Goal: Book appointment/travel/reservation

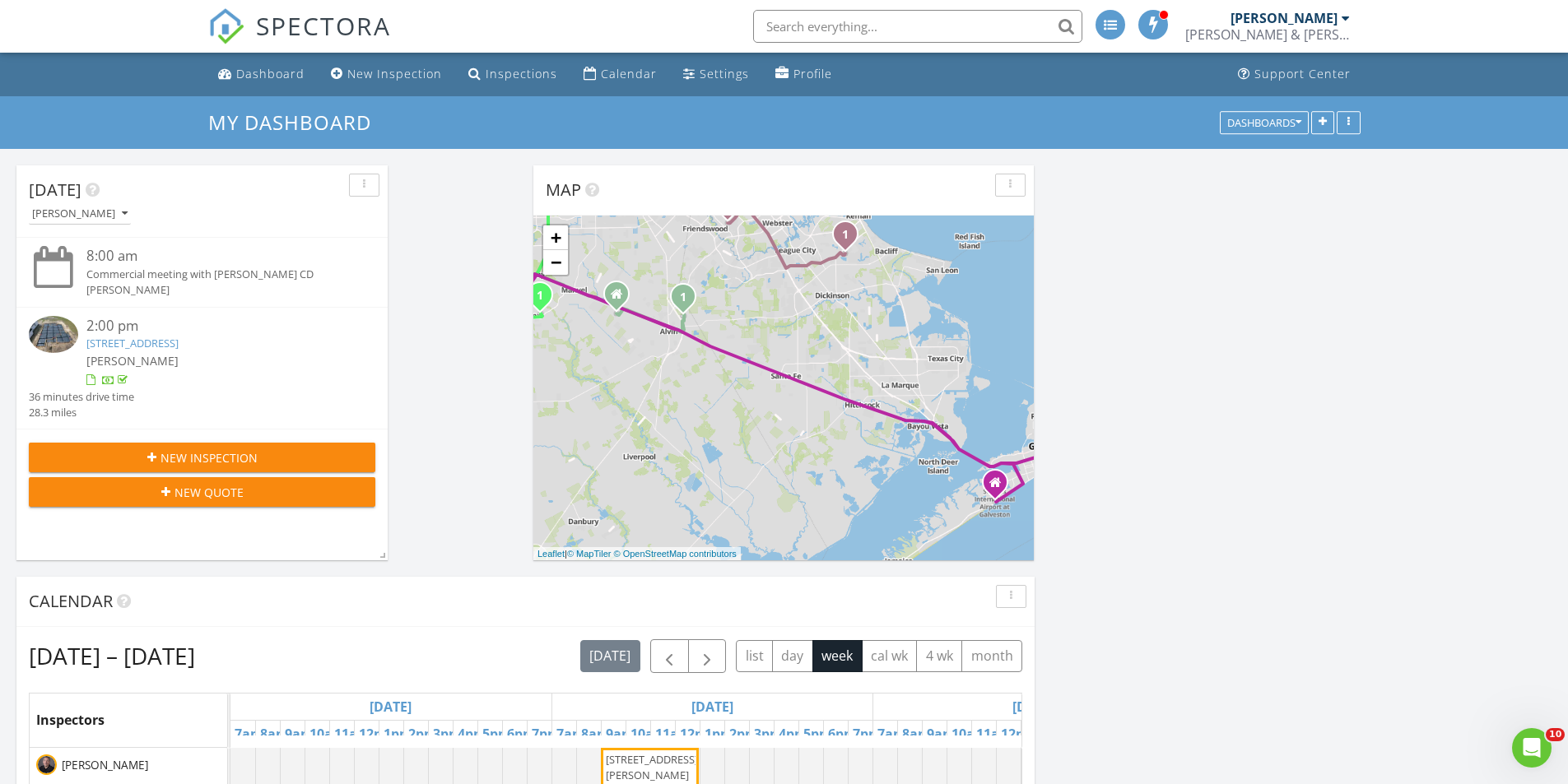
click at [179, 350] on link "[STREET_ADDRESS]" at bounding box center [132, 343] width 92 height 15
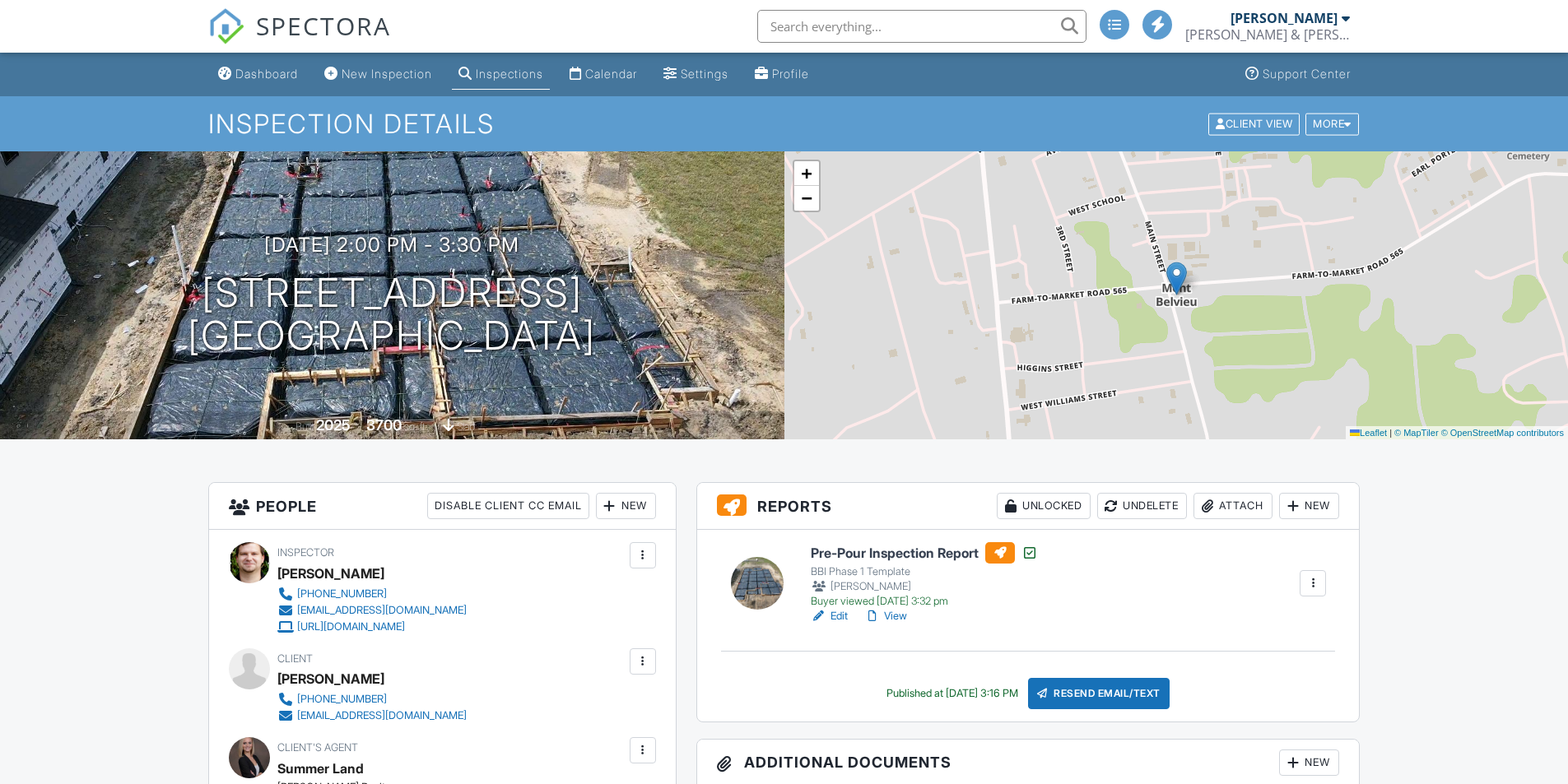
click at [900, 615] on link "View" at bounding box center [885, 617] width 43 height 17
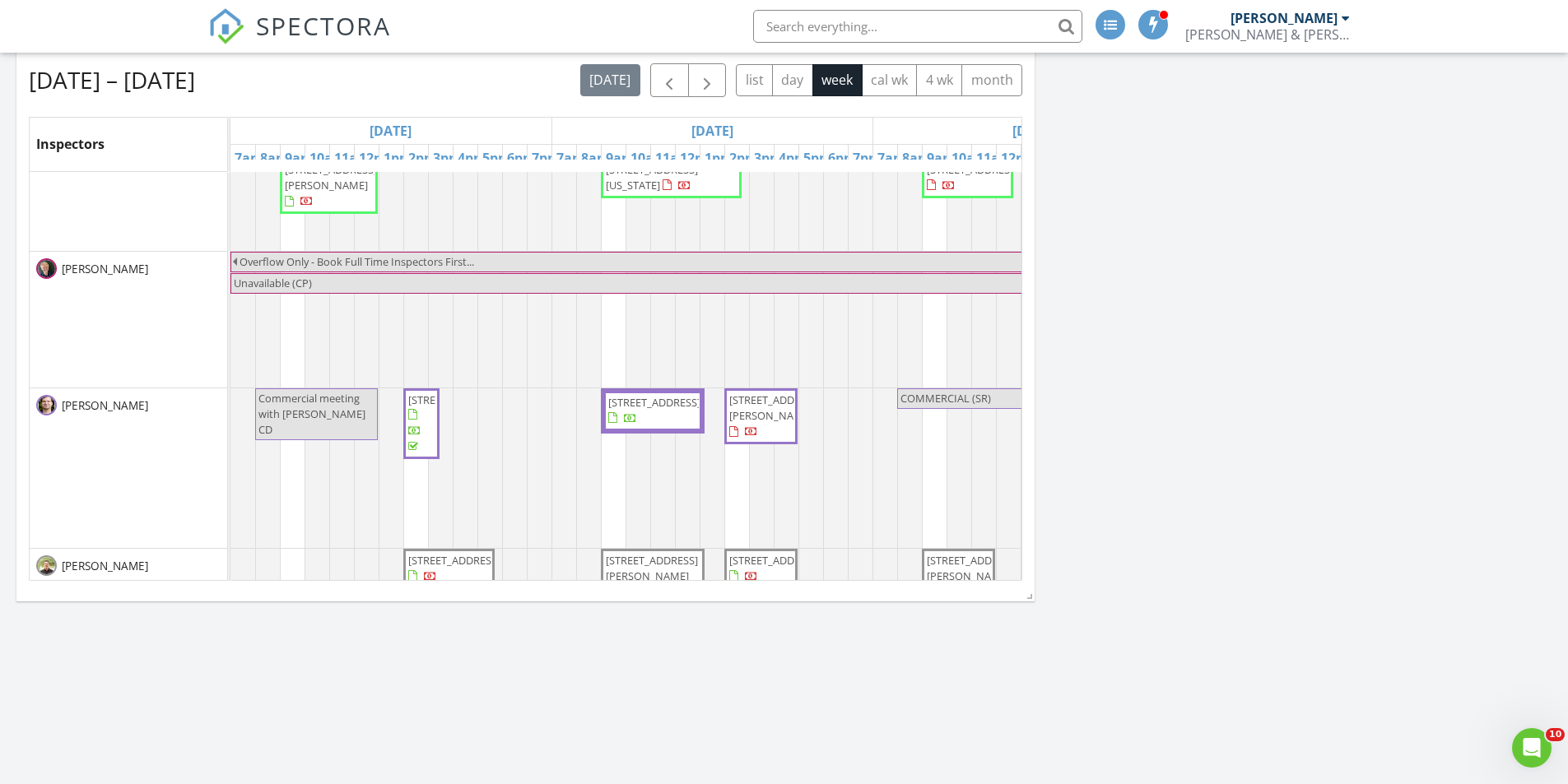
scroll to position [988, 0]
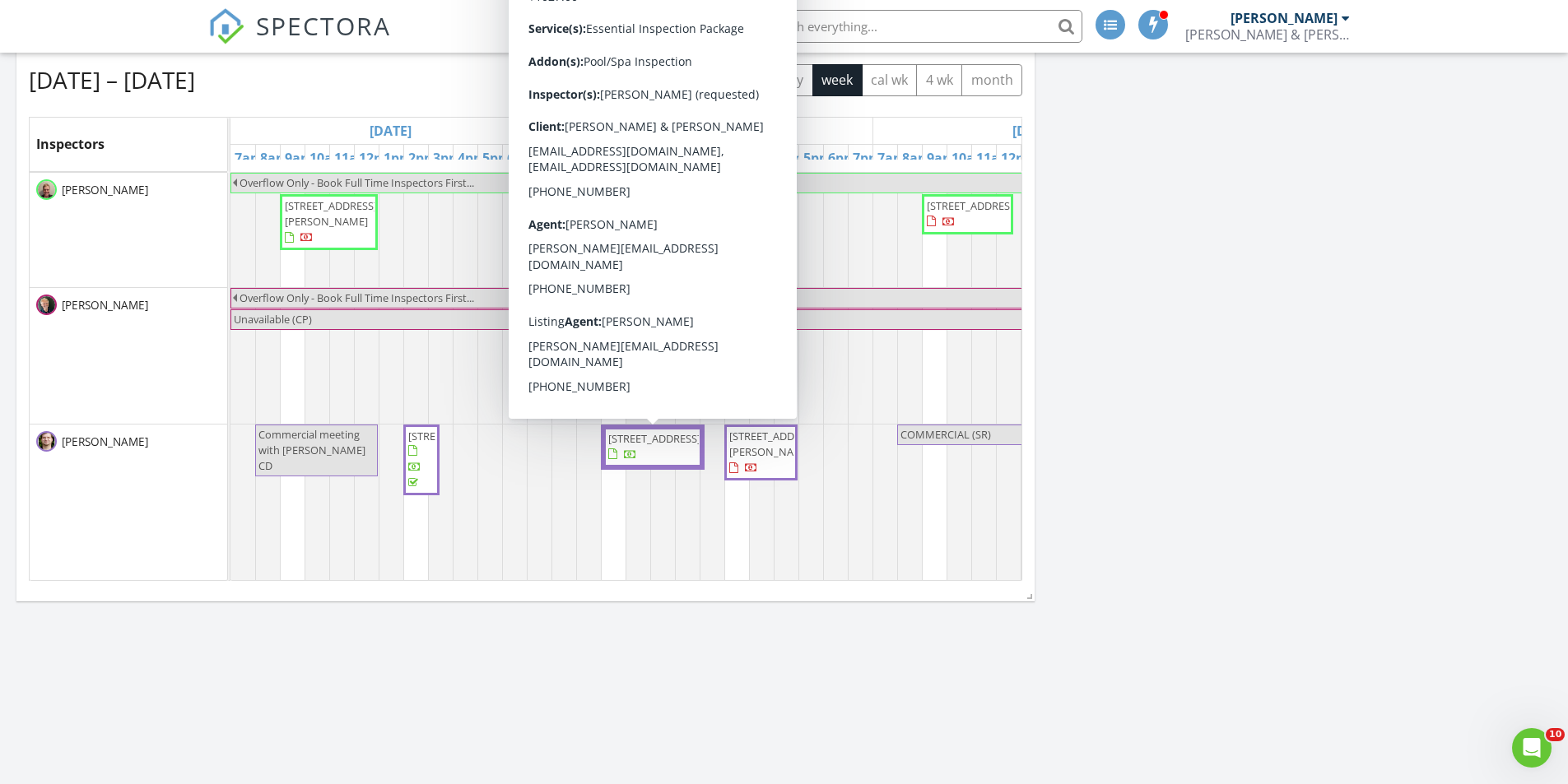
click at [658, 446] on span "[STREET_ADDRESS]" at bounding box center [654, 439] width 92 height 15
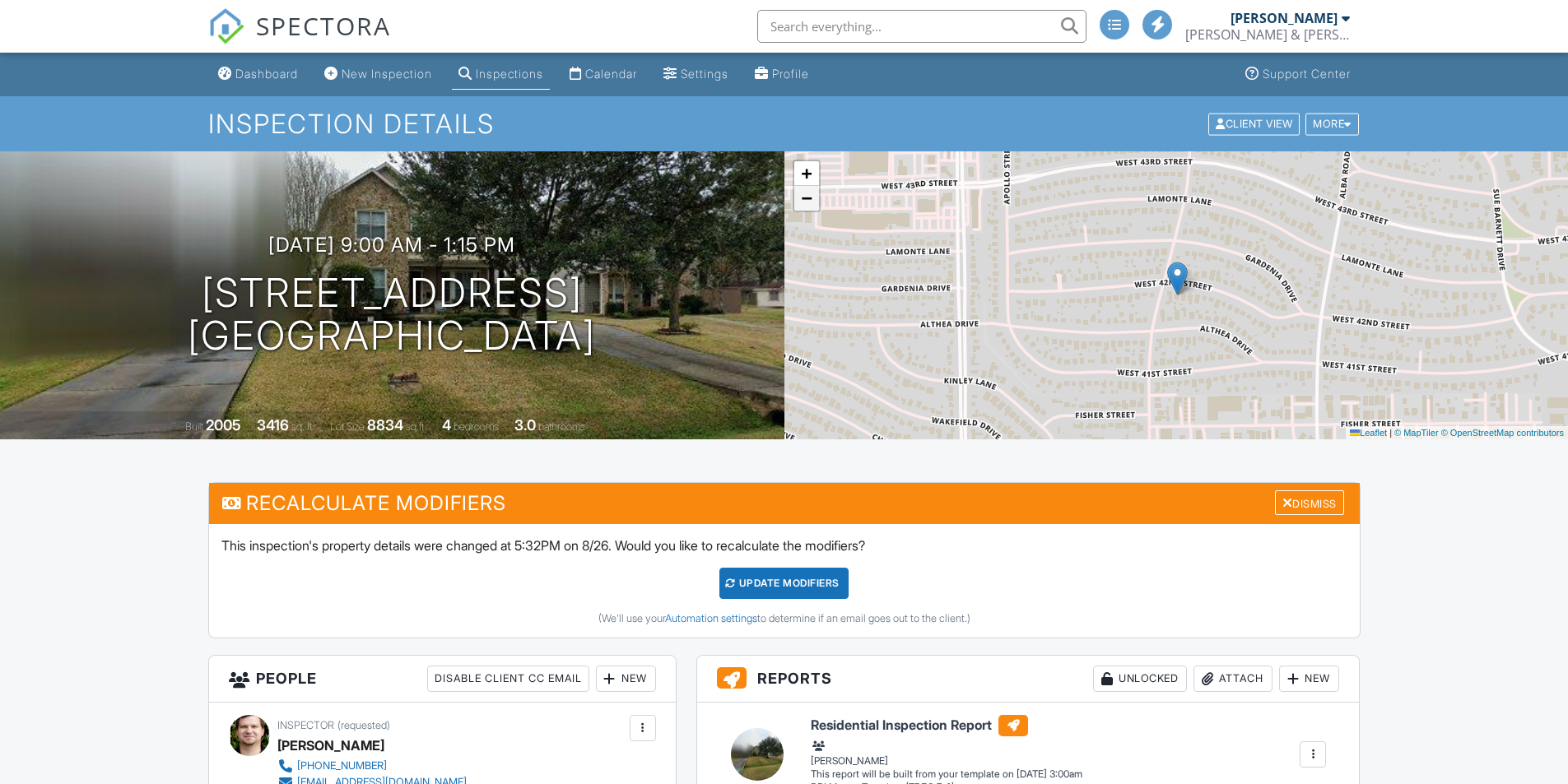
click at [809, 195] on span "−" at bounding box center [806, 198] width 11 height 20
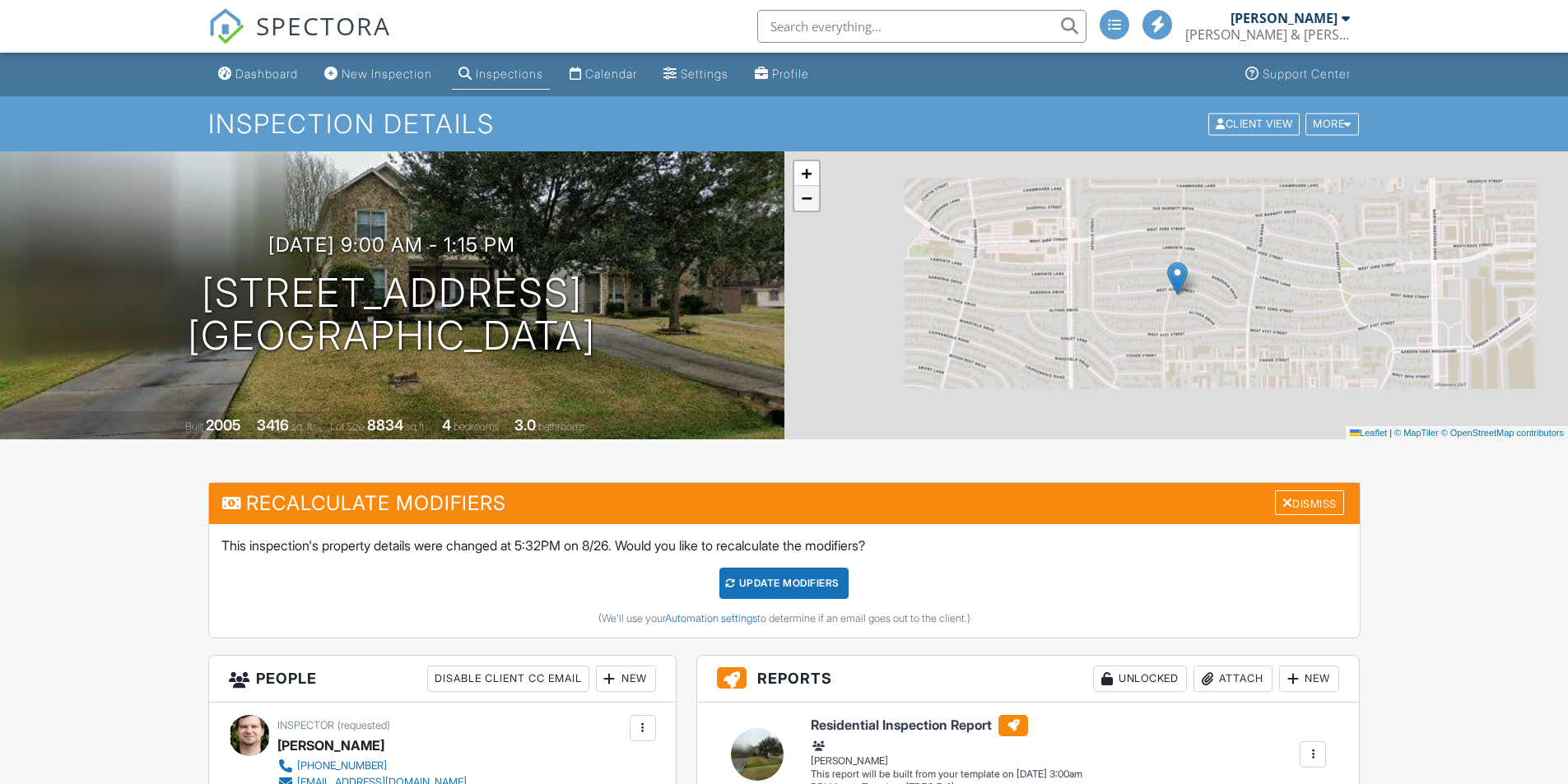
click at [809, 195] on span "−" at bounding box center [806, 198] width 11 height 20
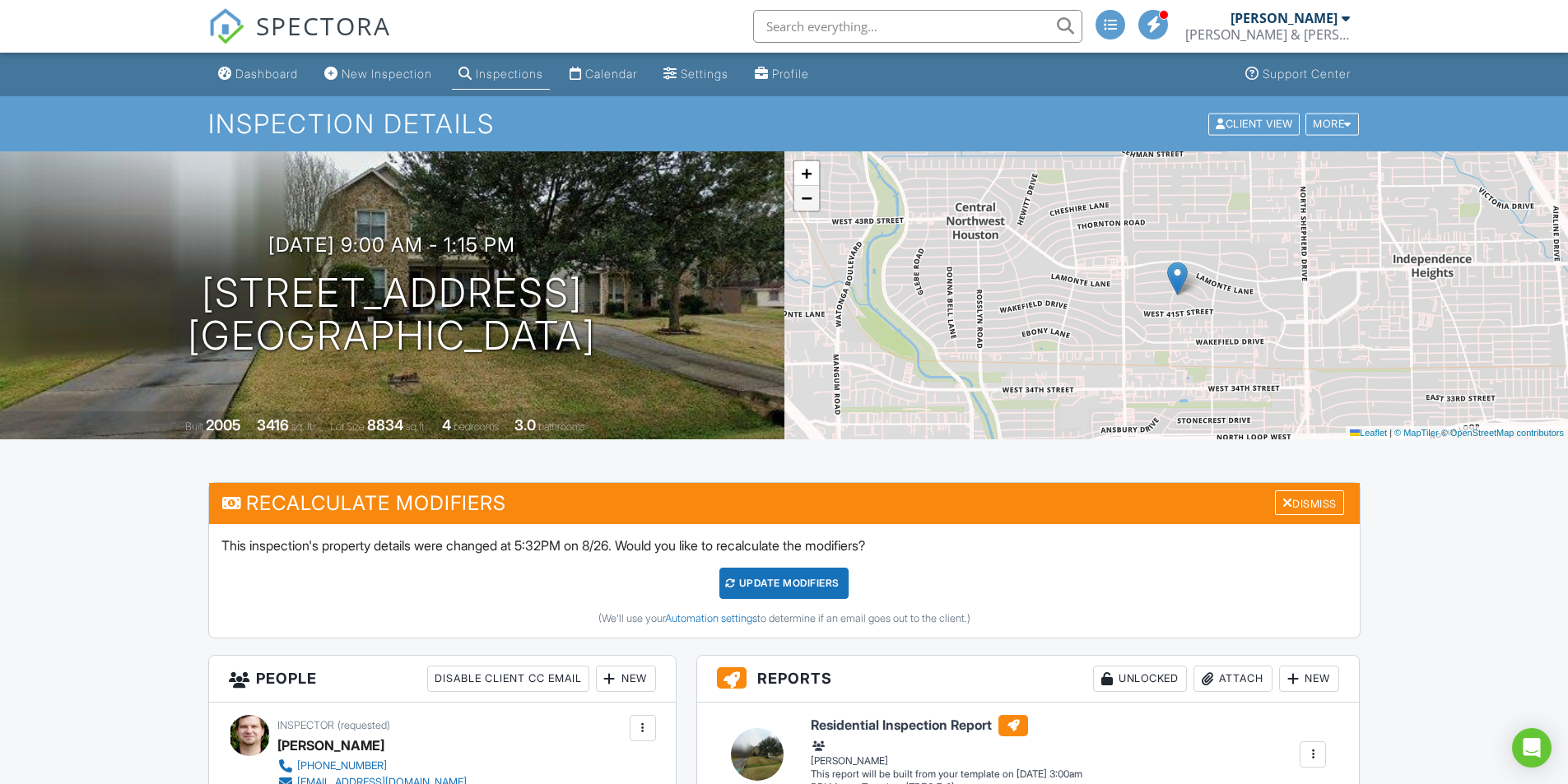
click at [809, 195] on span "−" at bounding box center [806, 198] width 11 height 20
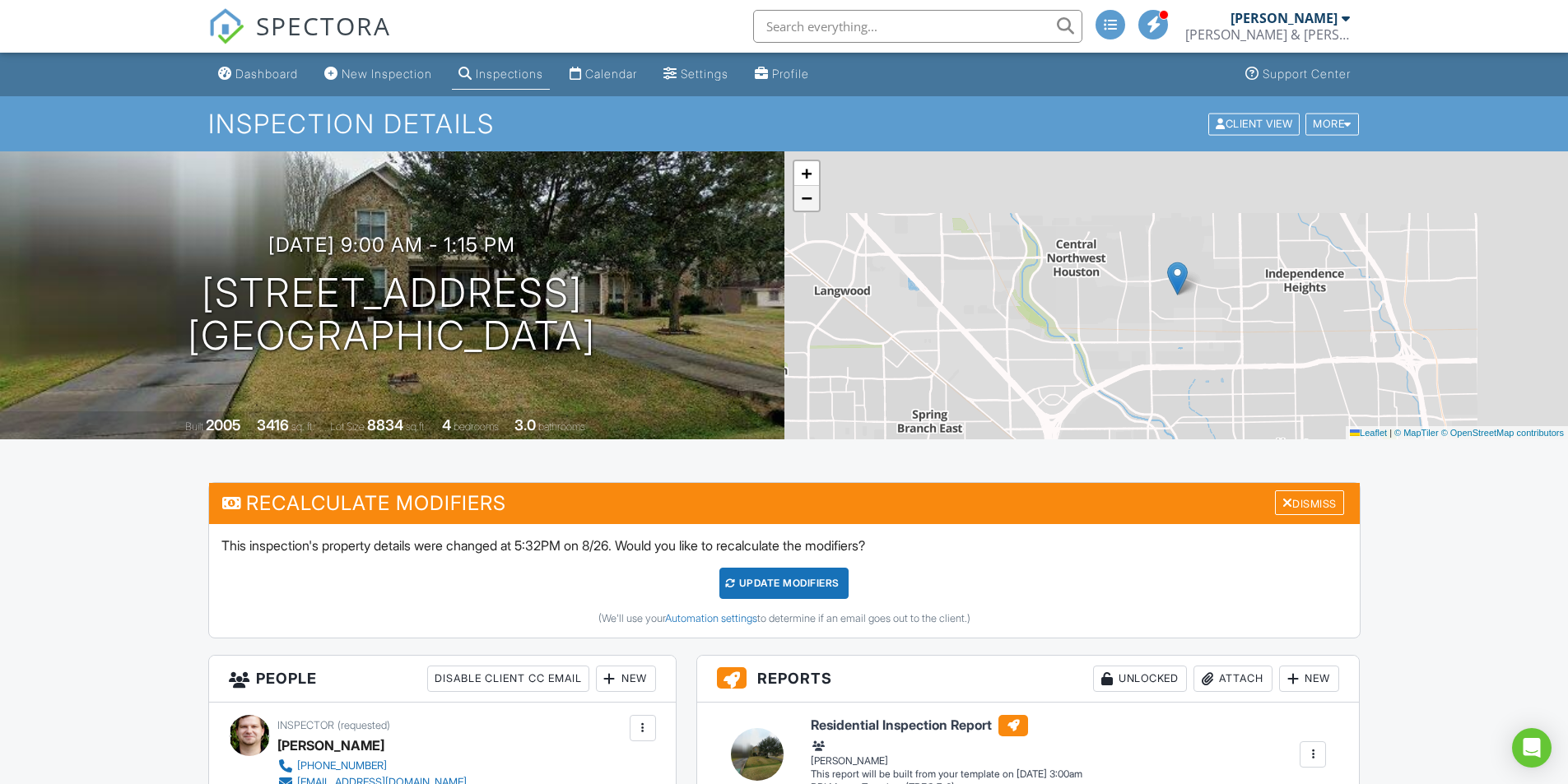
click at [809, 195] on span "−" at bounding box center [806, 198] width 11 height 20
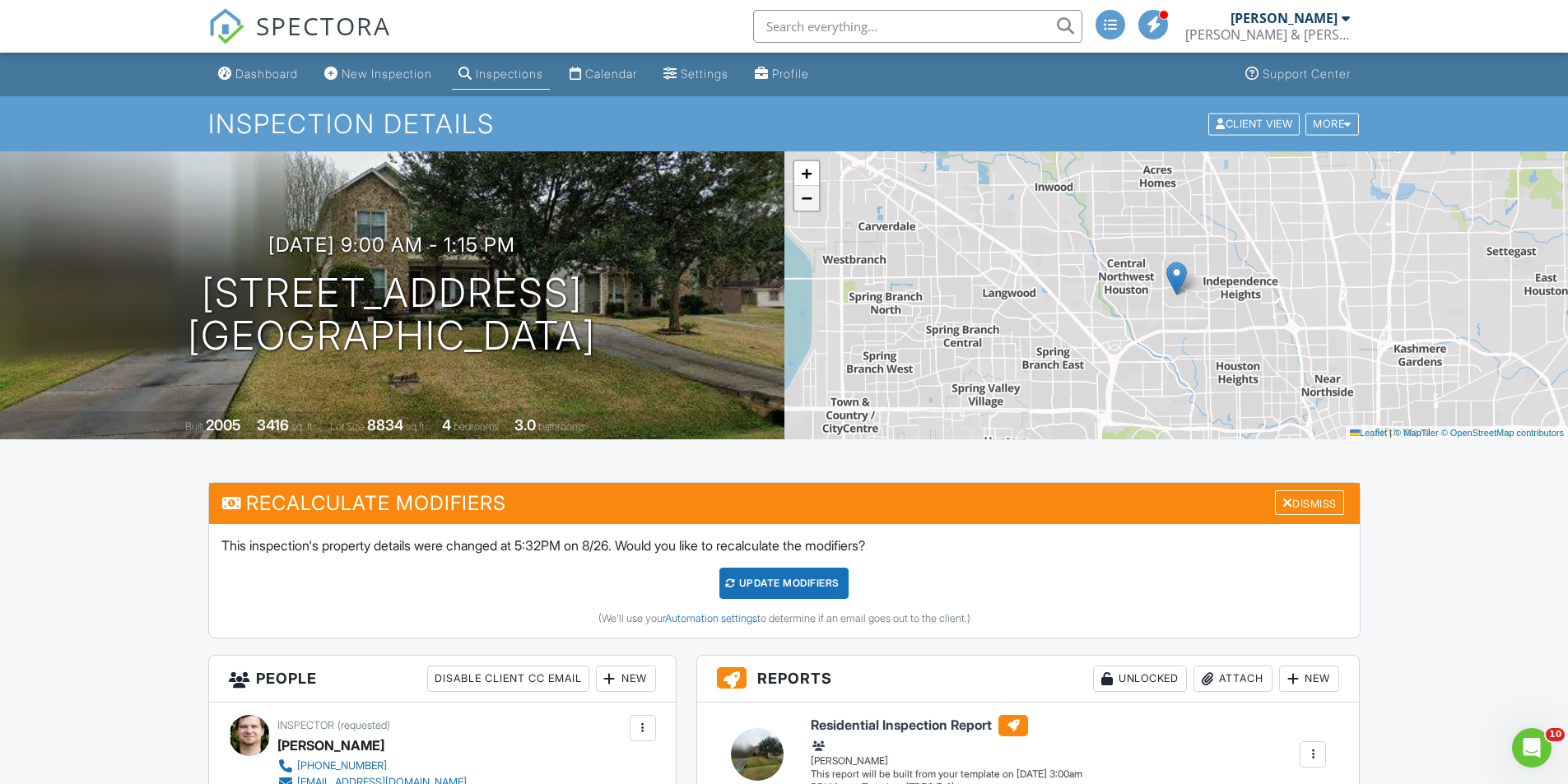
click at [809, 195] on span "−" at bounding box center [806, 198] width 11 height 20
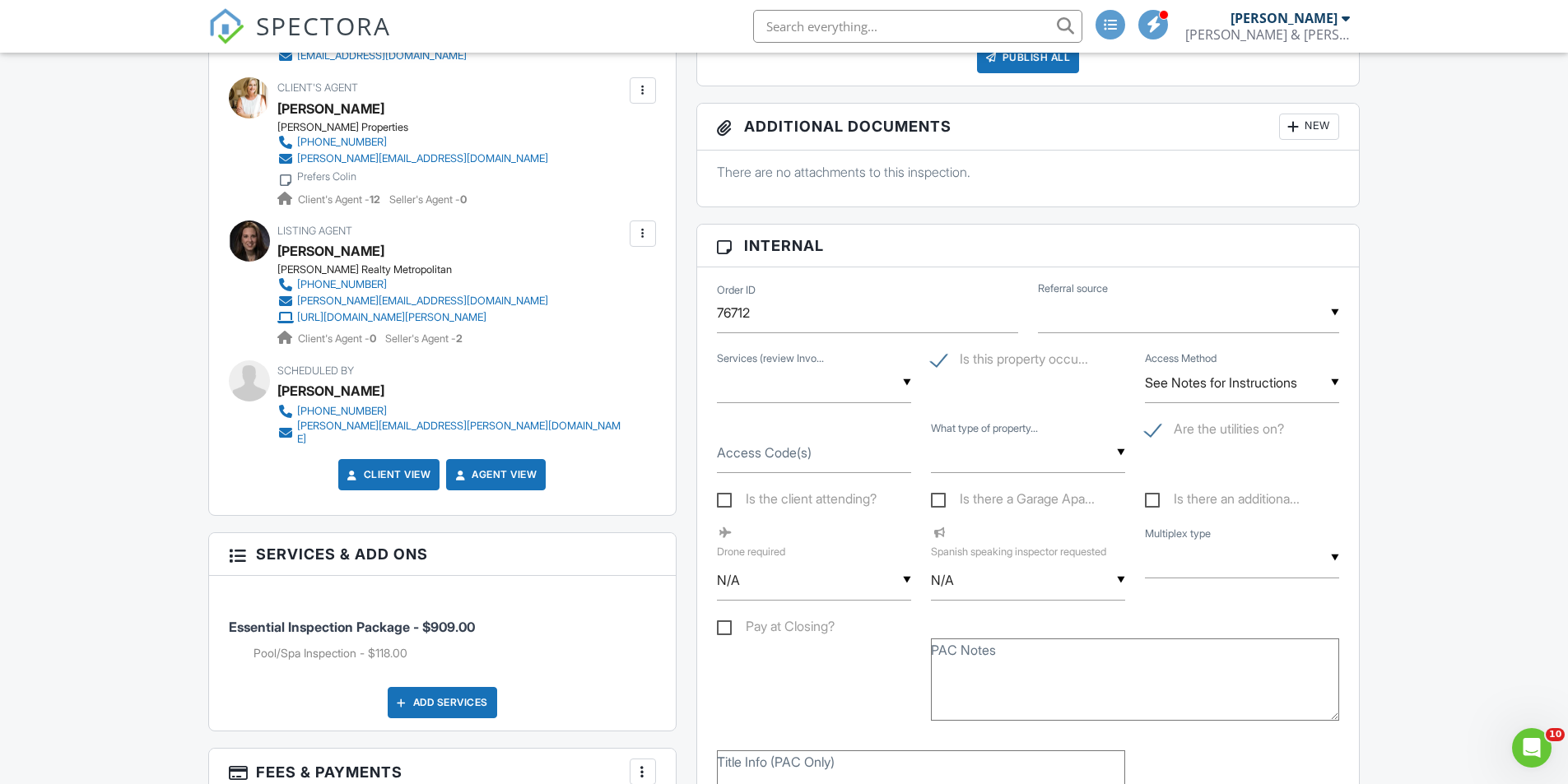
scroll to position [823, 0]
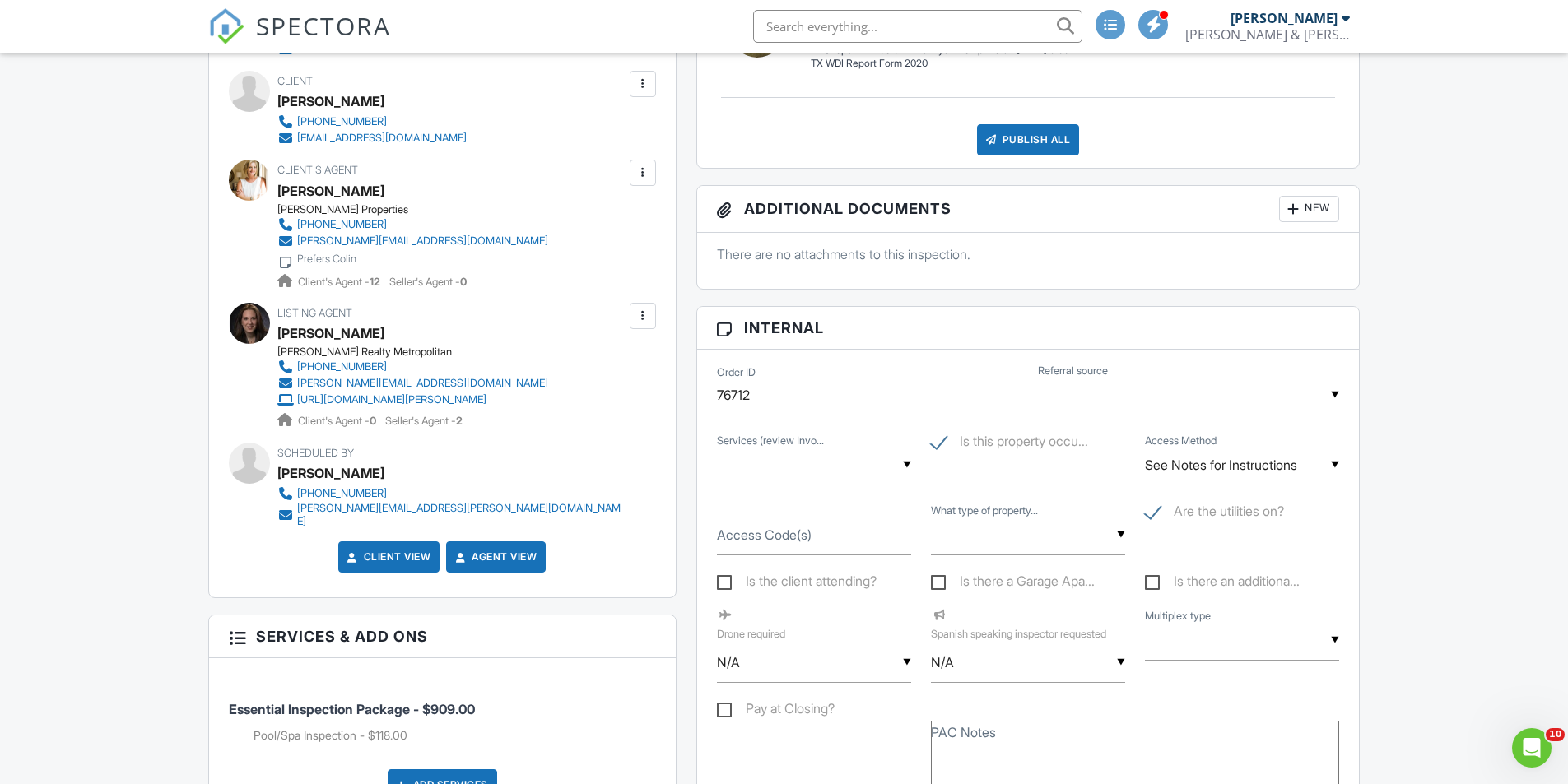
click at [322, 257] on div "Prefers Colin" at bounding box center [326, 259] width 60 height 13
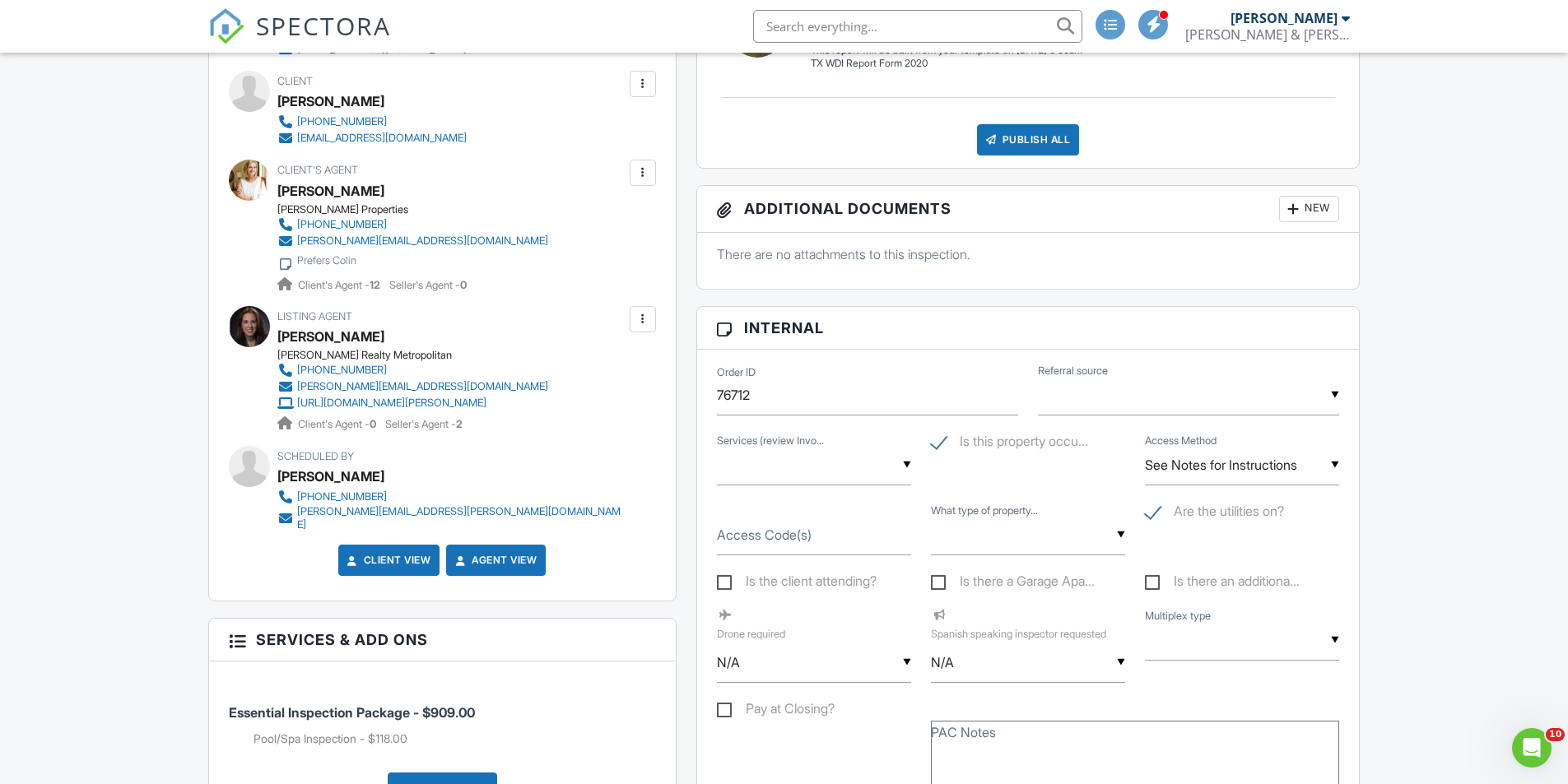
click at [318, 255] on div "Prefers Colin" at bounding box center [326, 260] width 60 height 13
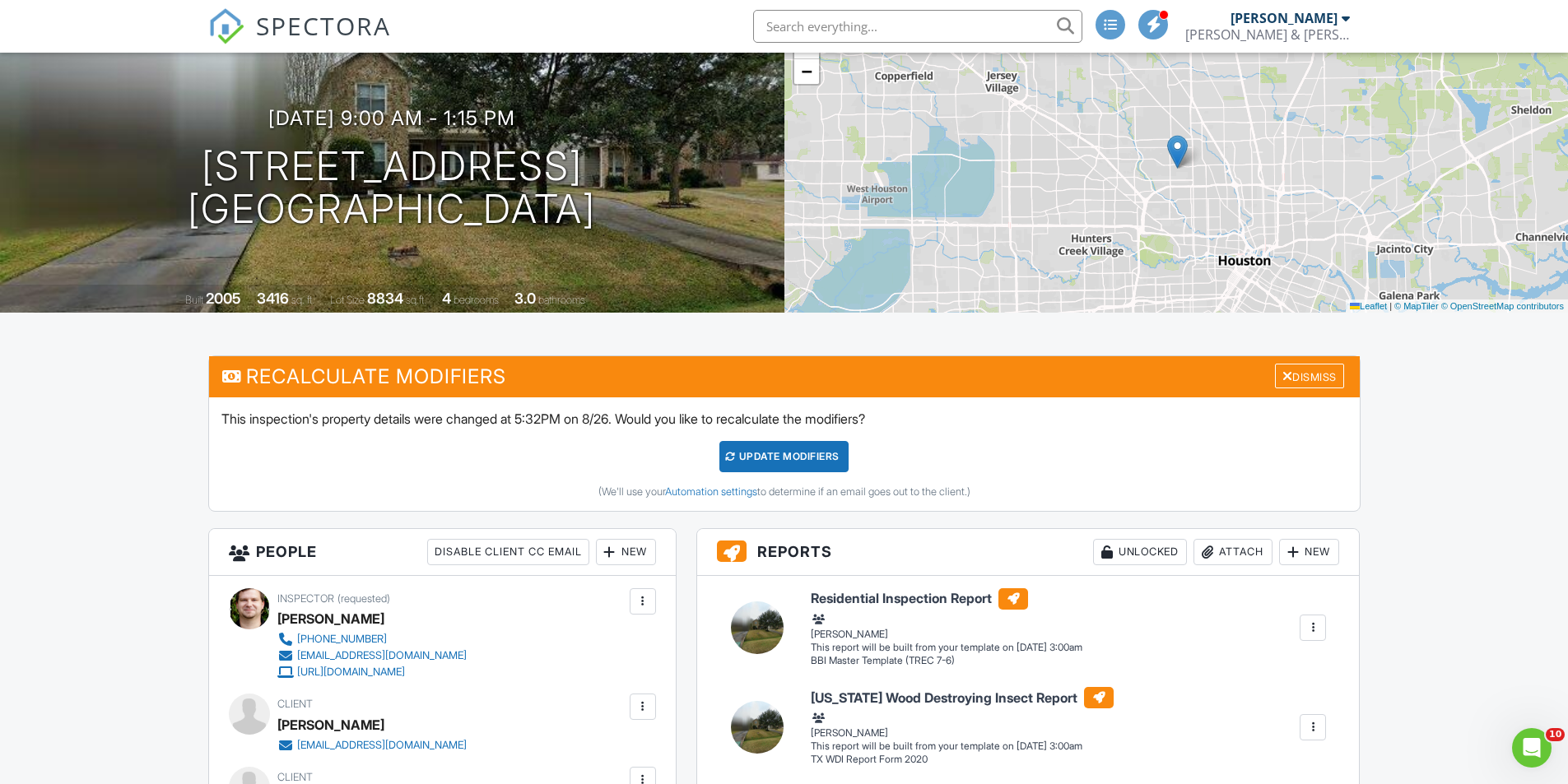
scroll to position [0, 0]
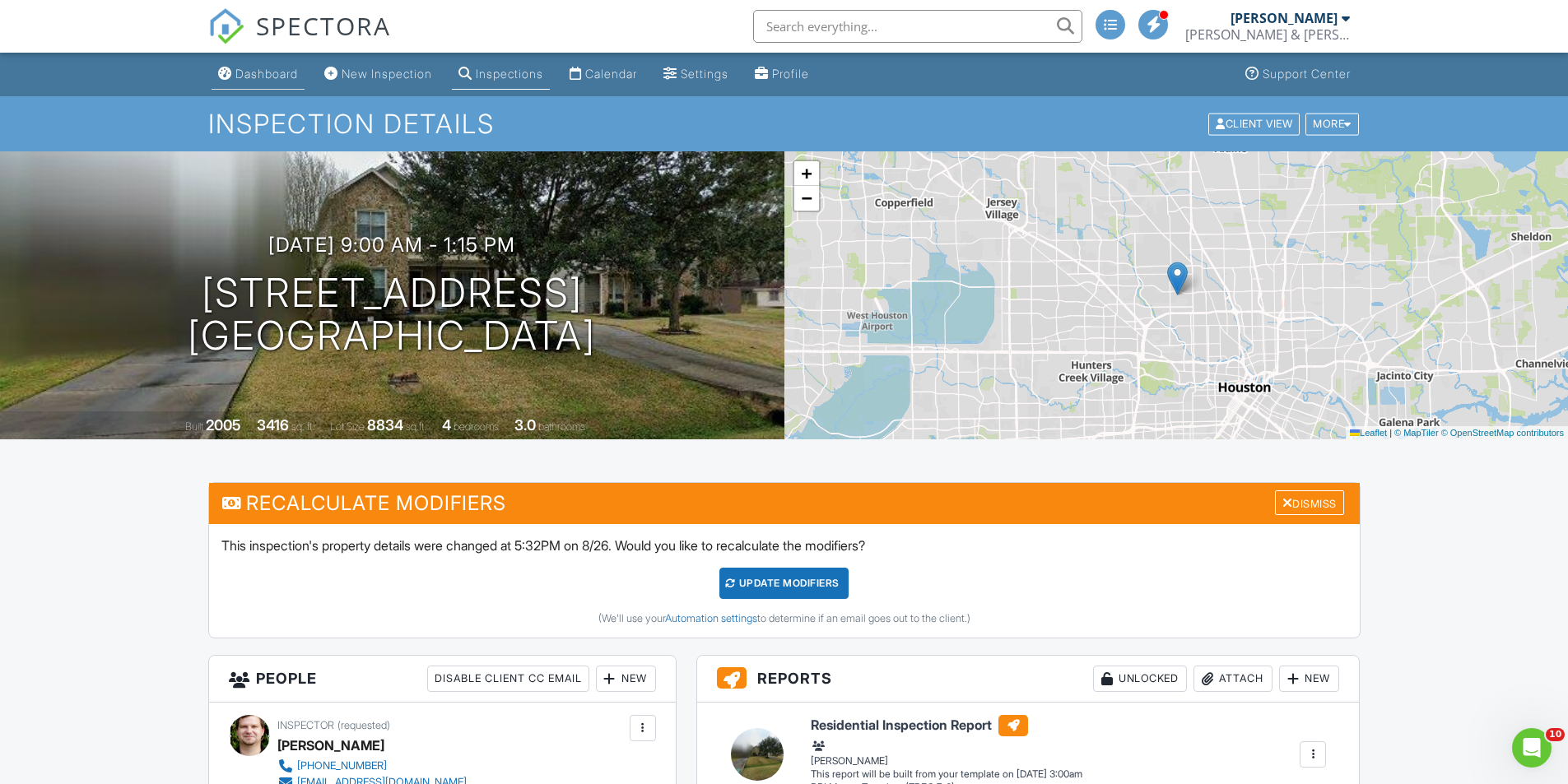
click at [268, 72] on div "Dashboard" at bounding box center [266, 73] width 62 height 14
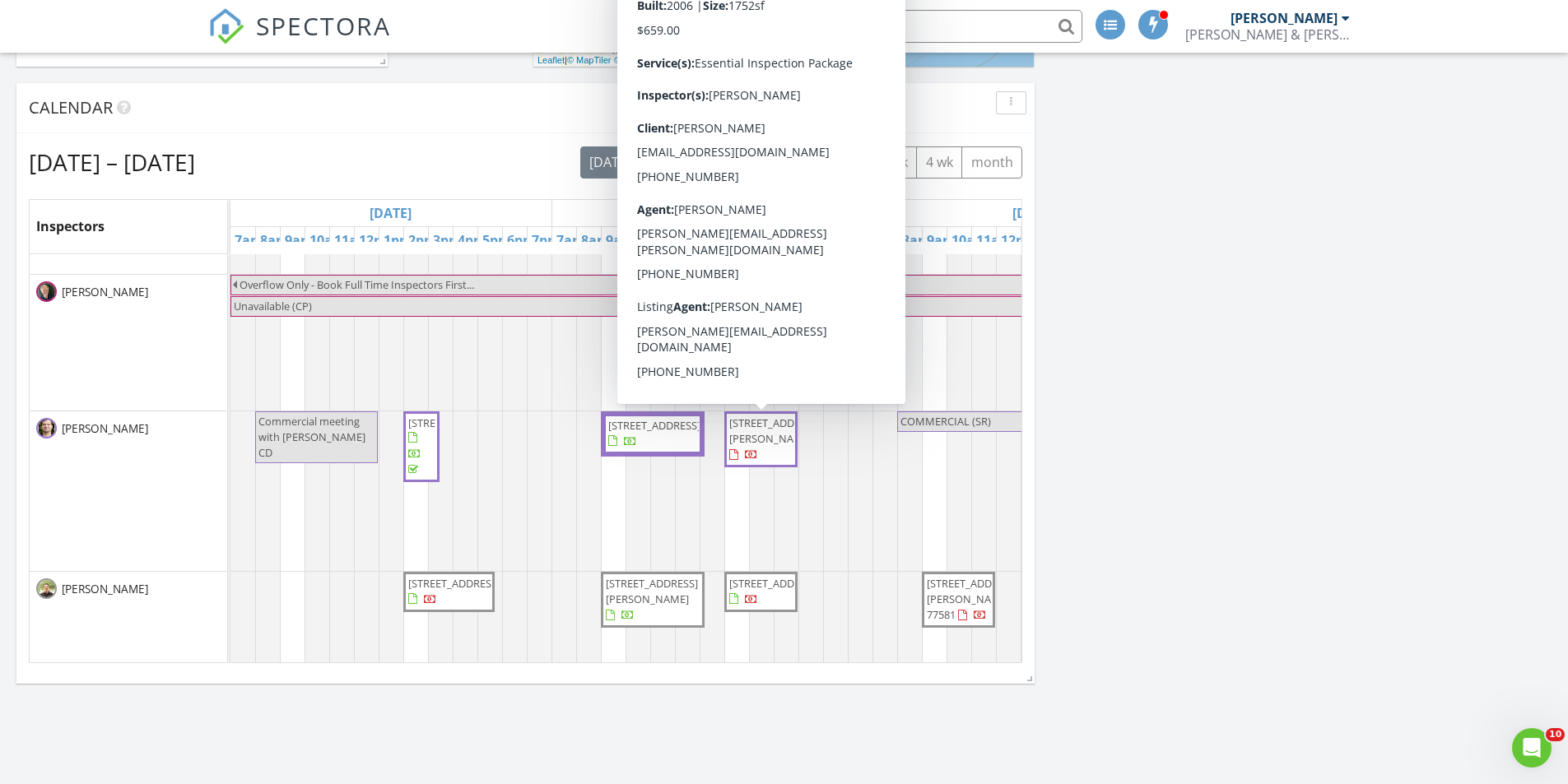
click at [757, 445] on span "[STREET_ADDRESS][PERSON_NAME]" at bounding box center [775, 431] width 92 height 31
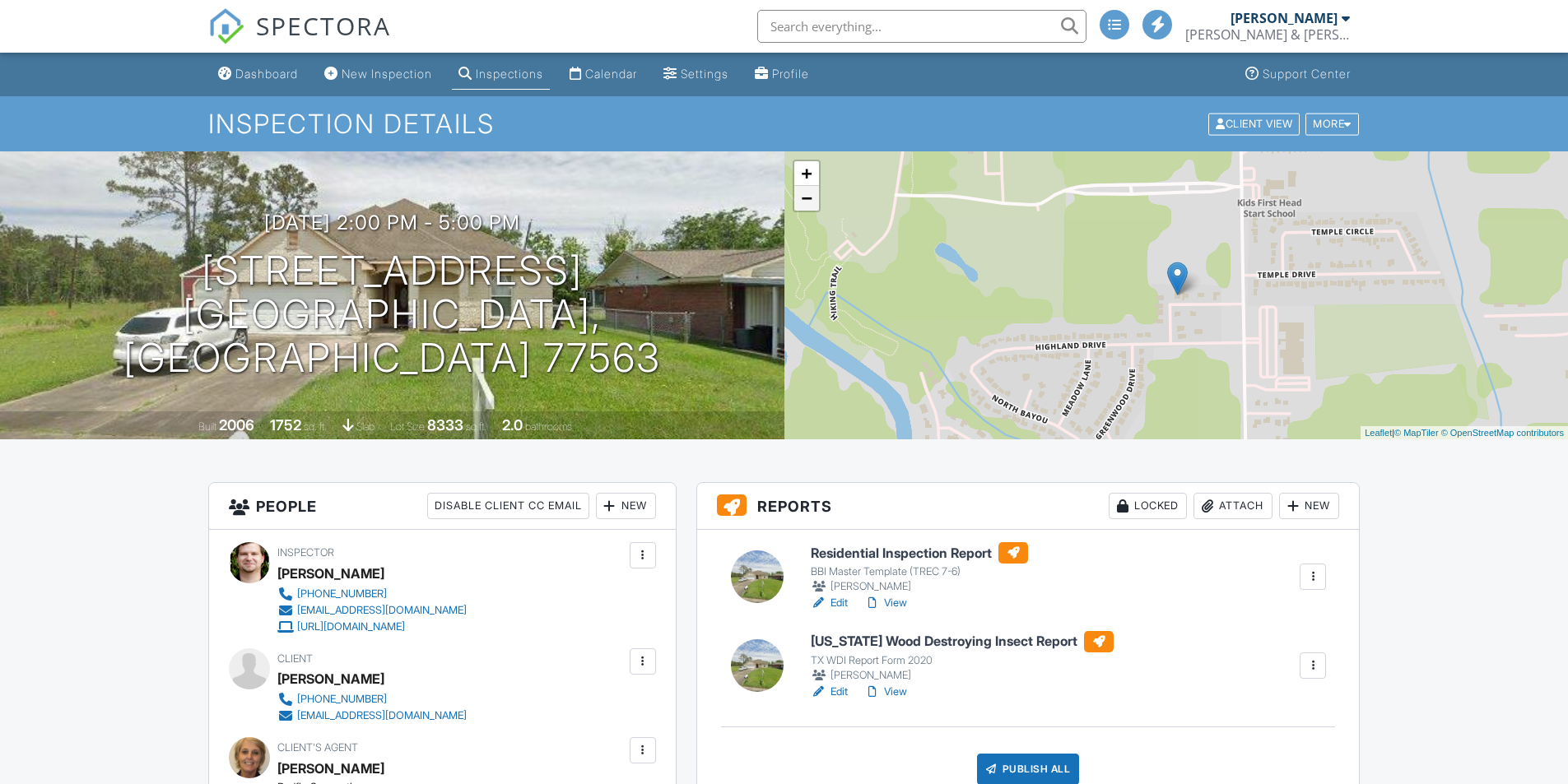
click at [807, 198] on link "−" at bounding box center [806, 198] width 25 height 25
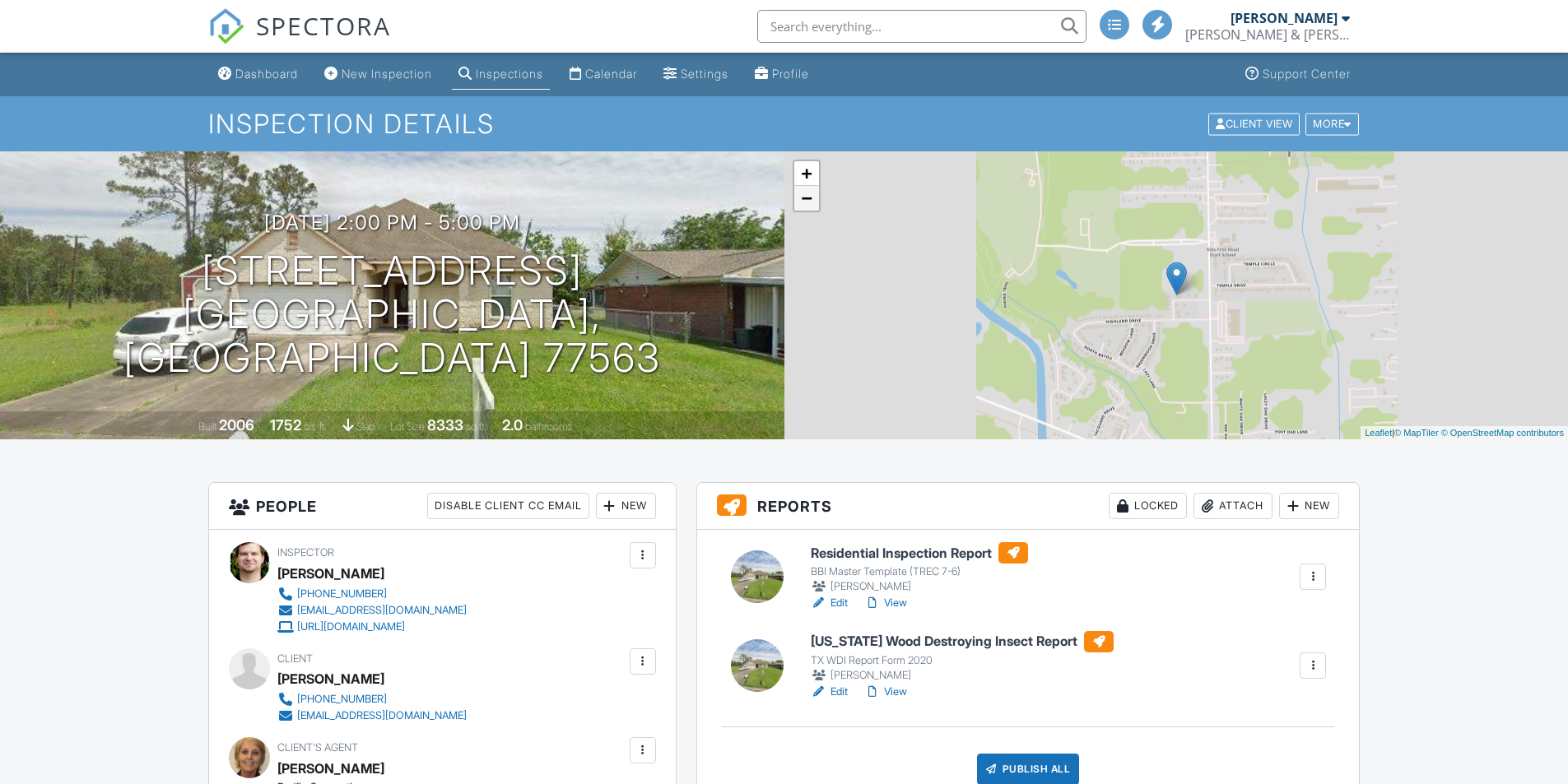
click at [807, 198] on link "−" at bounding box center [806, 198] width 25 height 25
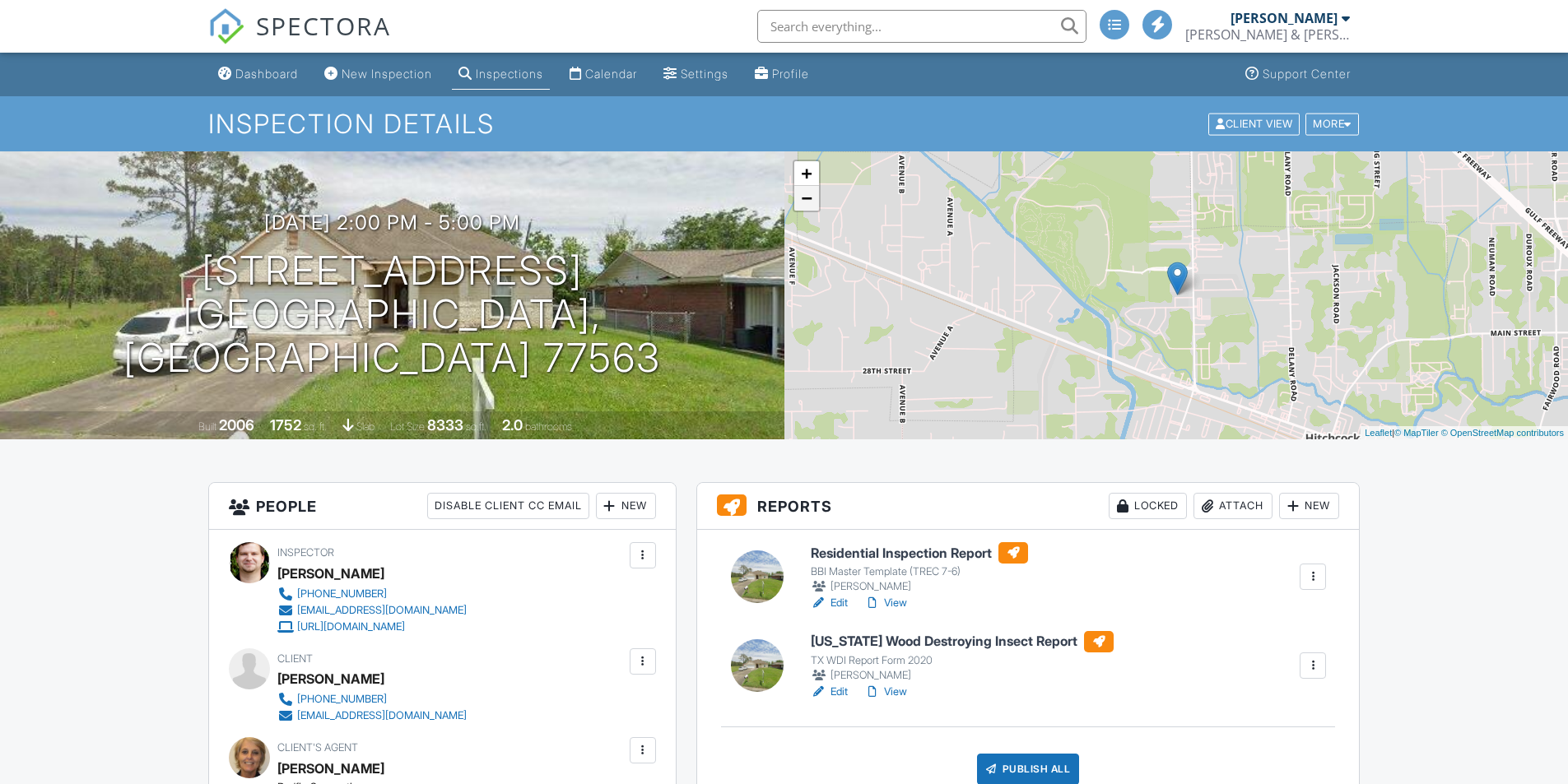
click at [807, 198] on link "−" at bounding box center [806, 198] width 25 height 25
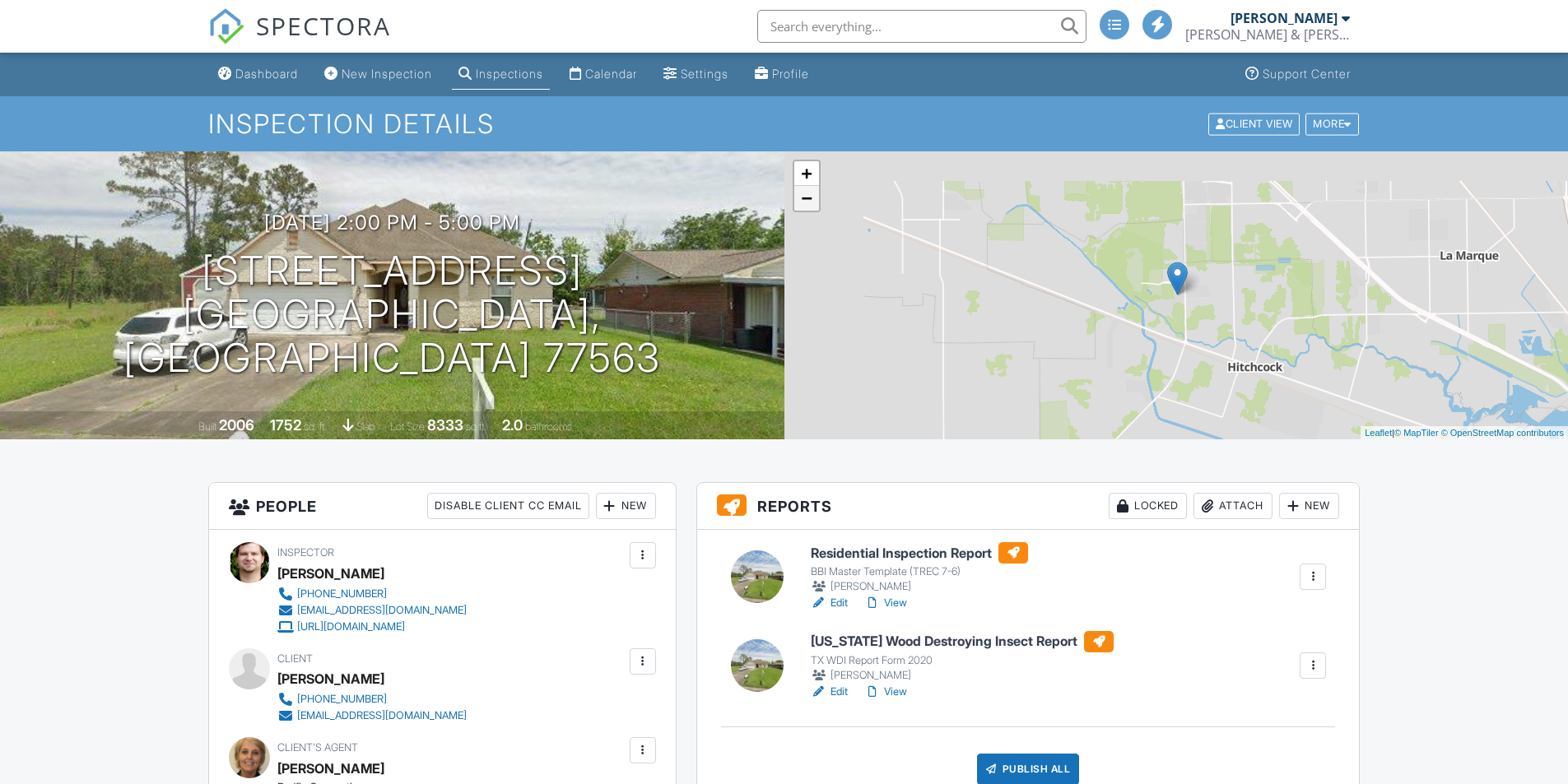
click at [807, 198] on link "−" at bounding box center [806, 198] width 25 height 25
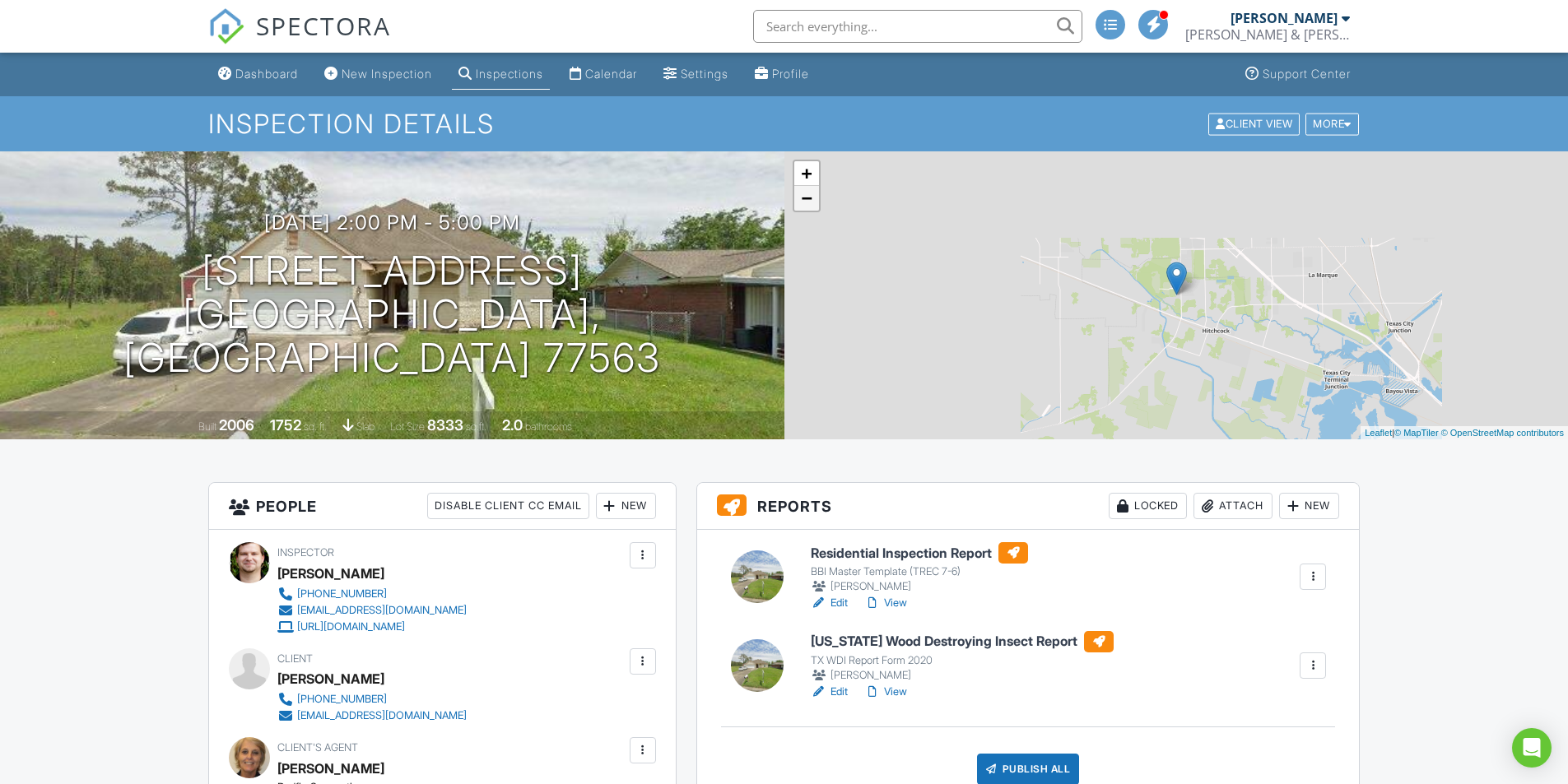
click at [807, 198] on link "−" at bounding box center [806, 198] width 25 height 25
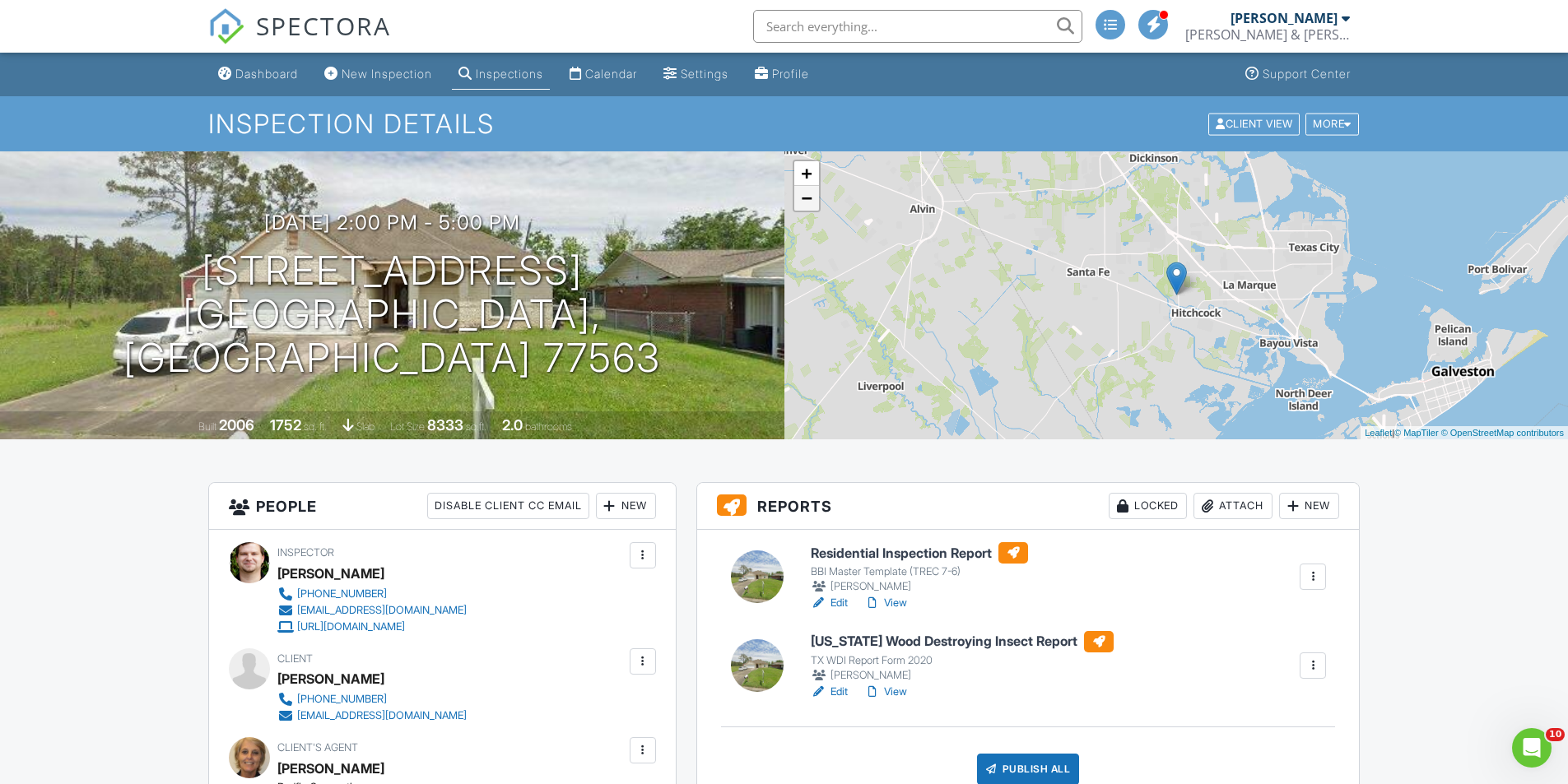
click at [807, 198] on link "−" at bounding box center [806, 198] width 25 height 25
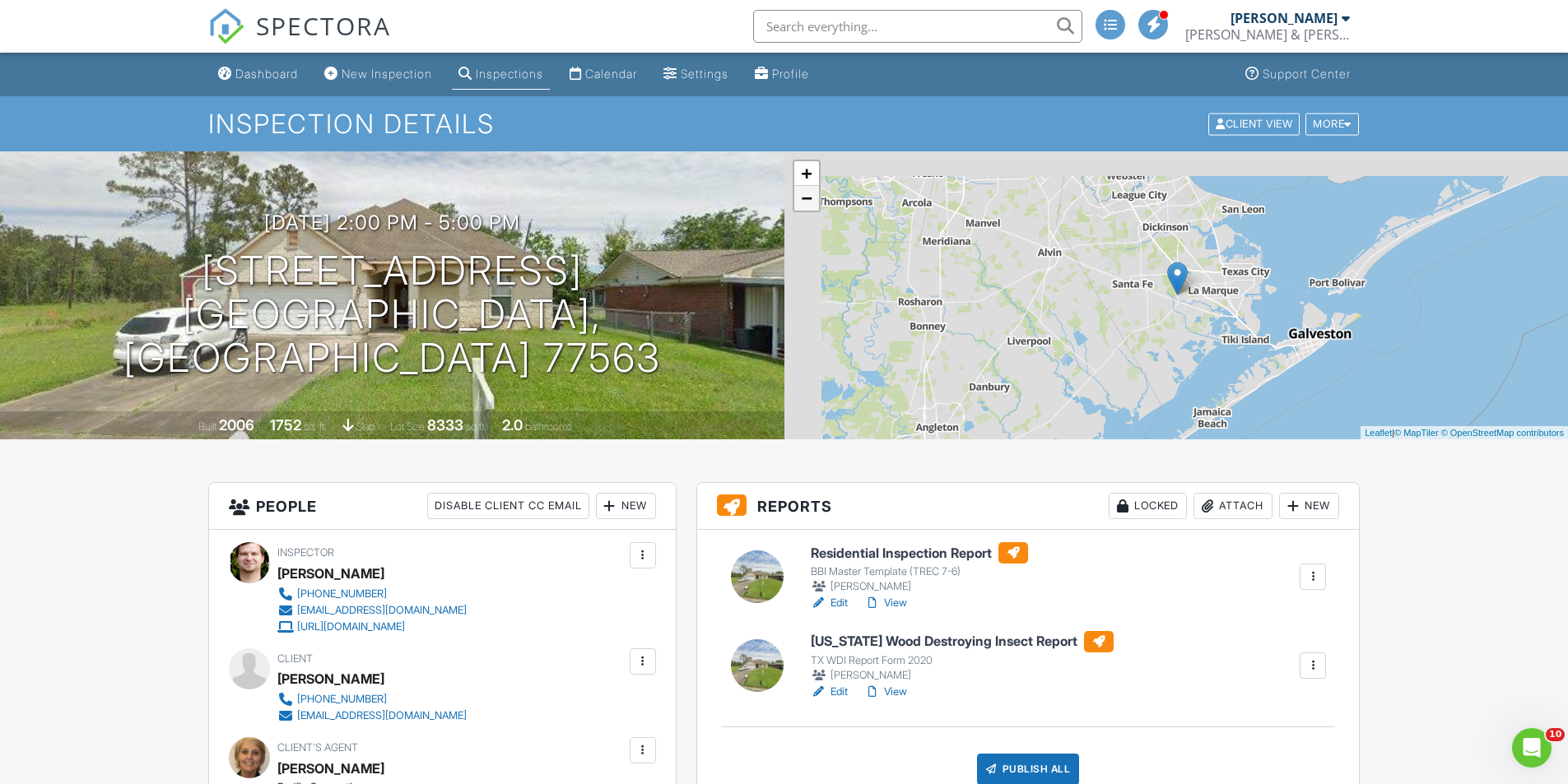
click at [807, 198] on link "−" at bounding box center [806, 198] width 25 height 25
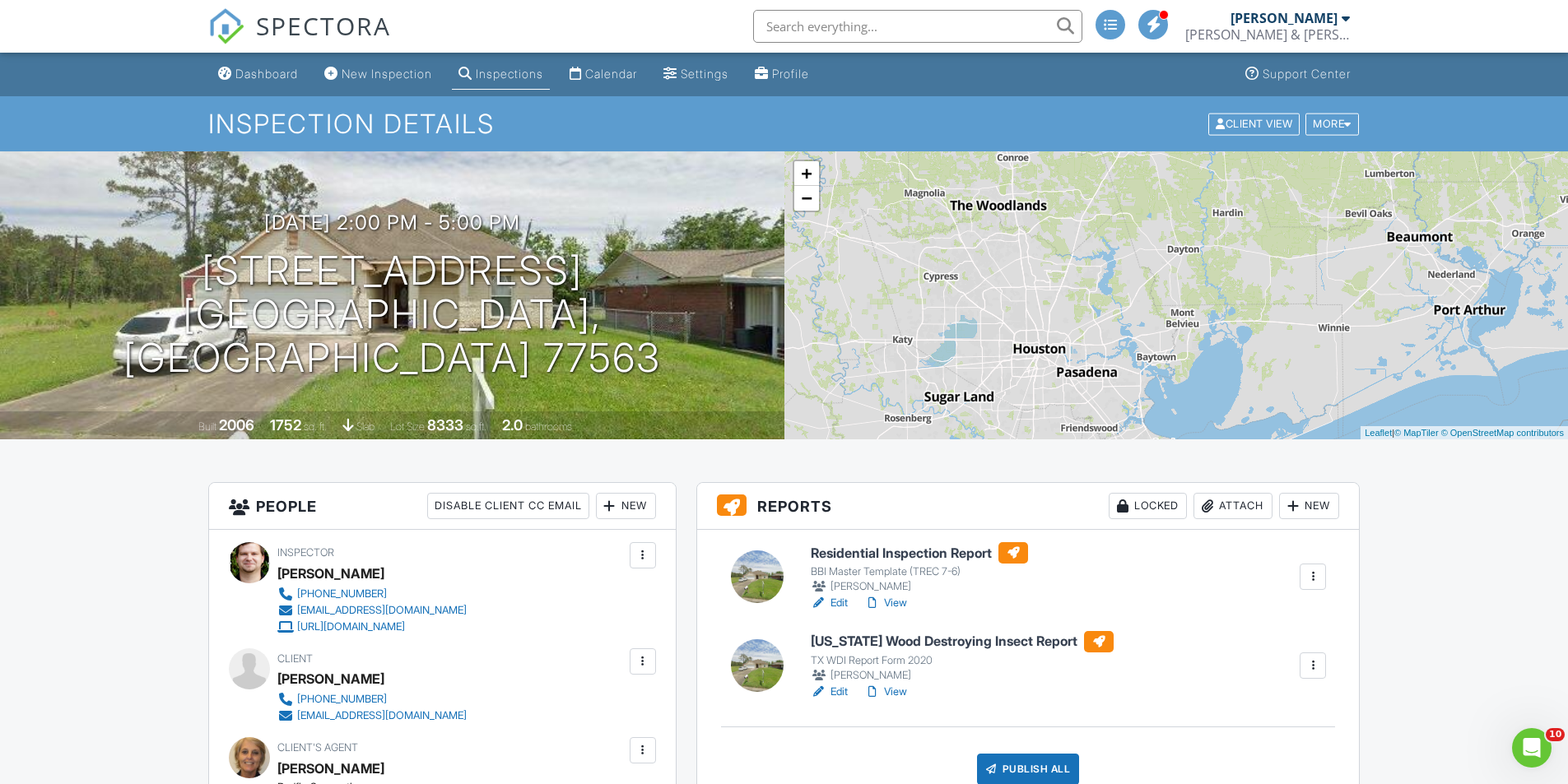
drag, startPoint x: 1032, startPoint y: 246, endPoint x: 995, endPoint y: 442, distance: 199.5
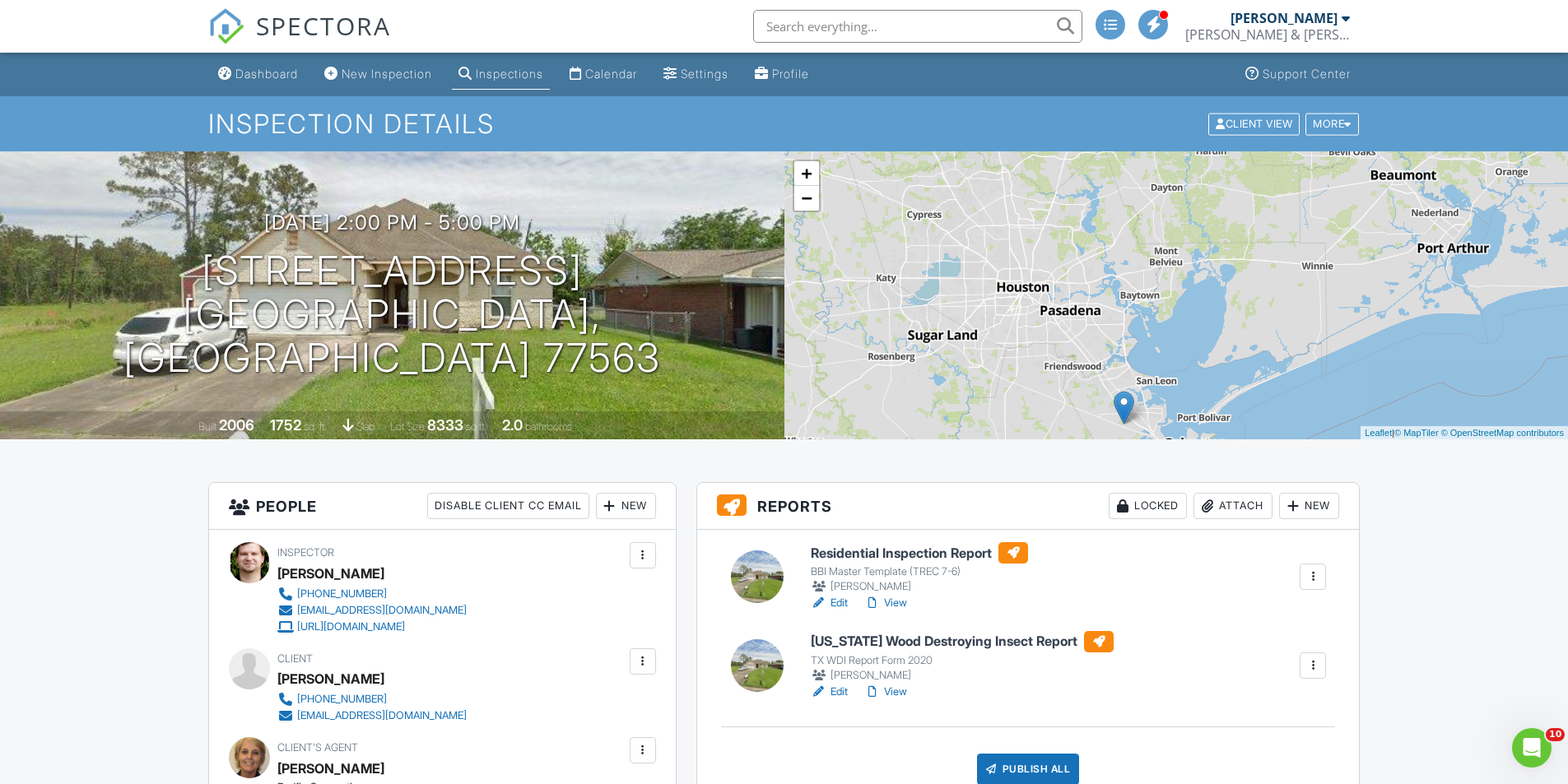
drag, startPoint x: 1003, startPoint y: 336, endPoint x: 982, endPoint y: 259, distance: 79.8
click at [982, 259] on div "+ − Leaflet | © MapTiler © OpenStreetMap contributors" at bounding box center [1176, 296] width 784 height 288
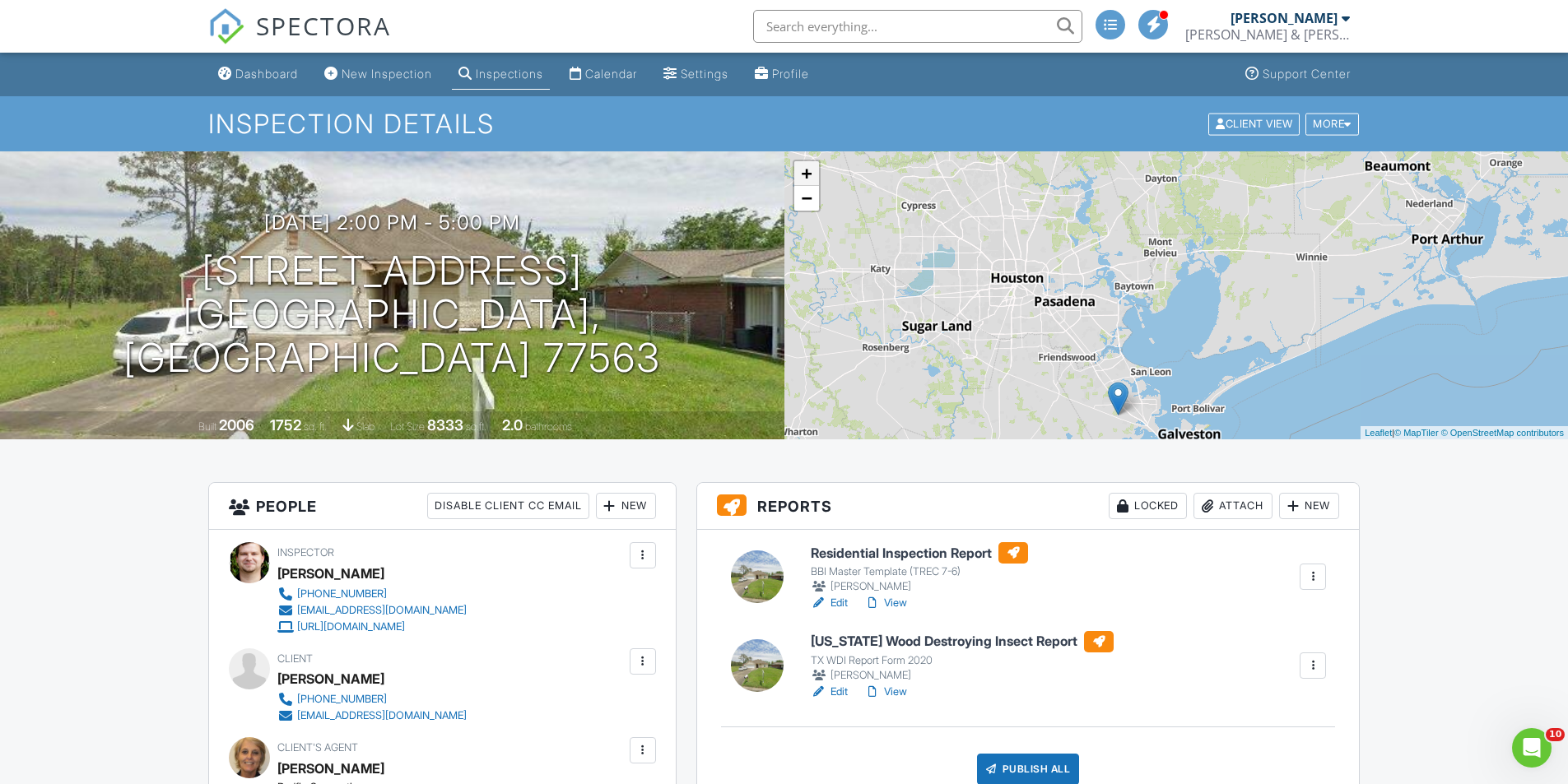
click at [805, 179] on link "+" at bounding box center [806, 173] width 25 height 25
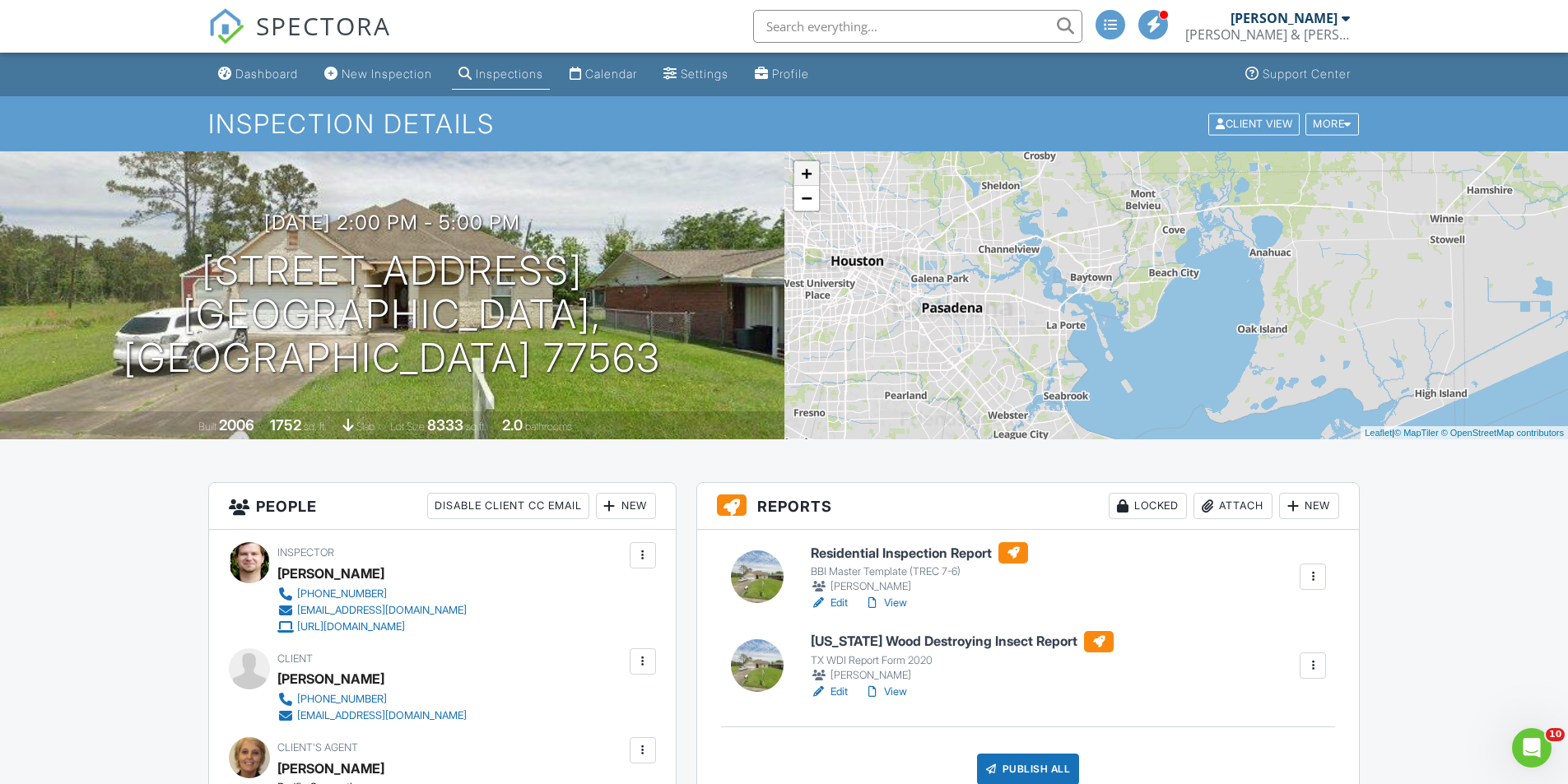
click at [805, 179] on link "+" at bounding box center [806, 173] width 25 height 25
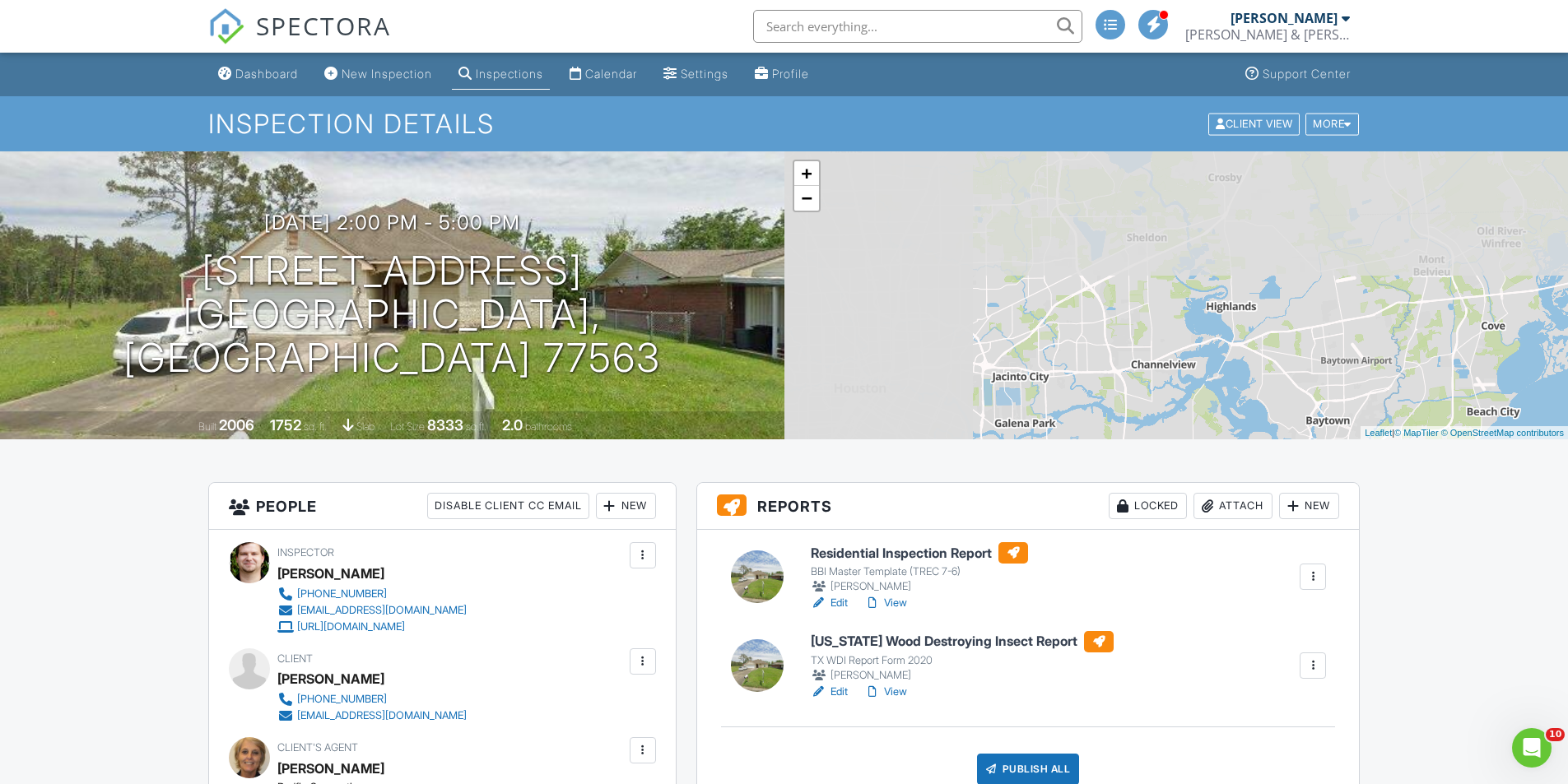
drag, startPoint x: 878, startPoint y: 229, endPoint x: 1214, endPoint y: 404, distance: 378.8
click at [1214, 404] on div "+ − Leaflet | © MapTiler © OpenStreetMap contributors" at bounding box center [1176, 296] width 784 height 288
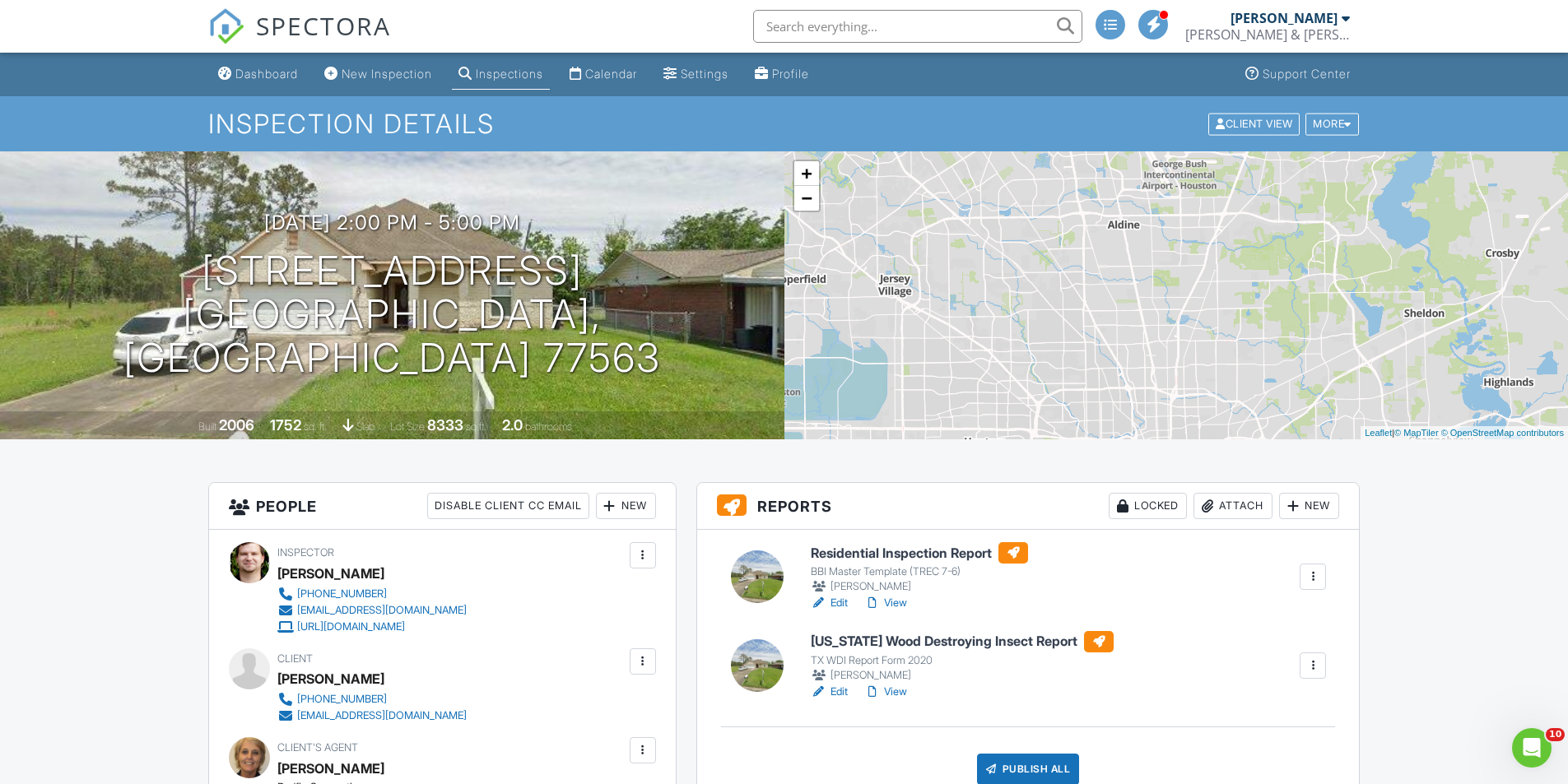
drag, startPoint x: 959, startPoint y: 310, endPoint x: 1244, endPoint y: 388, distance: 295.5
click at [1244, 388] on div "+ − Leaflet | © MapTiler © OpenStreetMap contributors" at bounding box center [1176, 296] width 784 height 288
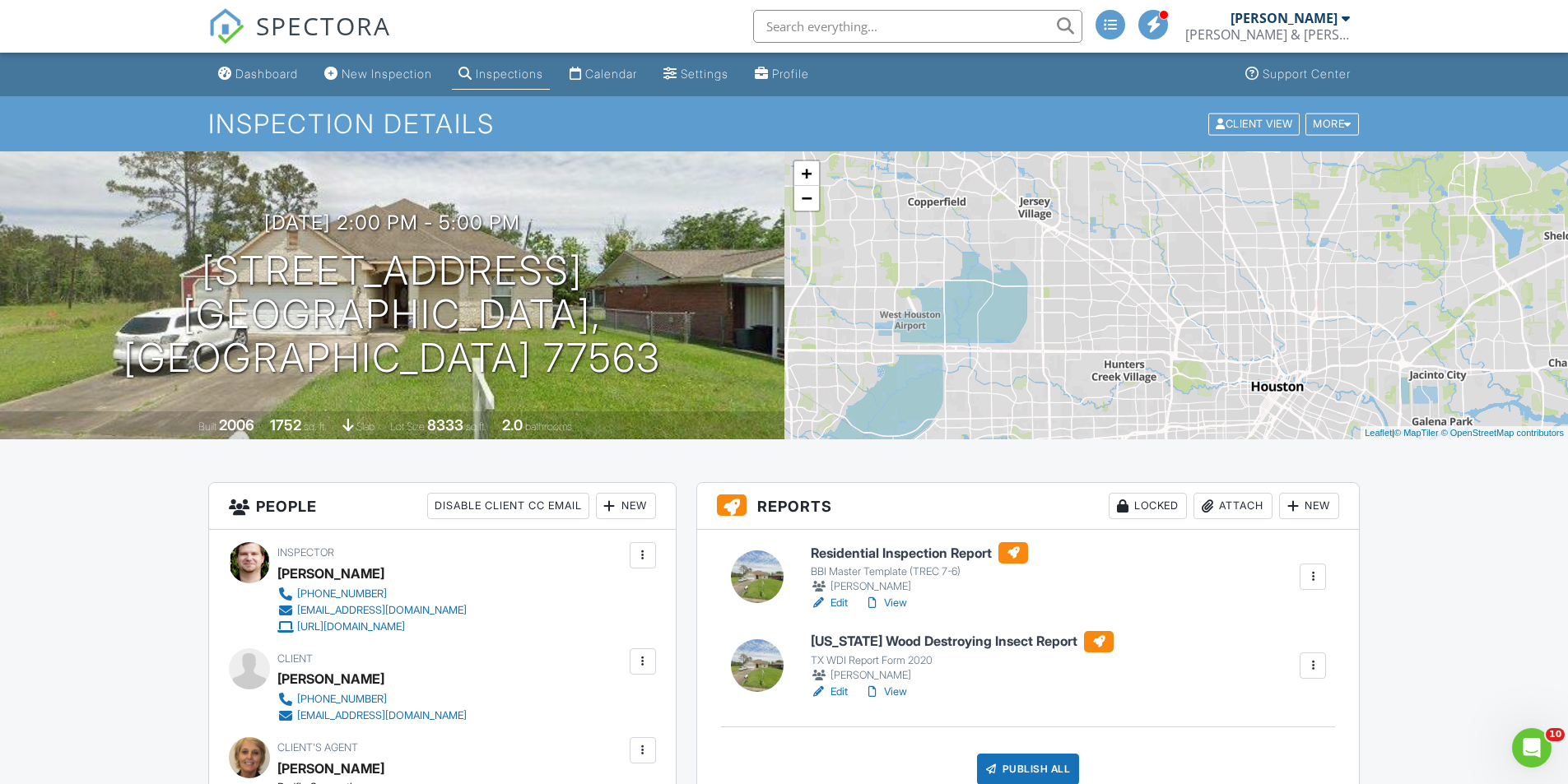
drag, startPoint x: 1082, startPoint y: 325, endPoint x: 1229, endPoint y: 233, distance: 173.4
click at [1229, 233] on div "+ − Leaflet | © MapTiler © OpenStreetMap contributors" at bounding box center [1176, 296] width 784 height 288
click at [814, 167] on link "+" at bounding box center [806, 173] width 25 height 25
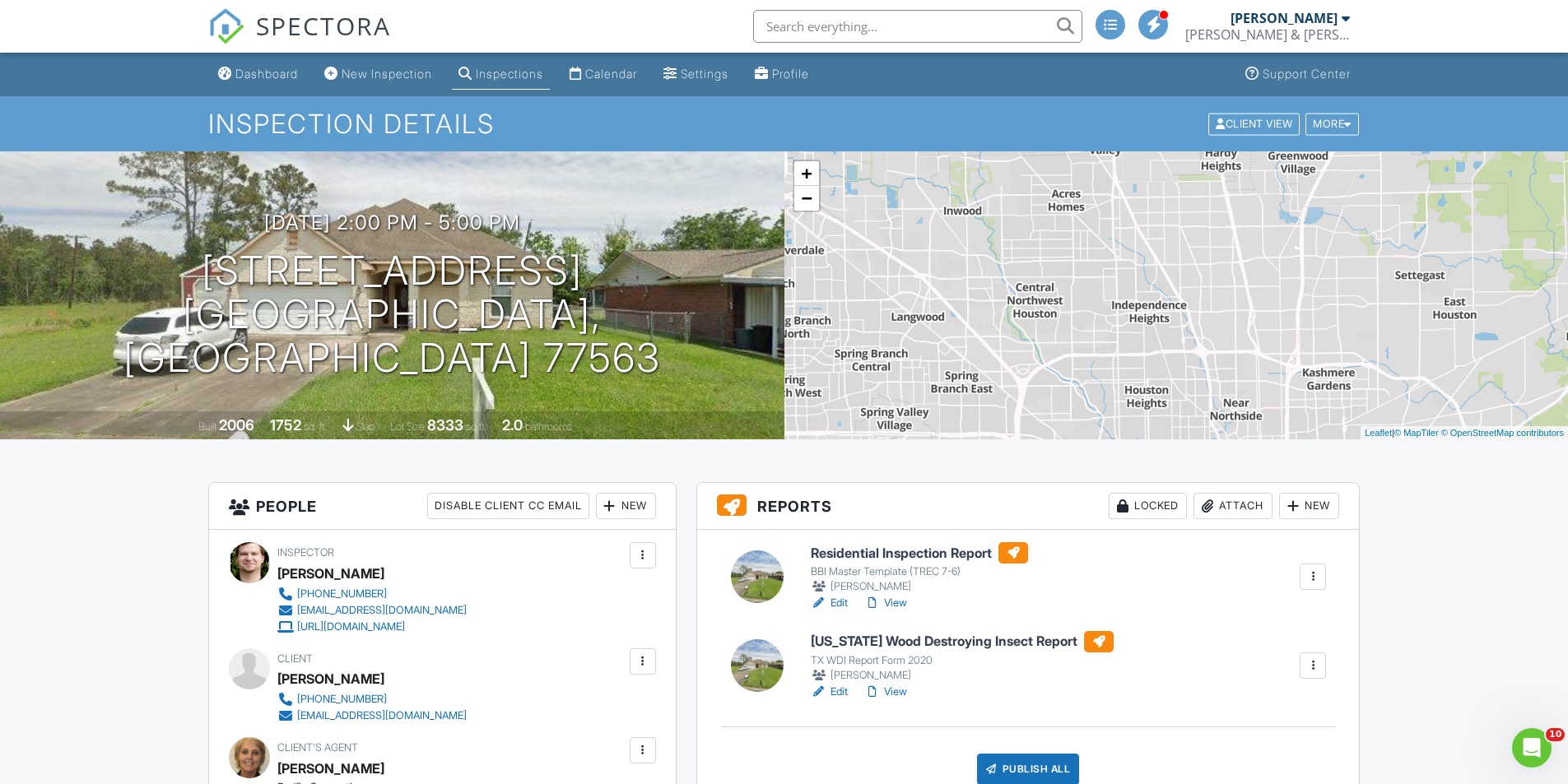
drag, startPoint x: 1224, startPoint y: 399, endPoint x: 1056, endPoint y: 470, distance: 182.4
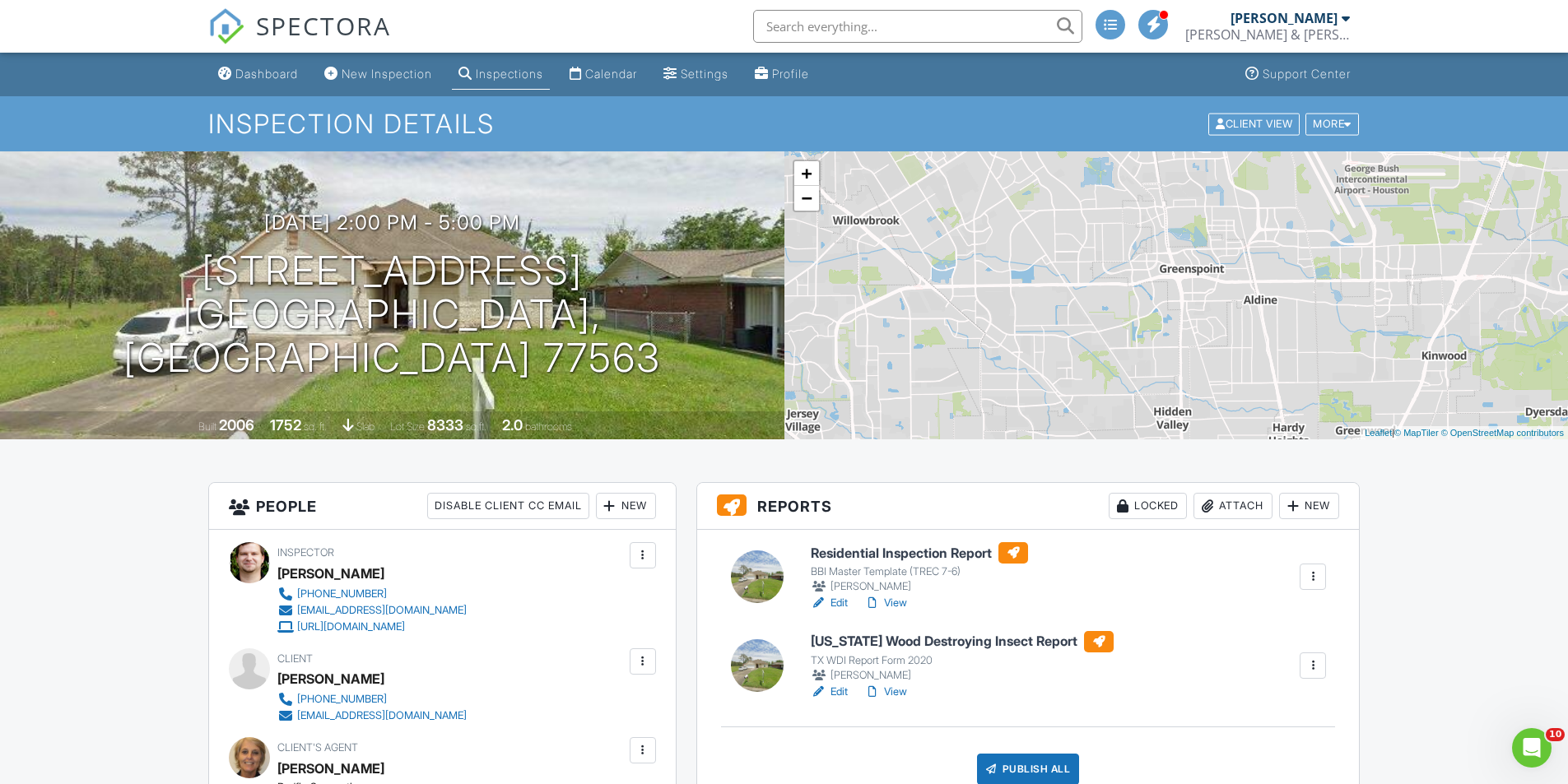
drag, startPoint x: 991, startPoint y: 236, endPoint x: 1078, endPoint y: 477, distance: 256.2
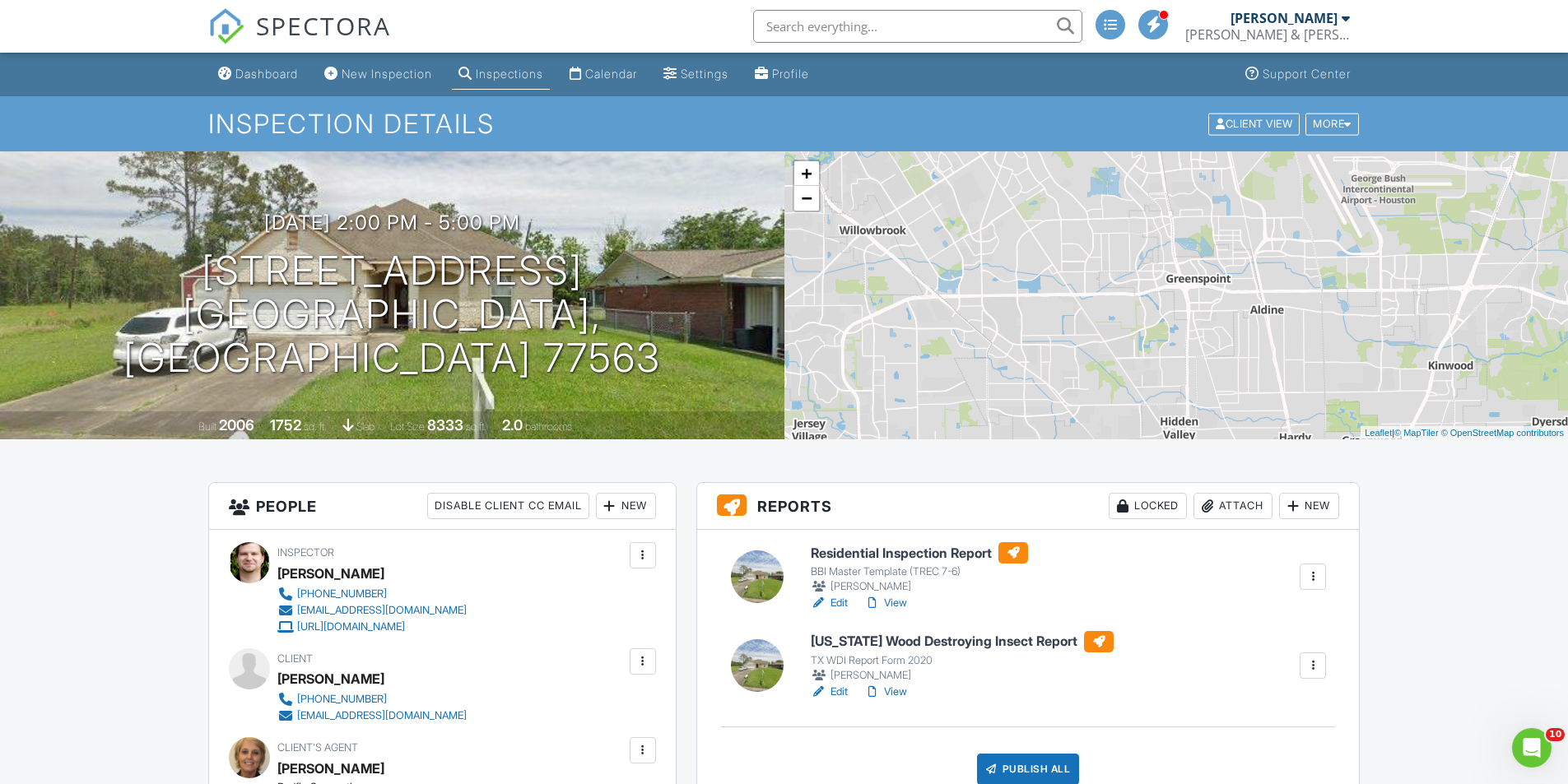
click at [805, 212] on div "+ −" at bounding box center [806, 186] width 28 height 53
click at [805, 205] on link "−" at bounding box center [806, 198] width 25 height 25
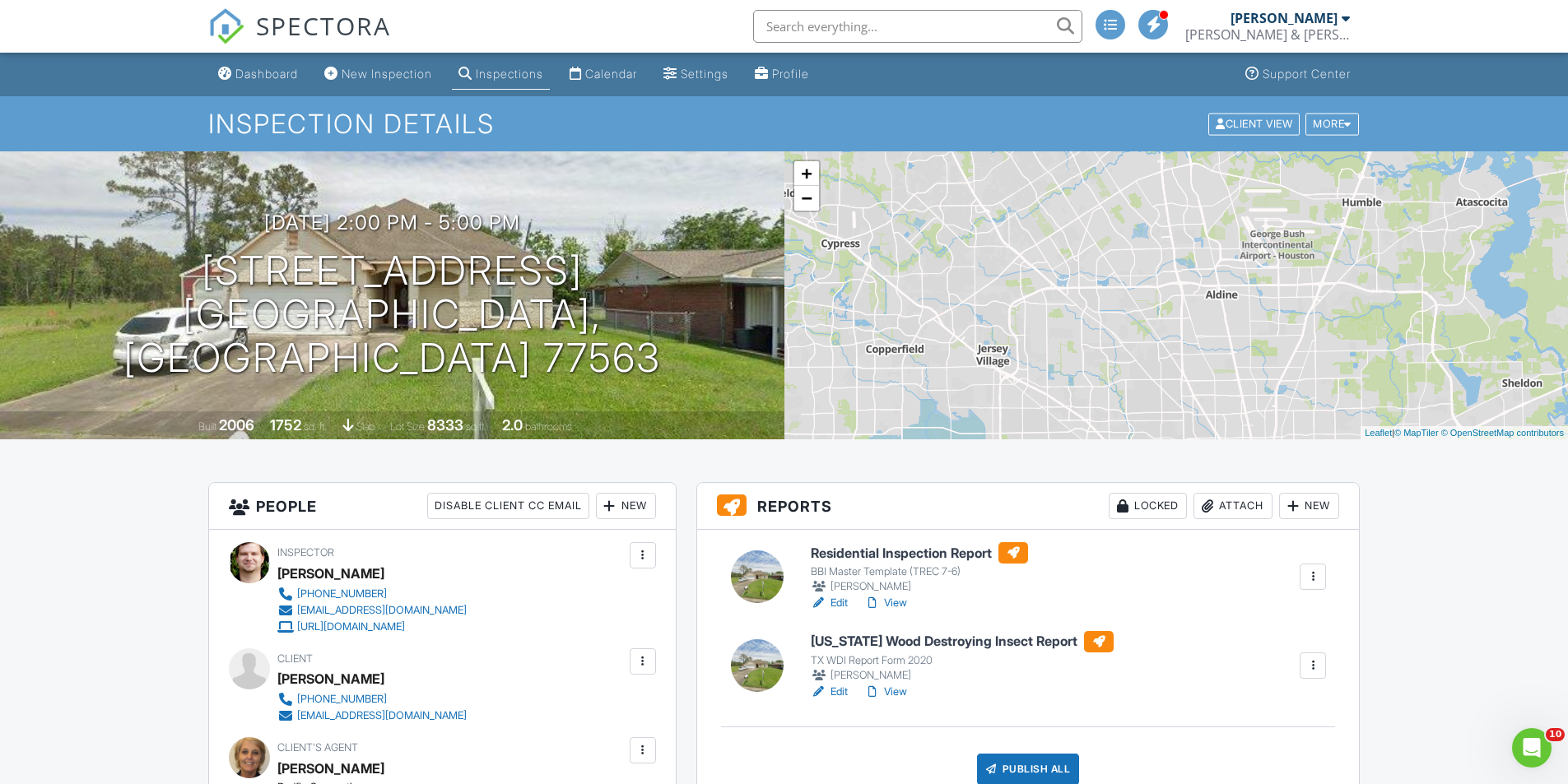
drag, startPoint x: 1174, startPoint y: 376, endPoint x: 1140, endPoint y: 287, distance: 95.3
click at [1140, 288] on div "+ − Leaflet | © MapTiler © OpenStreetMap contributors" at bounding box center [1176, 296] width 784 height 288
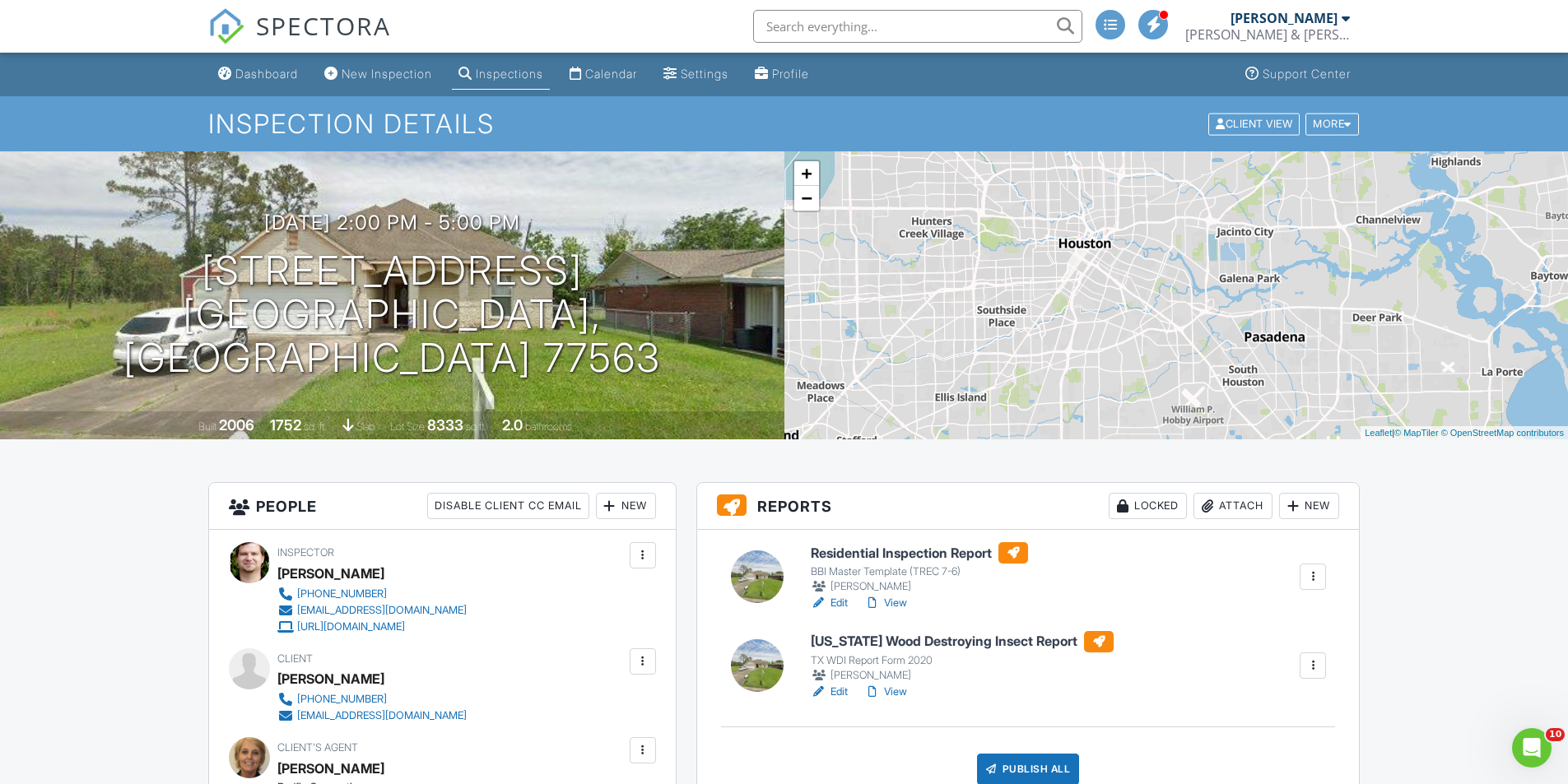
drag, startPoint x: 1108, startPoint y: 333, endPoint x: 989, endPoint y: 149, distance: 219.1
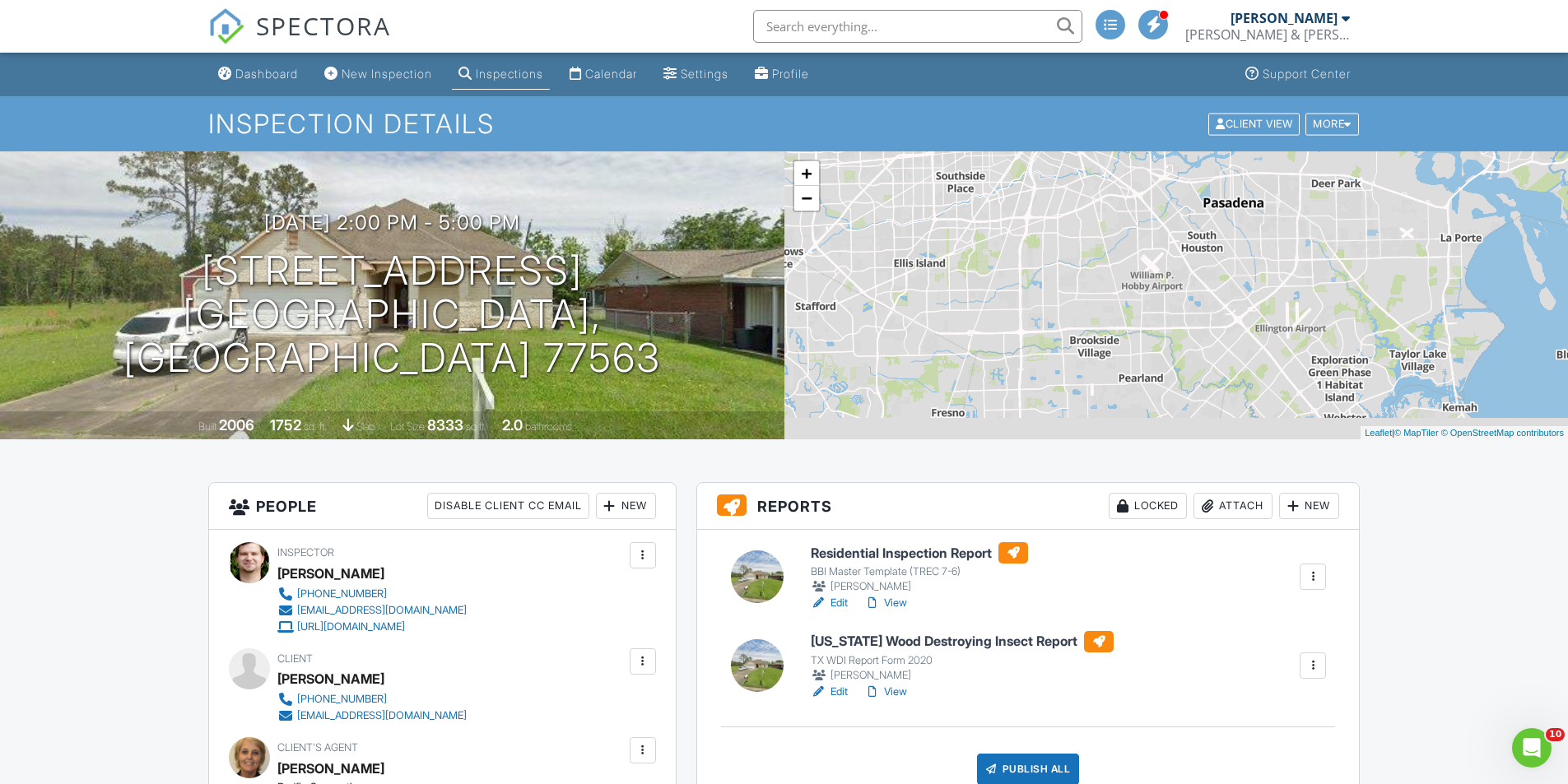
drag, startPoint x: 1123, startPoint y: 336, endPoint x: 1047, endPoint y: 139, distance: 211.2
click at [1064, 161] on div "+ − Leaflet | © MapTiler © OpenStreetMap contributors" at bounding box center [1176, 296] width 784 height 288
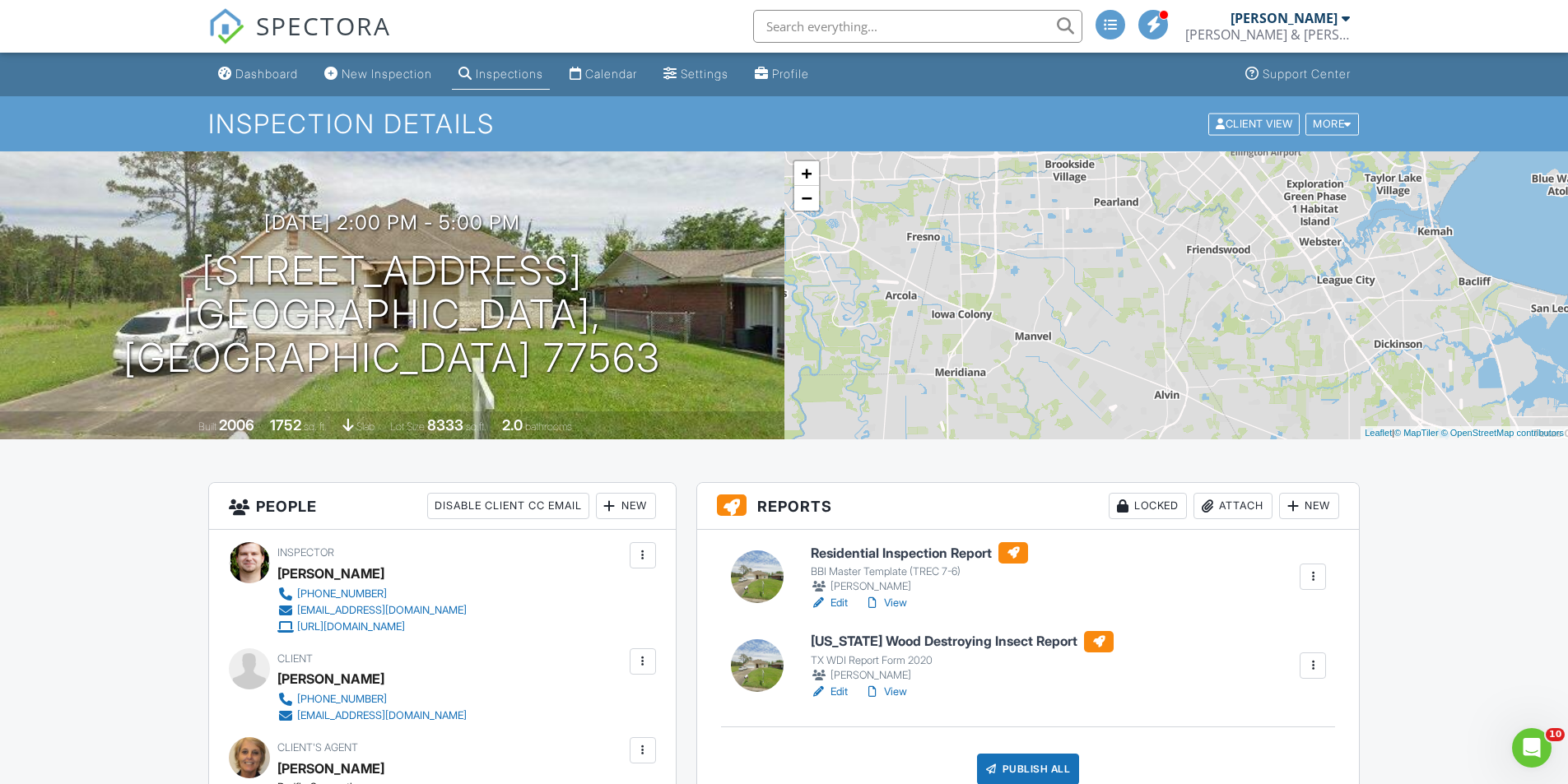
drag, startPoint x: 1168, startPoint y: 378, endPoint x: 1139, endPoint y: 191, distance: 189.2
click at [1155, 207] on div "+ − Leaflet | © MapTiler © OpenStreetMap contributors" at bounding box center [1176, 296] width 784 height 288
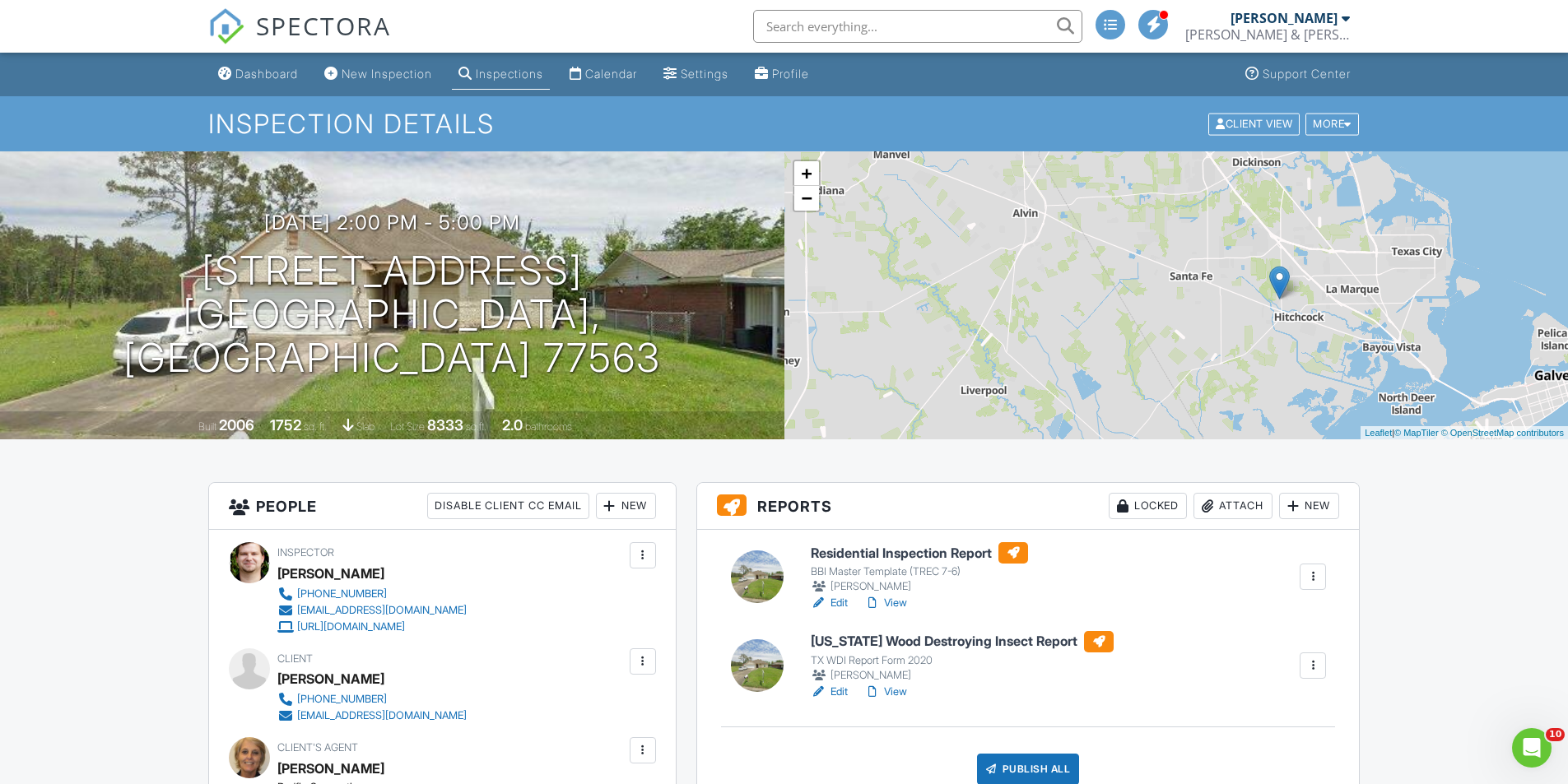
drag, startPoint x: 1269, startPoint y: 378, endPoint x: 1073, endPoint y: 162, distance: 291.7
click at [1073, 162] on div "+ − Leaflet | © MapTiler © OpenStreetMap contributors" at bounding box center [1176, 296] width 784 height 288
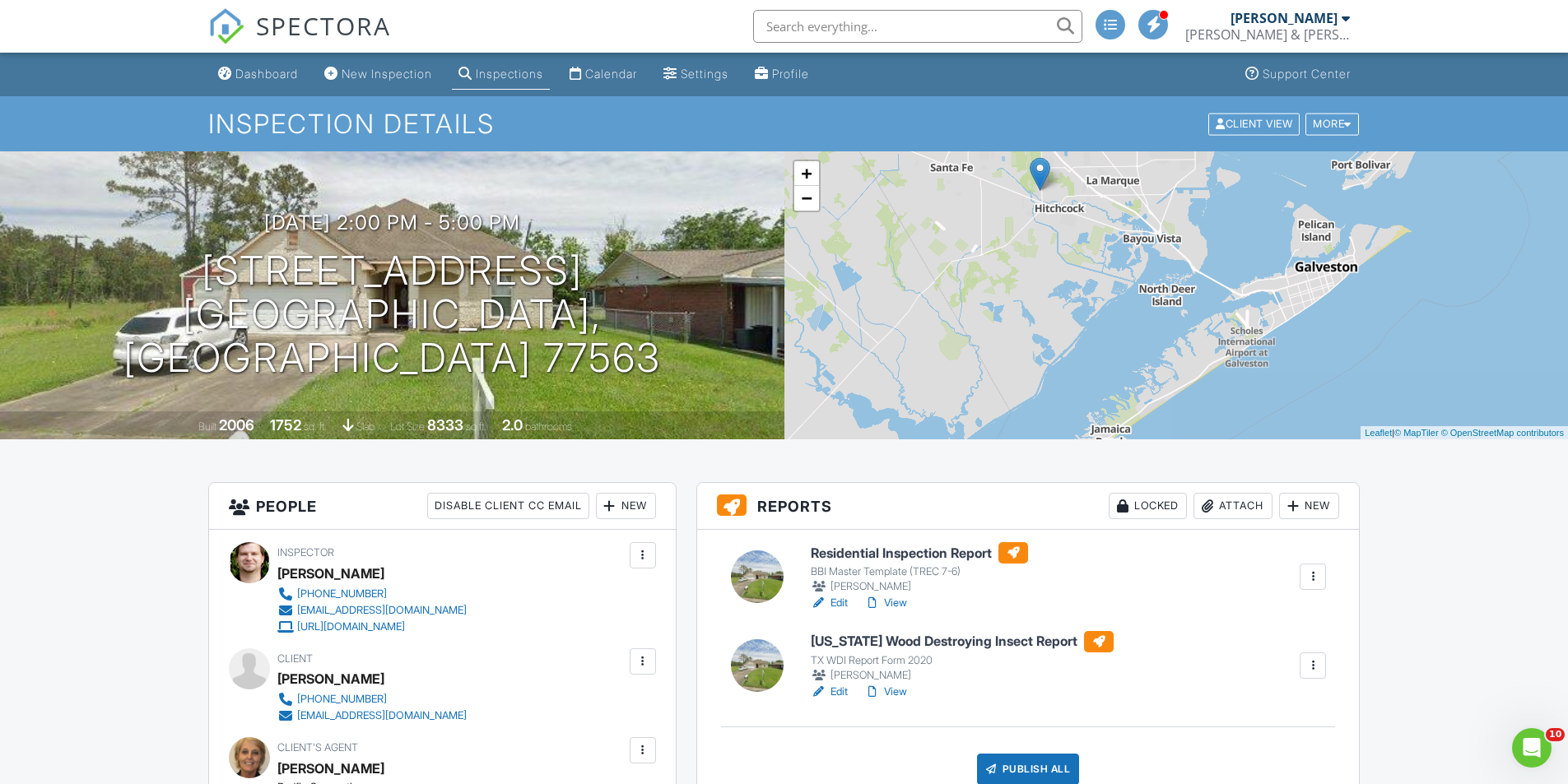
drag, startPoint x: 1118, startPoint y: 316, endPoint x: 983, endPoint y: 280, distance: 139.7
click at [983, 280] on div "+ − Leaflet | © MapTiler © OpenStreetMap contributors" at bounding box center [1176, 296] width 784 height 288
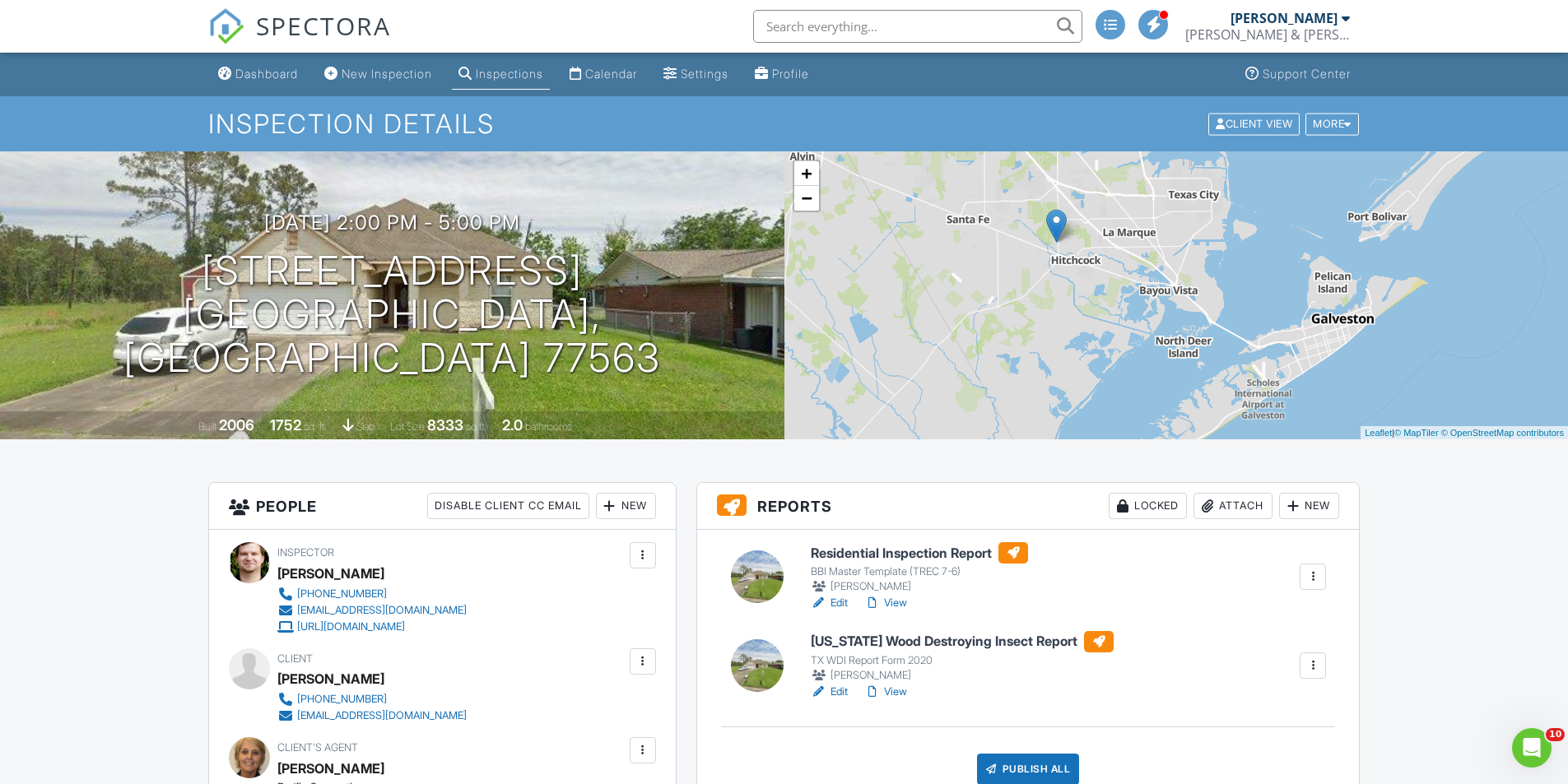
drag, startPoint x: 945, startPoint y: 254, endPoint x: 985, endPoint y: 379, distance: 131.2
click at [1010, 399] on div "+ − Leaflet | © MapTiler © OpenStreetMap contributors" at bounding box center [1176, 296] width 784 height 288
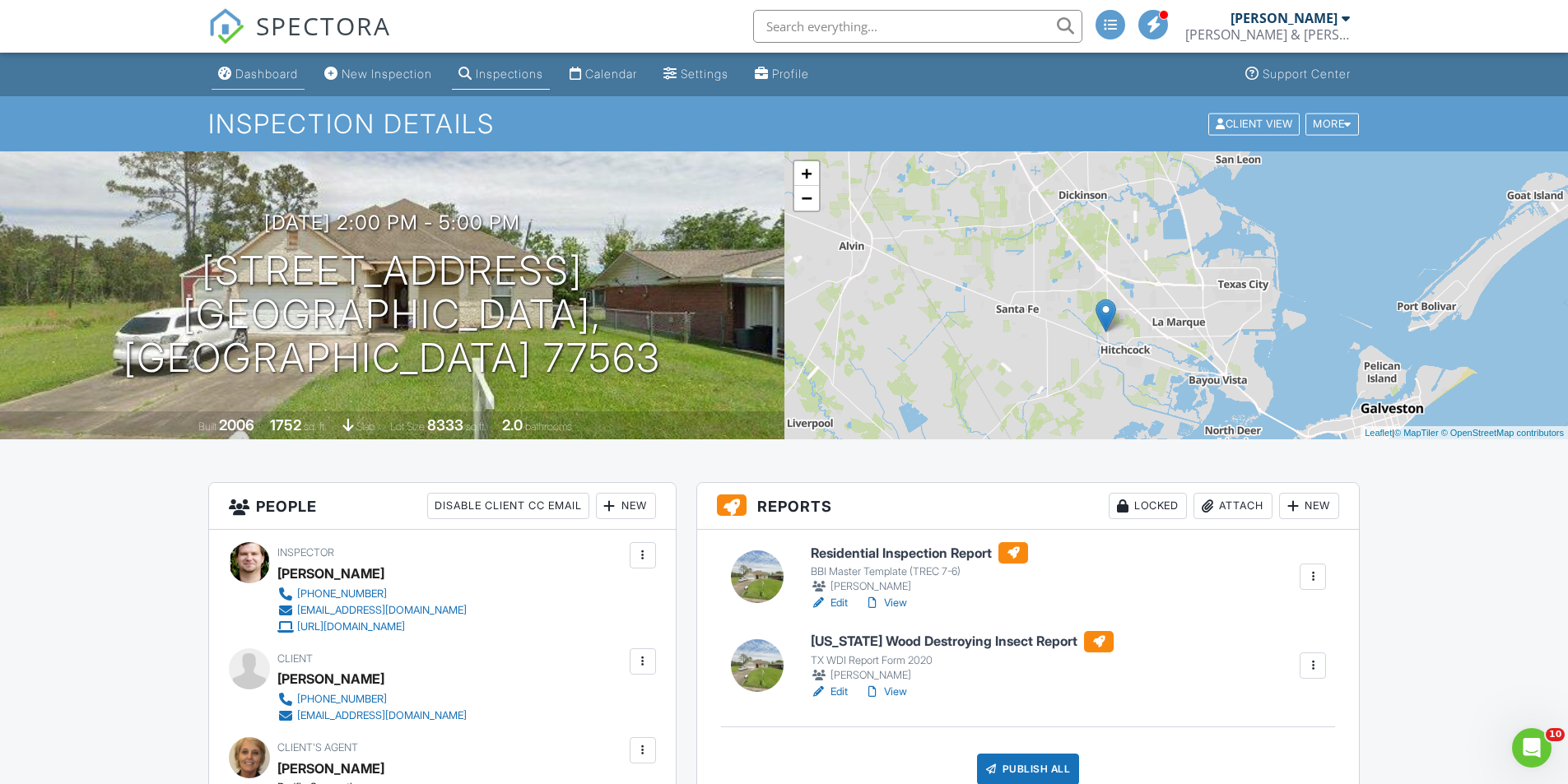
click at [233, 77] on link "Dashboard" at bounding box center [258, 74] width 93 height 31
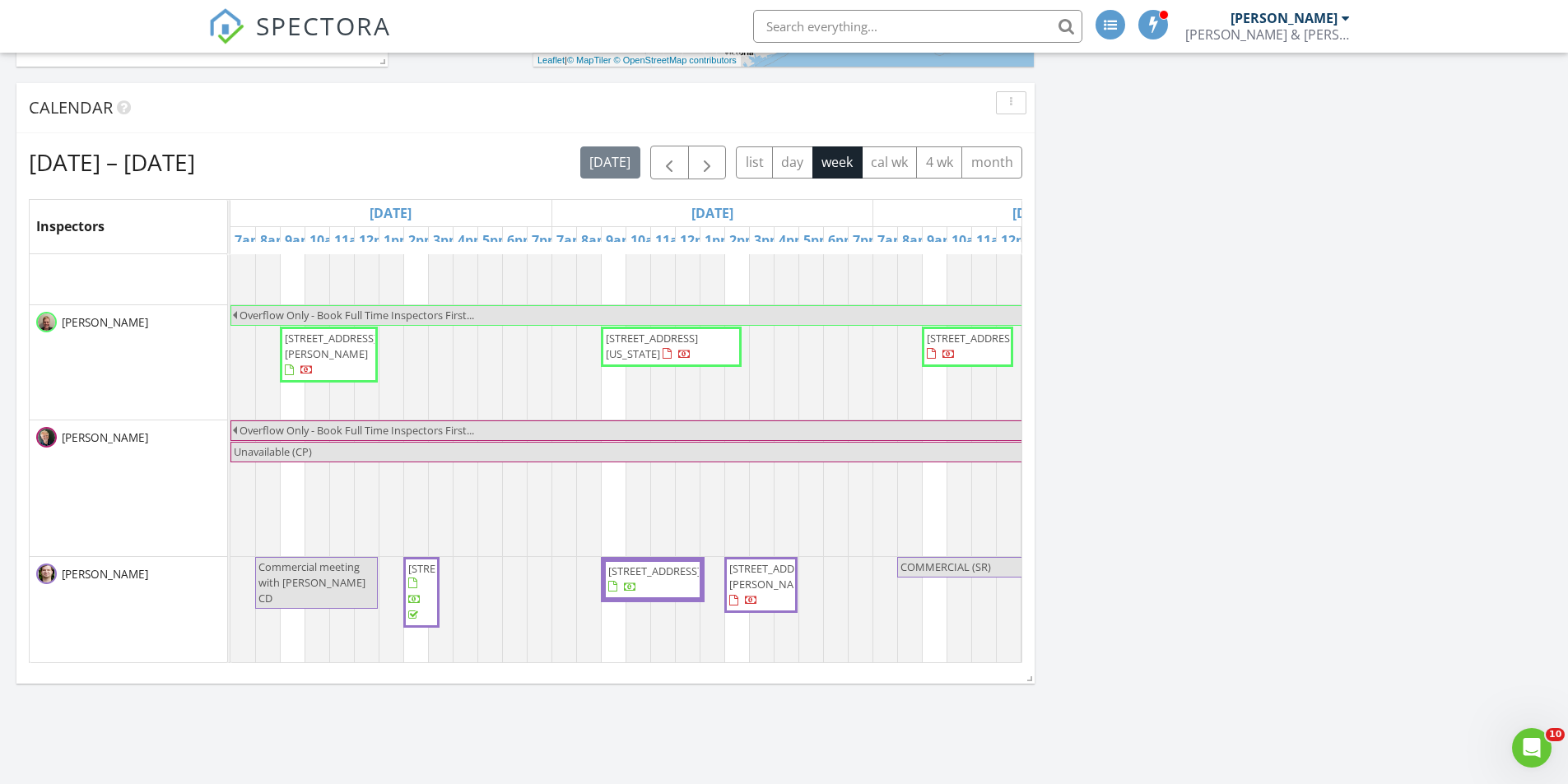
scroll to position [1152, 0]
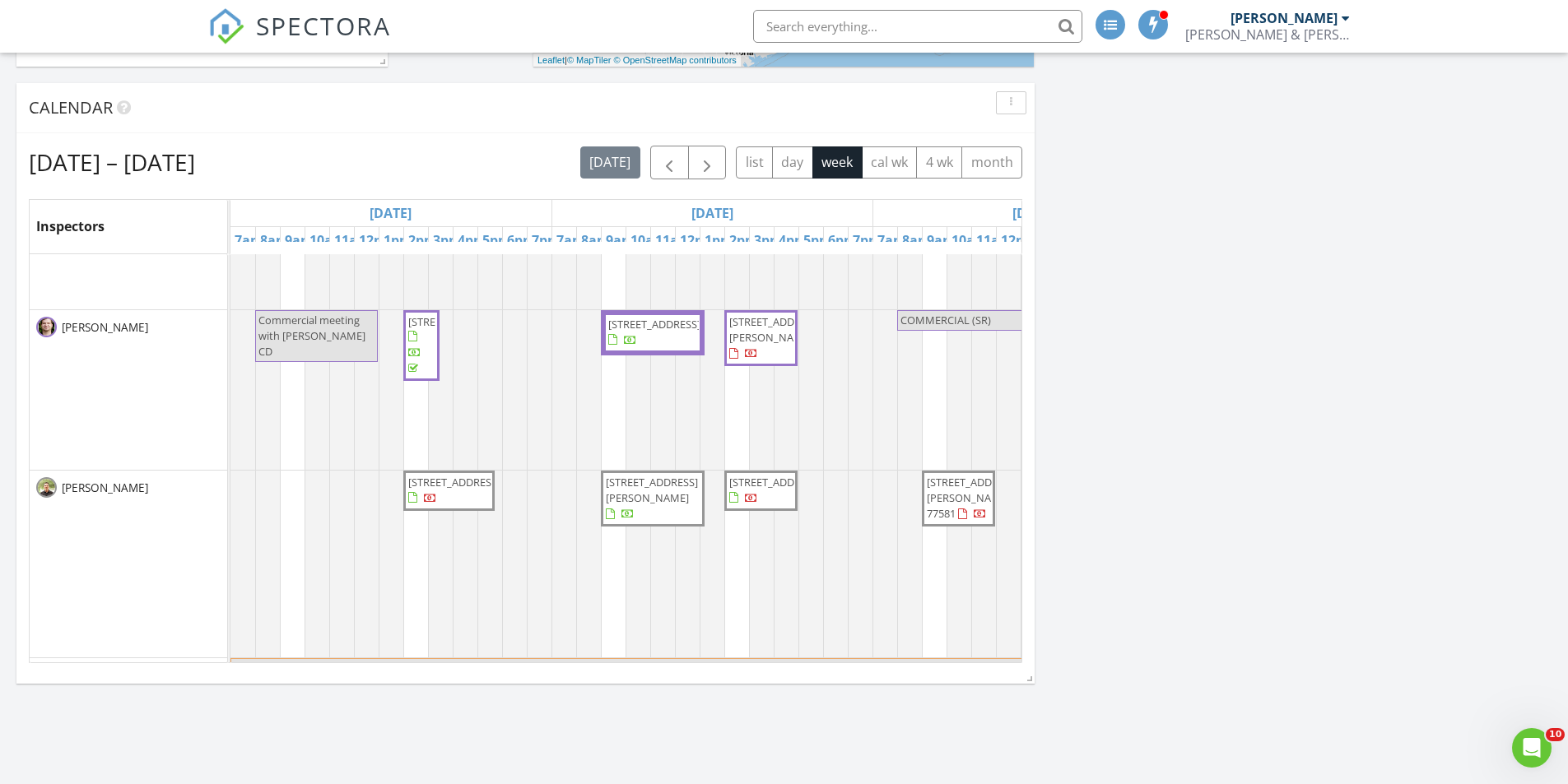
click at [667, 332] on span "[STREET_ADDRESS]" at bounding box center [654, 325] width 92 height 15
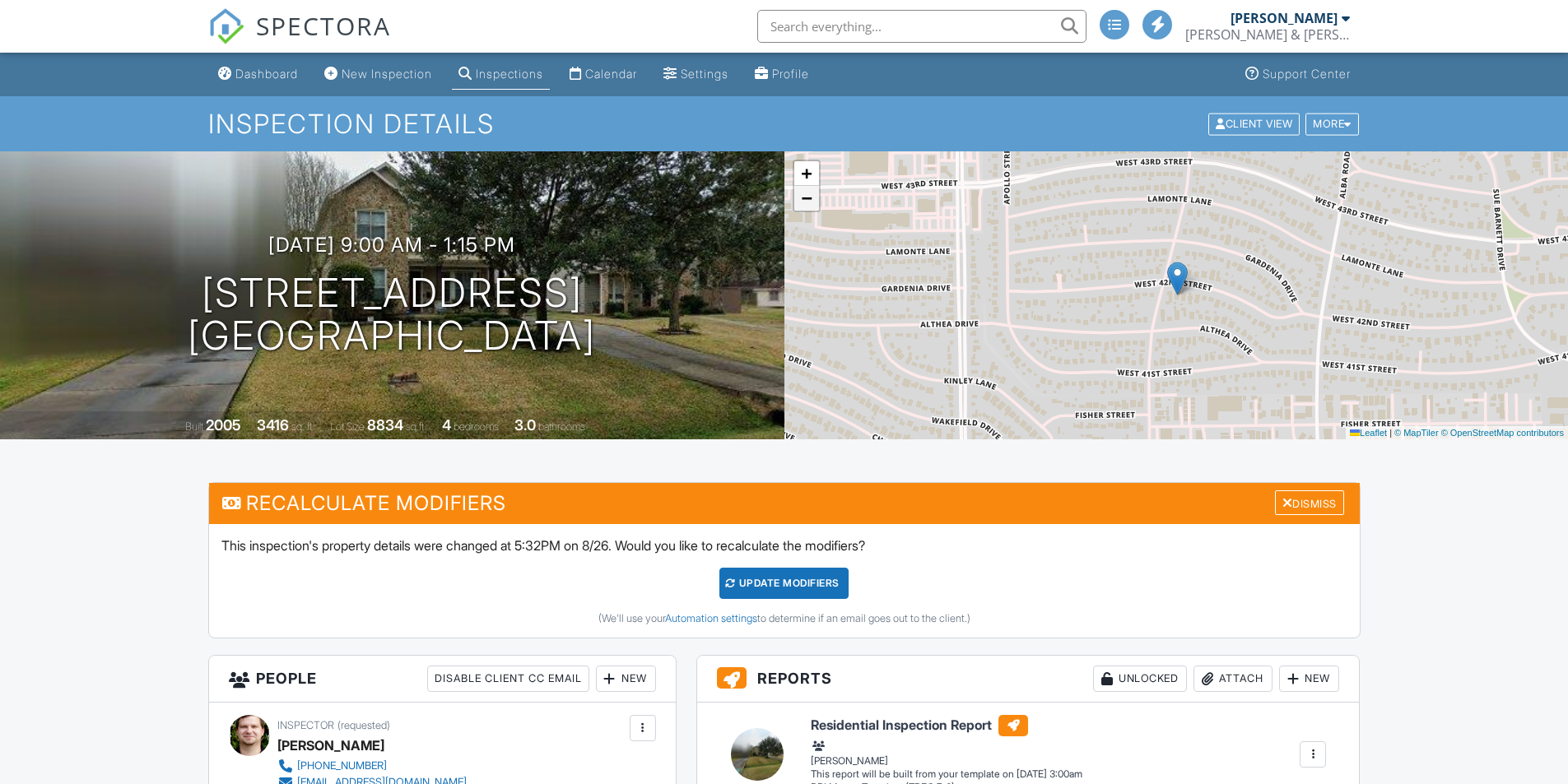
click at [804, 196] on span "−" at bounding box center [806, 198] width 11 height 20
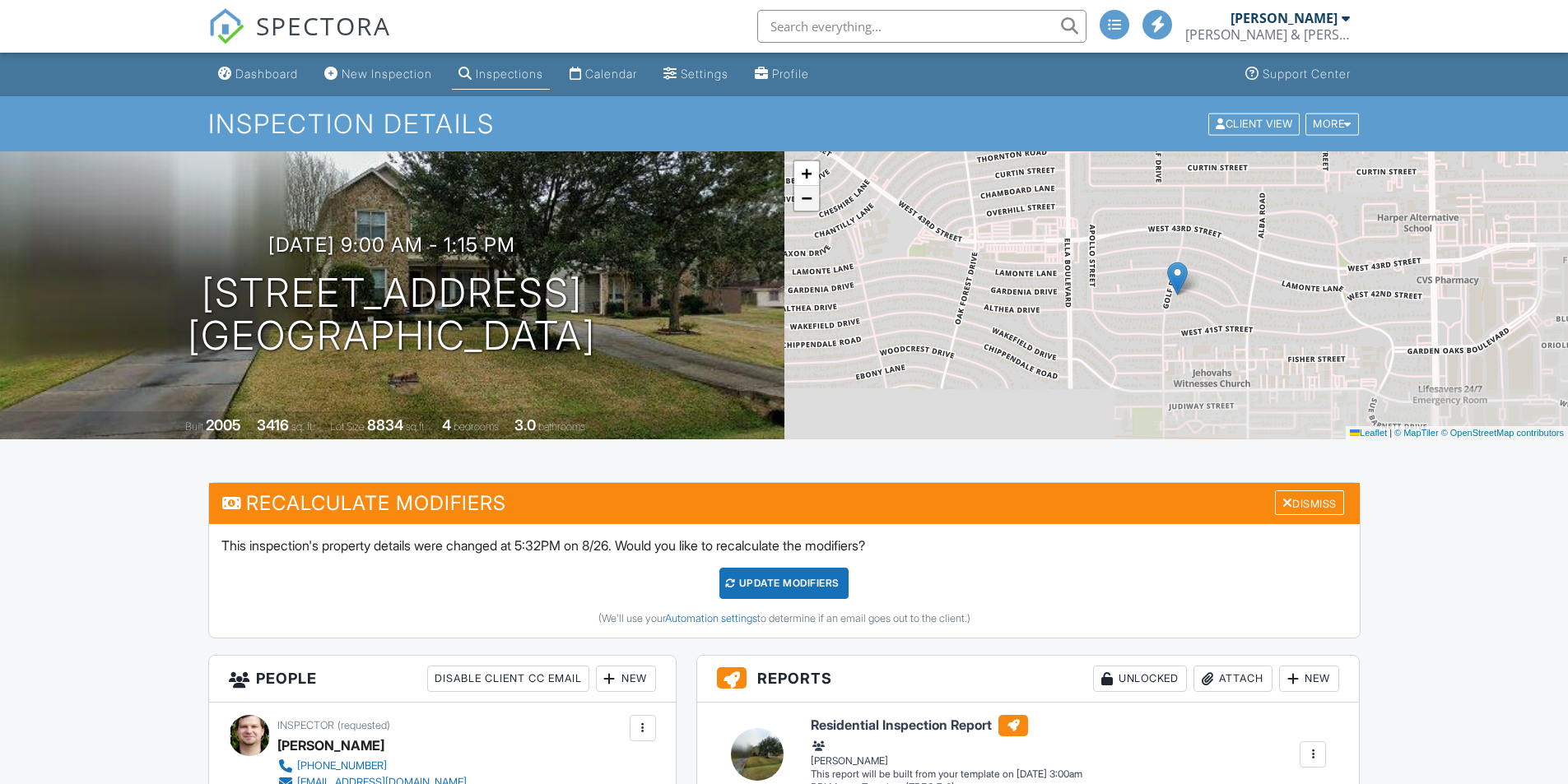
click at [804, 196] on span "−" at bounding box center [806, 198] width 11 height 20
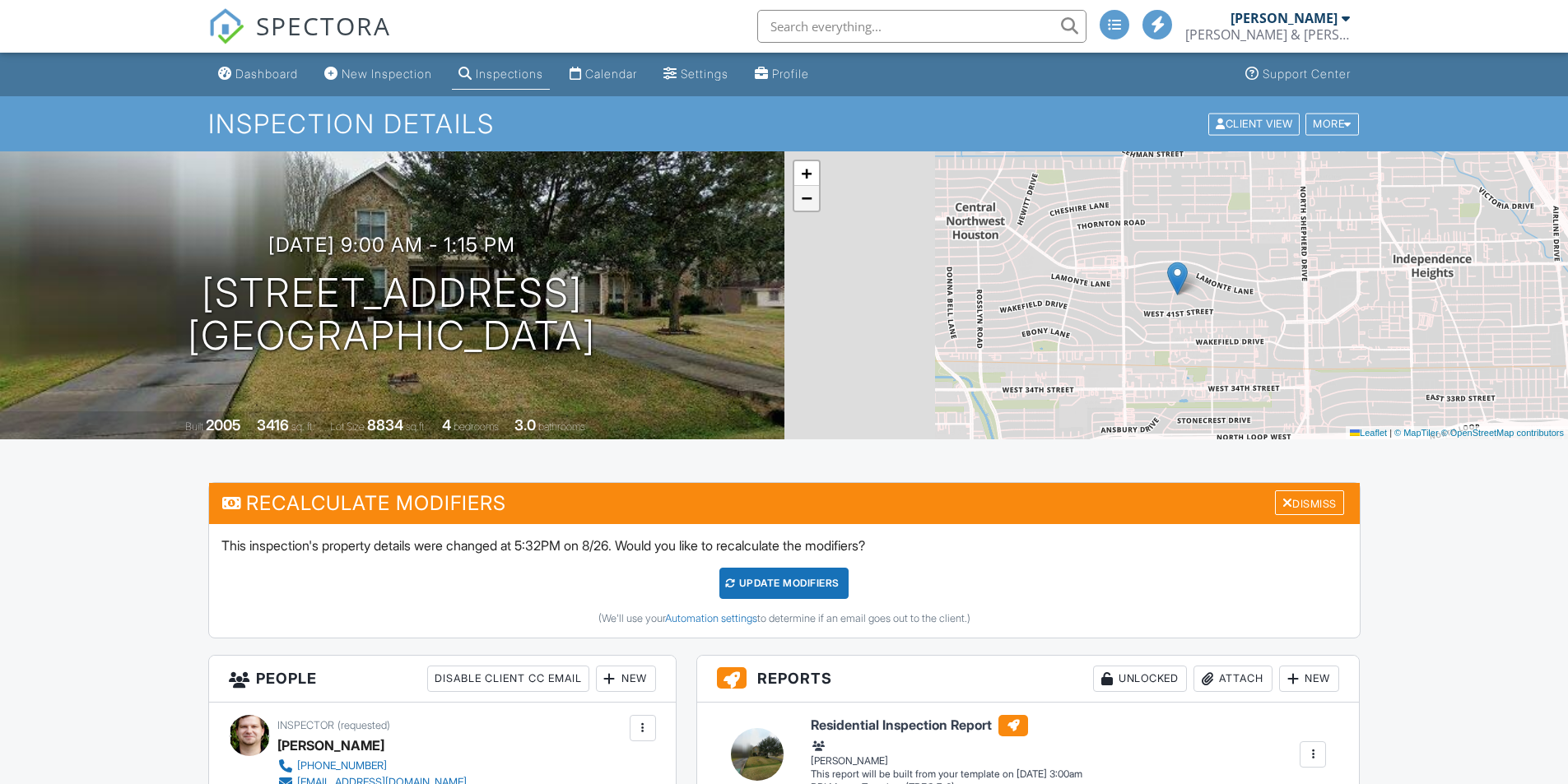
click at [804, 196] on span "−" at bounding box center [806, 198] width 11 height 20
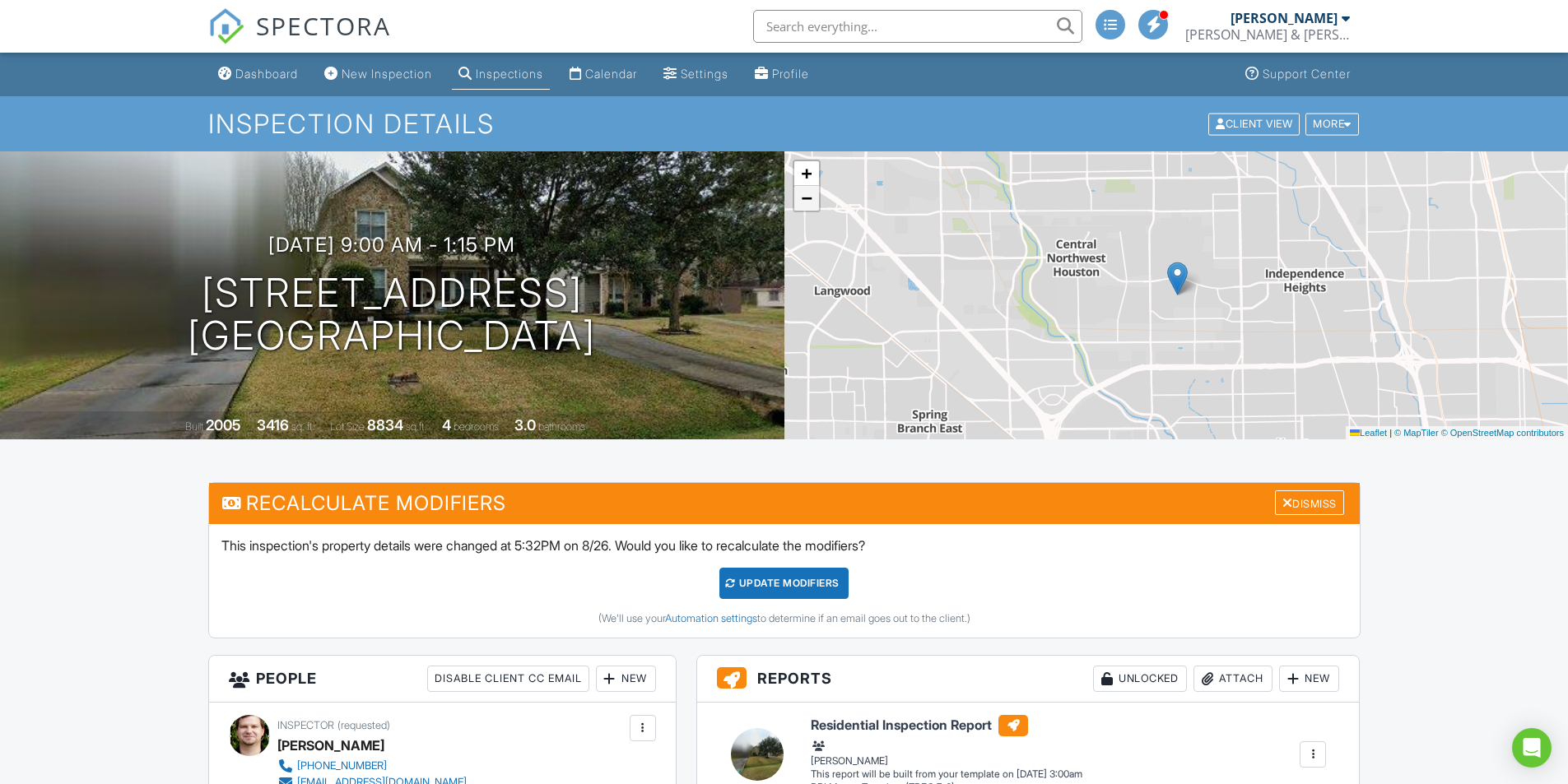
click at [804, 196] on span "−" at bounding box center [806, 198] width 11 height 20
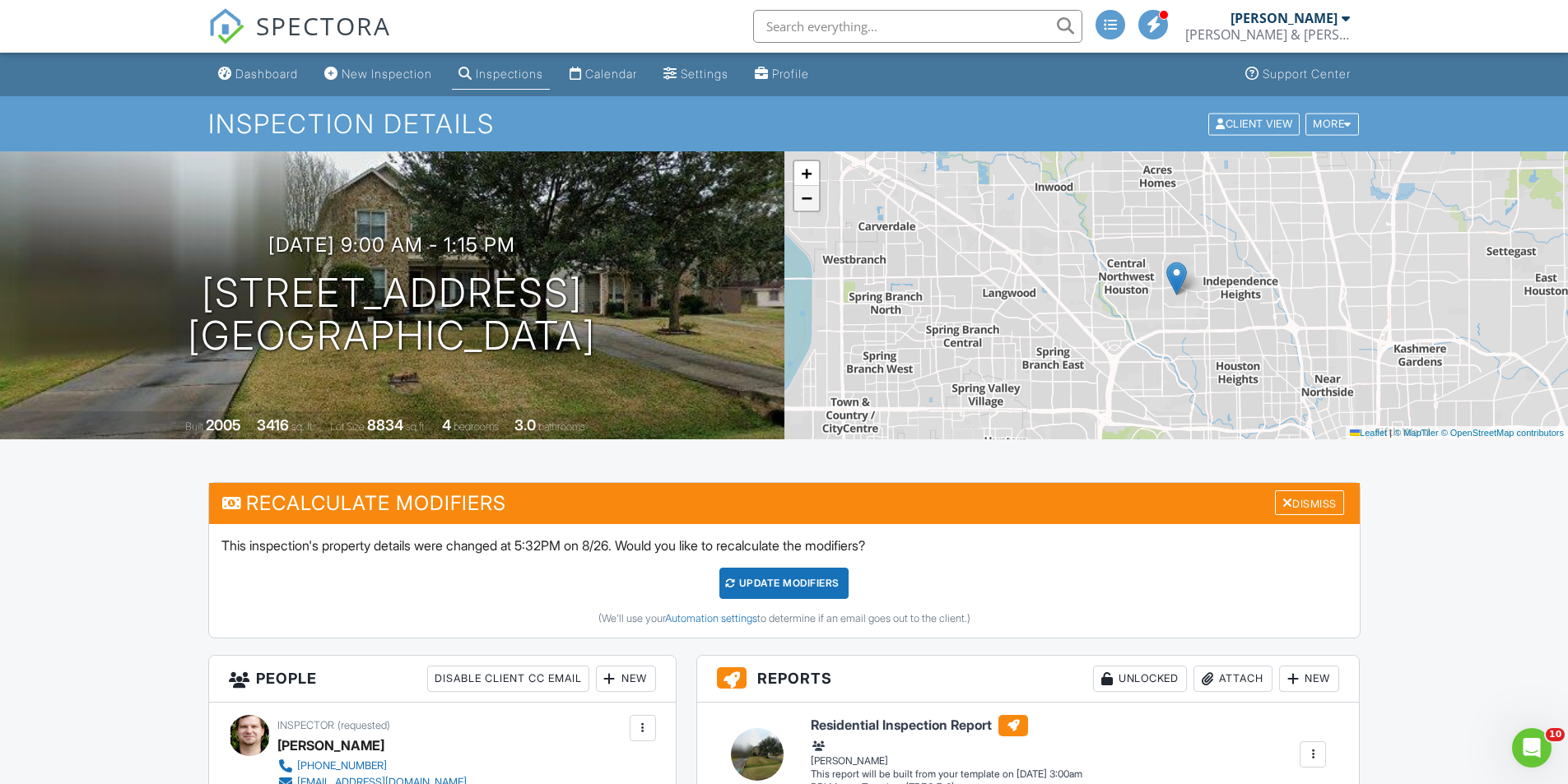
click at [804, 196] on span "−" at bounding box center [806, 198] width 11 height 20
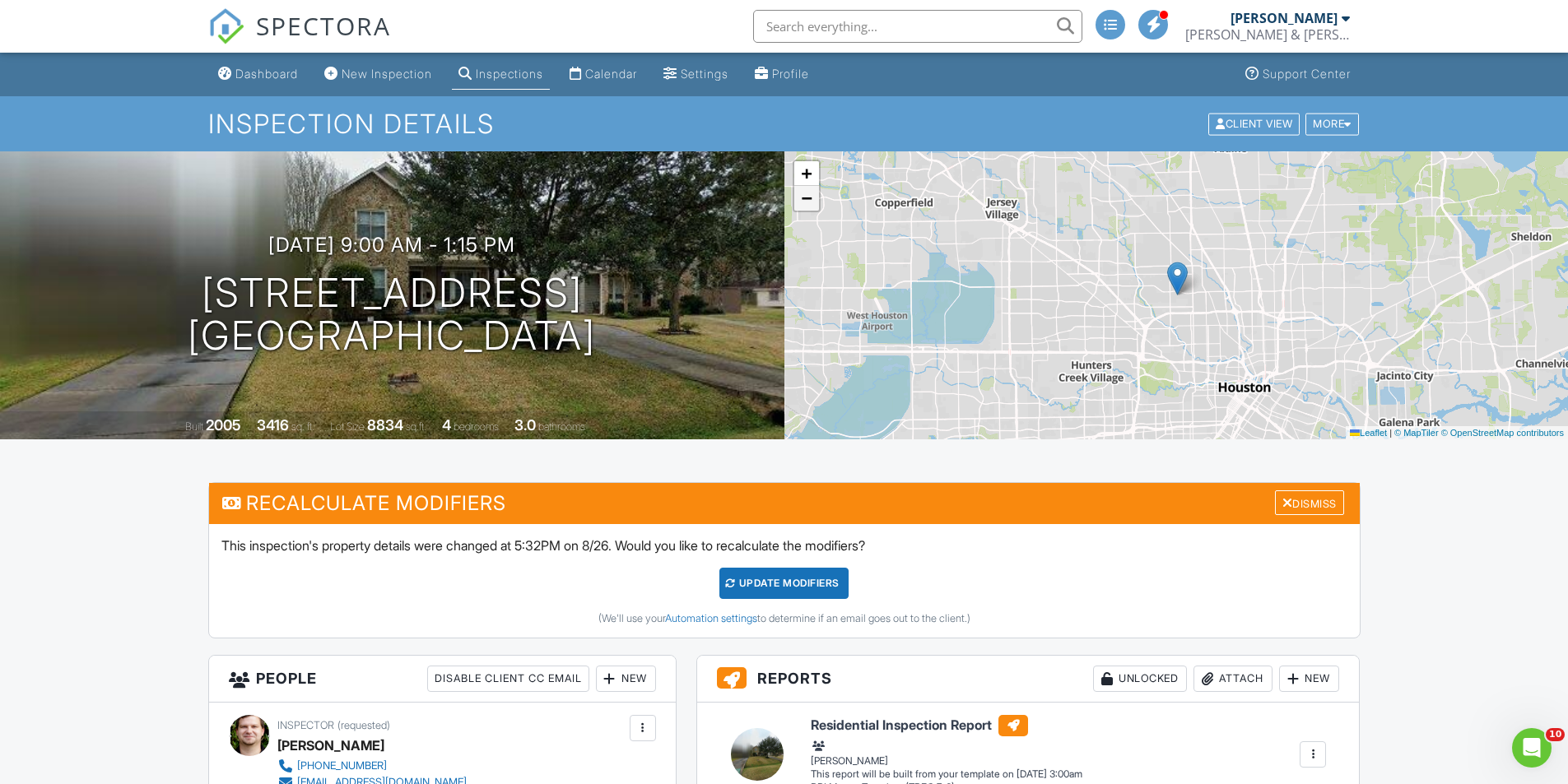
click at [804, 196] on span "−" at bounding box center [806, 198] width 11 height 20
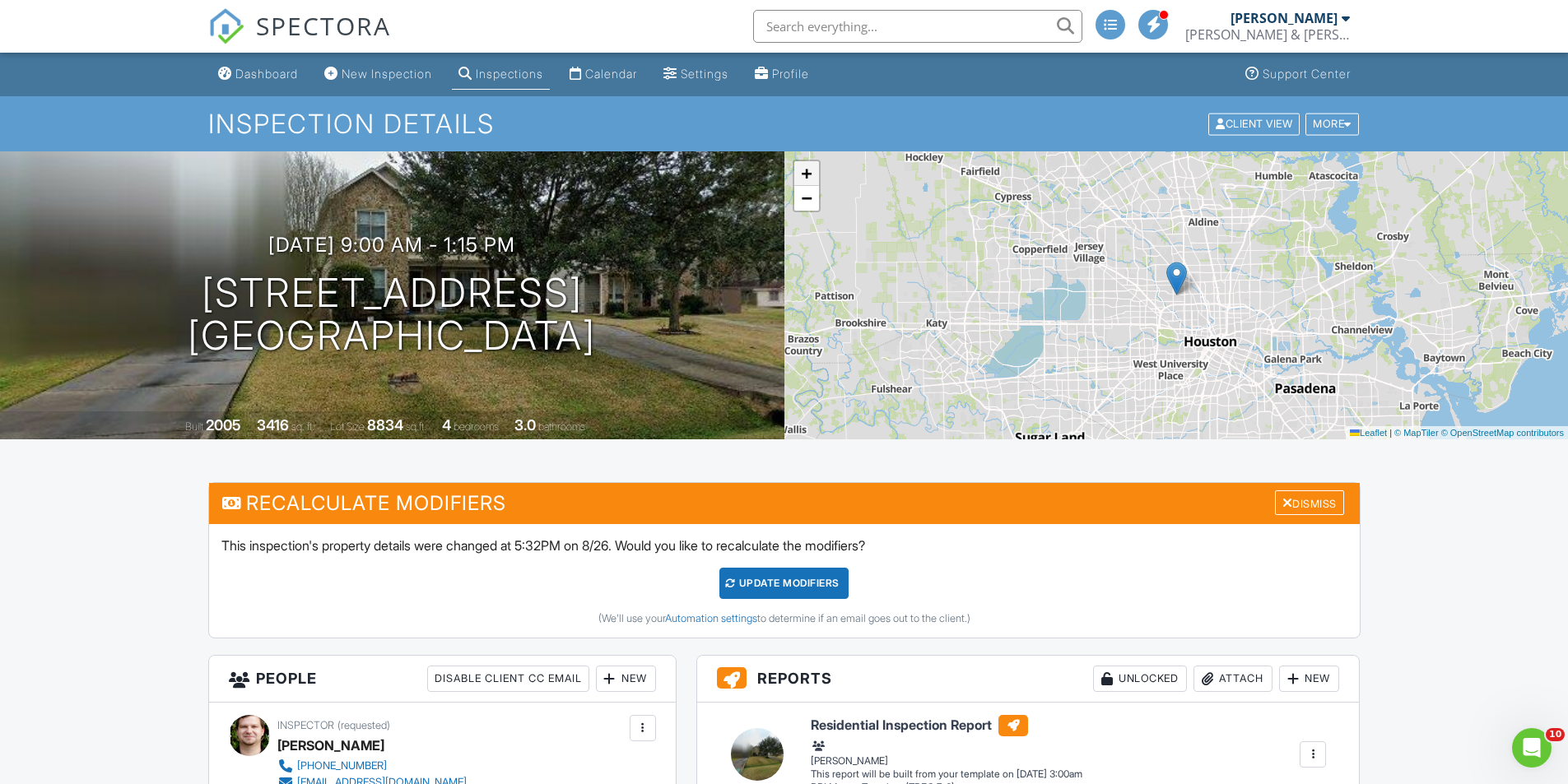
click at [803, 171] on span "+" at bounding box center [806, 173] width 11 height 20
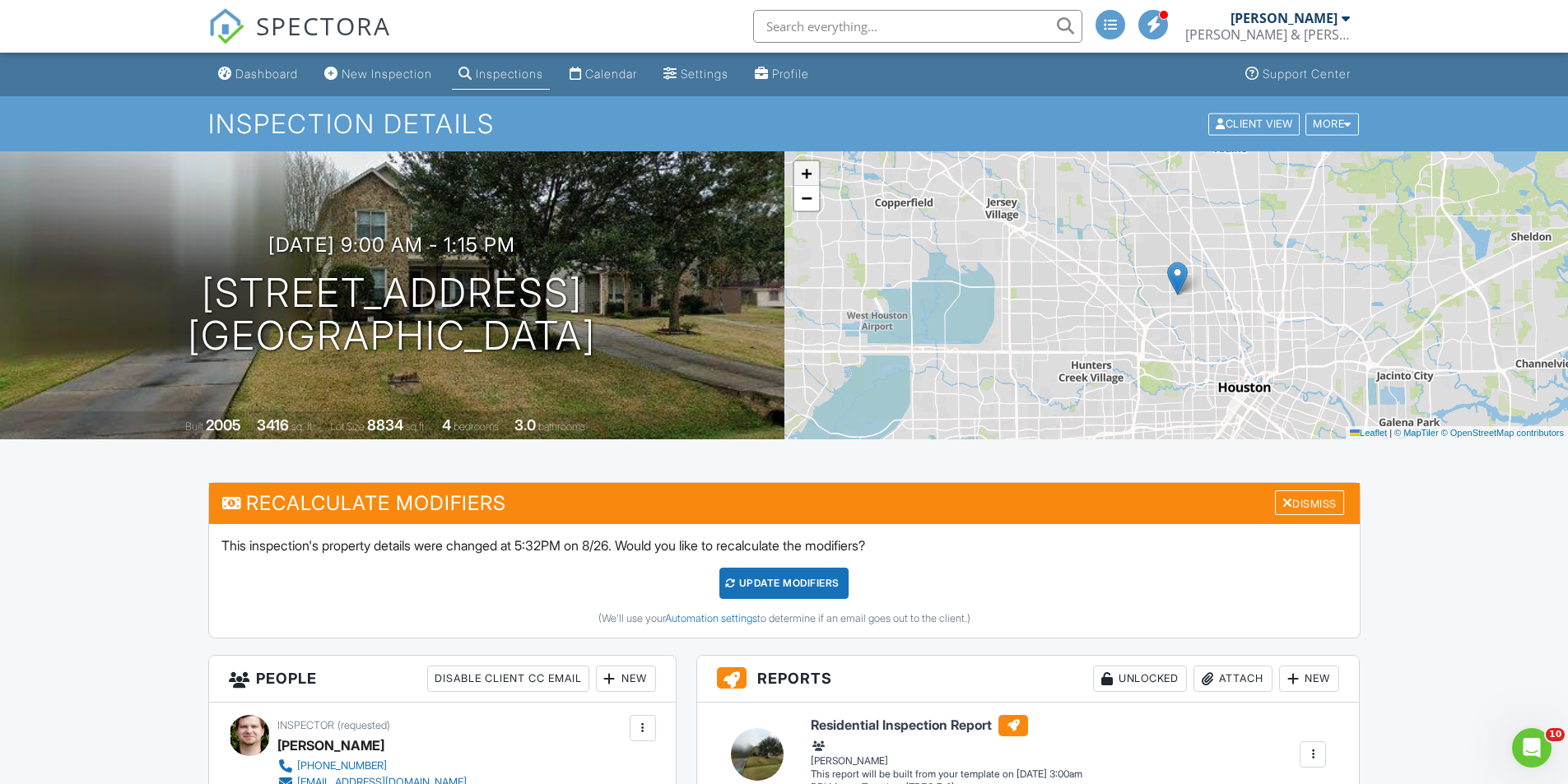
click at [803, 171] on span "+" at bounding box center [806, 173] width 11 height 20
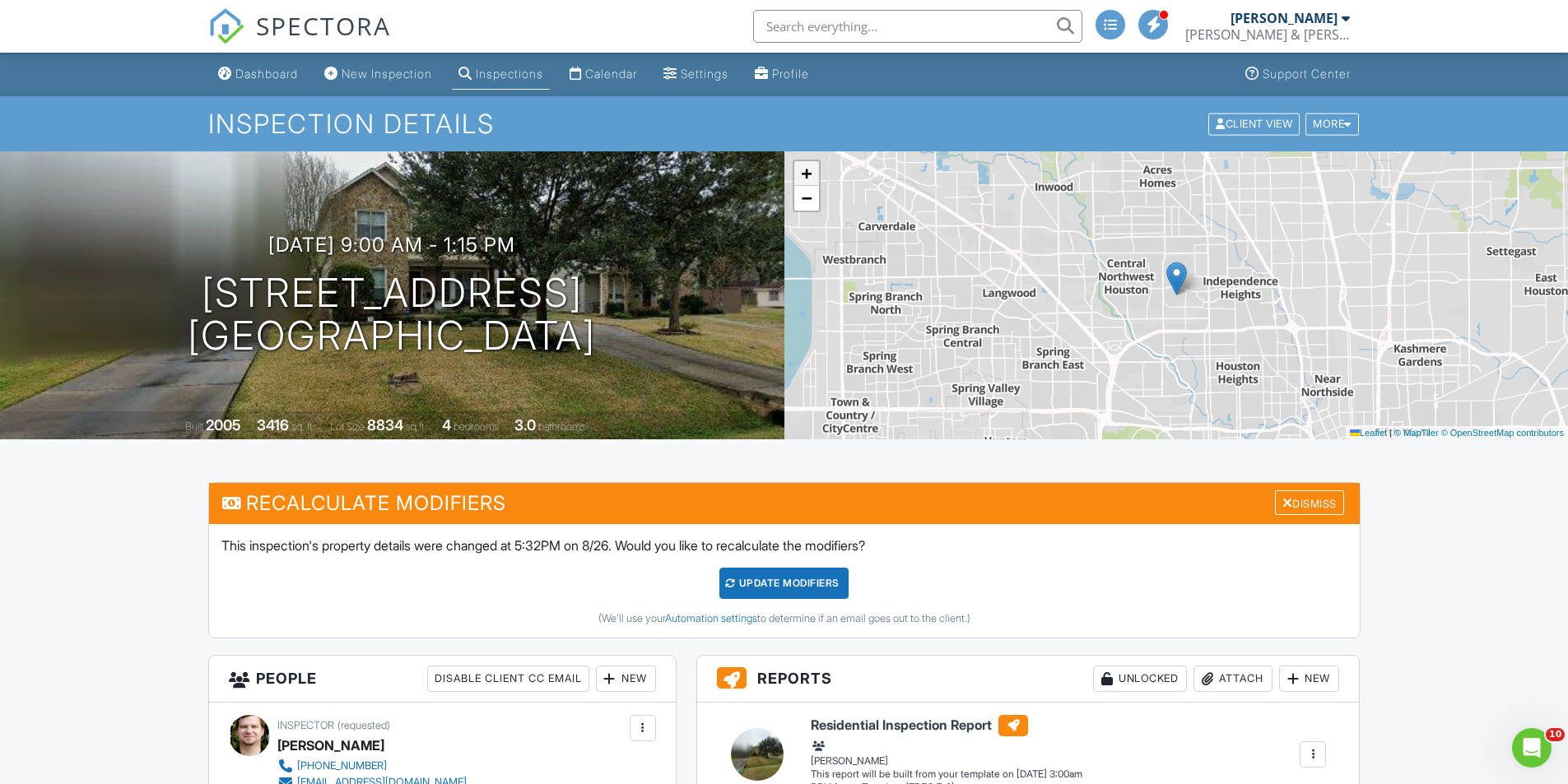
click at [803, 171] on span "+" at bounding box center [806, 173] width 11 height 20
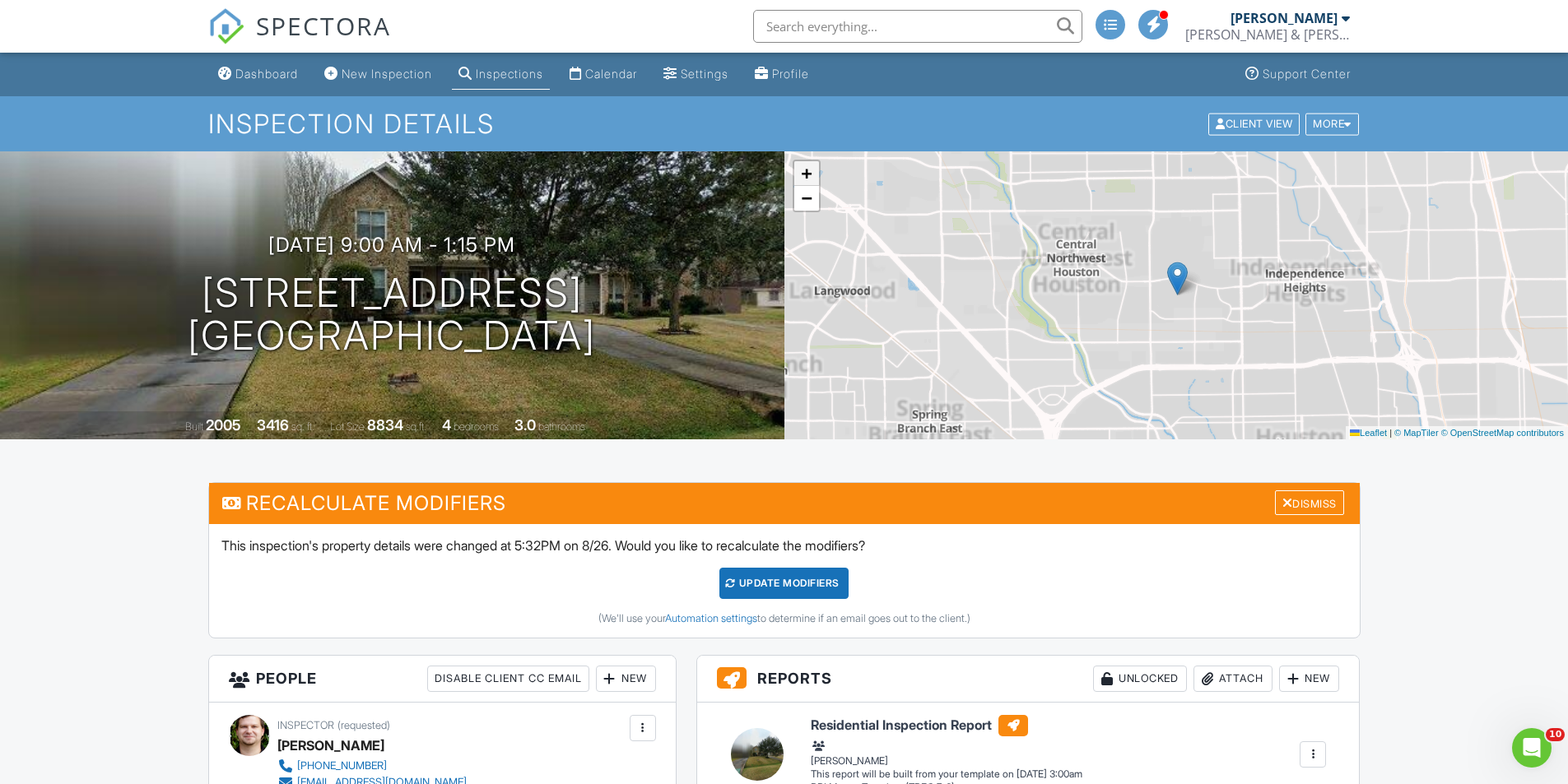
click at [803, 171] on span "+" at bounding box center [806, 173] width 11 height 20
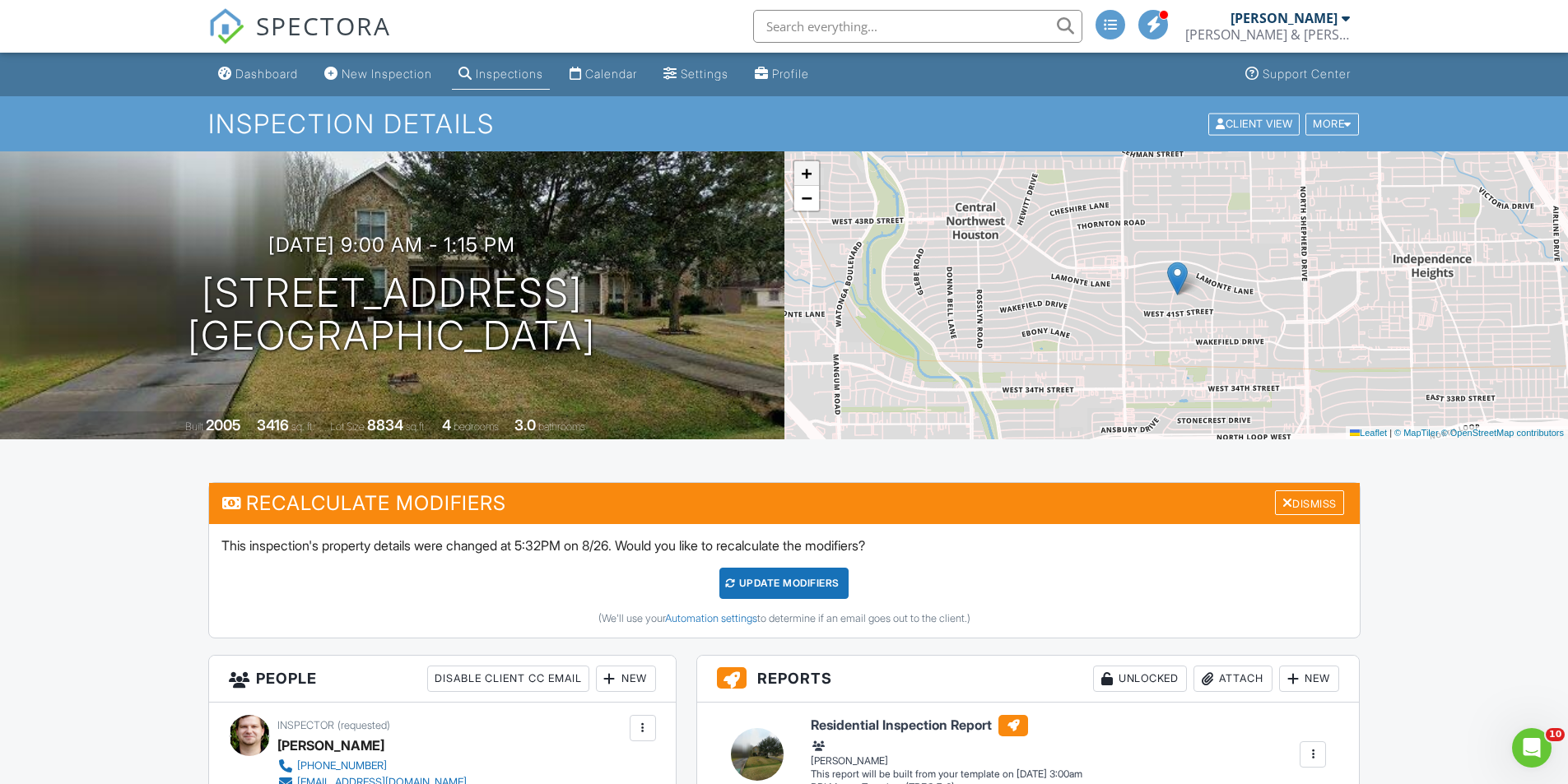
click at [803, 171] on span "+" at bounding box center [806, 173] width 11 height 20
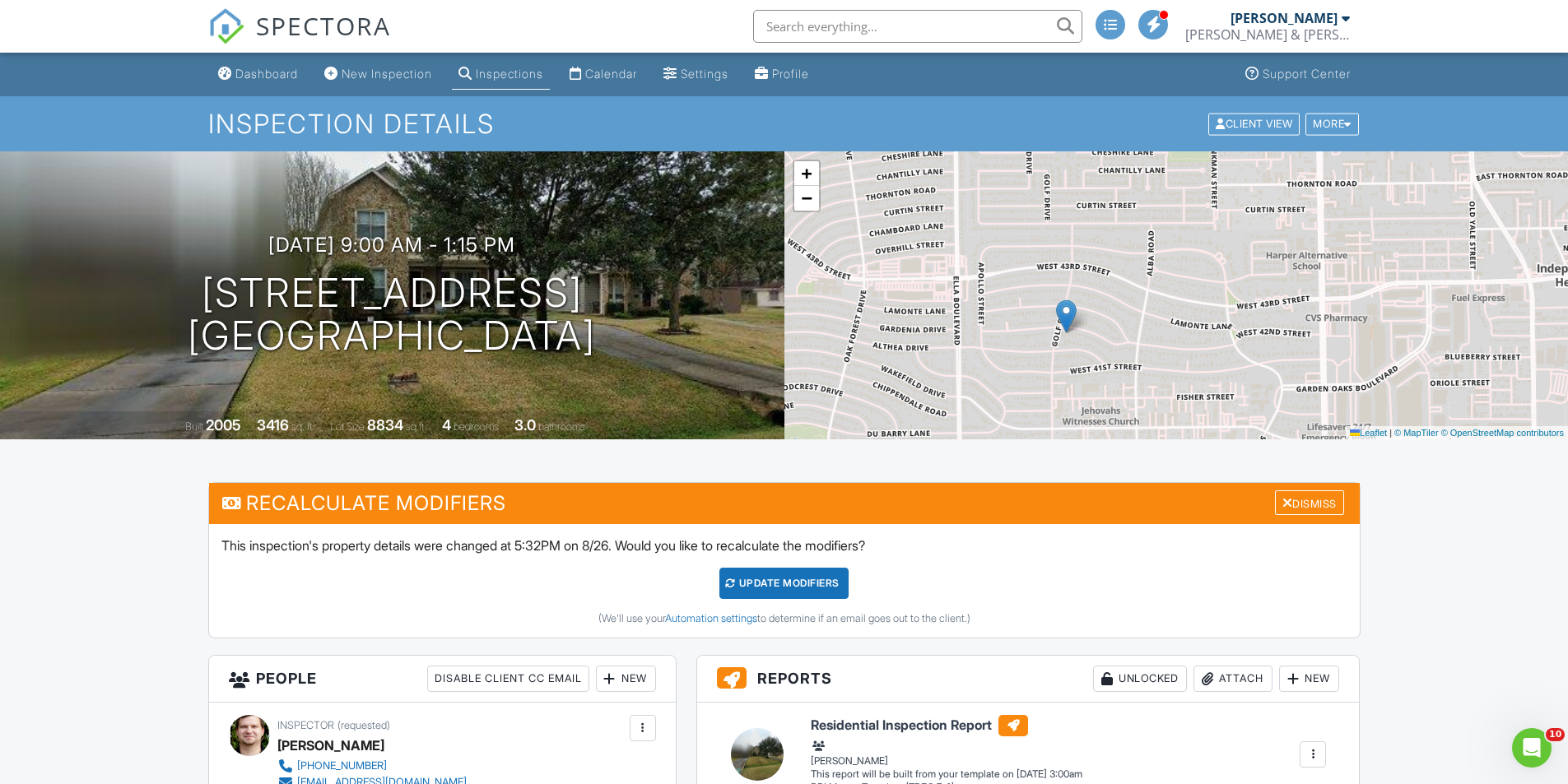
drag, startPoint x: 1130, startPoint y: 339, endPoint x: 1018, endPoint y: 376, distance: 118.0
click at [1018, 376] on div "+ − Leaflet | © MapTiler © OpenStreetMap contributors" at bounding box center [1176, 296] width 784 height 288
click at [801, 169] on span "+" at bounding box center [806, 173] width 11 height 20
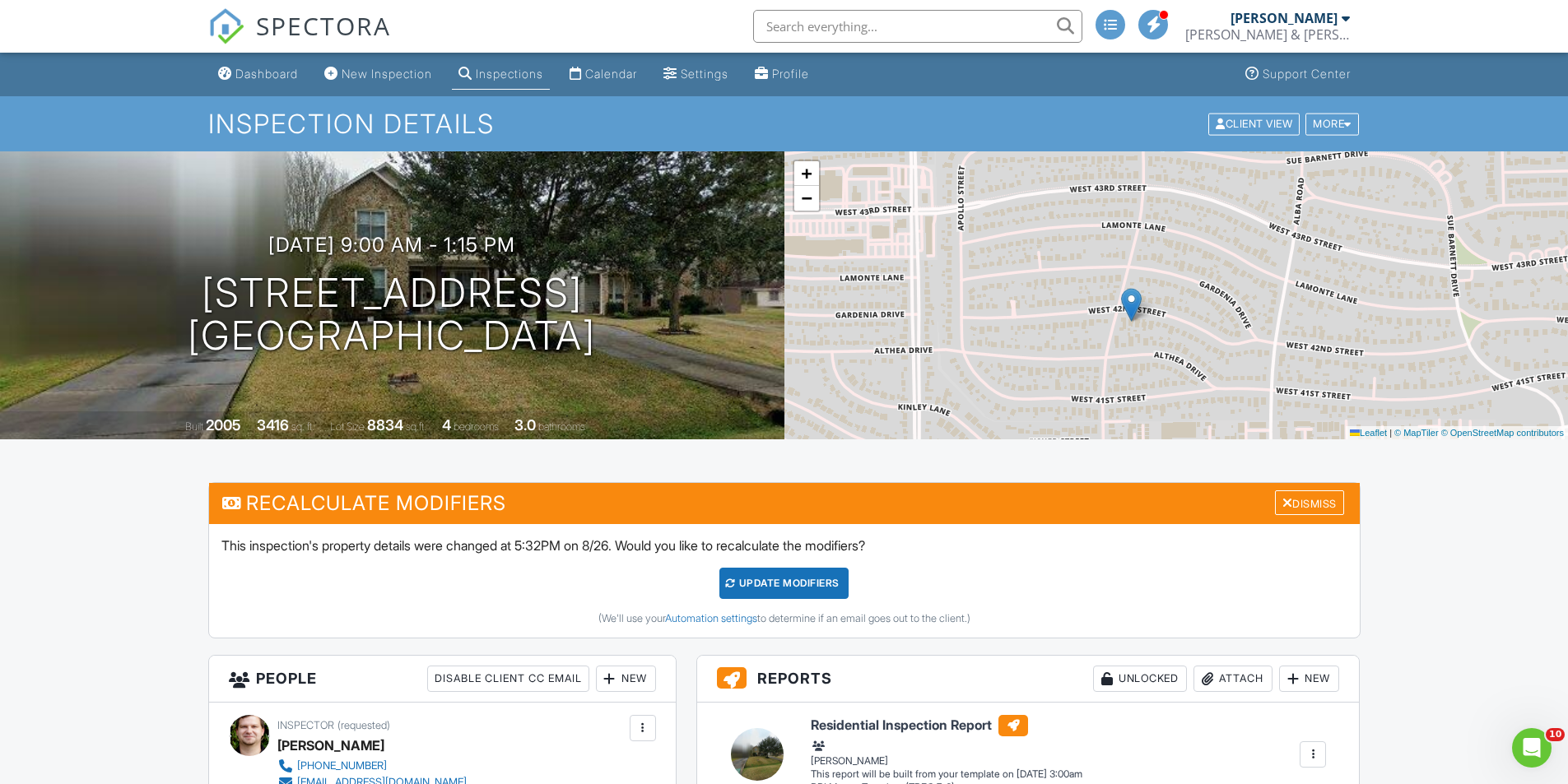
drag, startPoint x: 1015, startPoint y: 425, endPoint x: 1190, endPoint y: 376, distance: 181.7
click at [1190, 376] on div "+ − Leaflet | © MapTiler © OpenStreetMap contributors" at bounding box center [1176, 296] width 784 height 288
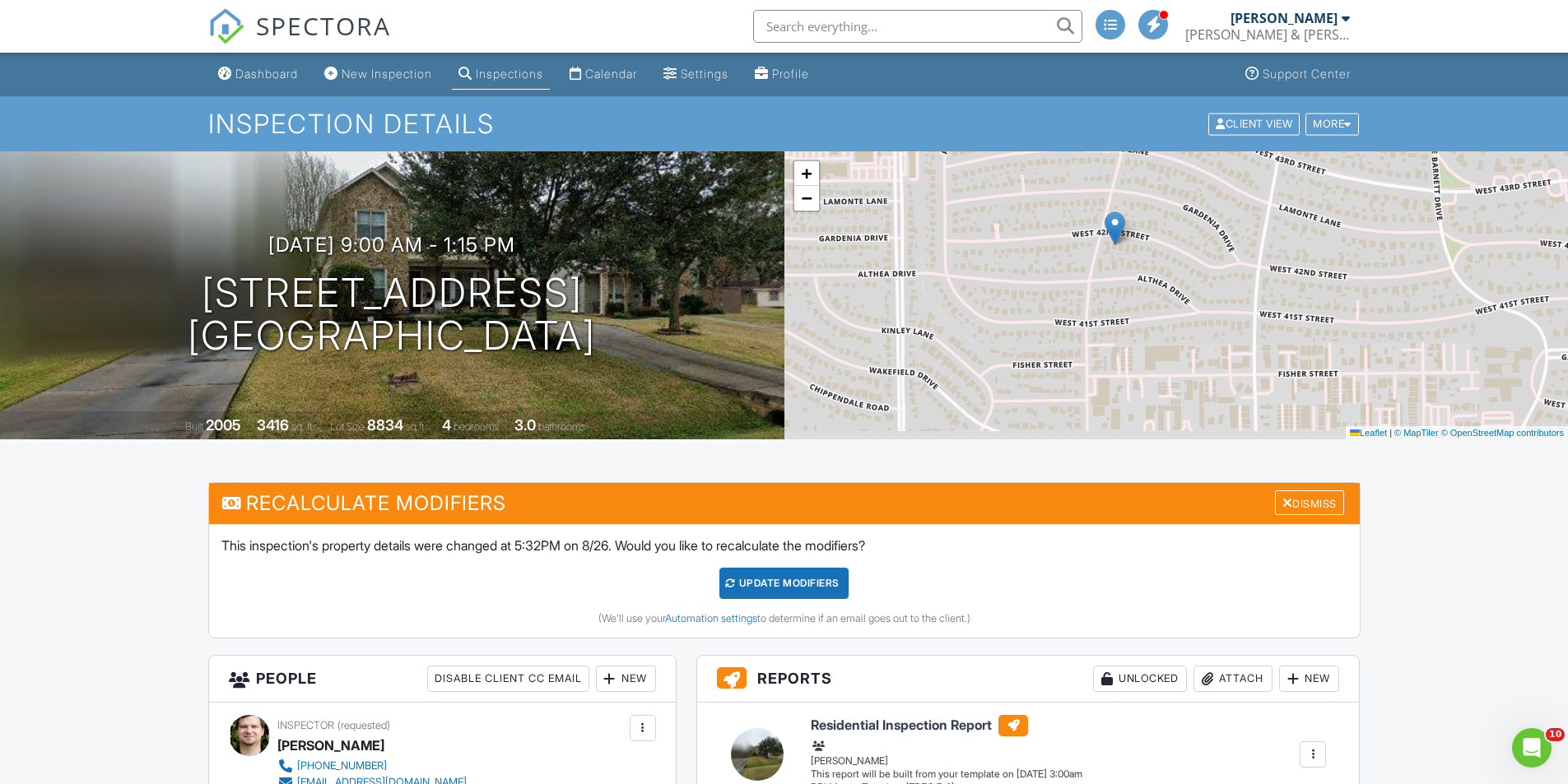
drag, startPoint x: 1218, startPoint y: 370, endPoint x: 1201, endPoint y: 290, distance: 81.8
click at [1201, 290] on div "+ − Leaflet | © MapTiler © OpenStreetMap contributors" at bounding box center [1176, 296] width 784 height 288
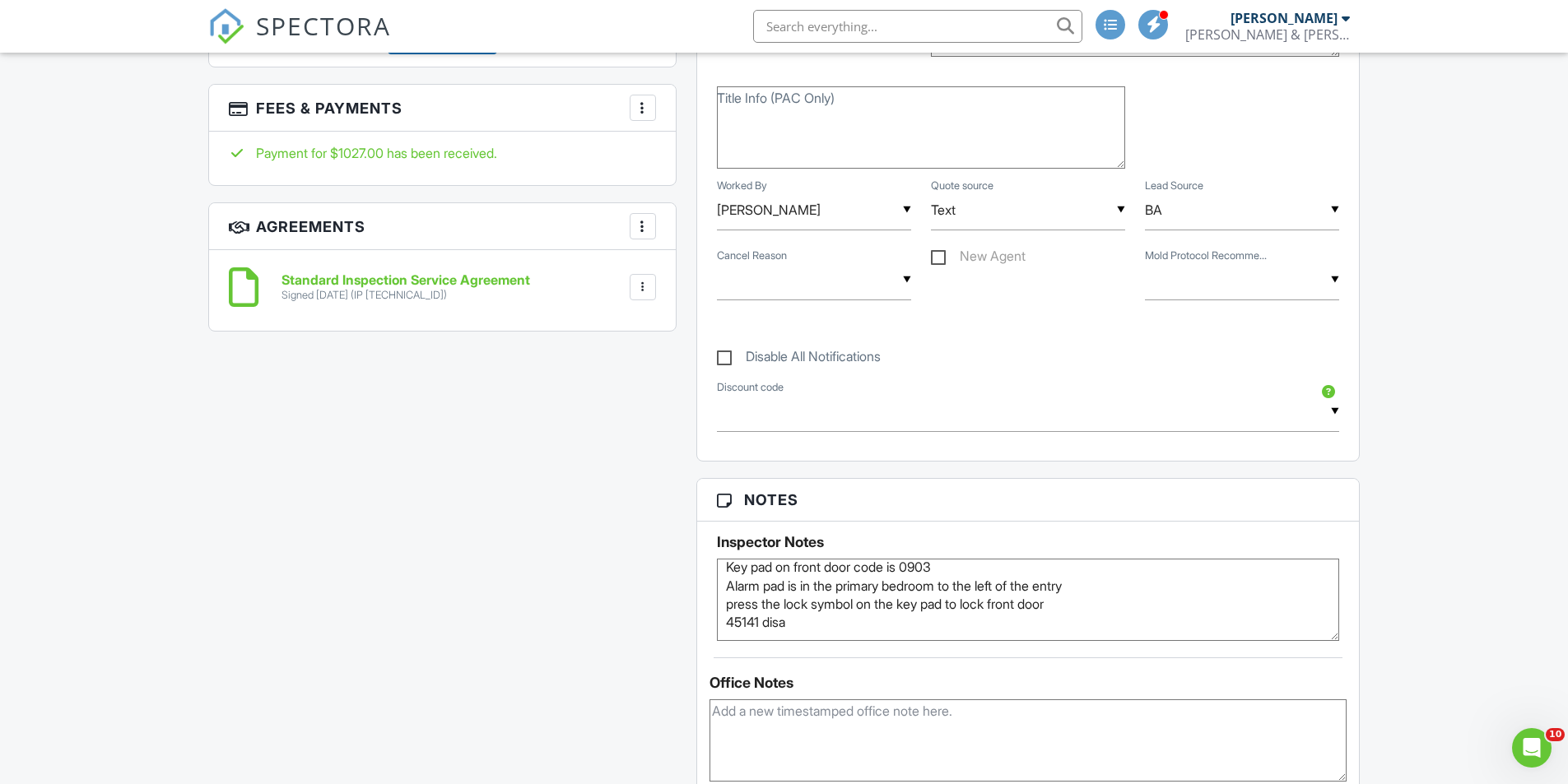
scroll to position [1399, 0]
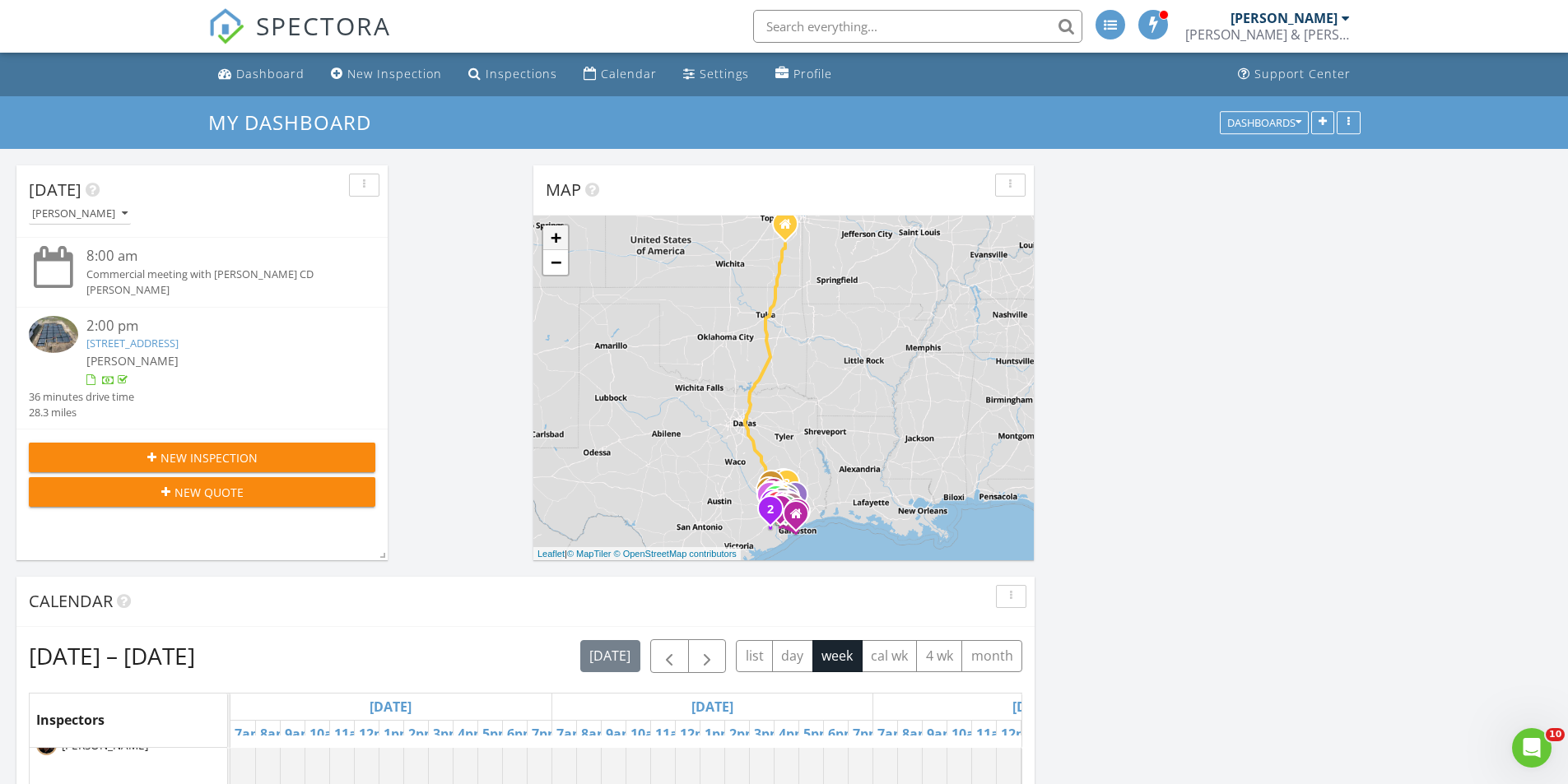
click at [547, 235] on link "+" at bounding box center [555, 237] width 25 height 25
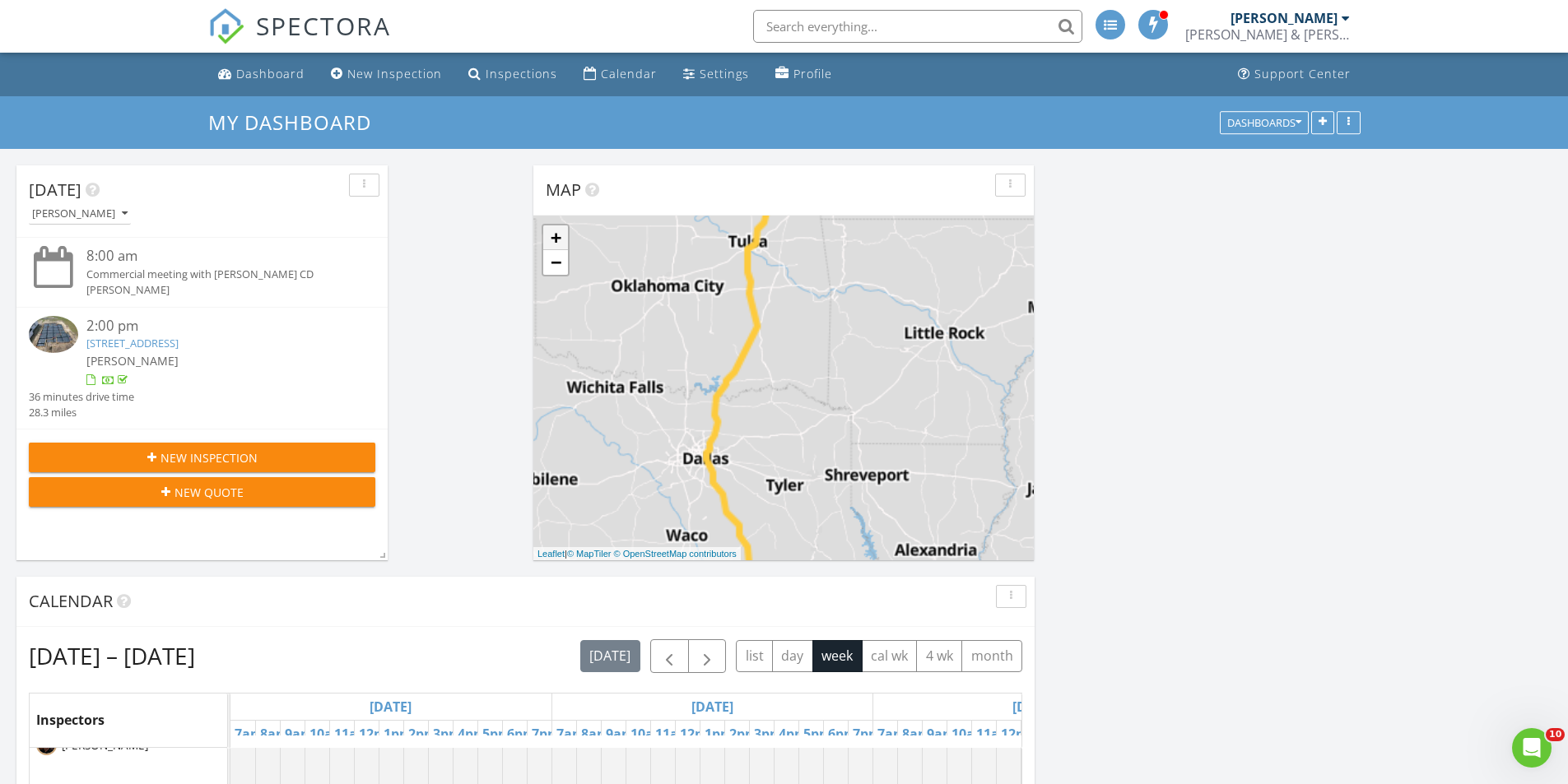
click at [547, 235] on link "+" at bounding box center [555, 237] width 25 height 25
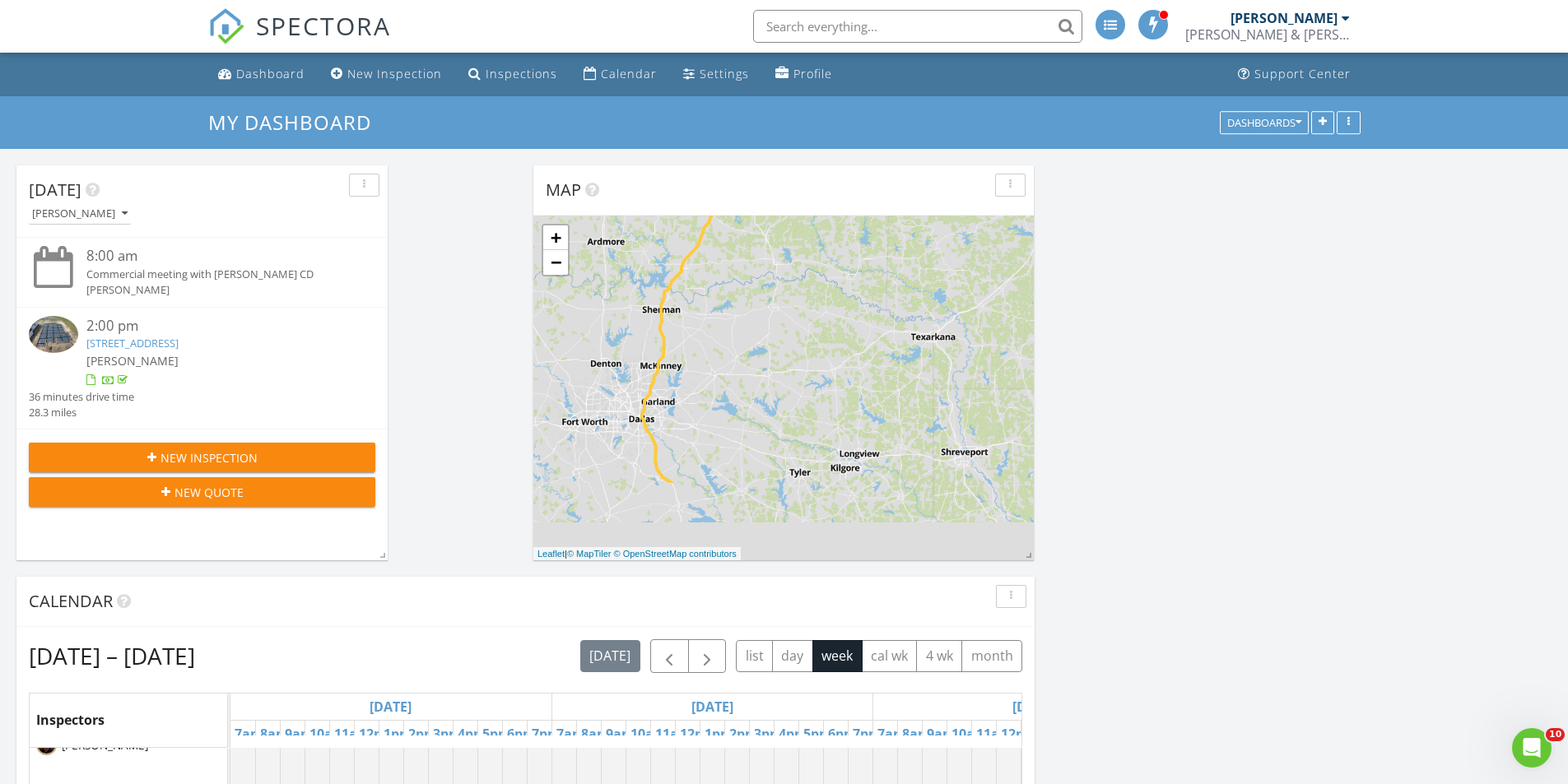
drag, startPoint x: 762, startPoint y: 468, endPoint x: 768, endPoint y: 295, distance: 173.1
click at [778, 289] on div "1 2 1 2 1 2 3 1 2 1 2 3 1 1 1 1 1 1 2 1 2 1 1 2 3 + − Eastex Freeway, Westpark …" at bounding box center [783, 388] width 500 height 345
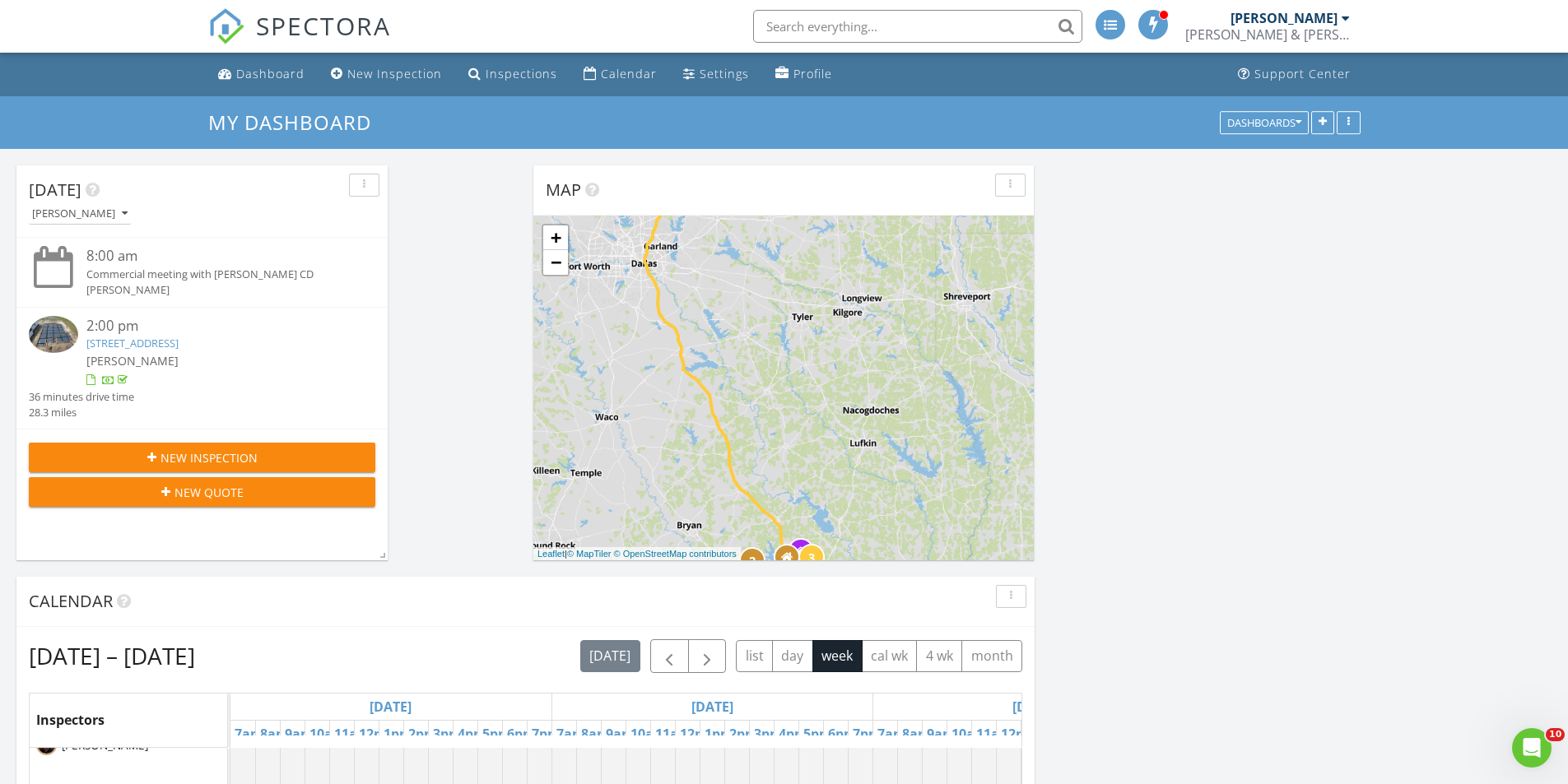
drag, startPoint x: 777, startPoint y: 437, endPoint x: 749, endPoint y: 230, distance: 208.9
click at [757, 251] on div "1 2 1 2 1 2 3 1 2 1 2 3 1 1 1 1 1 1 2 1 2 1 1 2 3 + − Eastex Freeway, Westpark …" at bounding box center [783, 388] width 500 height 345
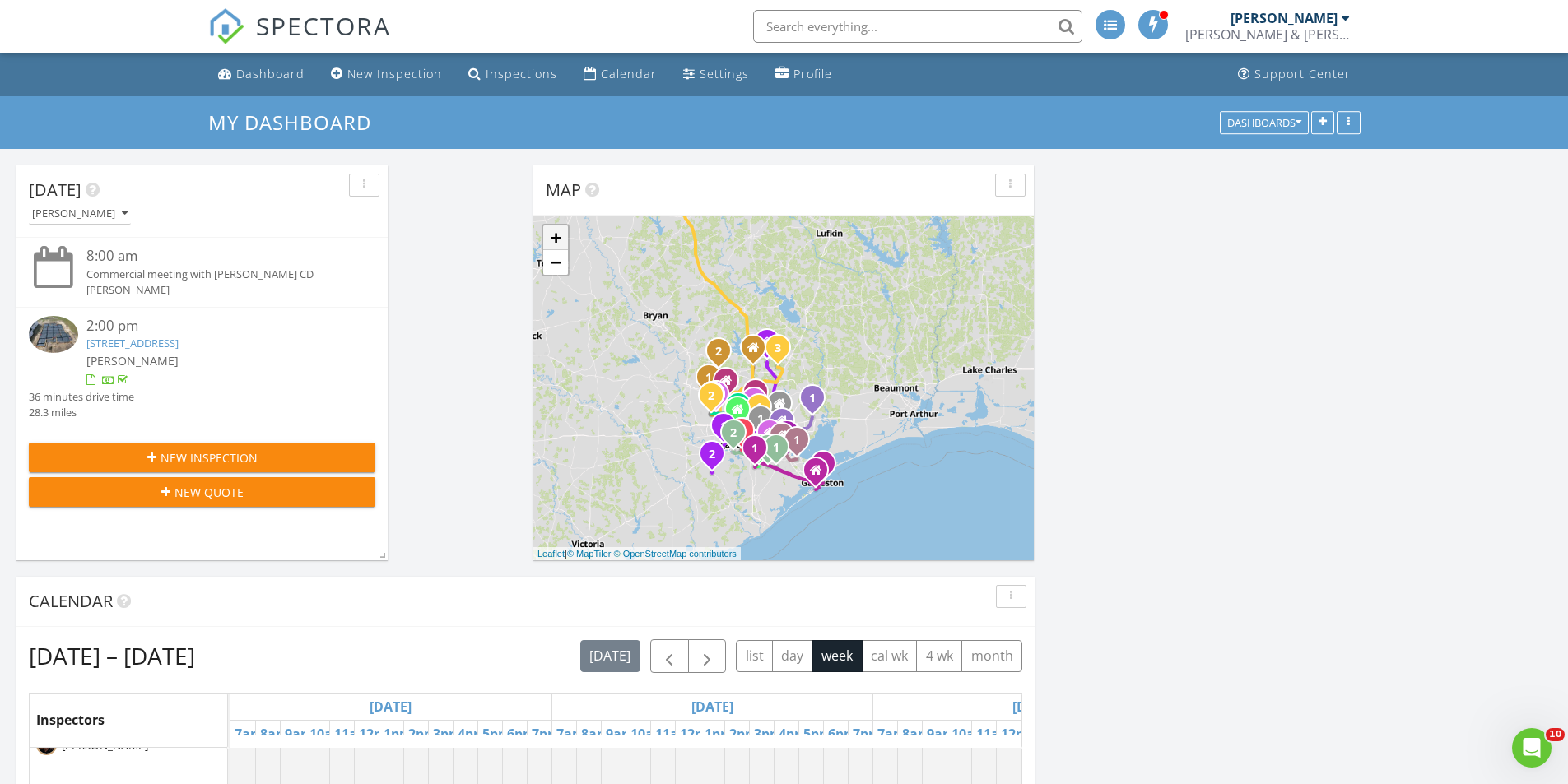
click at [560, 239] on link "+" at bounding box center [555, 237] width 25 height 25
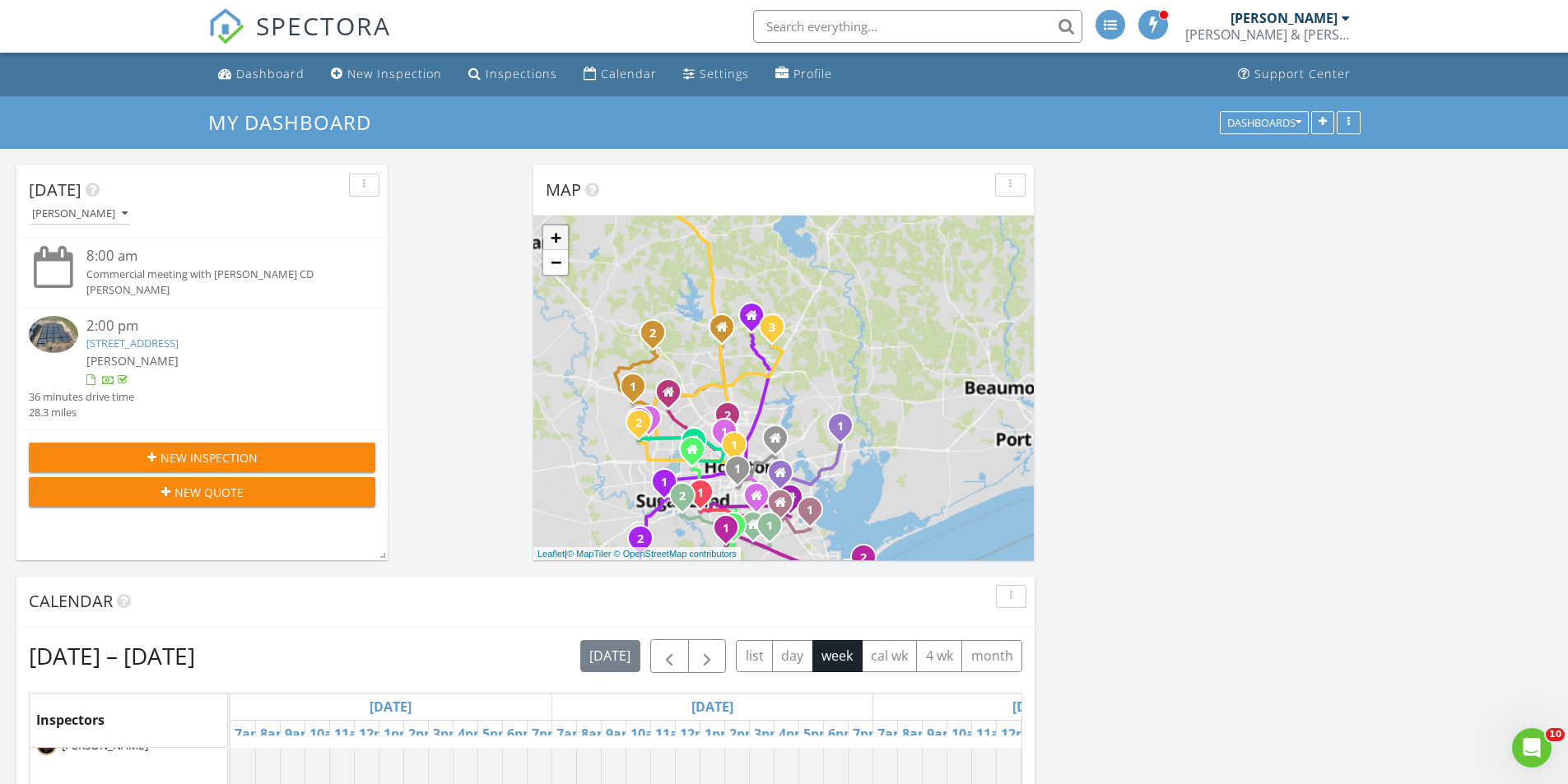
click at [560, 239] on link "+" at bounding box center [555, 237] width 25 height 25
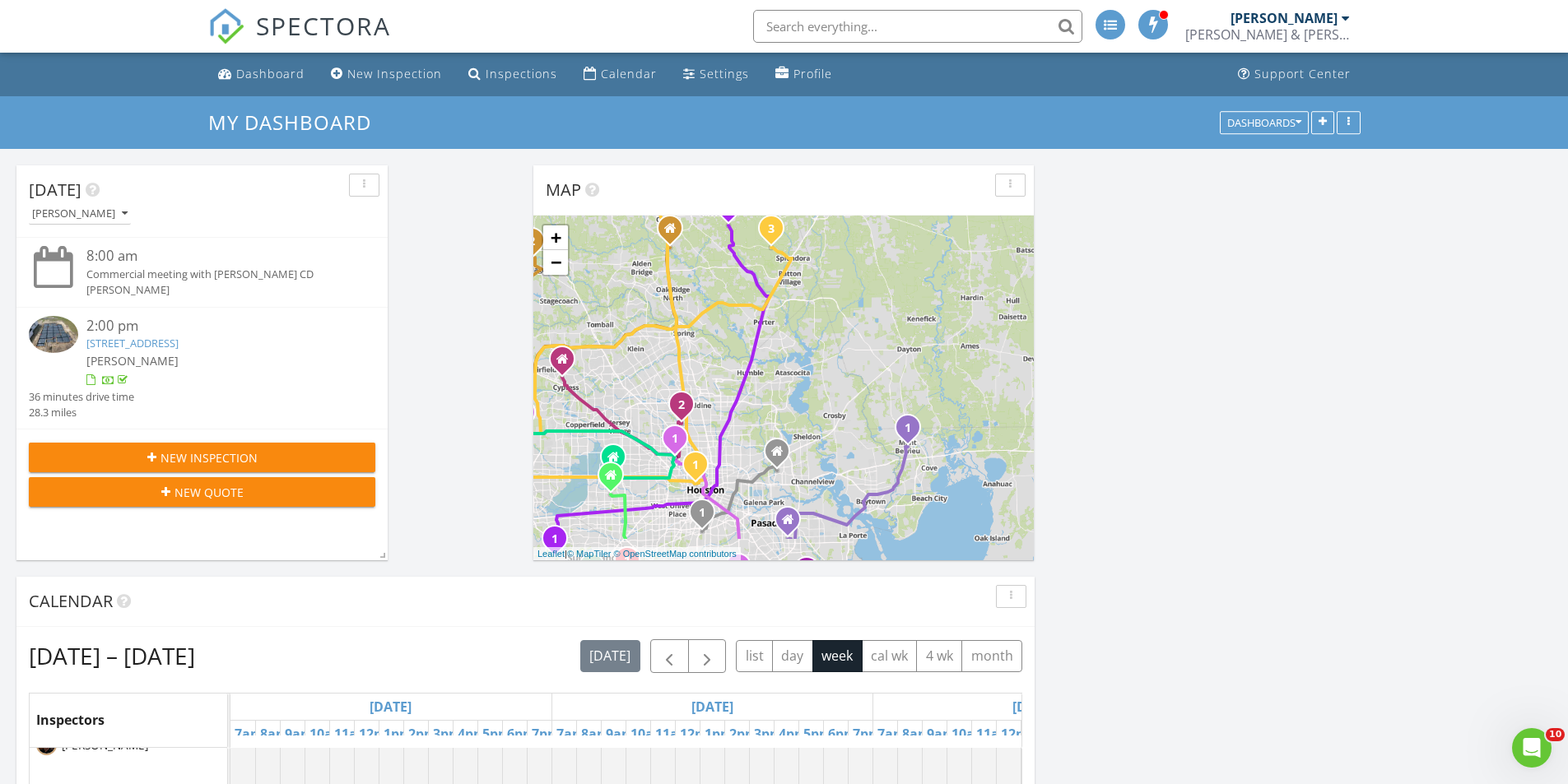
drag, startPoint x: 805, startPoint y: 463, endPoint x: 822, endPoint y: 300, distance: 163.9
click at [822, 311] on div "1 2 1 2 1 2 3 1 2 1 2 3 1 1 1 1 1 1 2 1 2 1 1 2 3 + − Eastex Freeway, Westpark …" at bounding box center [783, 388] width 500 height 345
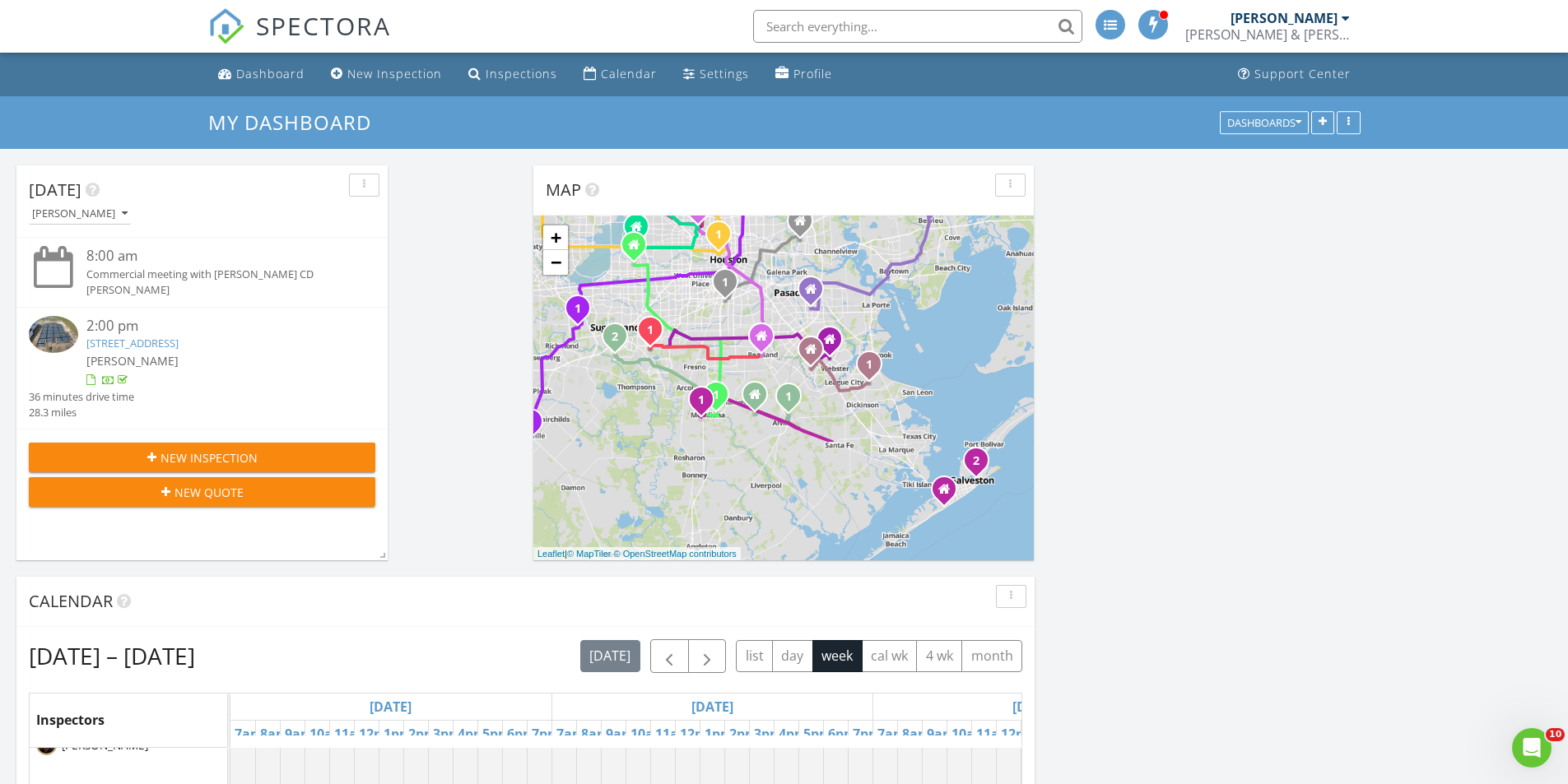
drag, startPoint x: 904, startPoint y: 482, endPoint x: 926, endPoint y: 322, distance: 161.5
click at [926, 322] on div "1 2 1 2 1 2 3 1 2 1 2 3 1 1 1 1 1 1 2 1 2 1 1 2 3 + − Eastex Freeway, Westpark …" at bounding box center [783, 388] width 500 height 345
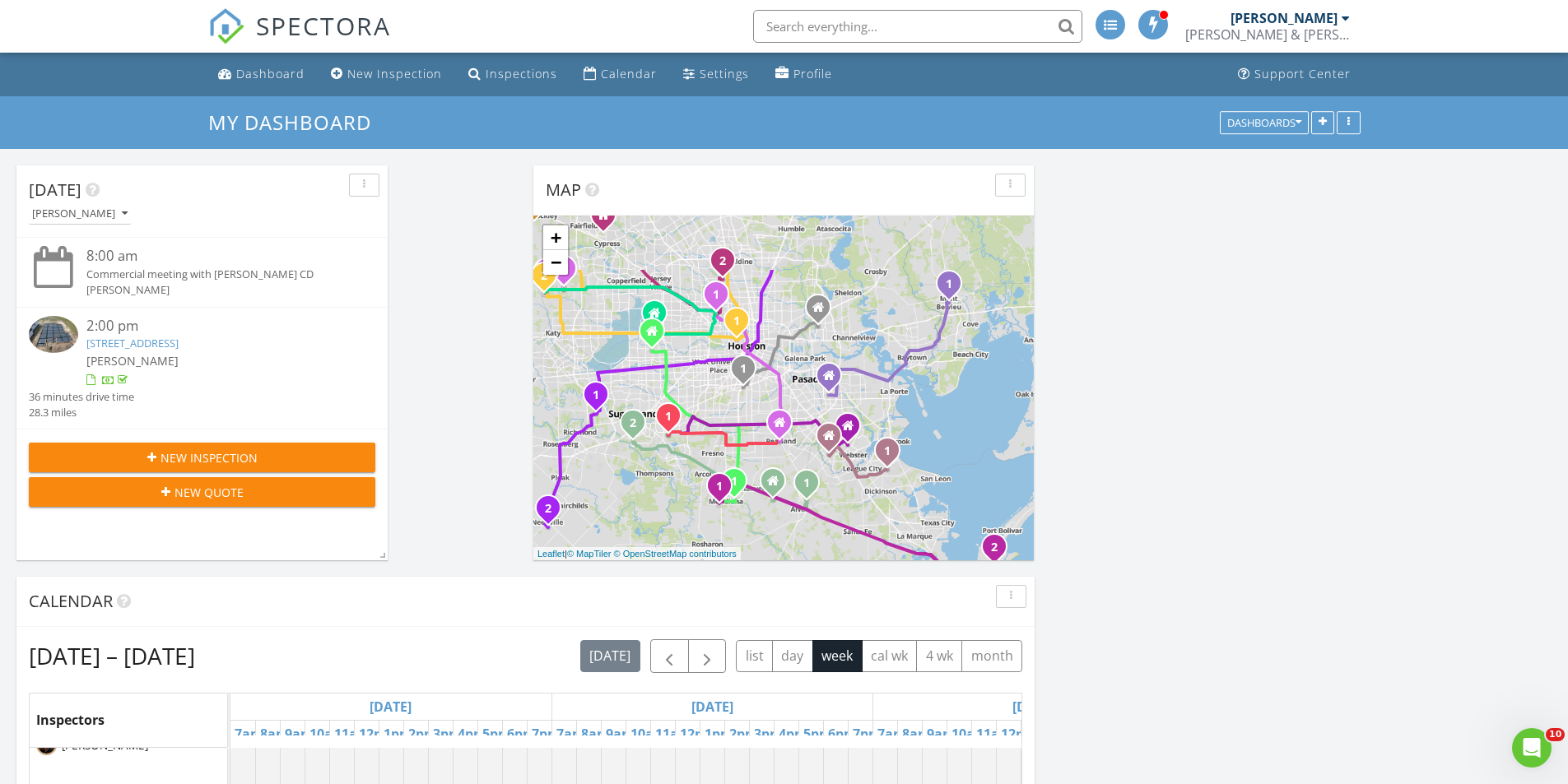
drag, startPoint x: 727, startPoint y: 462, endPoint x: 742, endPoint y: 553, distance: 92.2
click at [742, 553] on div "1 2 1 2 1 2 3 1 2 1 2 3 1 1 1 1 1 1 2 1 2 1 1 2 3 + − Eastex Freeway, Westpark …" at bounding box center [783, 388] width 500 height 345
click at [546, 233] on link "+" at bounding box center [555, 237] width 25 height 25
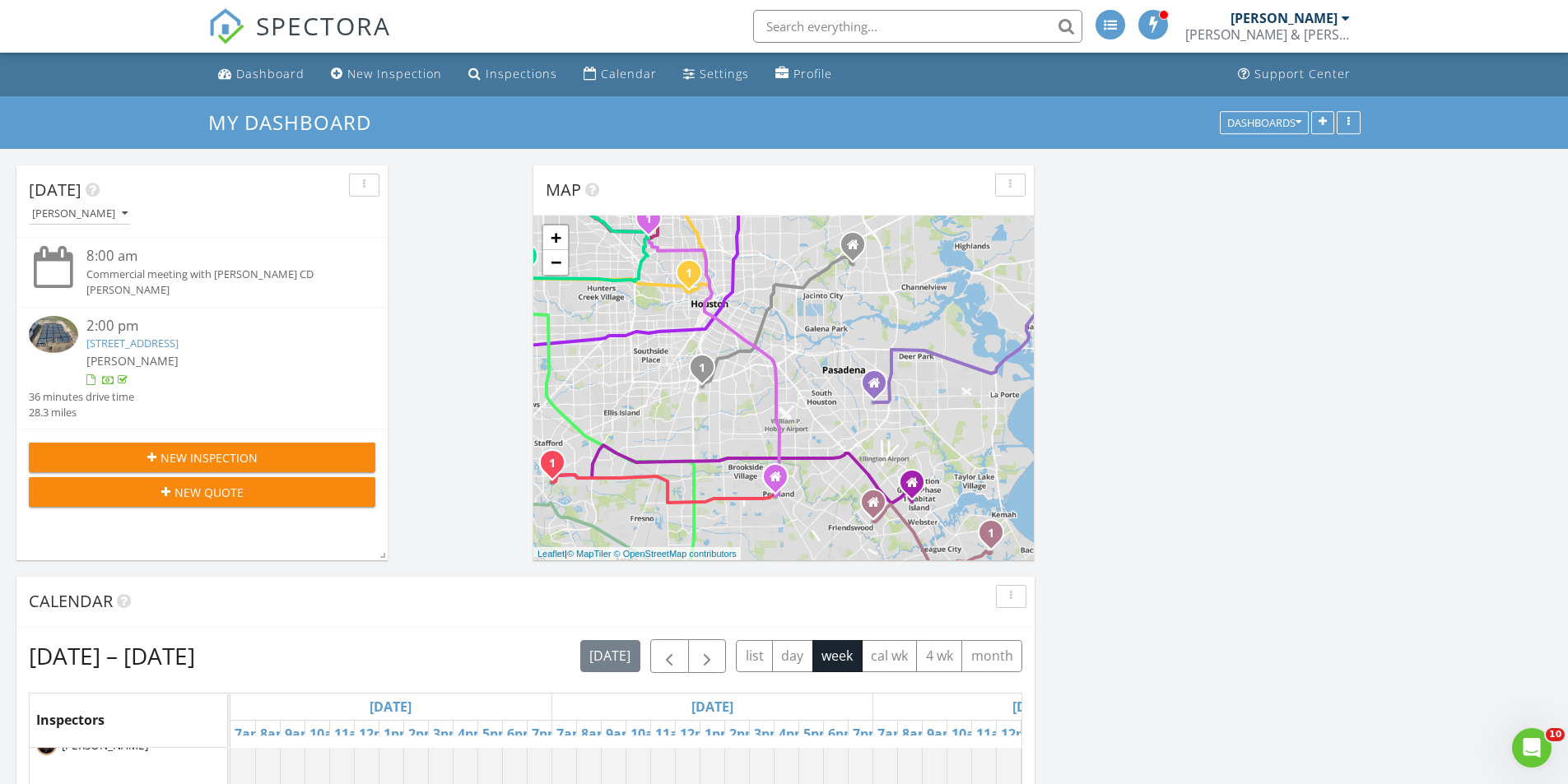
drag, startPoint x: 662, startPoint y: 425, endPoint x: 727, endPoint y: 197, distance: 237.1
click at [726, 202] on div "Map 1 2 1 2 1 2 3 1 2 1 2 3 1 1 1 1 1 1 2 1 2 1 1 2 3 + − Eastex Freeway, Westp…" at bounding box center [783, 363] width 500 height 395
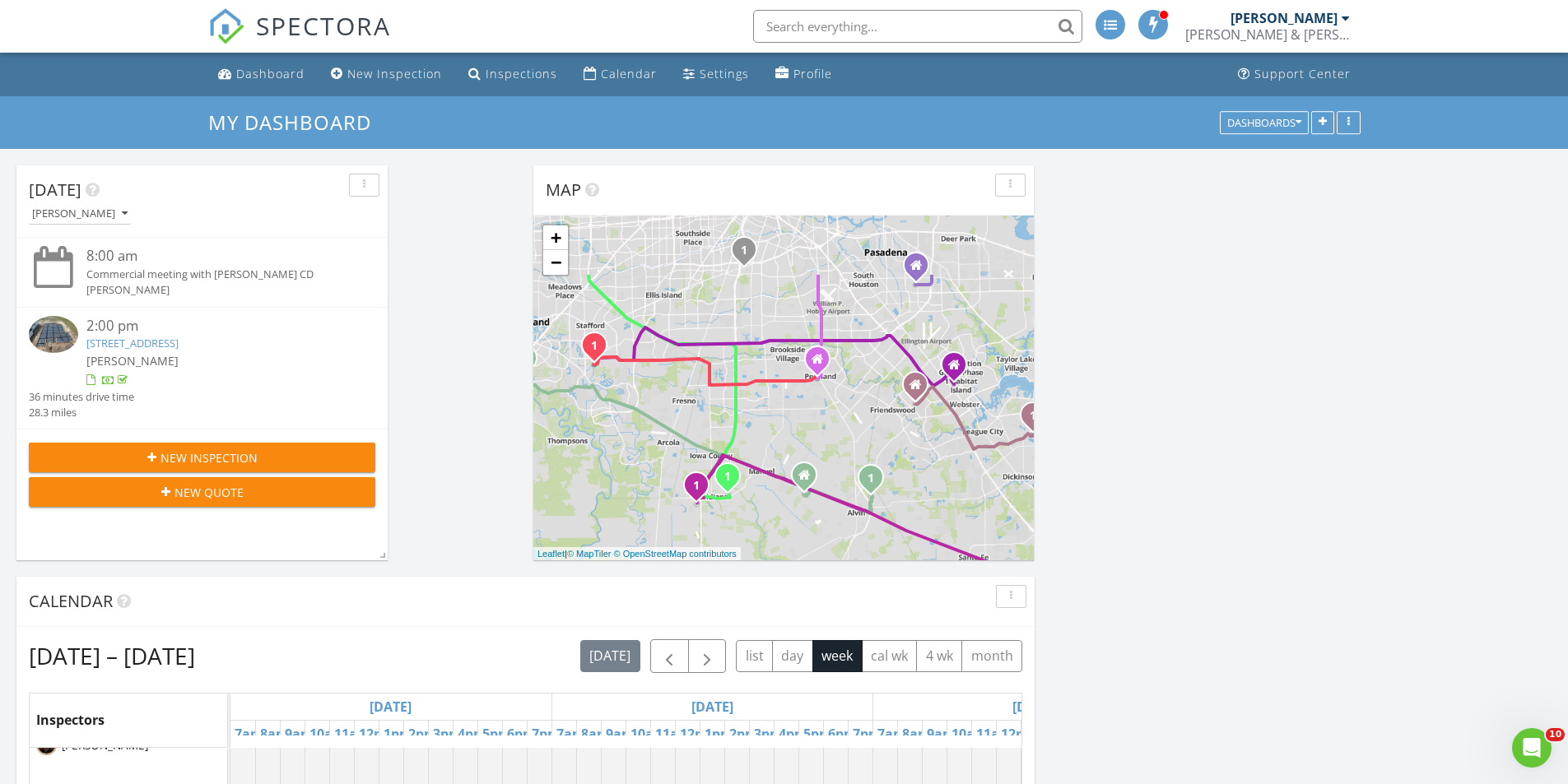
drag, startPoint x: 777, startPoint y: 415, endPoint x: 753, endPoint y: 536, distance: 123.4
click at [753, 536] on div "1 2 1 2 1 2 3 1 2 1 2 3 1 1 1 1 1 1 2 1 2 1 1 2 3 + − Eastex Freeway, Westpark …" at bounding box center [783, 388] width 500 height 345
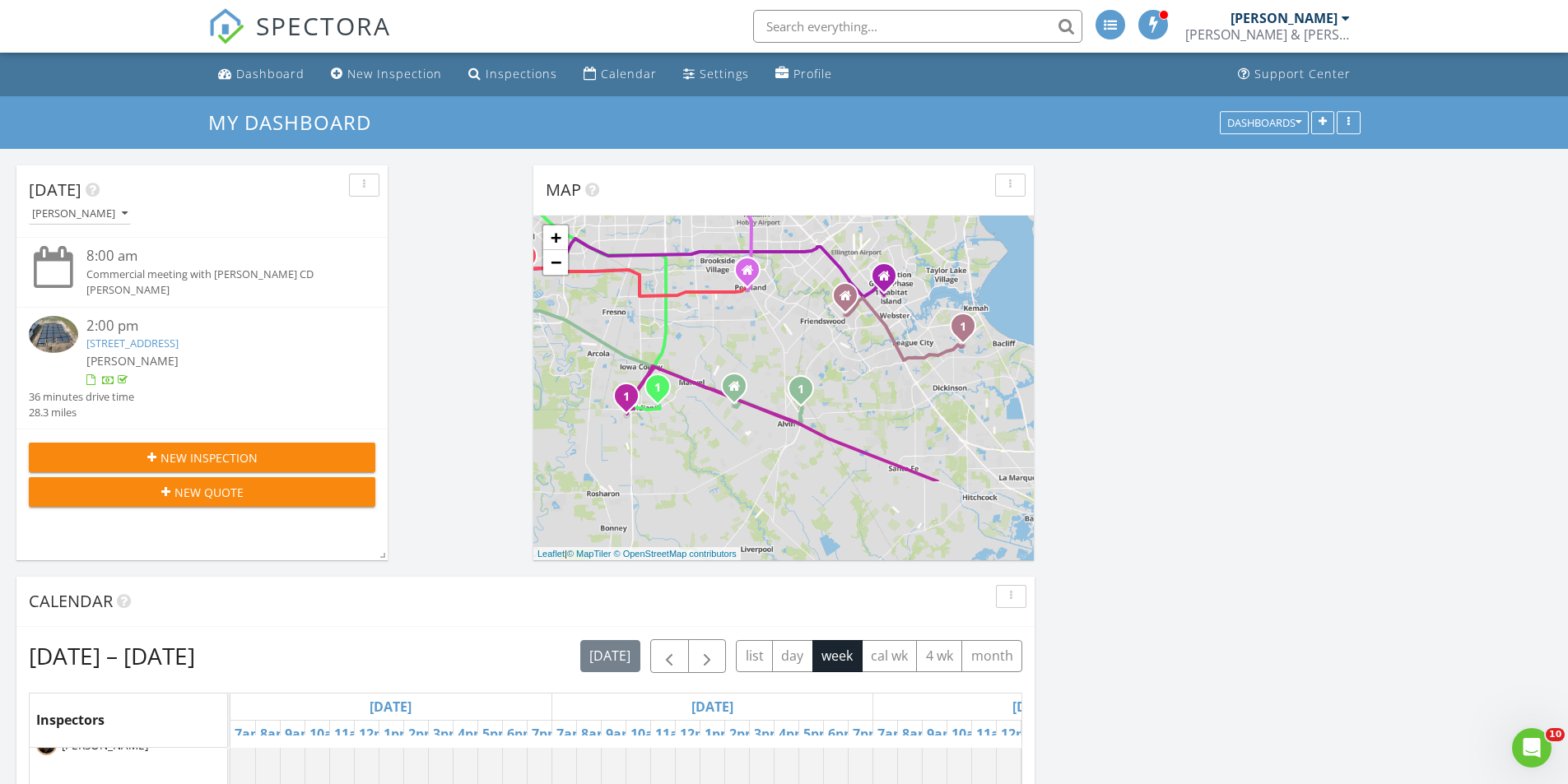
drag, startPoint x: 611, startPoint y: 483, endPoint x: 536, endPoint y: 375, distance: 131.5
click at [539, 375] on div "1 2 1 2 1 2 3 1 2 1 2 3 1 1 1 1 1 1 2 1 2 1 1 2 3 + − Eastex Freeway, Westpark …" at bounding box center [783, 388] width 500 height 345
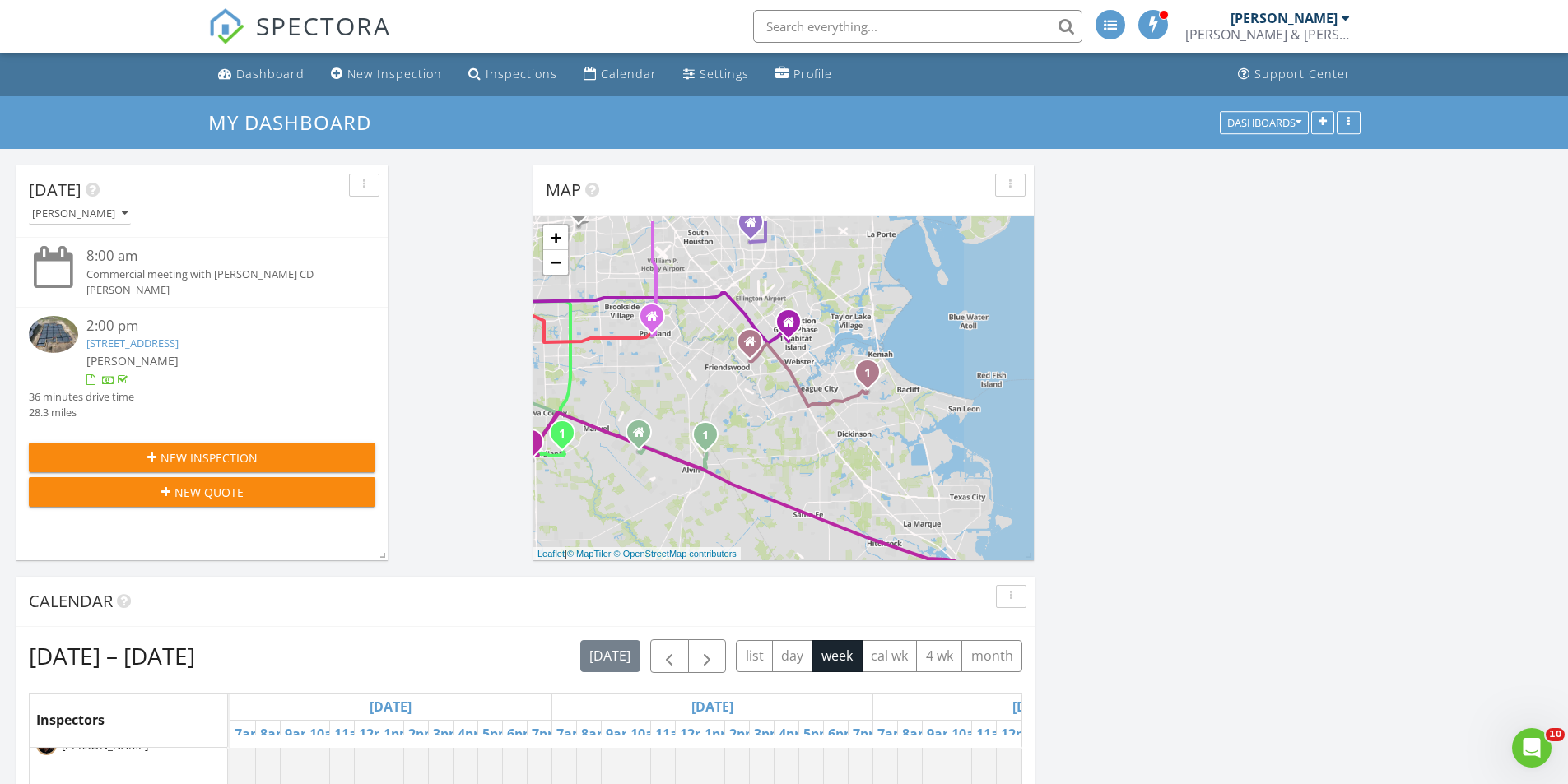
drag, startPoint x: 913, startPoint y: 412, endPoint x: 817, endPoint y: 467, distance: 110.6
click at [817, 467] on div "1 2 1 2 1 2 3 1 2 1 2 3 1 1 1 1 1 1 2 1 2 1 1 2 3 + − Eastex Freeway, Westpark …" at bounding box center [783, 388] width 500 height 345
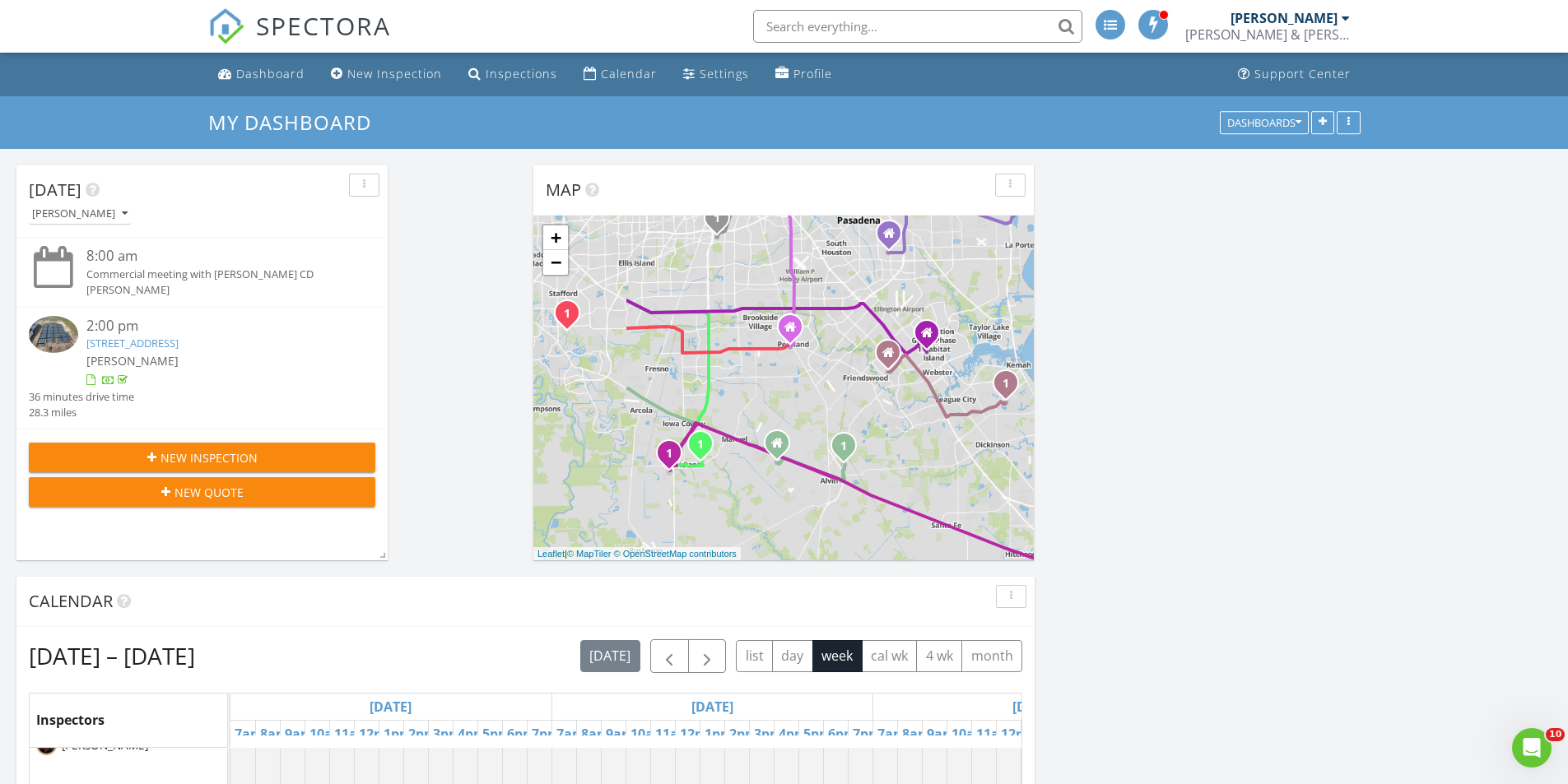
drag, startPoint x: 610, startPoint y: 398, endPoint x: 771, endPoint y: 395, distance: 161.0
click at [771, 395] on div "1 2 1 2 1 2 3 1 2 1 2 3 1 1 1 1 1 1 2 1 2 1 1 2 3 + − Eastex Freeway, Westpark …" at bounding box center [783, 388] width 500 height 345
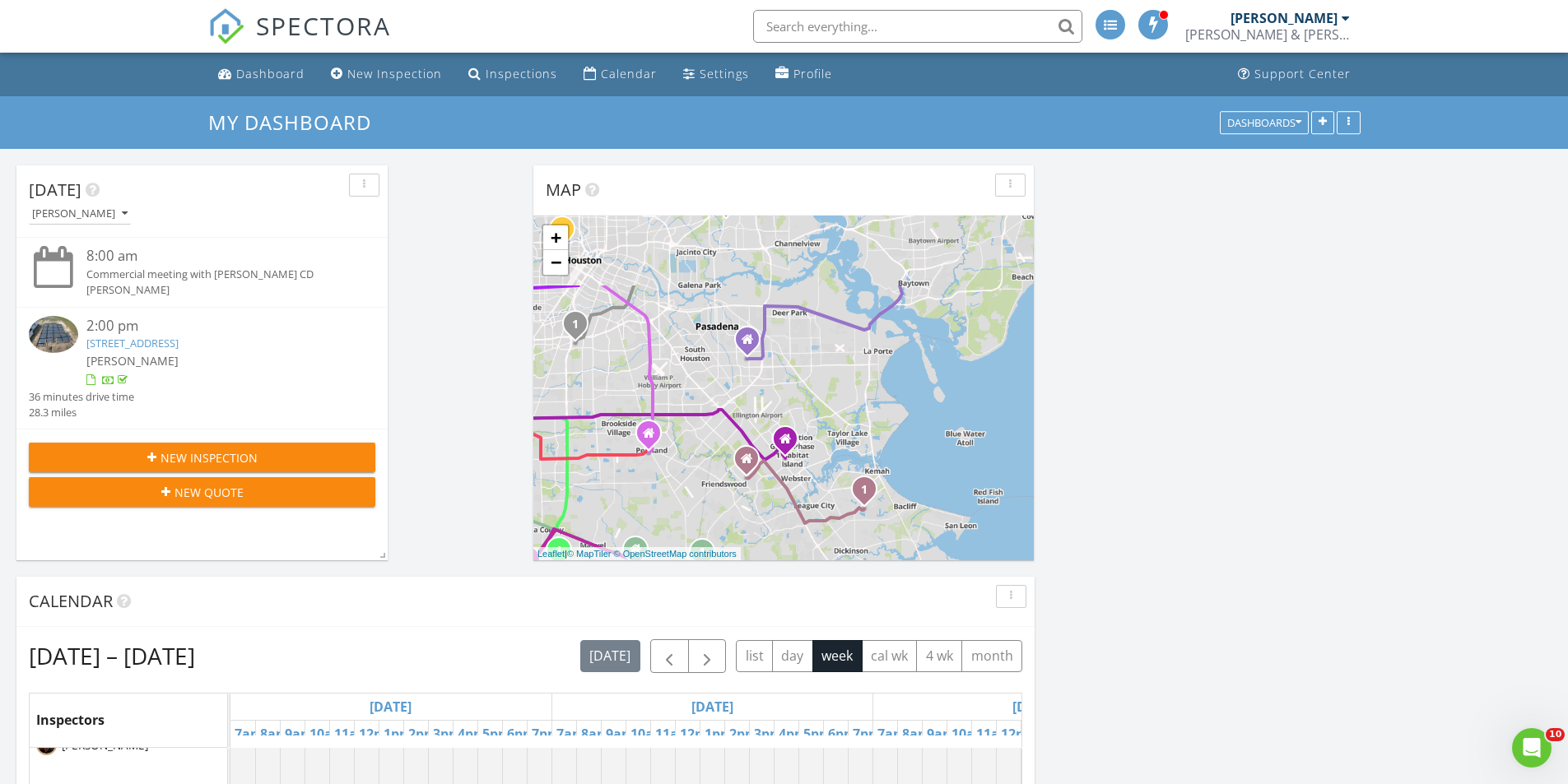
drag, startPoint x: 964, startPoint y: 292, endPoint x: 797, endPoint y: 402, distance: 200.0
click at [797, 402] on div "1 2 1 2 1 2 3 1 2 1 2 3 1 1 1 1 1 1 2 1 2 1 1 2 3 + − Eastex Freeway, Westpark …" at bounding box center [783, 388] width 500 height 345
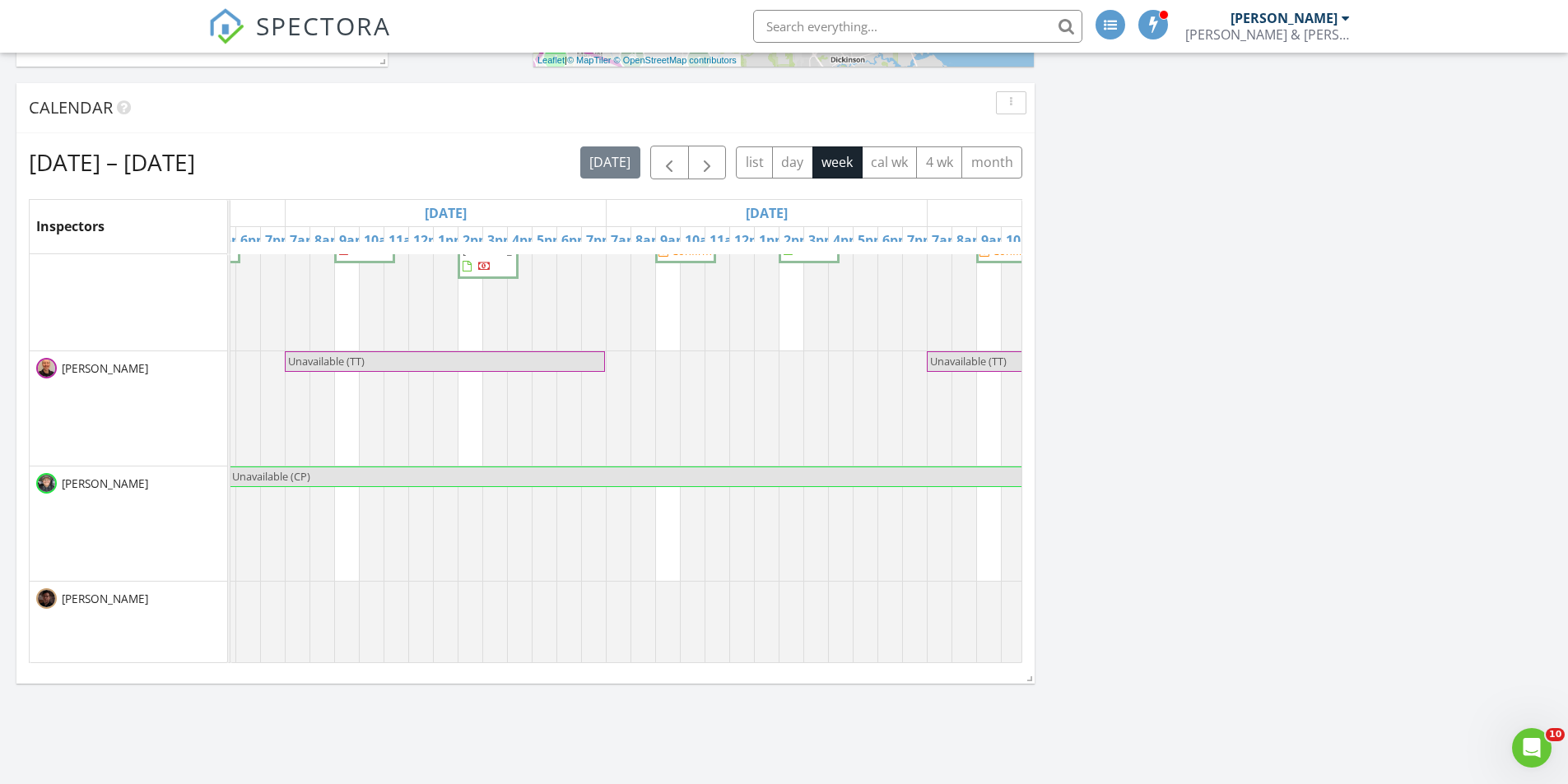
scroll to position [1873, 0]
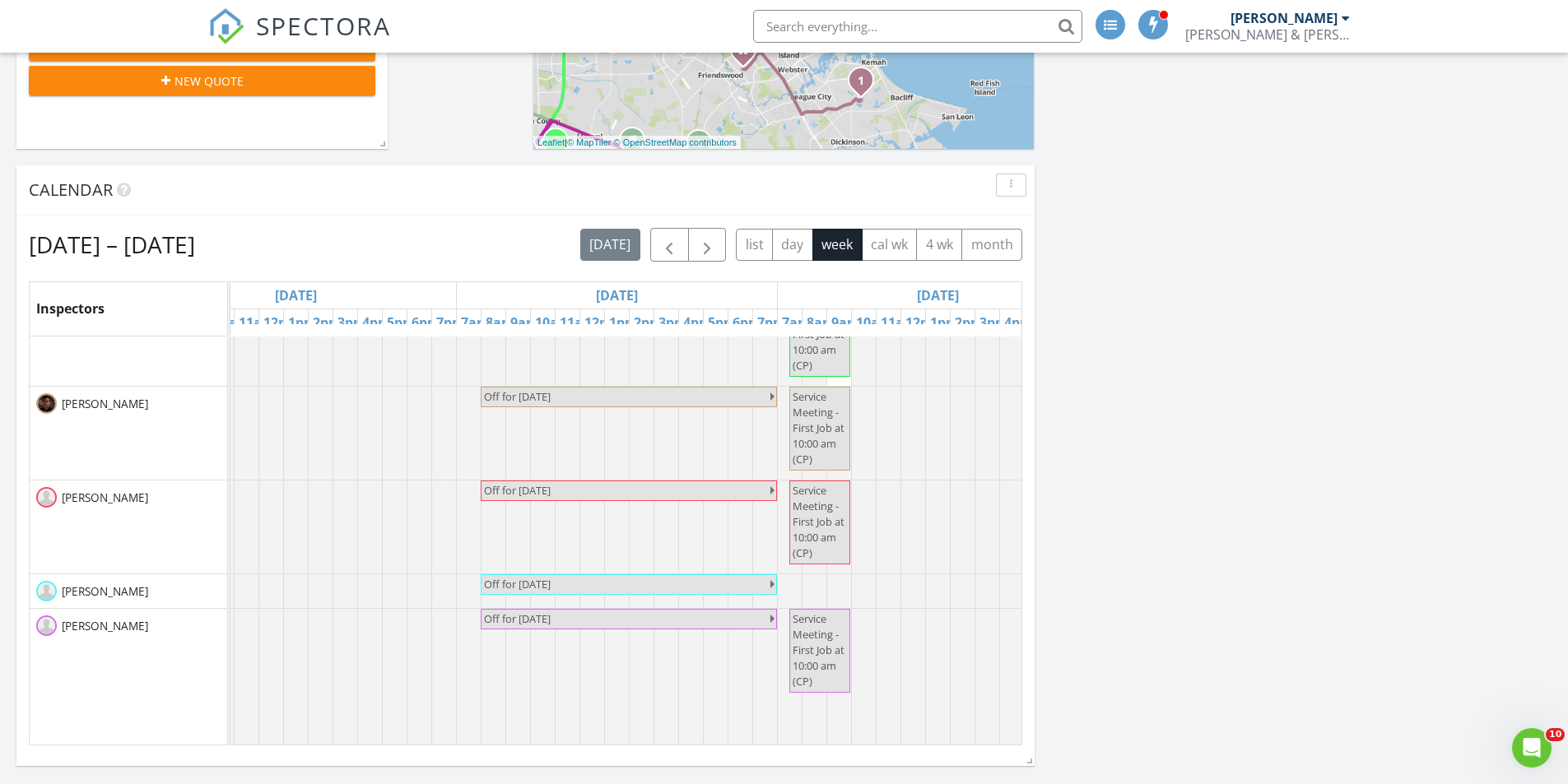
click at [860, 450] on link "Event" at bounding box center [860, 455] width 85 height 26
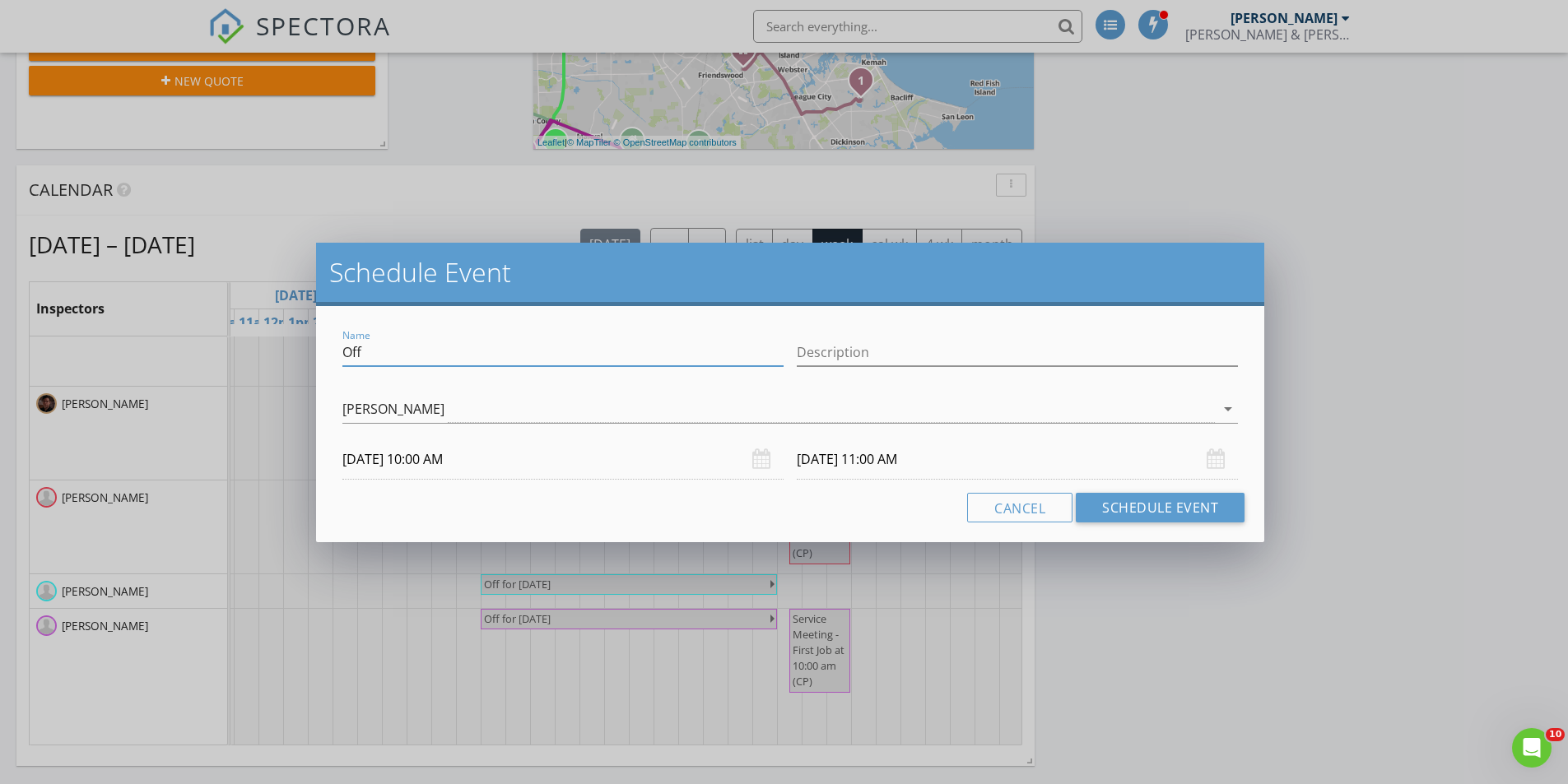
click at [563, 356] on input "Off" at bounding box center [563, 352] width 441 height 27
type input "O"
type input "T"
type input "State Test"
click at [1182, 515] on button "Schedule Event" at bounding box center [1159, 508] width 168 height 30
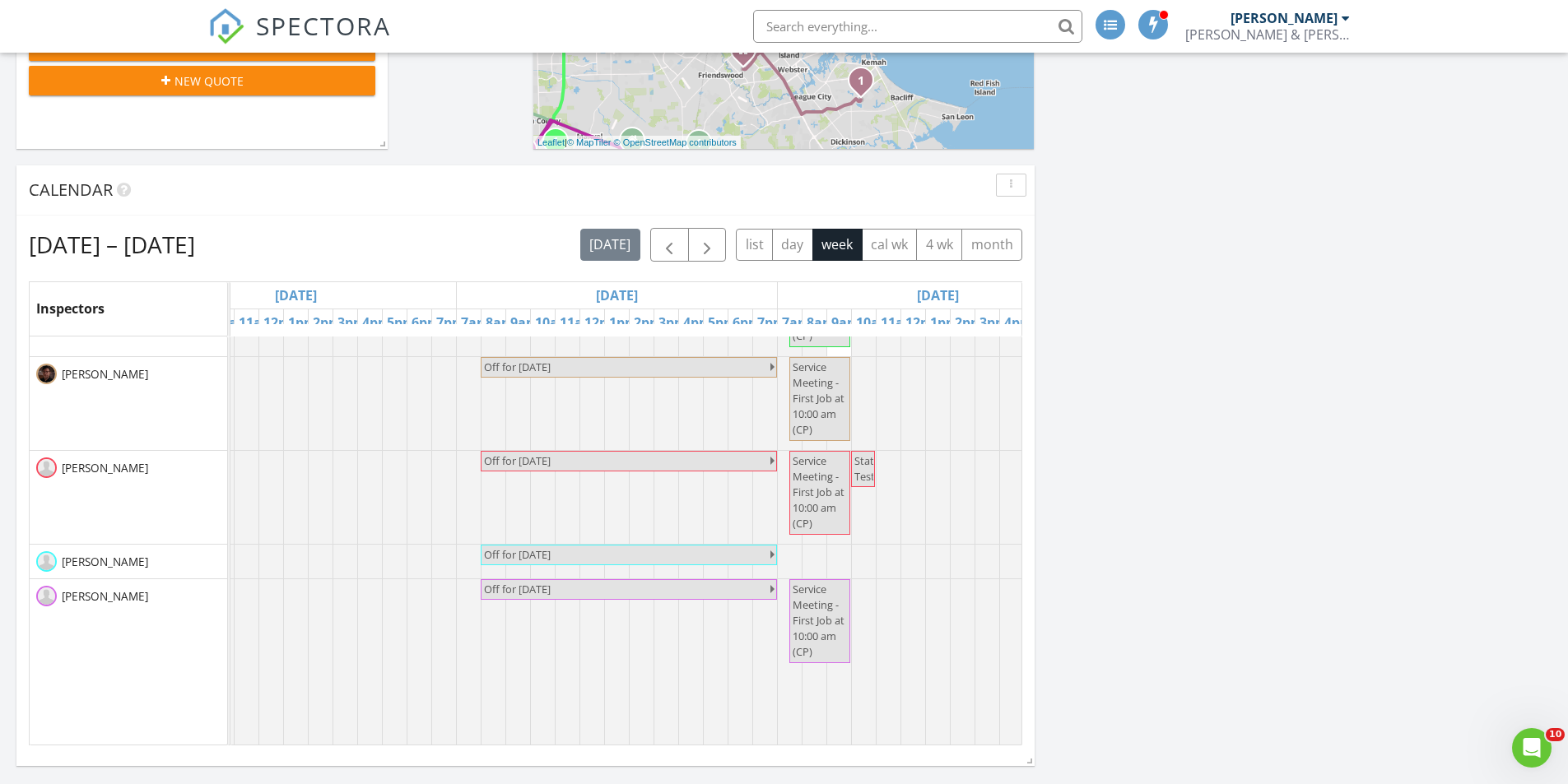
click at [862, 464] on span "State Test" at bounding box center [866, 469] width 25 height 31
select select "8"
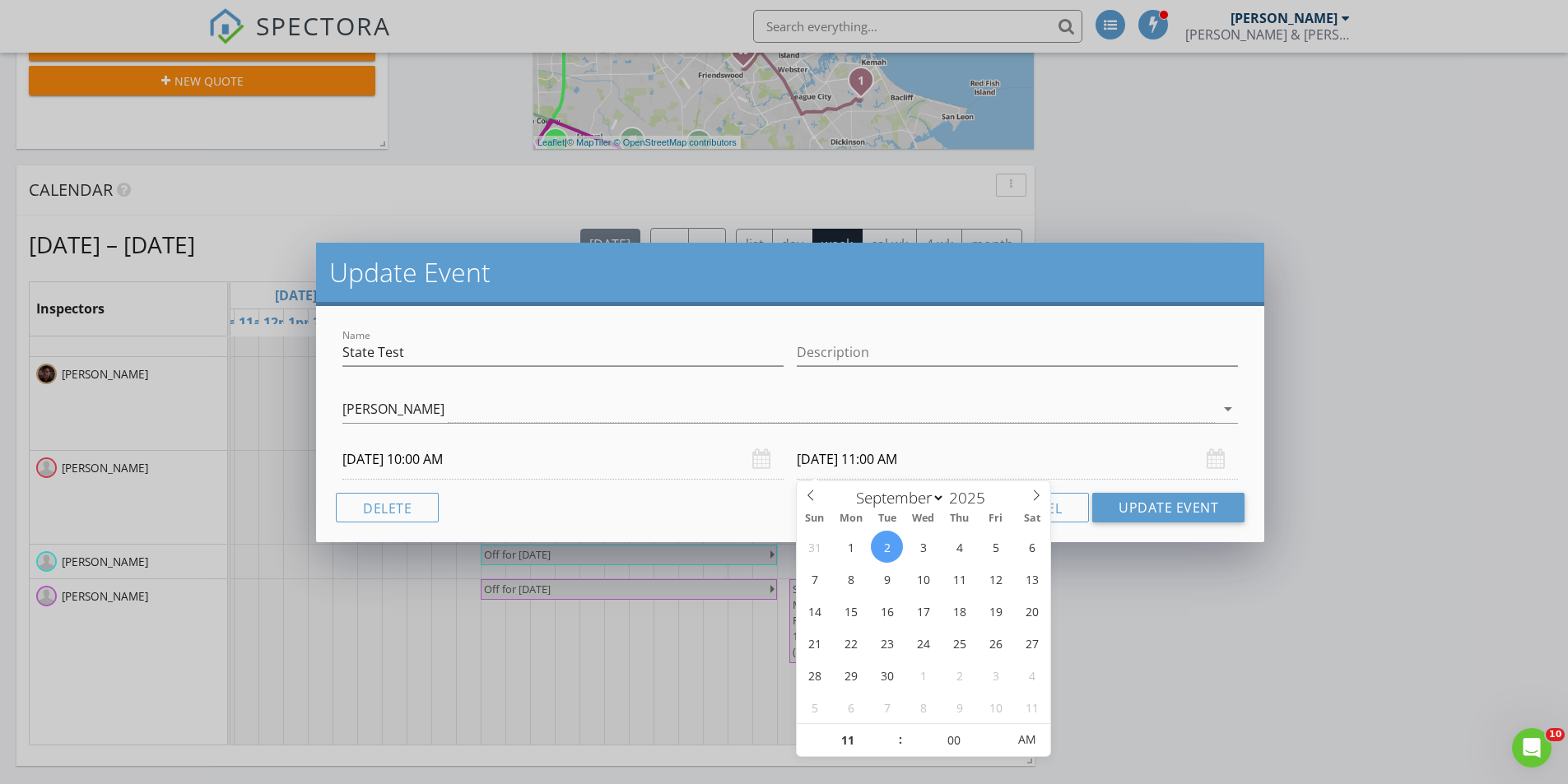
click at [915, 454] on input "09/02/2025 11:00 AM" at bounding box center [1017, 458] width 441 height 40
type input "12"
type input "09/02/2025 12:00 PM"
click at [896, 730] on span at bounding box center [892, 733] width 11 height 17
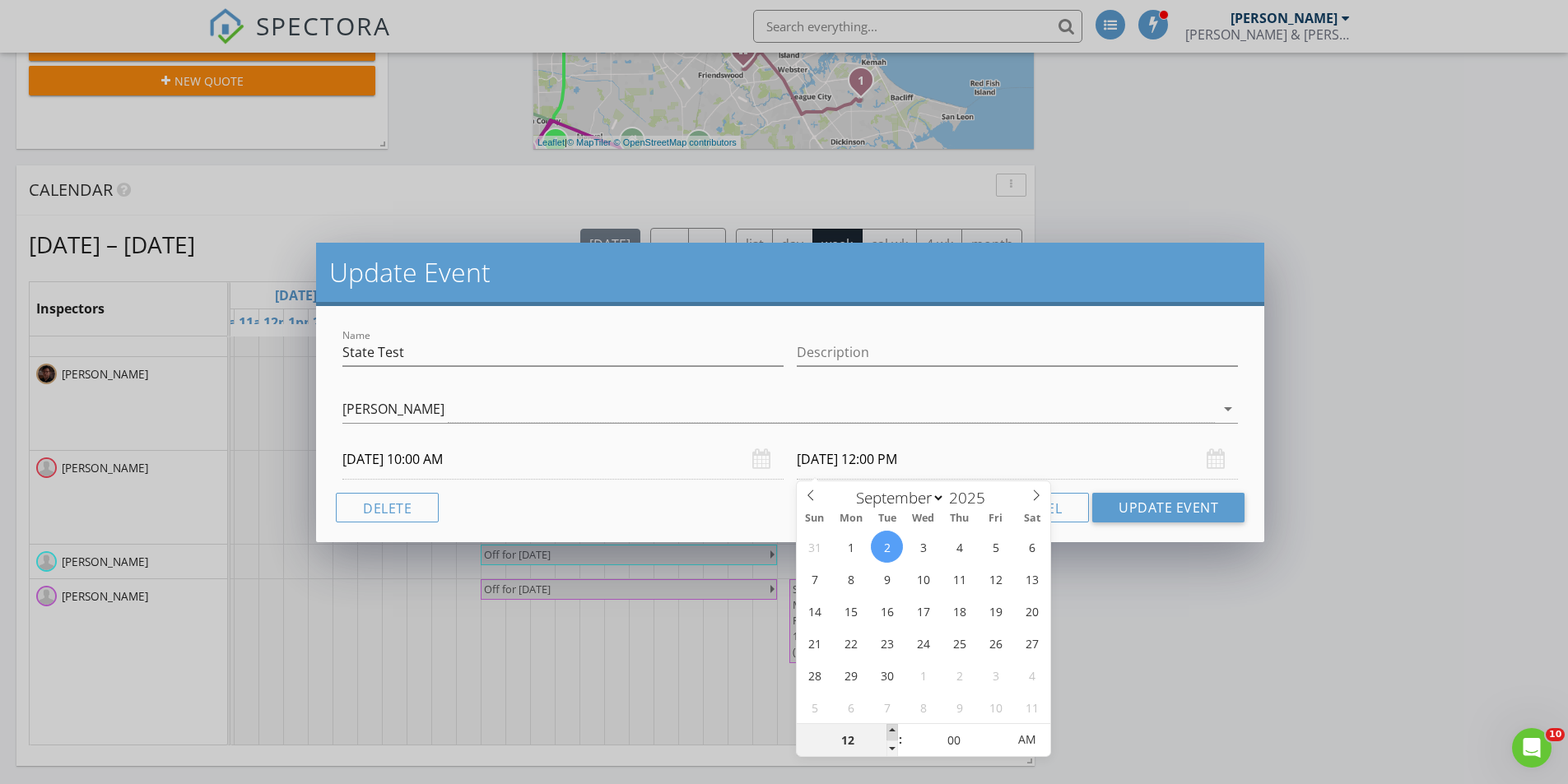
type input "01"
type input "09/02/2025 1:00 PM"
type input "02"
type input "09/02/2025 2:00 PM"
click at [896, 730] on span at bounding box center [892, 733] width 11 height 17
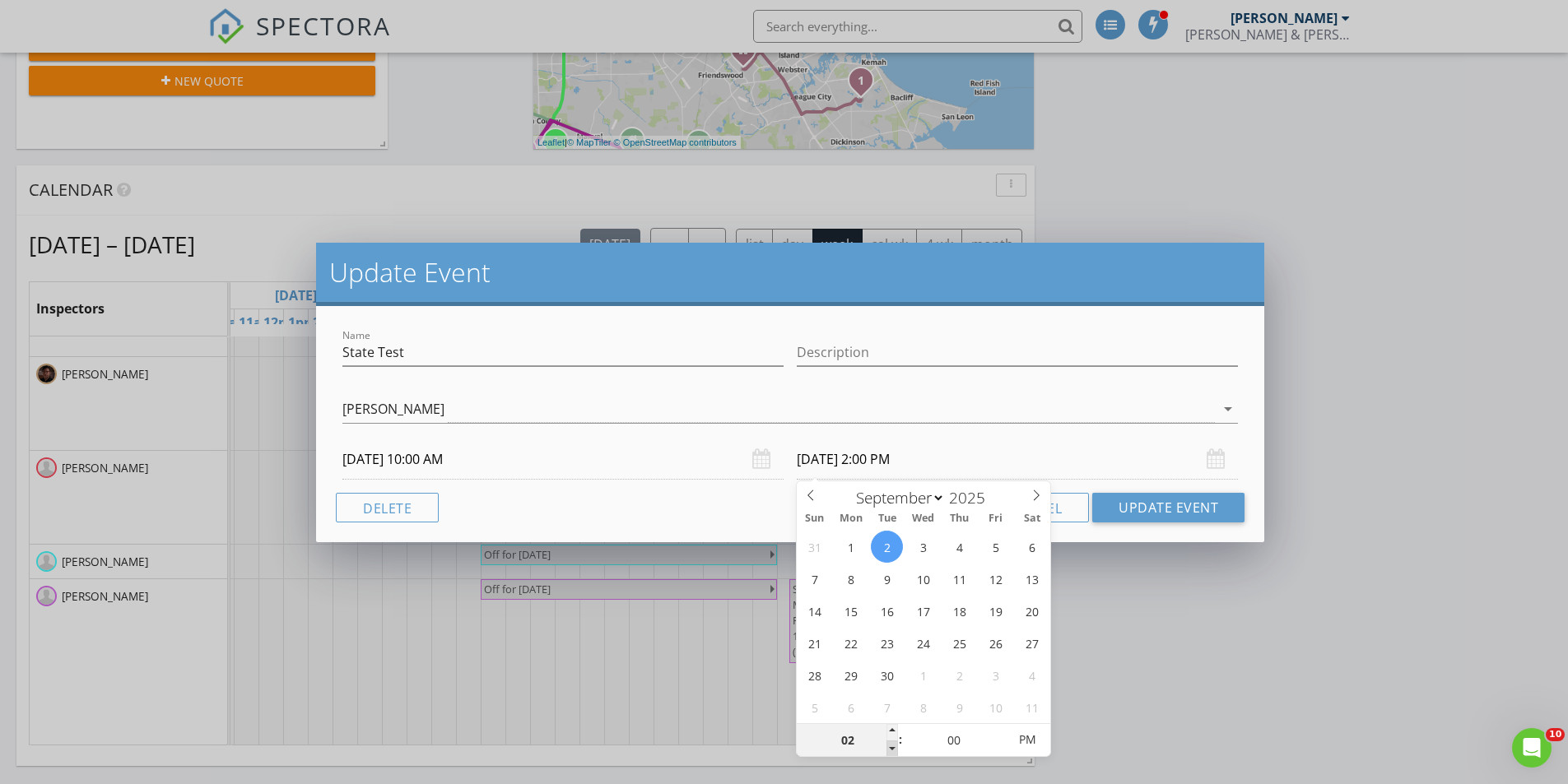
type input "01"
type input "09/02/2025 1:00 PM"
click at [894, 750] on span at bounding box center [892, 749] width 11 height 17
click at [1161, 659] on div "Update Event Name State Test Description Chance Phillips Gonzales Dowdell Chad …" at bounding box center [784, 392] width 1568 height 784
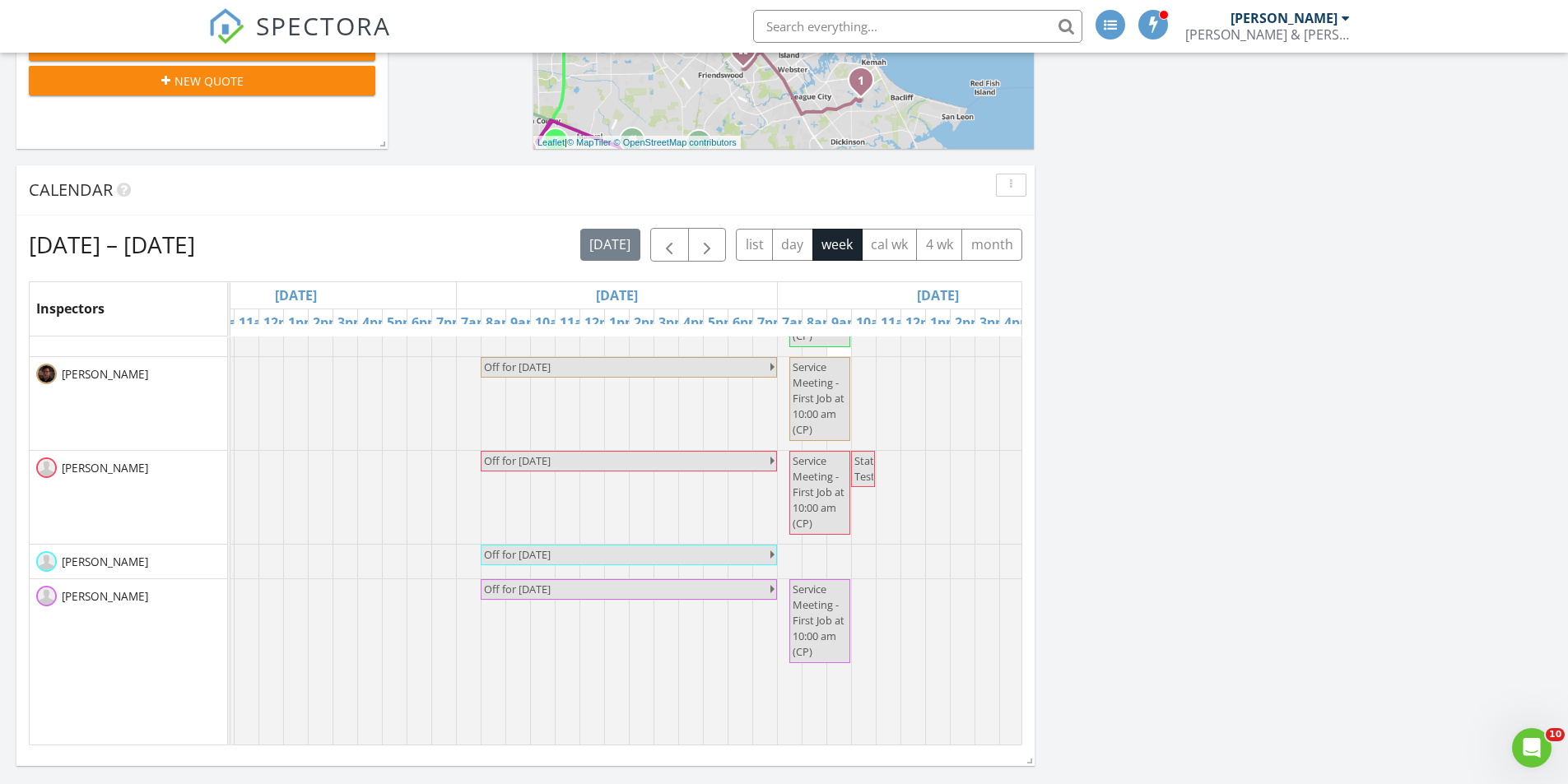
click at [864, 455] on span "State Test" at bounding box center [866, 469] width 25 height 31
select select "8"
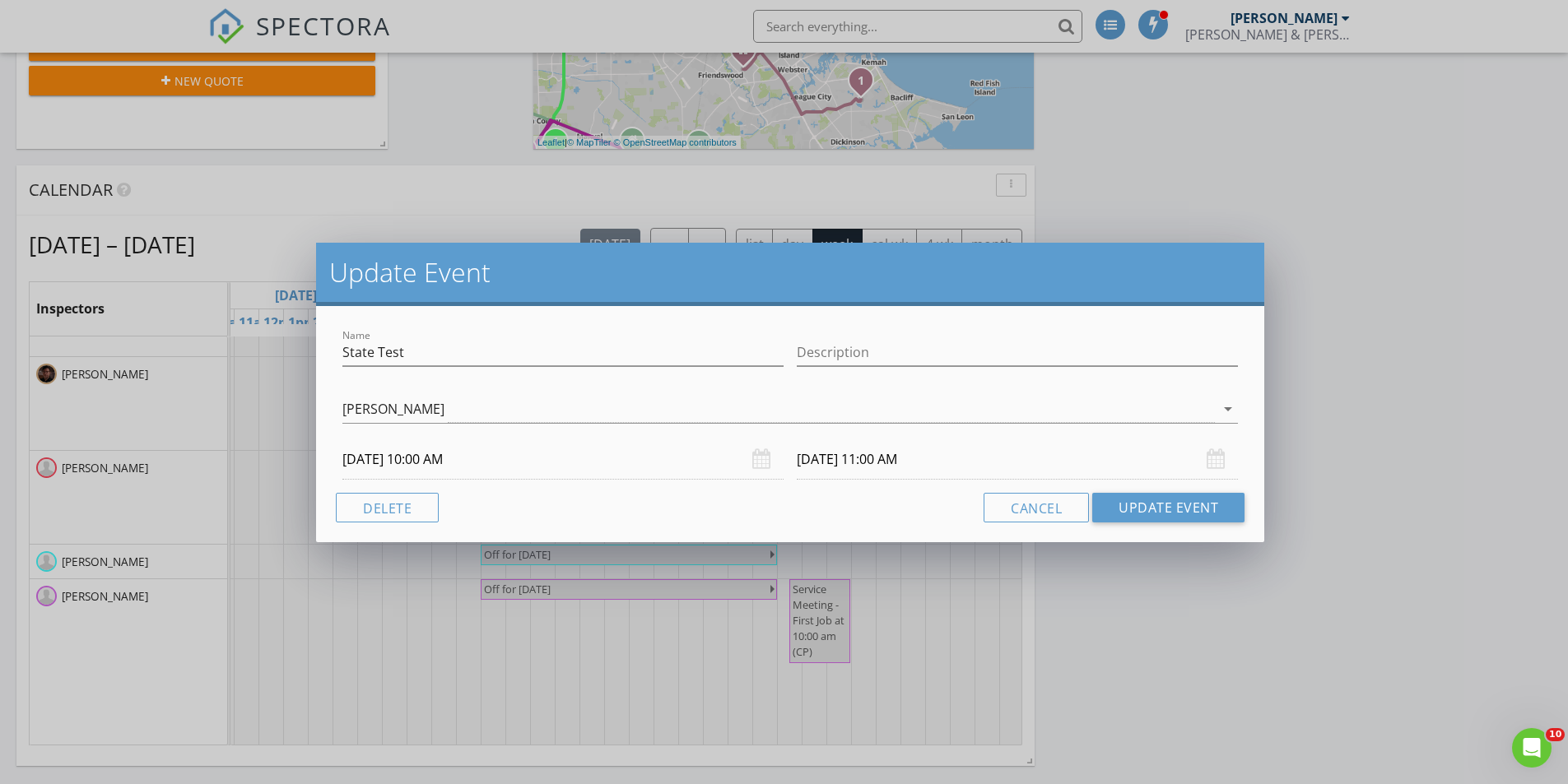
click at [908, 460] on input "09/02/2025 11:00 AM" at bounding box center [1017, 458] width 441 height 40
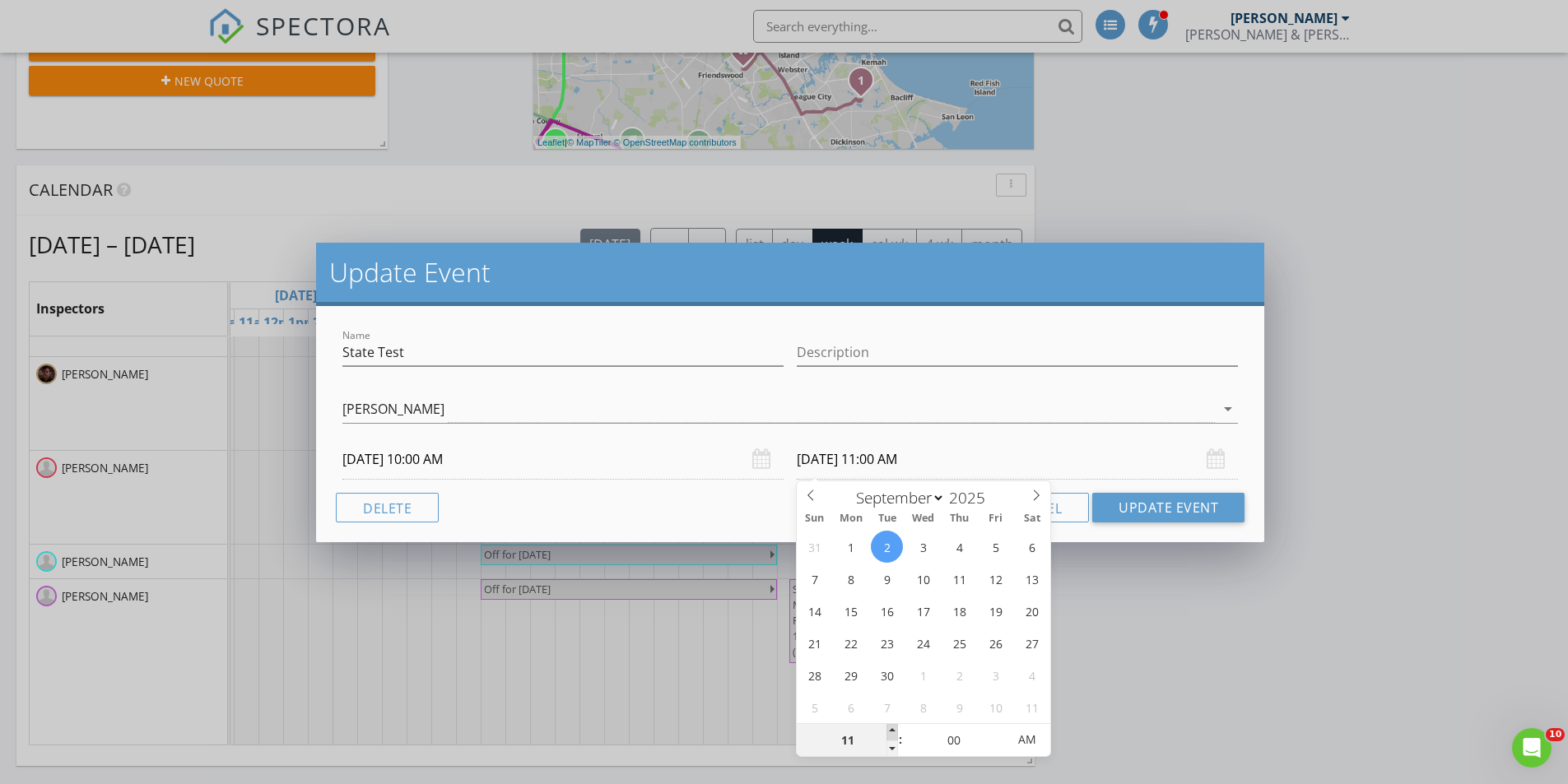
type input "12"
type input "09/02/2025 12:00 PM"
click at [892, 727] on span at bounding box center [892, 733] width 11 height 17
type input "01"
type input "09/02/2025 1:00 PM"
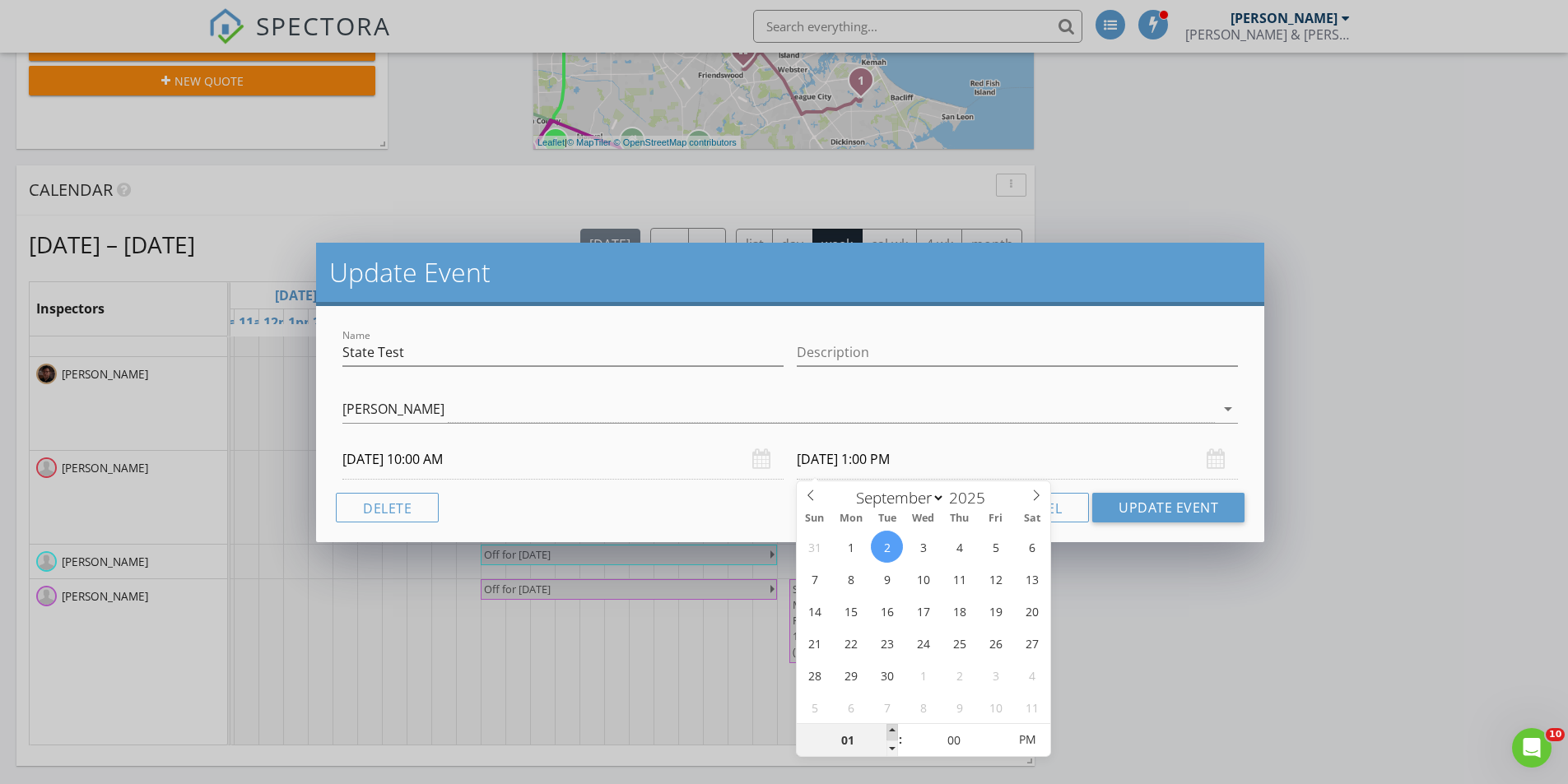
click at [892, 727] on span at bounding box center [892, 733] width 11 height 17
click at [961, 445] on input "09/02/2025 1:00 PM" at bounding box center [1017, 458] width 441 height 40
click at [1010, 450] on input "09/02/2025 1:00 PM" at bounding box center [1017, 458] width 441 height 40
click at [1023, 387] on div "Chance Phillips Gonzales Dowdell Chad Rauscher Matthew Martinez Zachary Hernand…" at bounding box center [790, 413] width 896 height 54
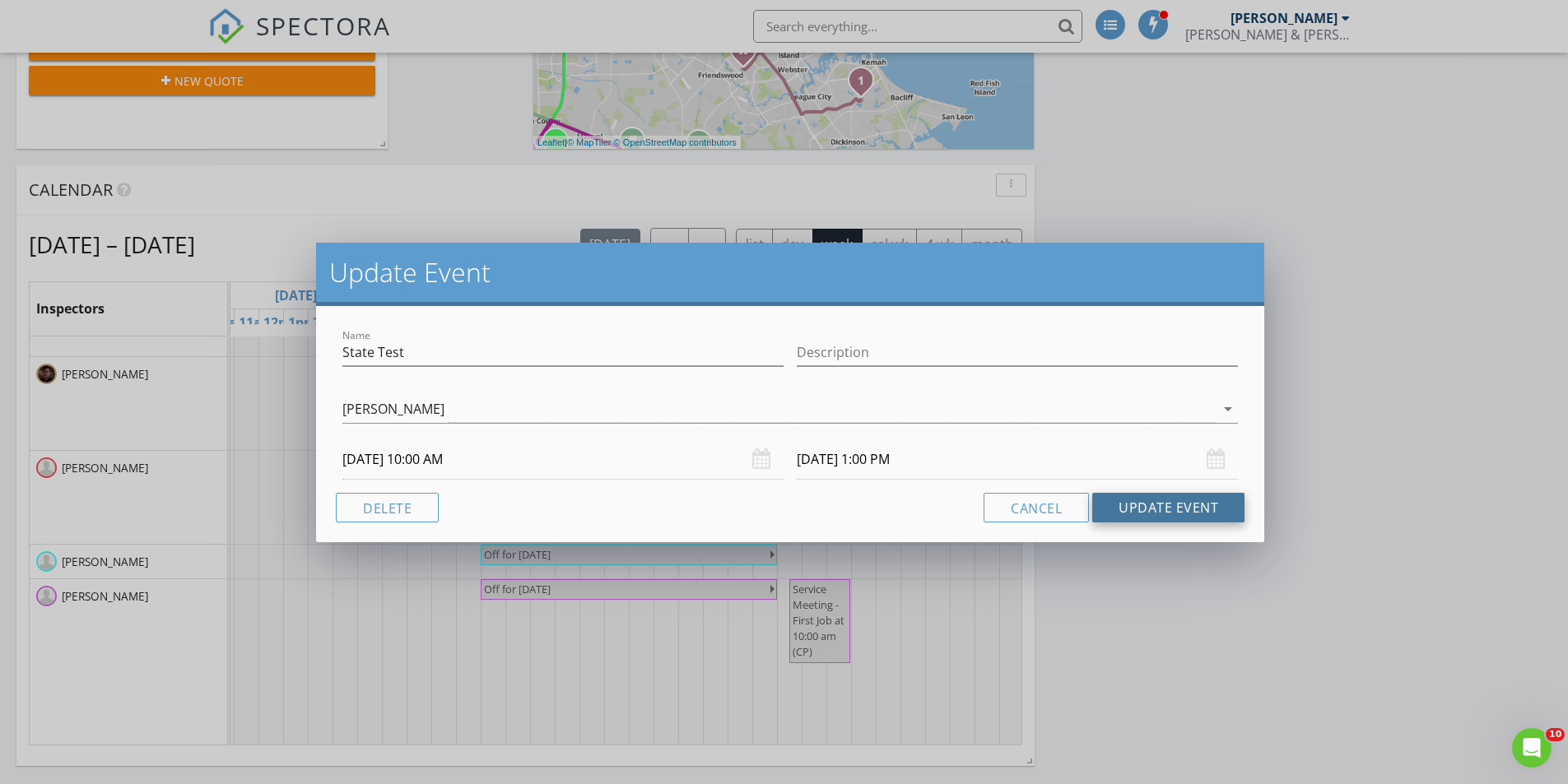
click at [1153, 511] on button "Update Event" at bounding box center [1168, 508] width 153 height 30
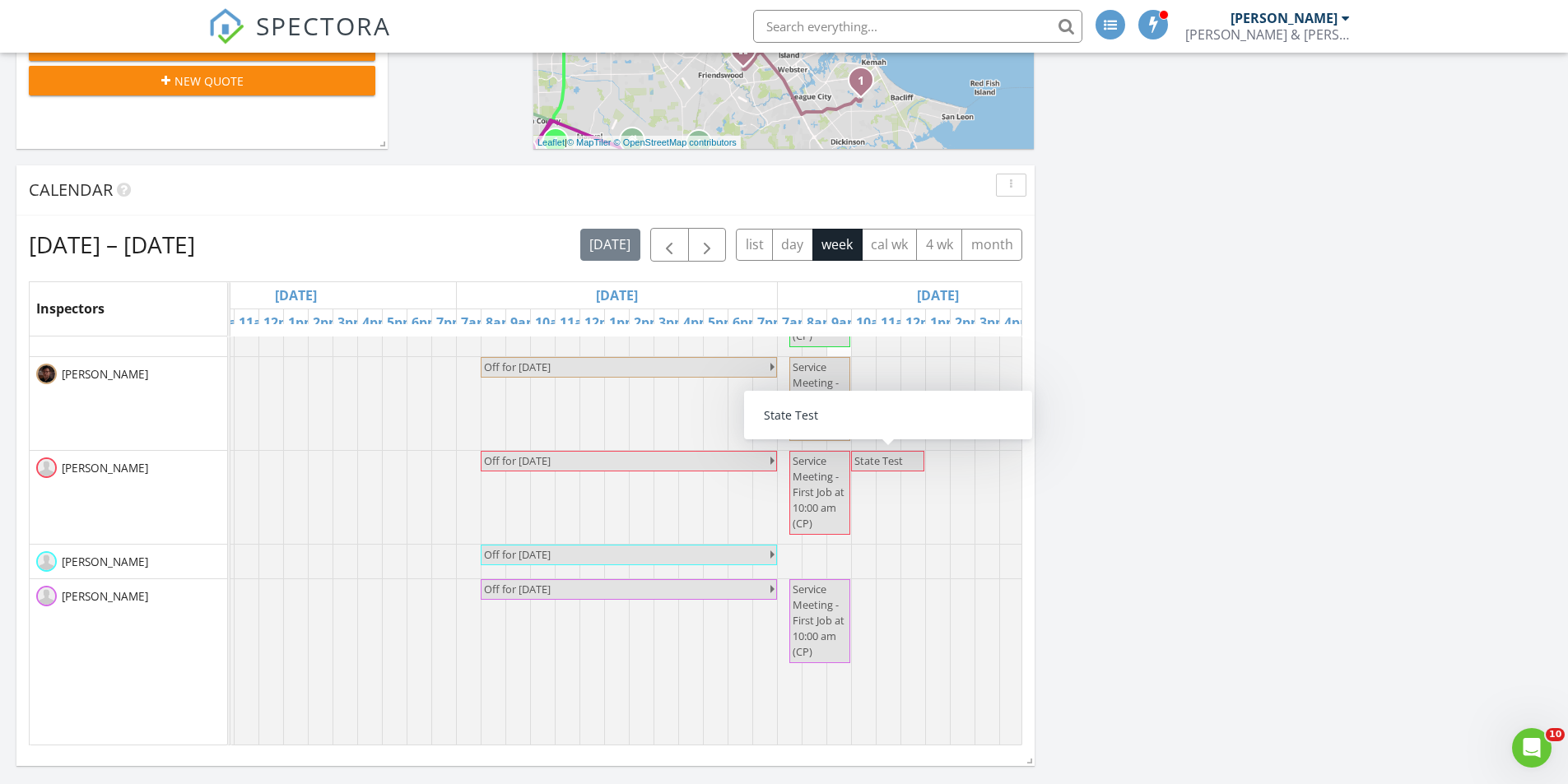
click at [883, 460] on span "State Test" at bounding box center [878, 461] width 48 height 15
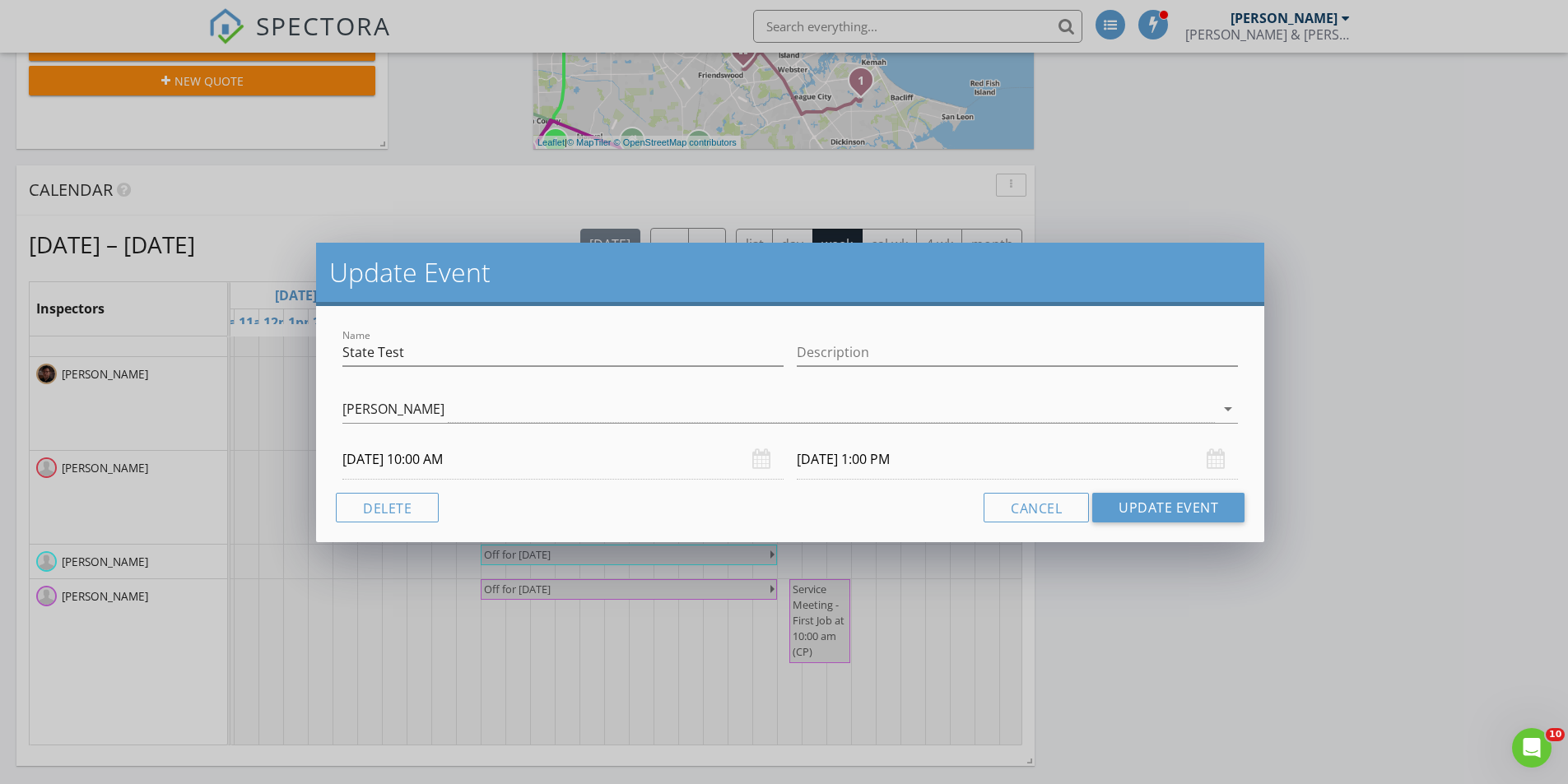
click at [428, 457] on input "09/02/2025 10:00 AM" at bounding box center [563, 458] width 441 height 40
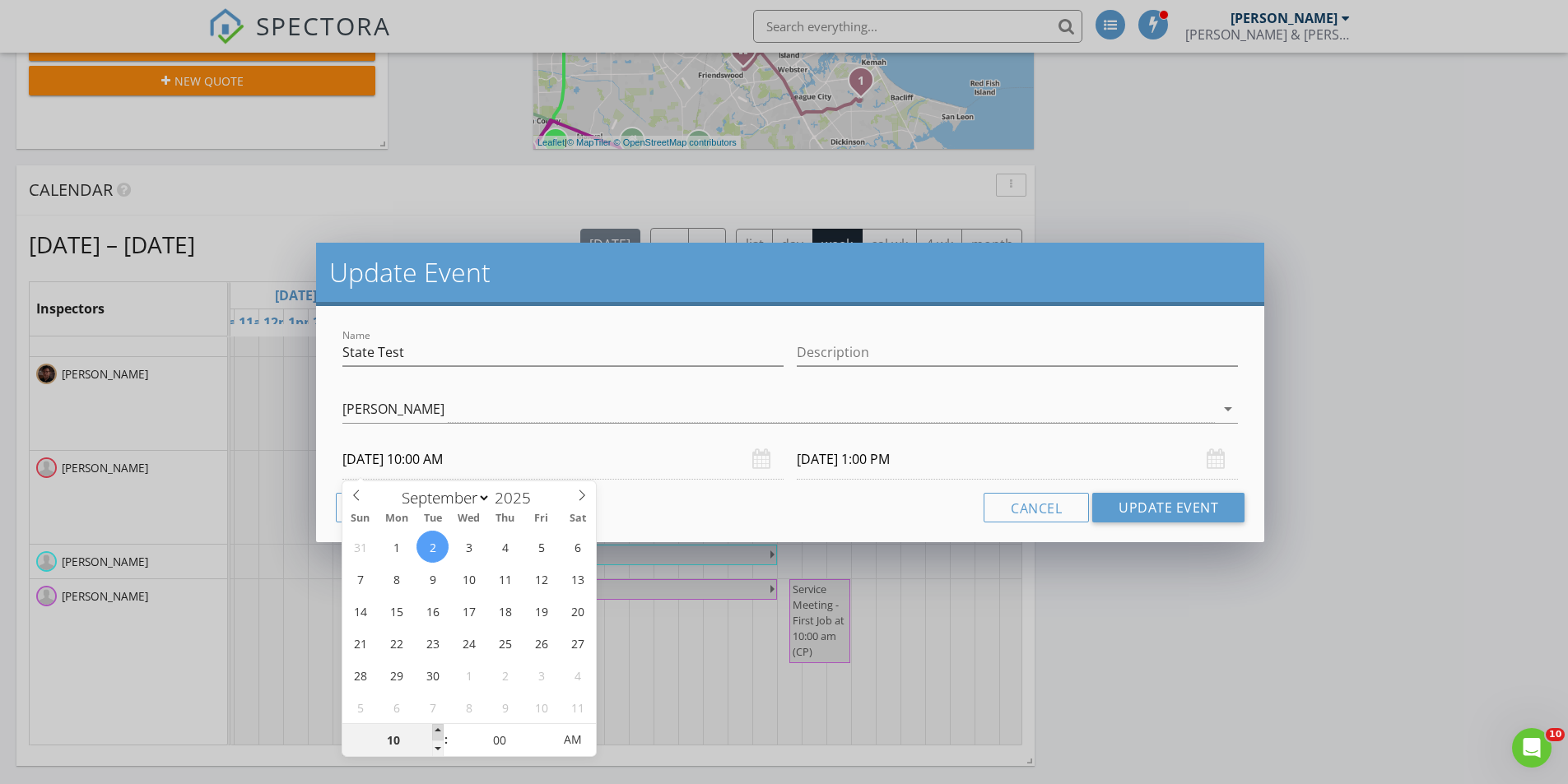
type input "11"
type input "09/02/2025 11:00 AM"
click at [437, 729] on span at bounding box center [438, 733] width 11 height 17
type input "09/02/2025 2:00 PM"
type input "12"
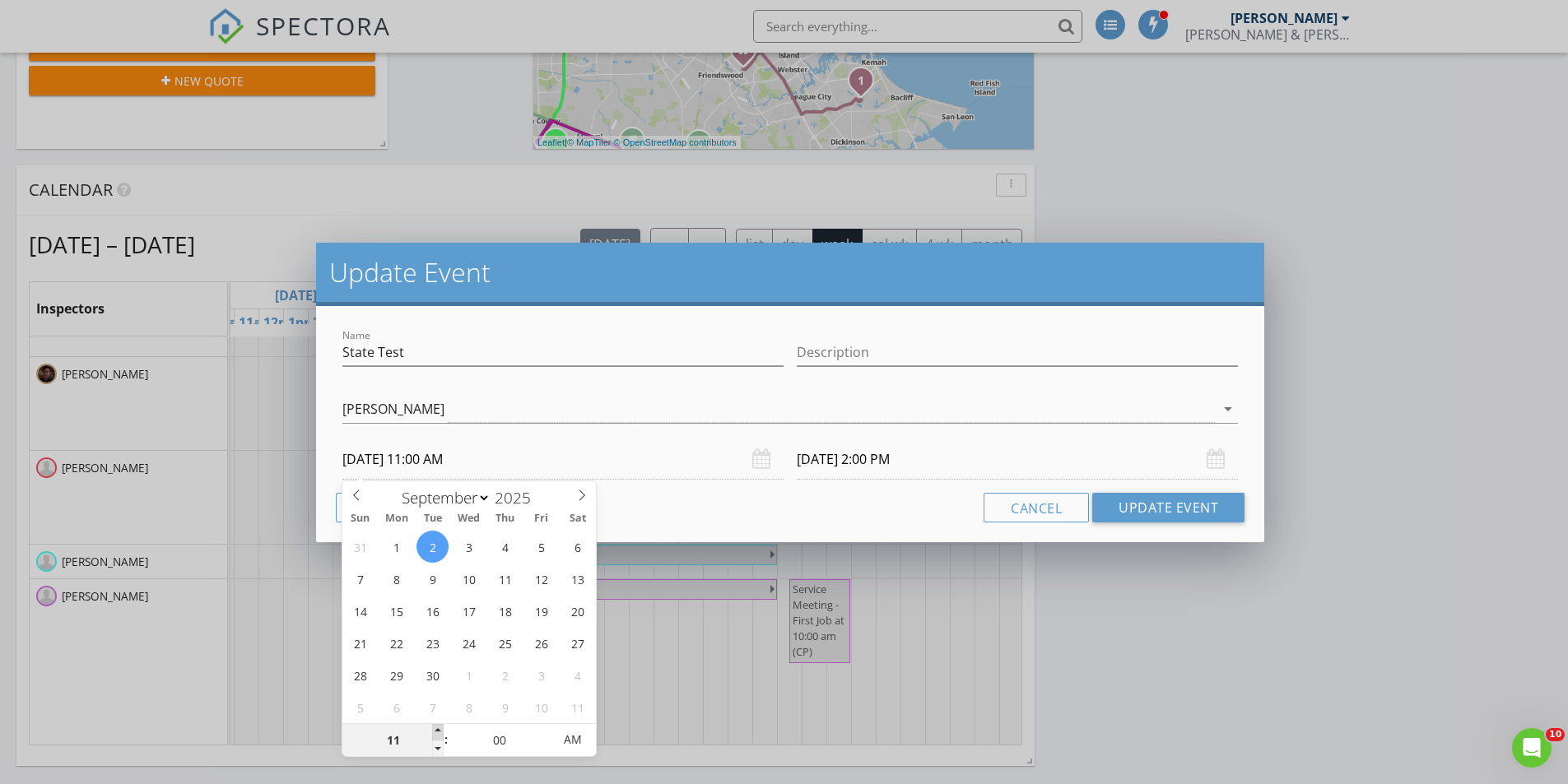
type input "09/02/2025 12:00 PM"
click at [437, 729] on span at bounding box center [438, 733] width 11 height 17
type input "09/02/2025 3:00 PM"
type input "11"
type input "09/02/2025 11:00 AM"
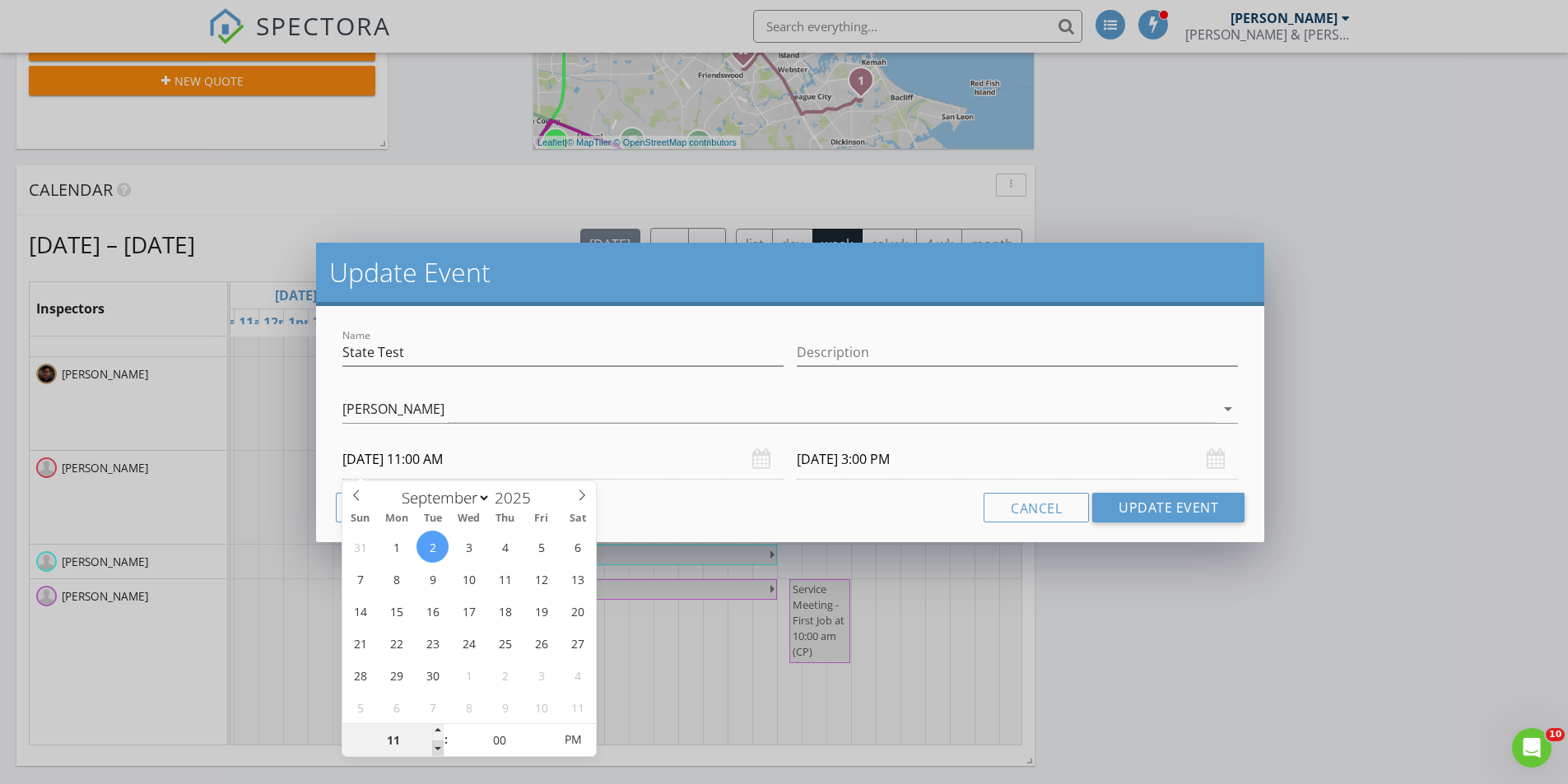
click at [434, 751] on span at bounding box center [438, 749] width 11 height 17
type input "09/02/2025 2:00 PM"
type input "12"
type input "09/02/2025 12:00 PM"
click at [439, 731] on span at bounding box center [438, 733] width 11 height 17
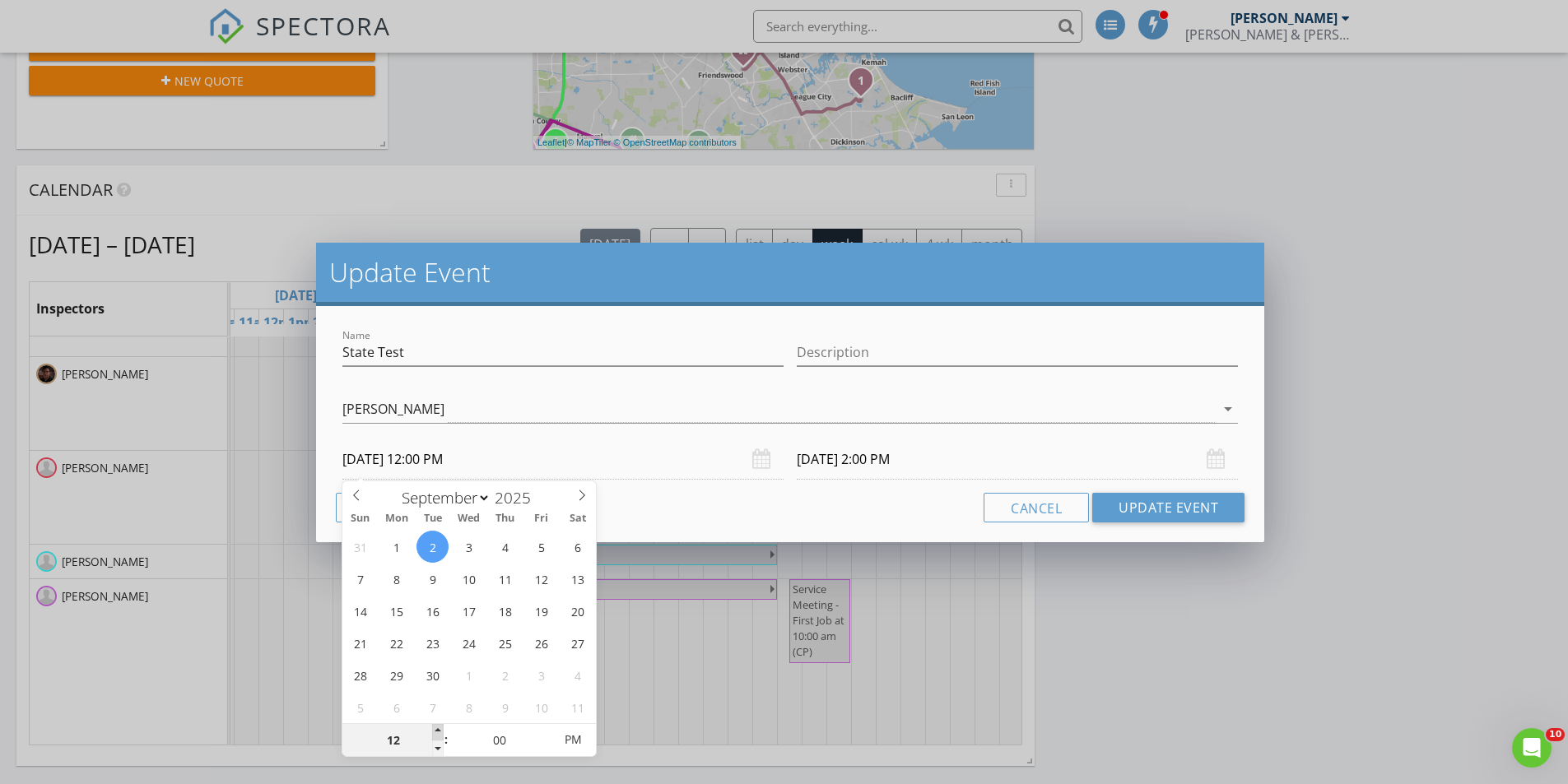
type input "09/02/2025 3:00 PM"
click at [745, 508] on div "Cancel Update Event" at bounding box center [790, 508] width 909 height 30
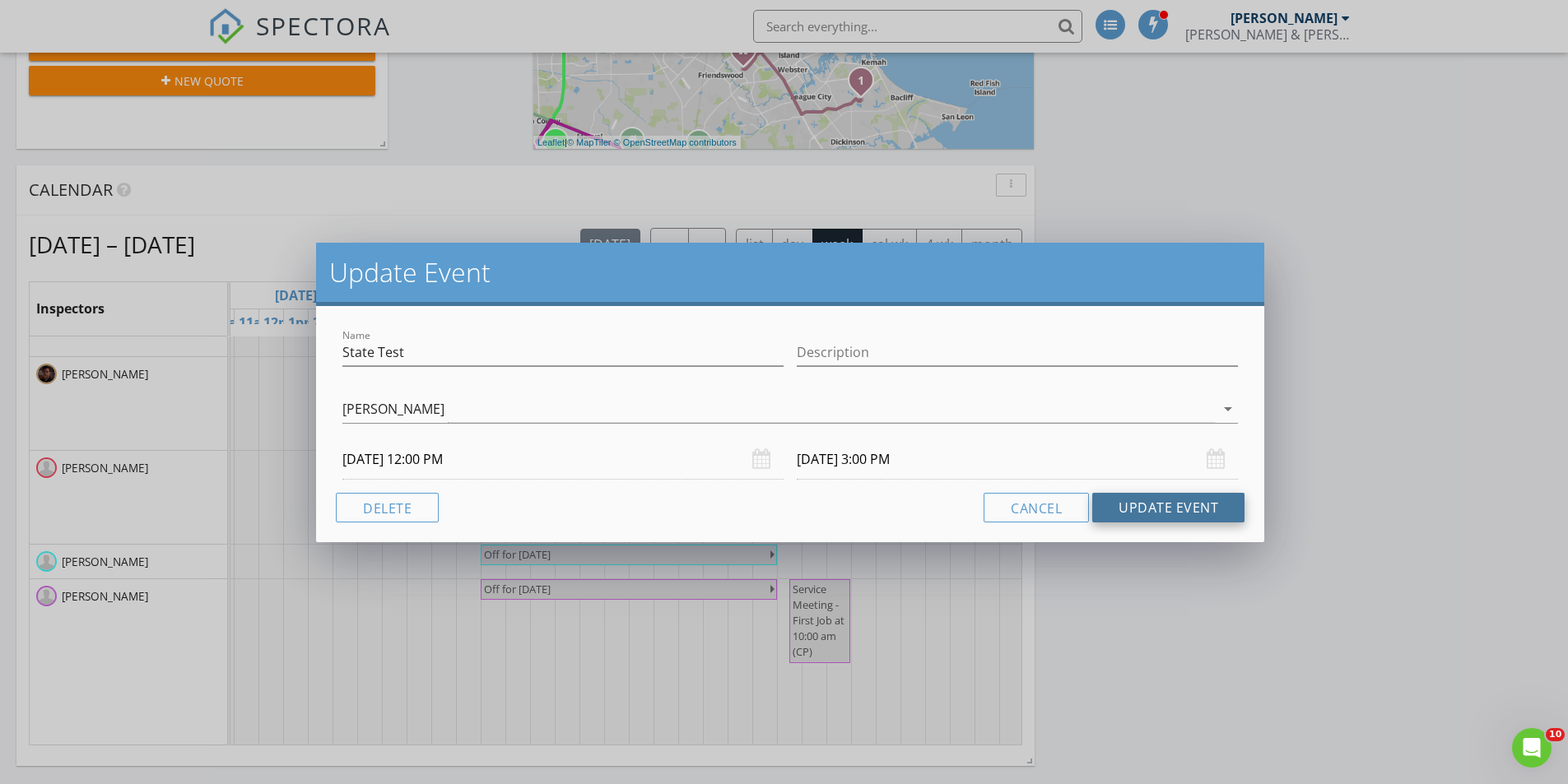
click at [1203, 500] on button "Update Event" at bounding box center [1168, 508] width 153 height 30
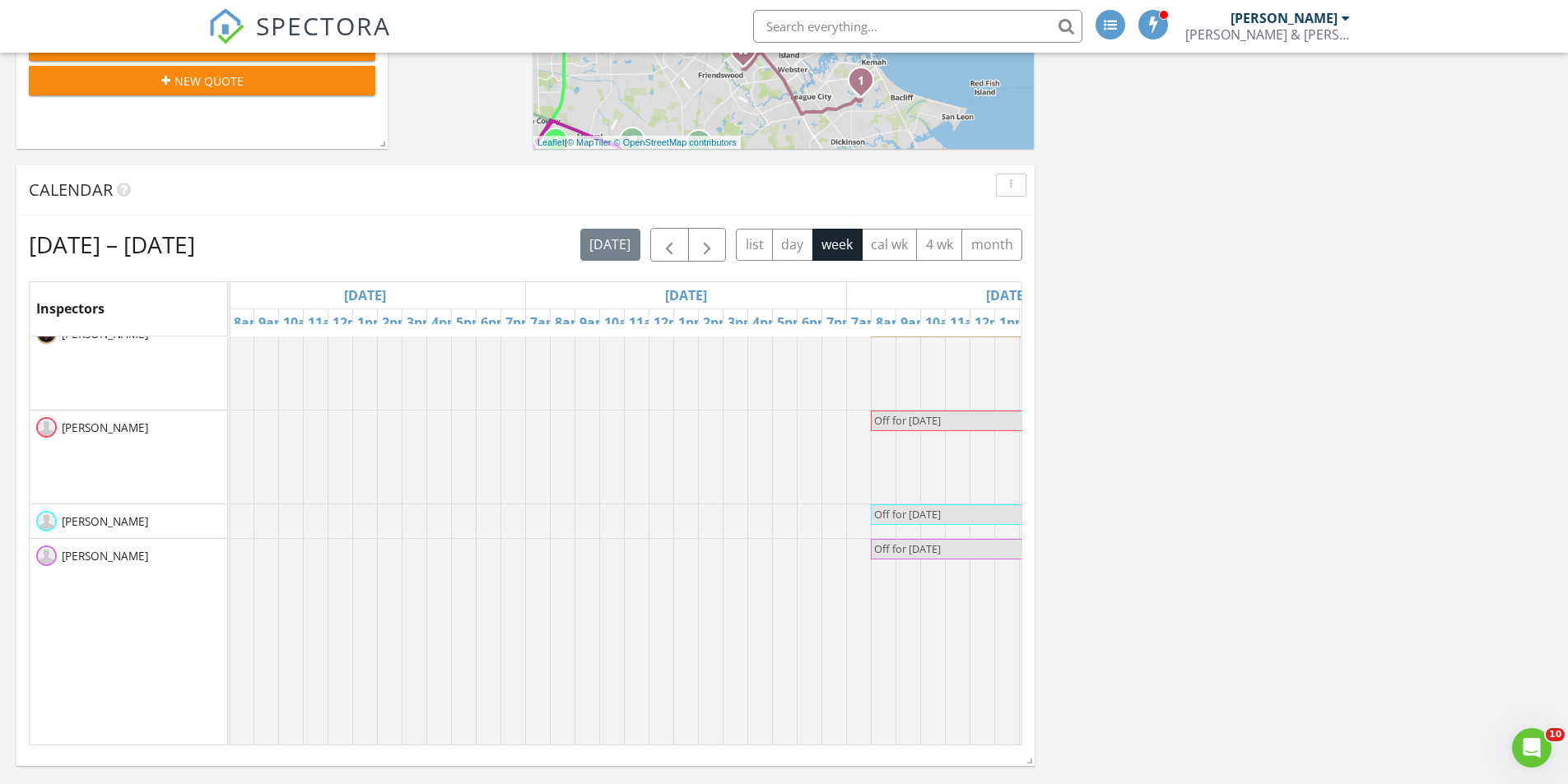
scroll to position [0, 905]
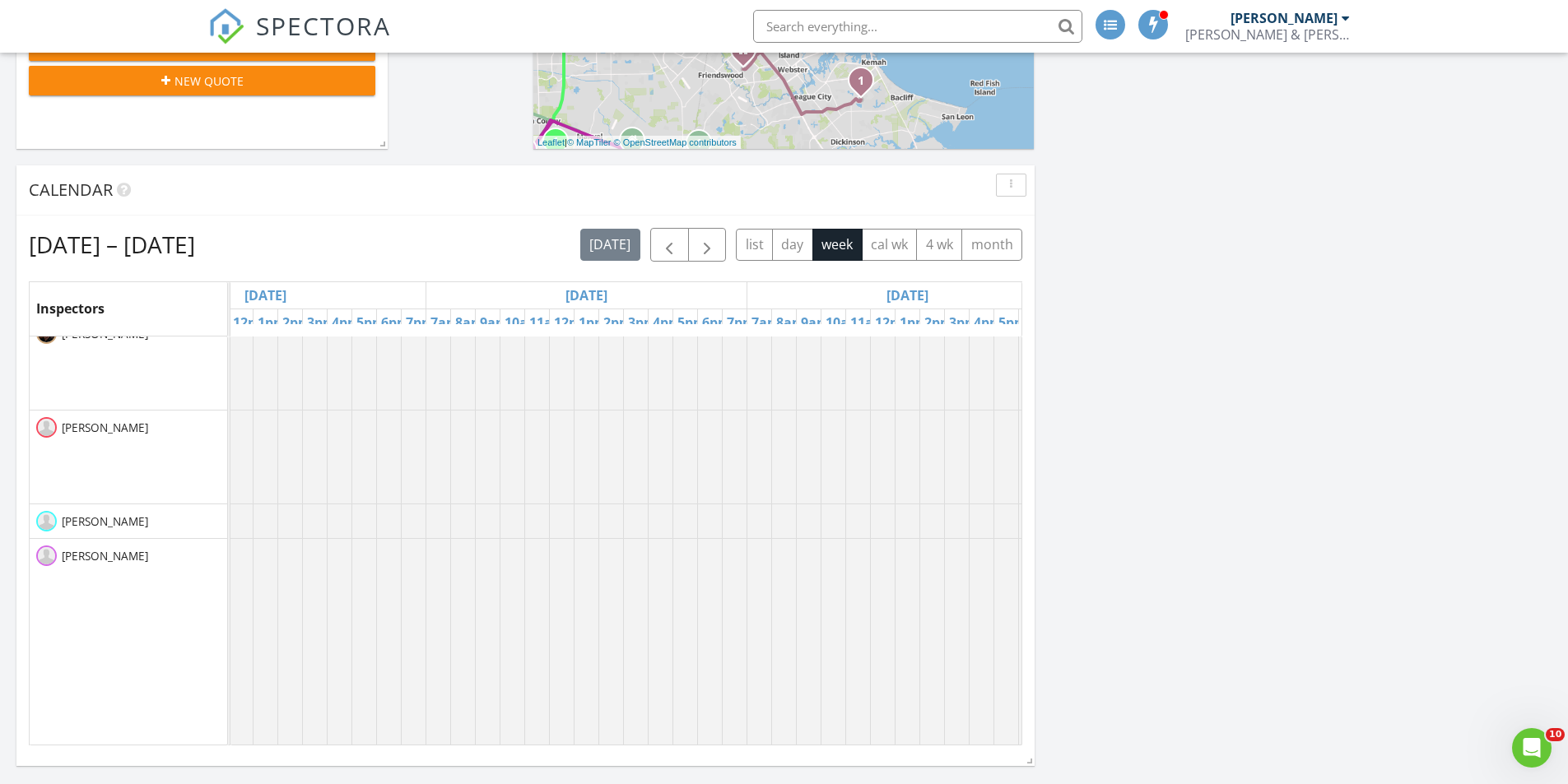
click at [444, 392] on link "Event" at bounding box center [435, 384] width 85 height 26
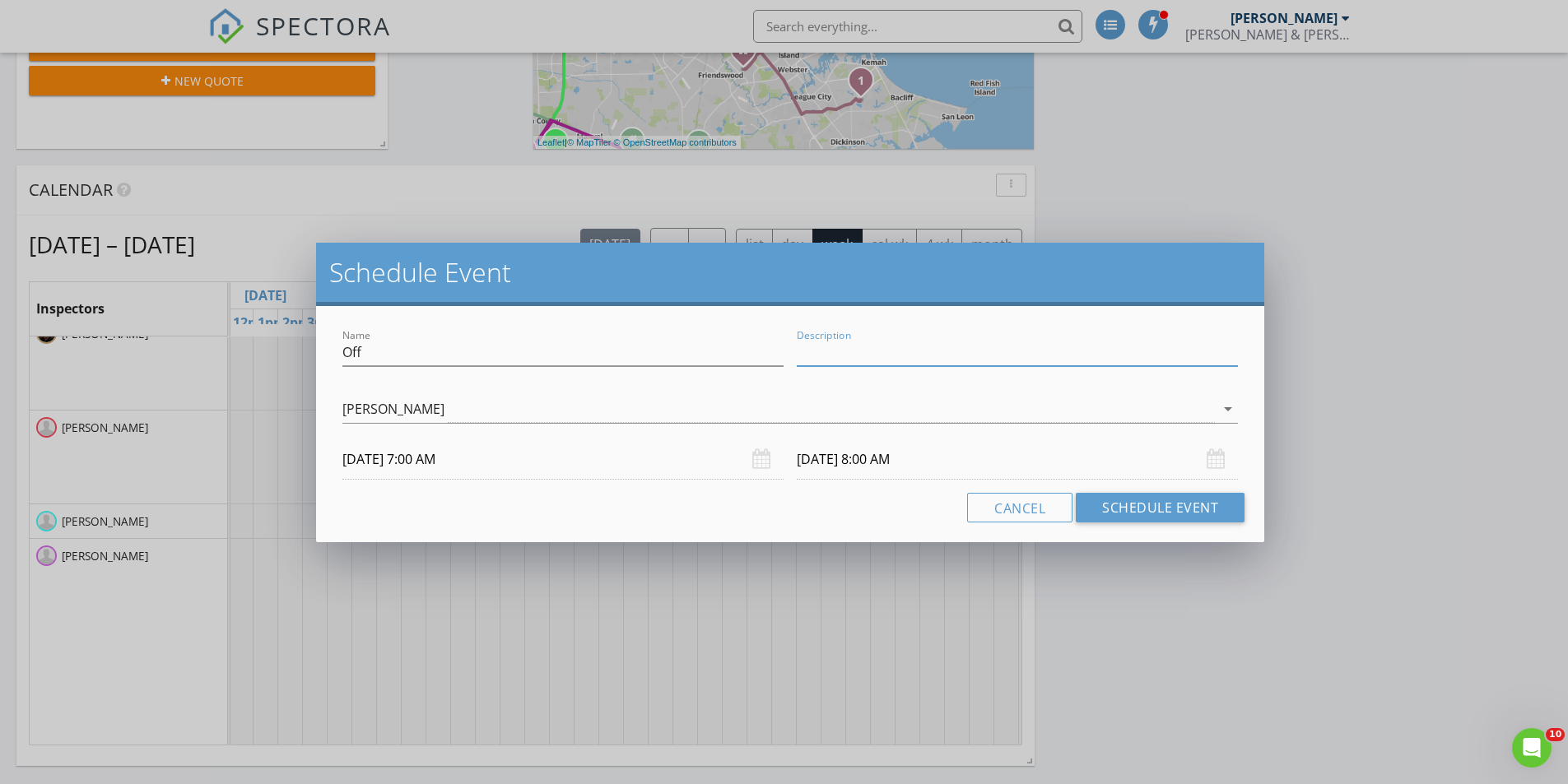
click at [935, 356] on input "Description" at bounding box center [1017, 352] width 441 height 27
type input "Study for State test"
click at [818, 522] on div "Cancel Schedule Event" at bounding box center [790, 508] width 909 height 30
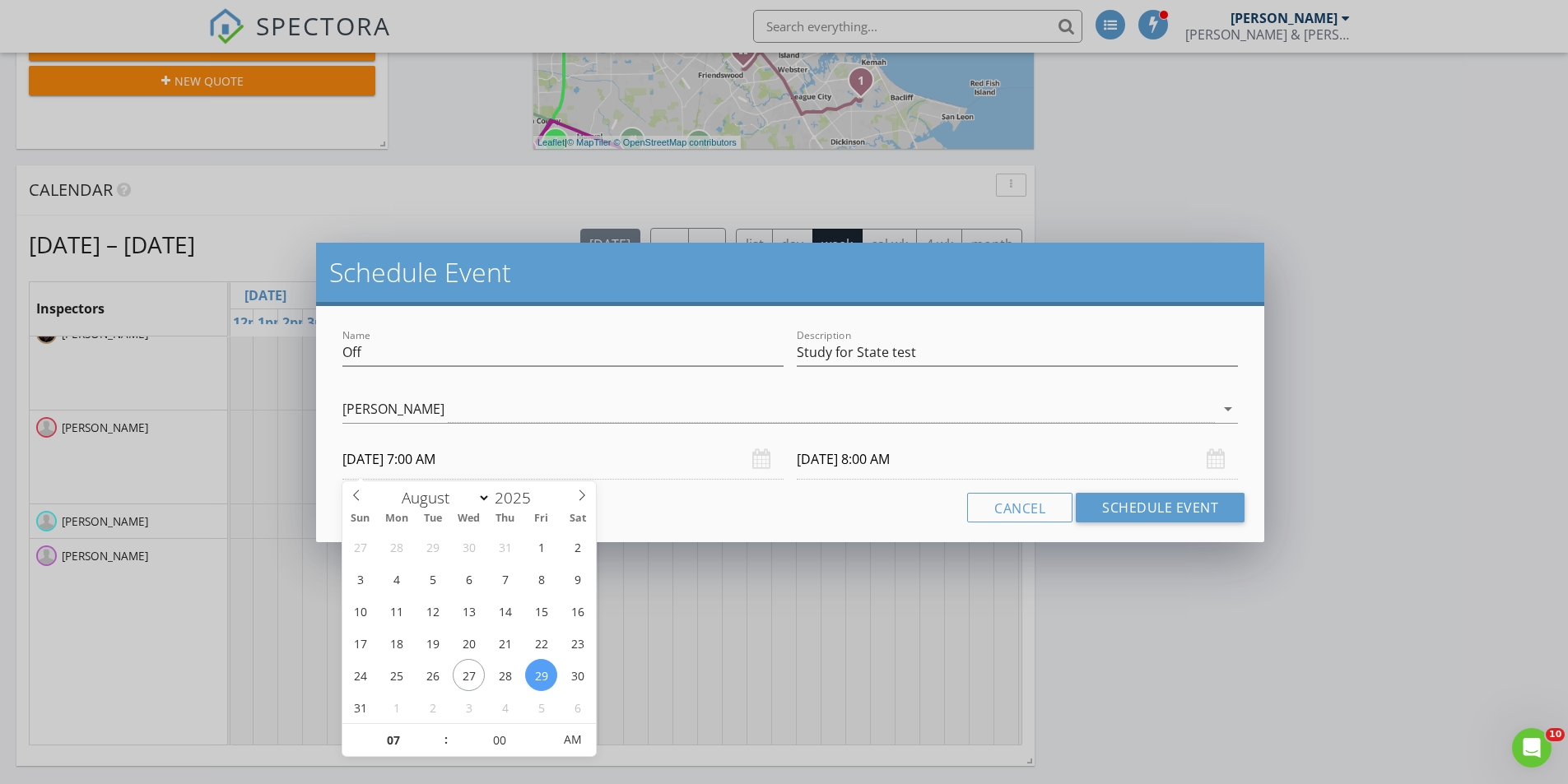
click at [426, 459] on input "08/29/2025 7:00 AM" at bounding box center [563, 458] width 441 height 40
type input "08"
type input "08/29/2025 8:00 AM"
click at [439, 728] on span at bounding box center [438, 733] width 11 height 17
type input "08/29/2025 9:00 AM"
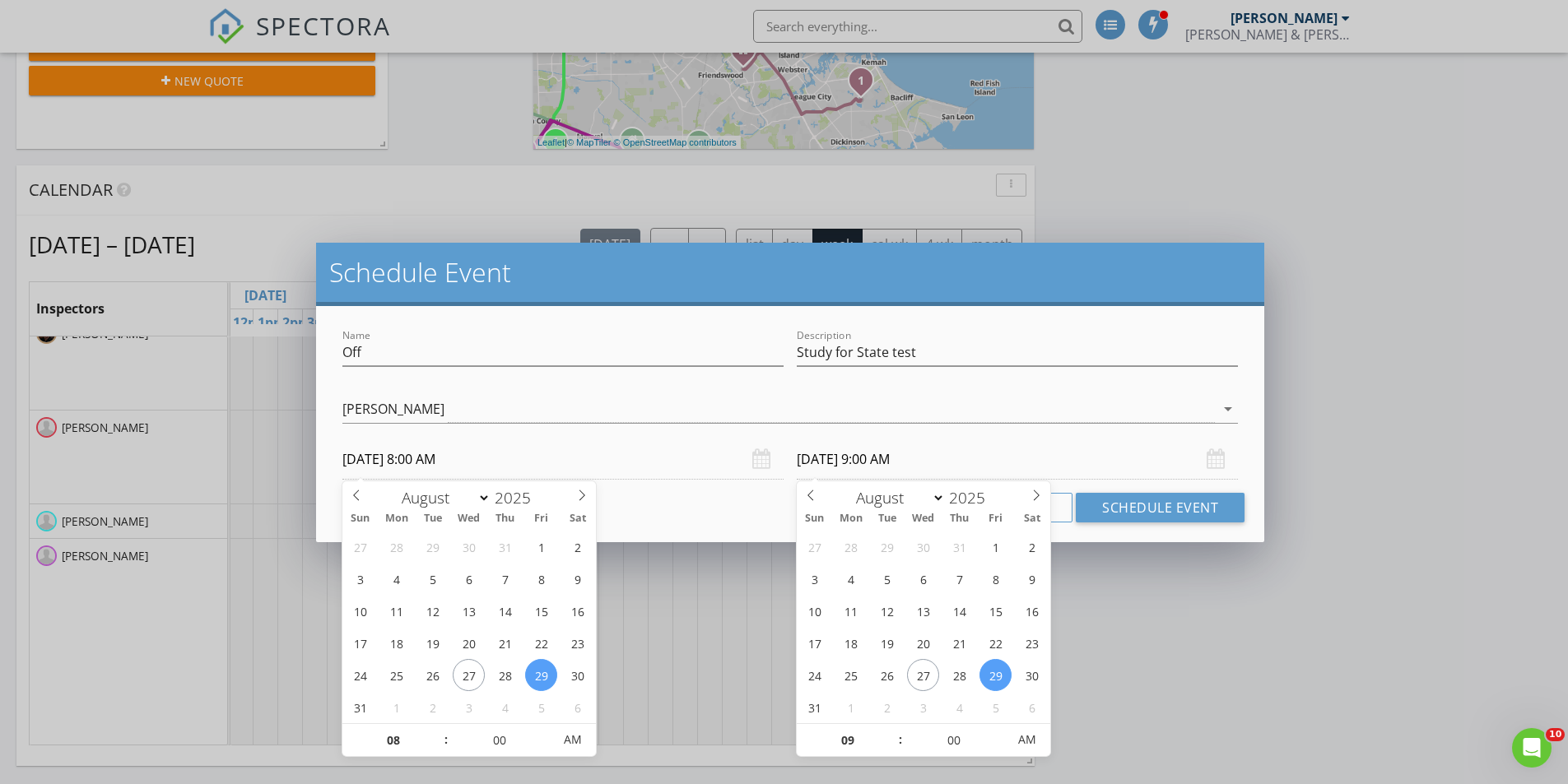
click at [897, 454] on input "08/29/2025 9:00 AM" at bounding box center [1017, 458] width 441 height 40
type input "08"
click at [891, 751] on span at bounding box center [892, 749] width 11 height 17
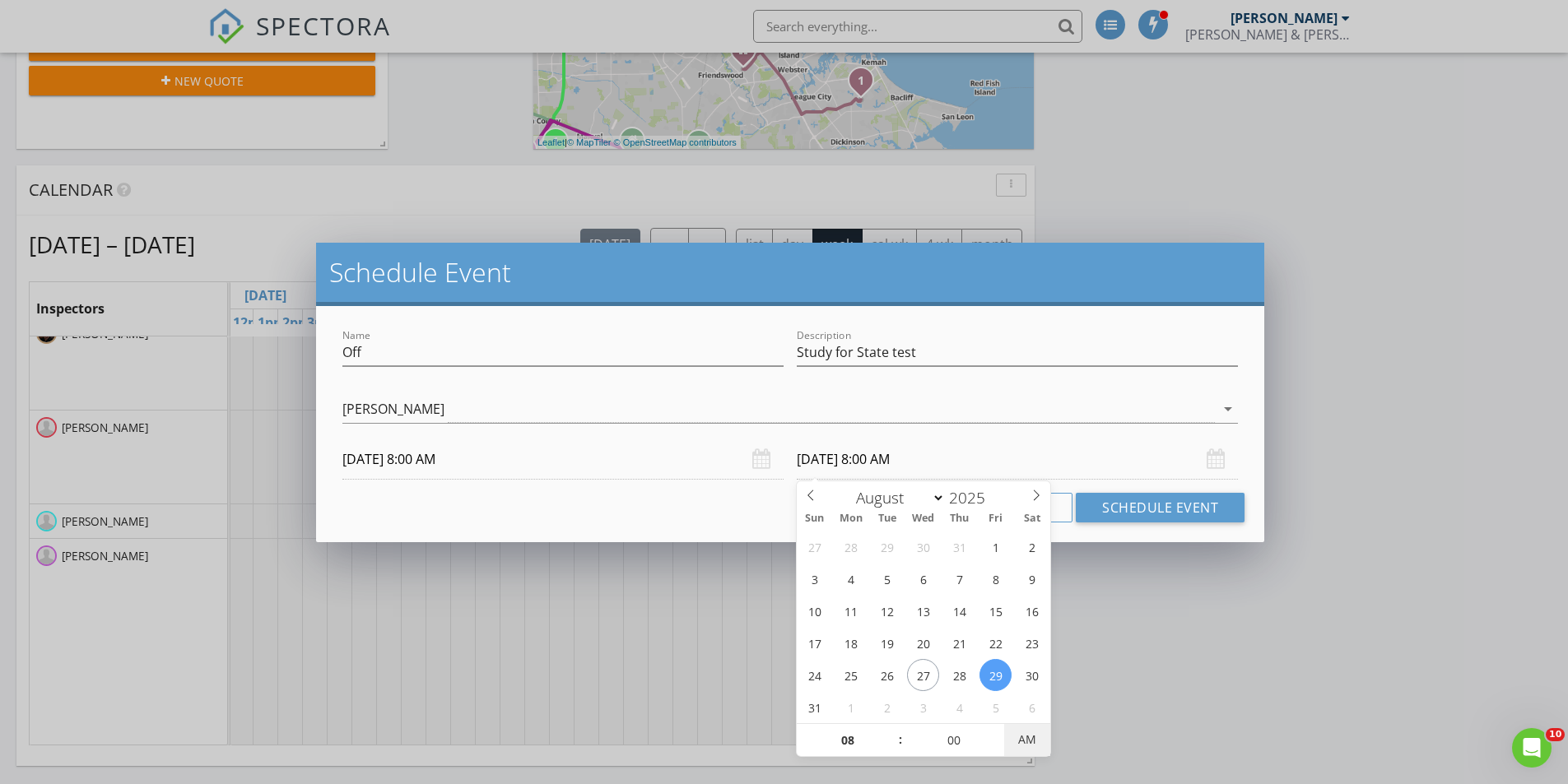
type input "08/29/2025 8:00 PM"
click at [1039, 739] on span "AM" at bounding box center [1026, 739] width 46 height 33
click at [768, 381] on div at bounding box center [563, 378] width 441 height 10
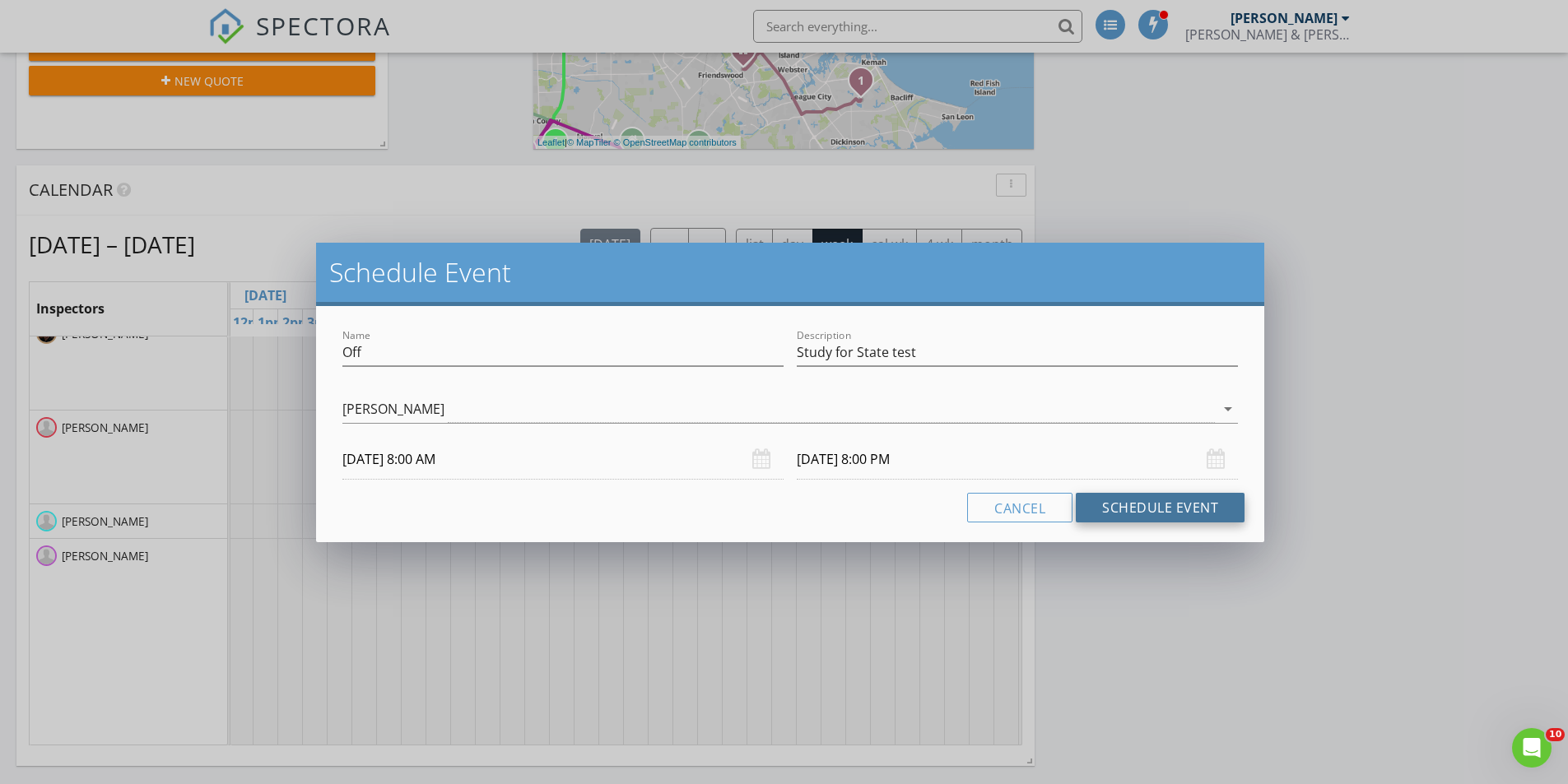
click at [1172, 508] on button "Schedule Event" at bounding box center [1159, 508] width 168 height 30
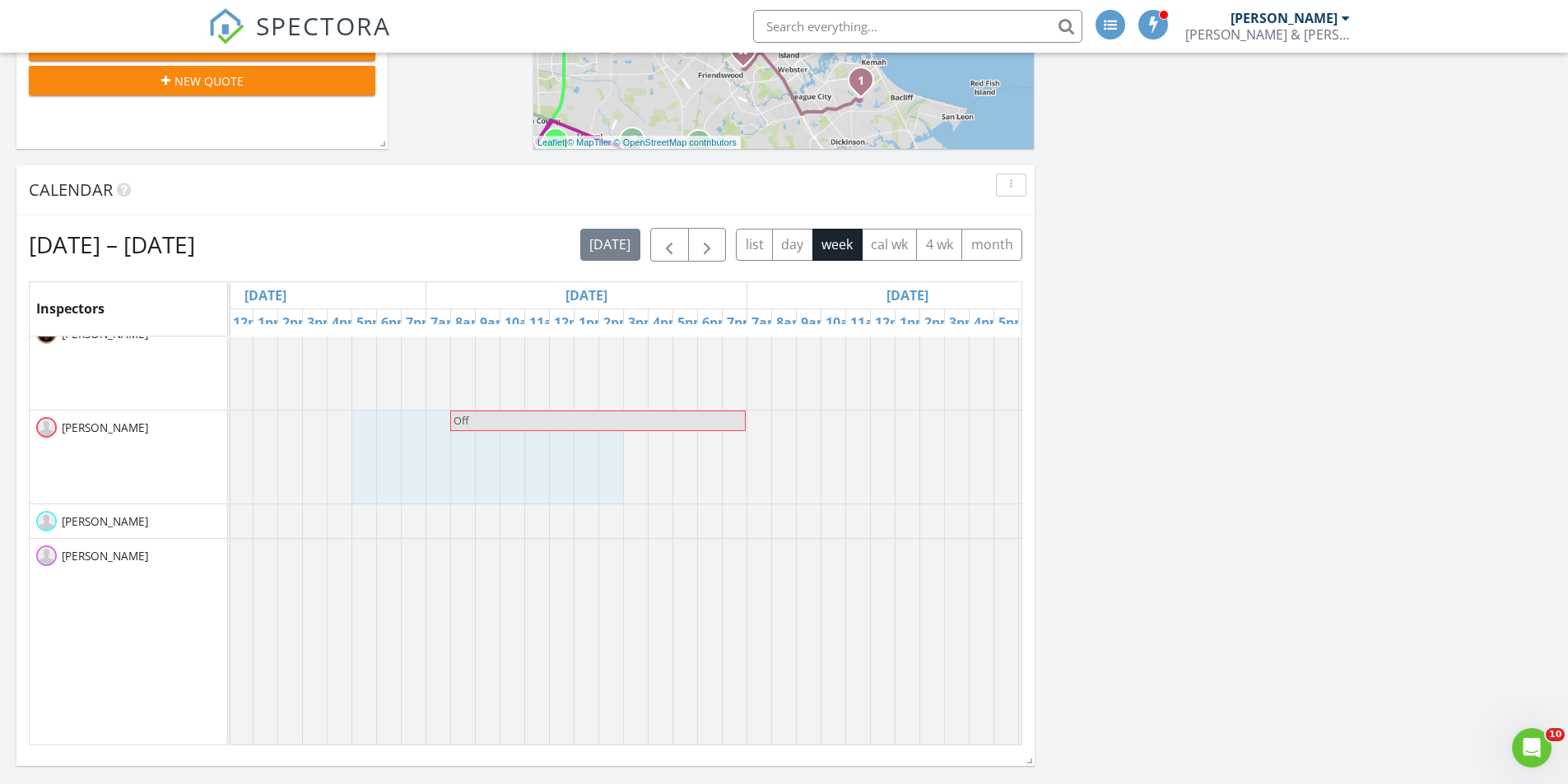
click at [1188, 458] on div "[DATE] [PERSON_NAME] 8:00 am Commercial meeting with [PERSON_NAME] [PERSON_NAME…" at bounding box center [784, 507] width 1568 height 1539
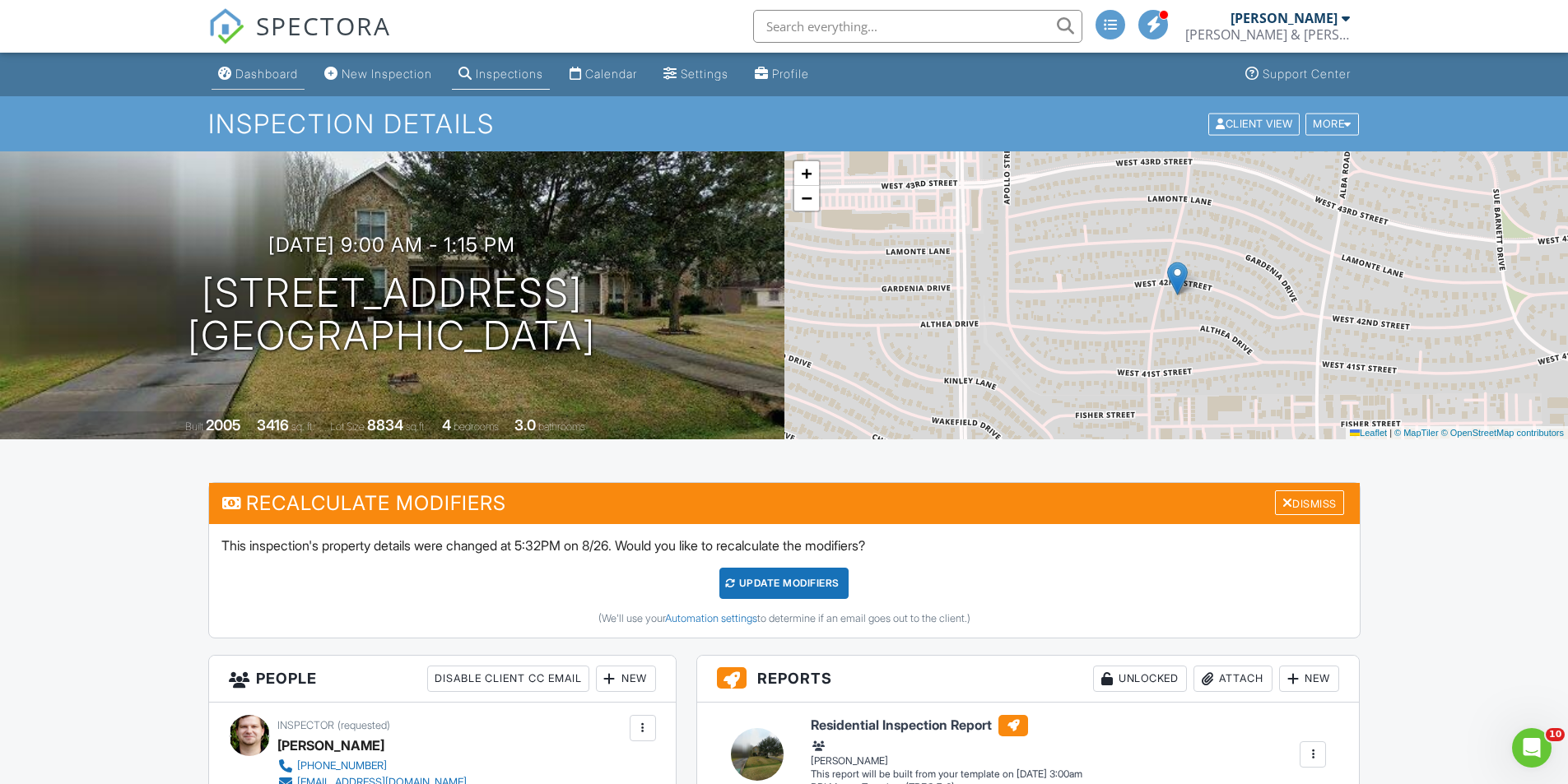
click at [269, 85] on link "Dashboard" at bounding box center [258, 74] width 93 height 31
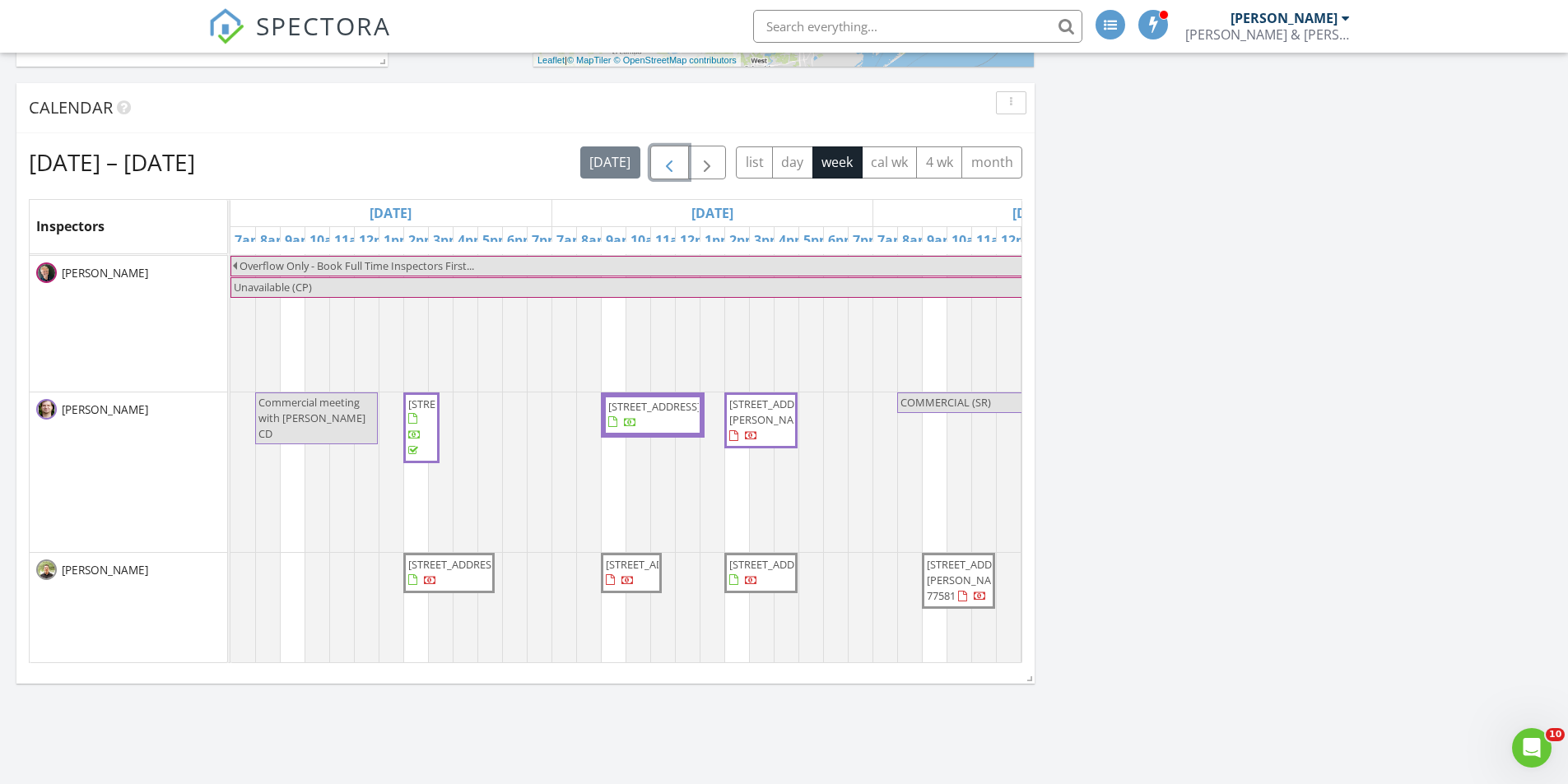
click at [676, 167] on span "button" at bounding box center [669, 163] width 20 height 20
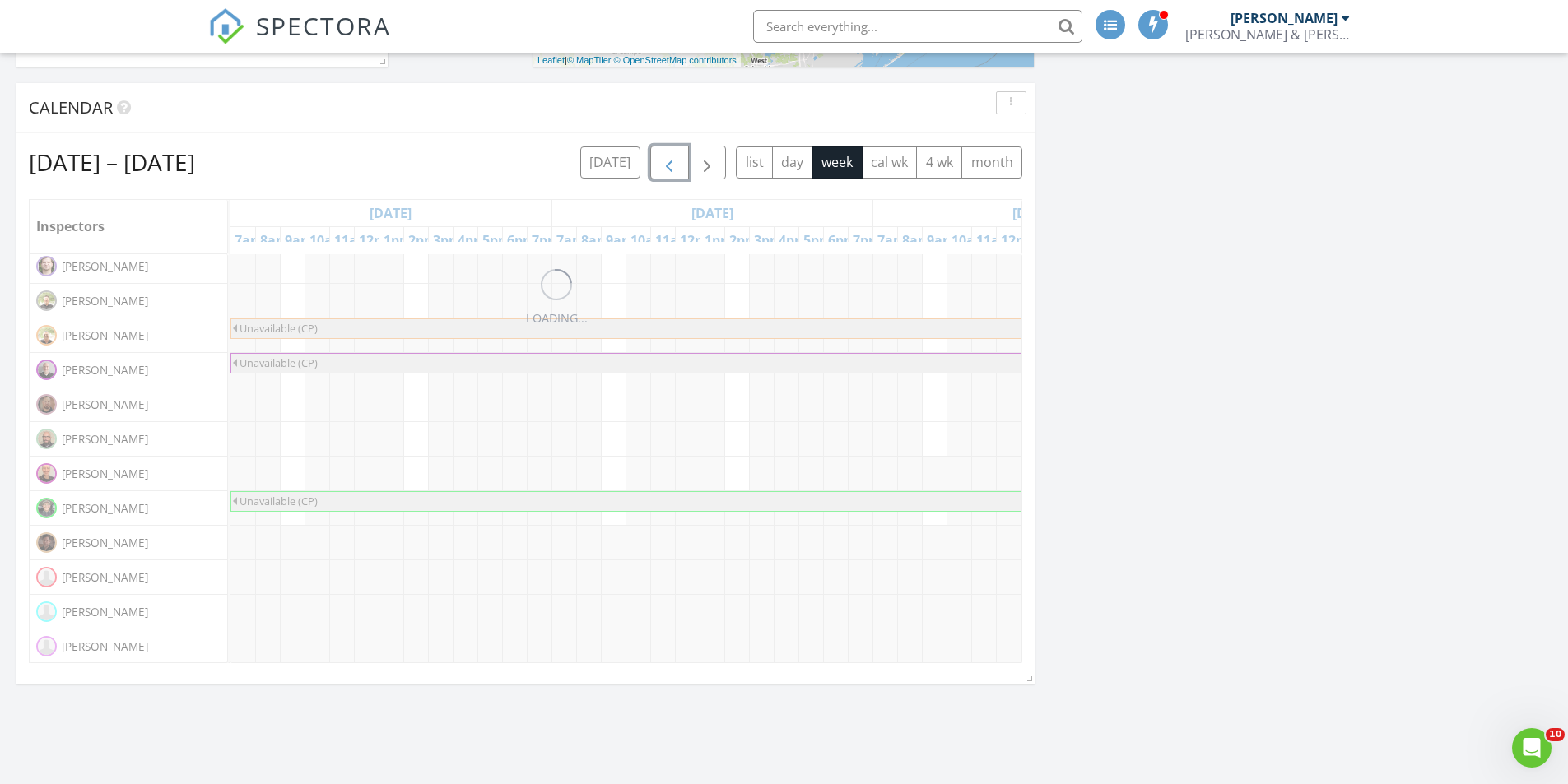
click at [676, 167] on span "button" at bounding box center [669, 163] width 20 height 20
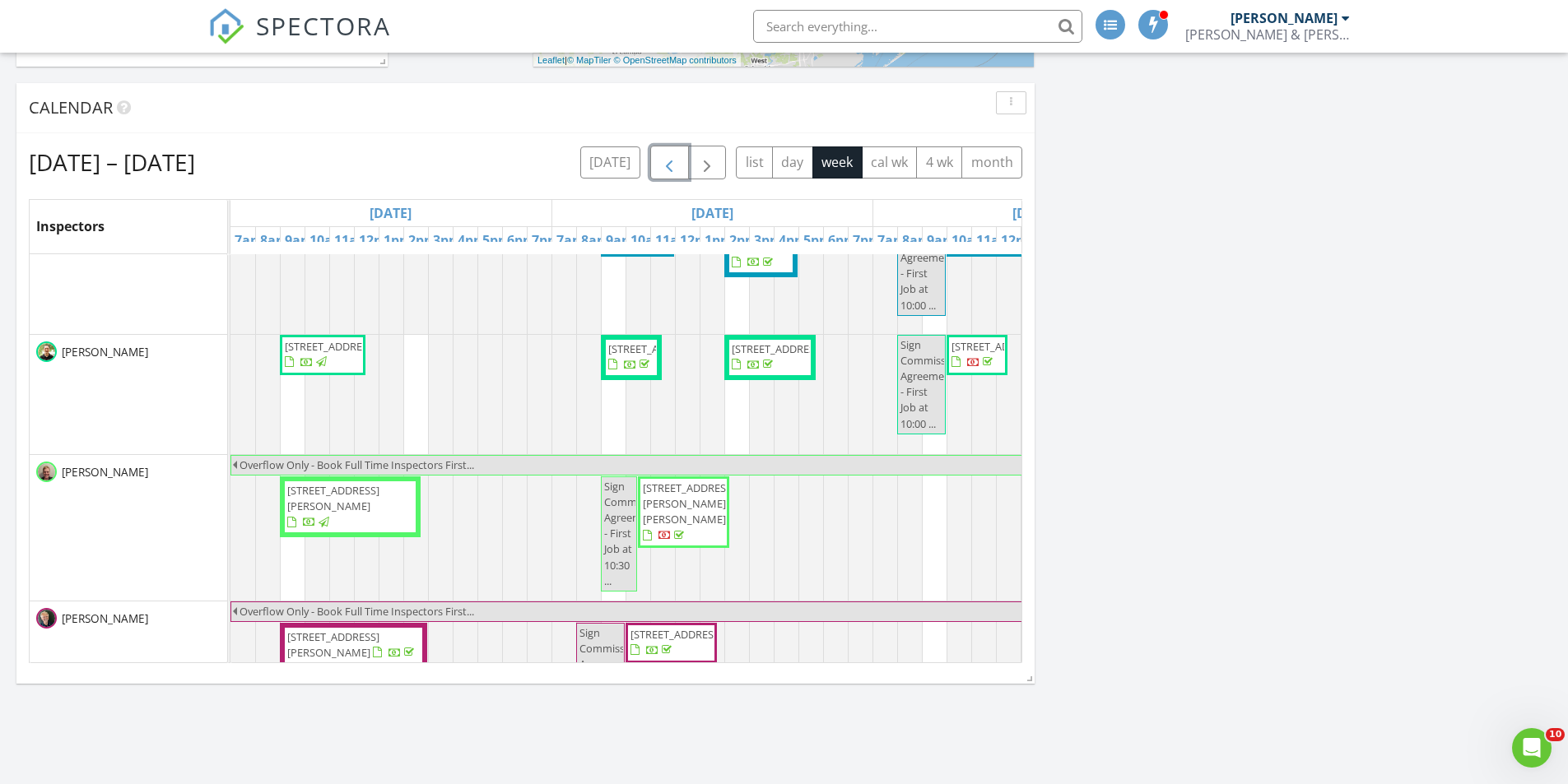
click at [676, 167] on span "button" at bounding box center [669, 163] width 20 height 20
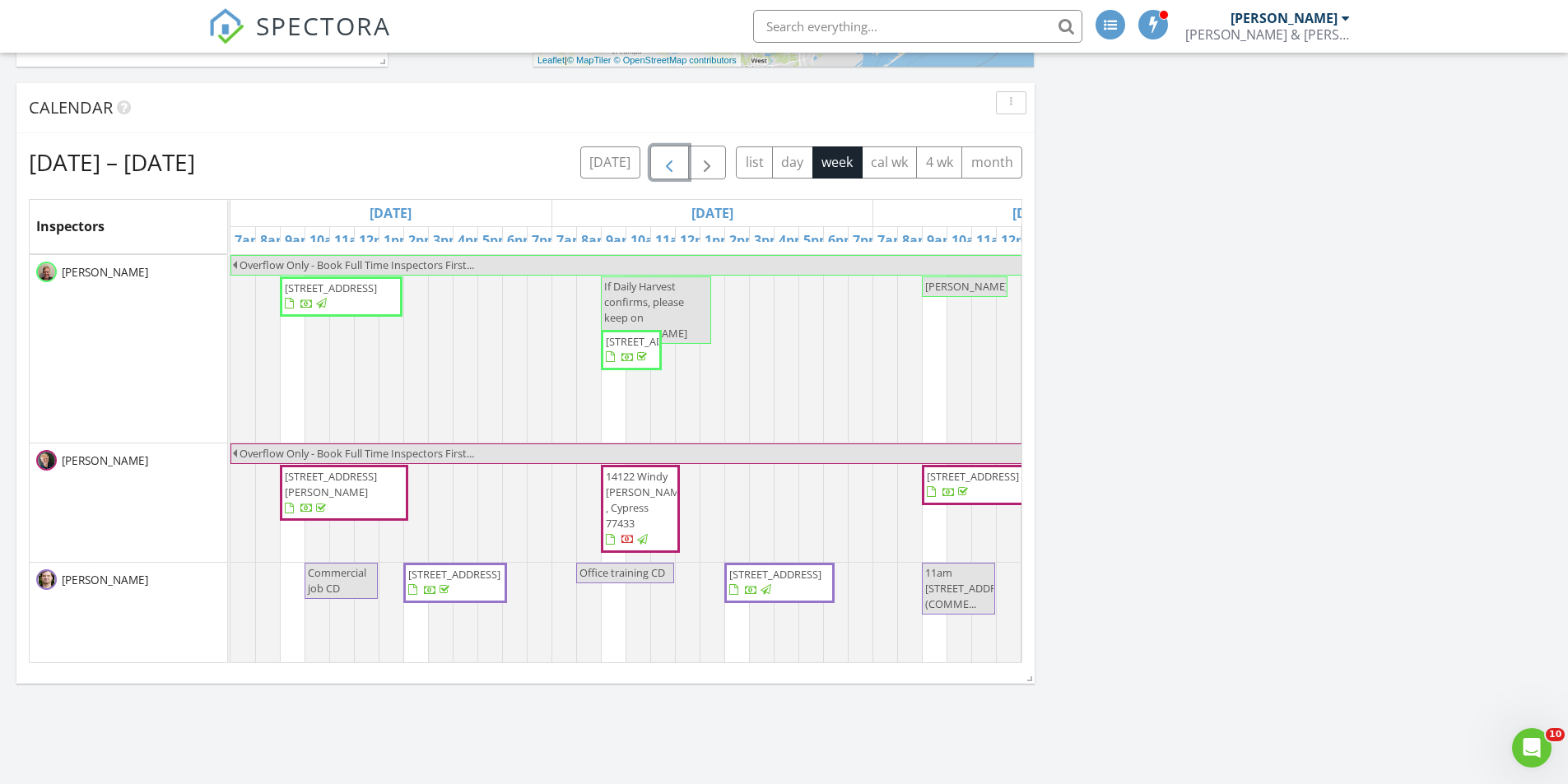
click at [676, 167] on span "button" at bounding box center [669, 163] width 20 height 20
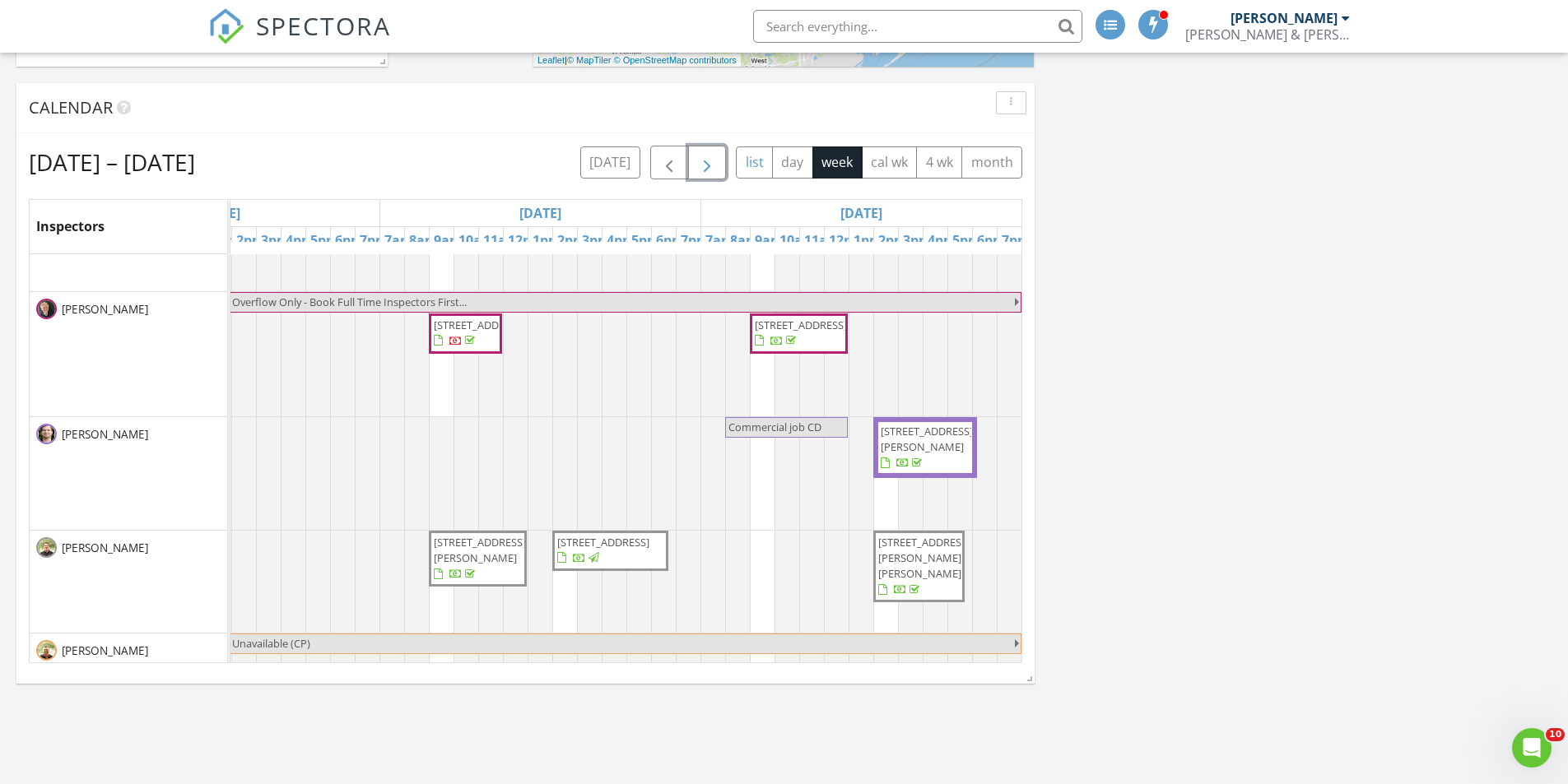
drag, startPoint x: 716, startPoint y: 168, endPoint x: 736, endPoint y: 175, distance: 21.2
click at [716, 168] on span "button" at bounding box center [706, 163] width 20 height 20
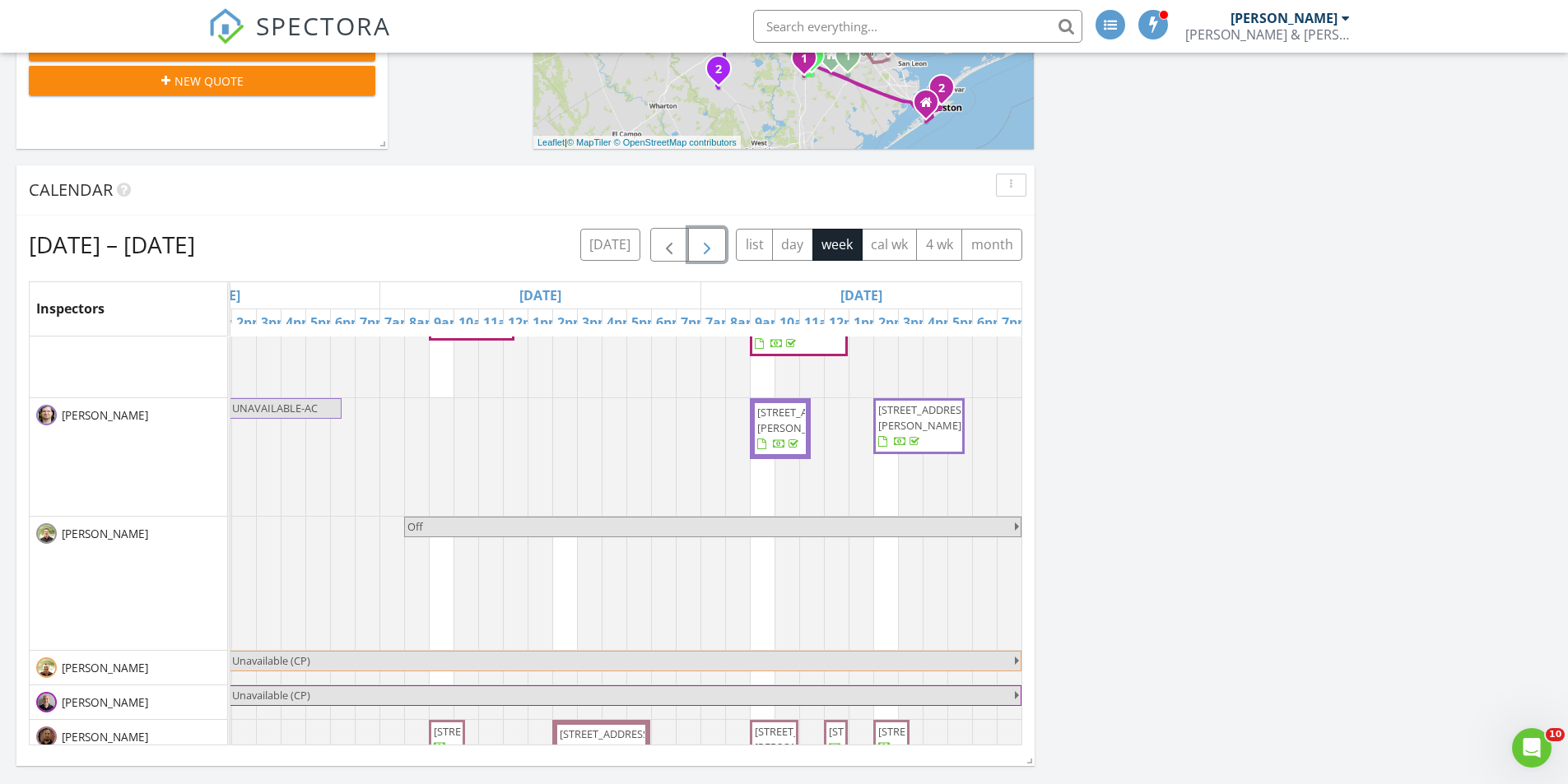
scroll to position [1317, 1468]
drag, startPoint x: 711, startPoint y: 254, endPoint x: 719, endPoint y: 280, distance: 27.2
click at [711, 254] on span "button" at bounding box center [706, 245] width 20 height 20
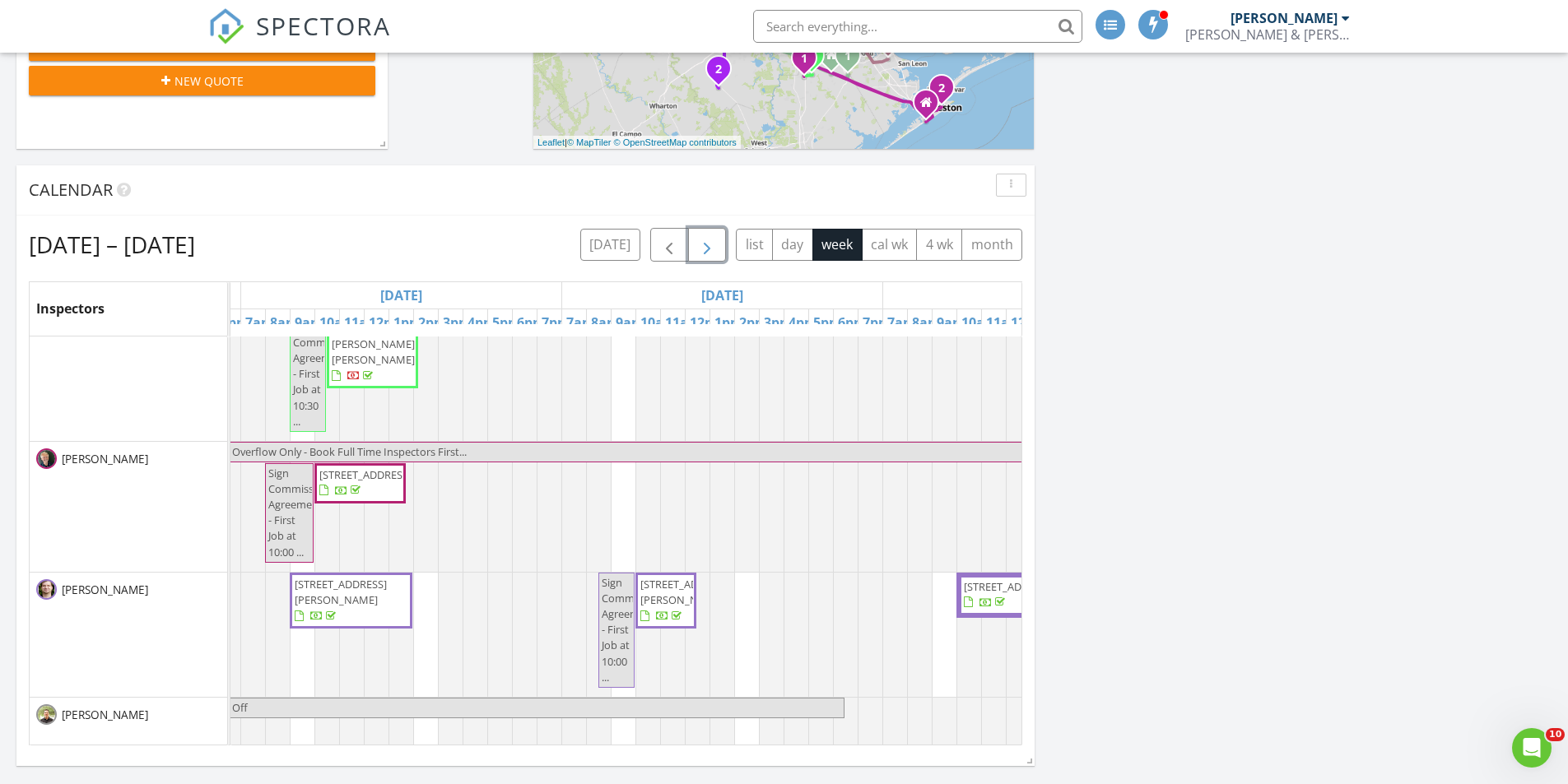
scroll to position [0, 395]
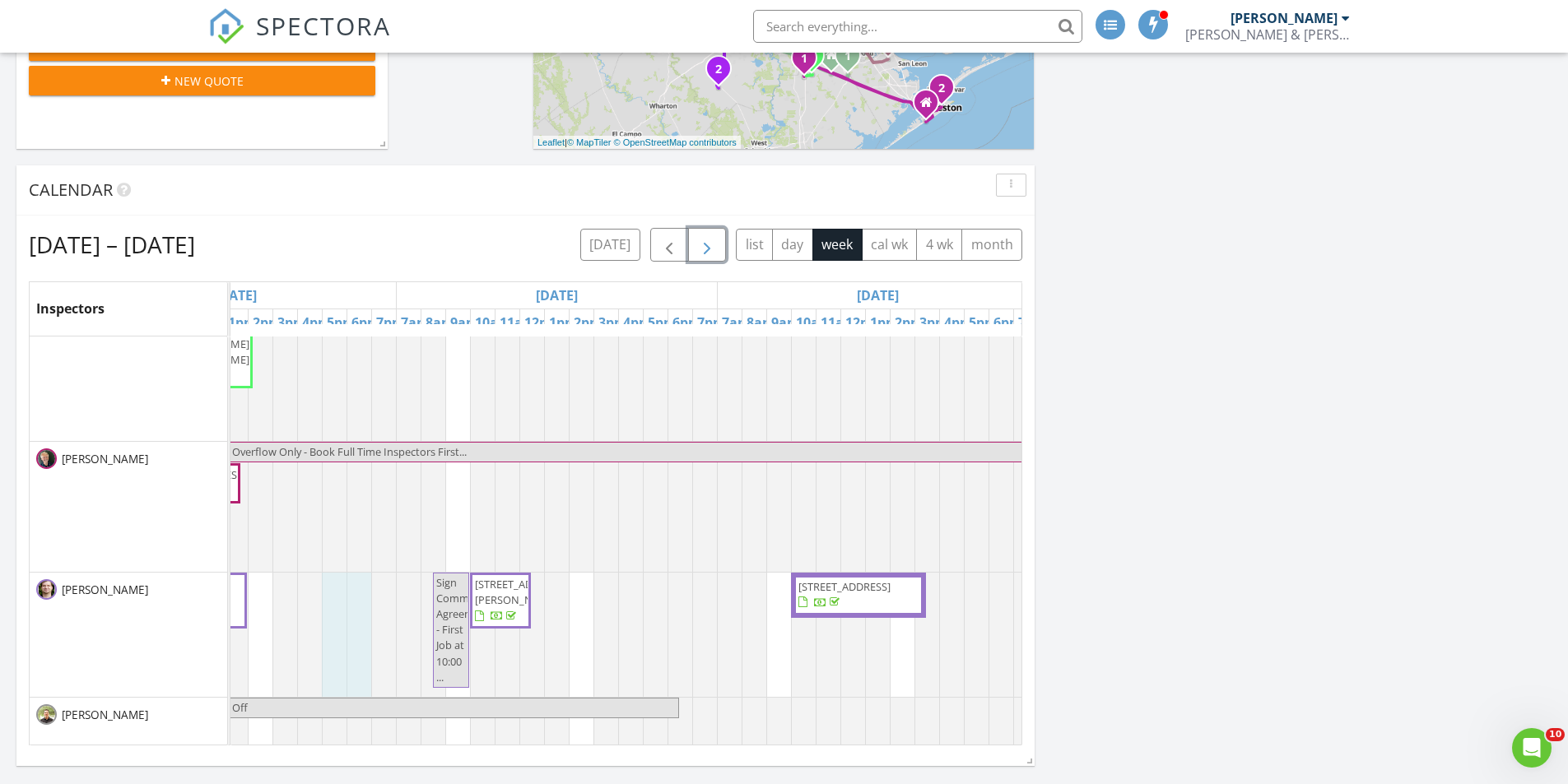
drag, startPoint x: 324, startPoint y: 605, endPoint x: 365, endPoint y: 595, distance: 42.2
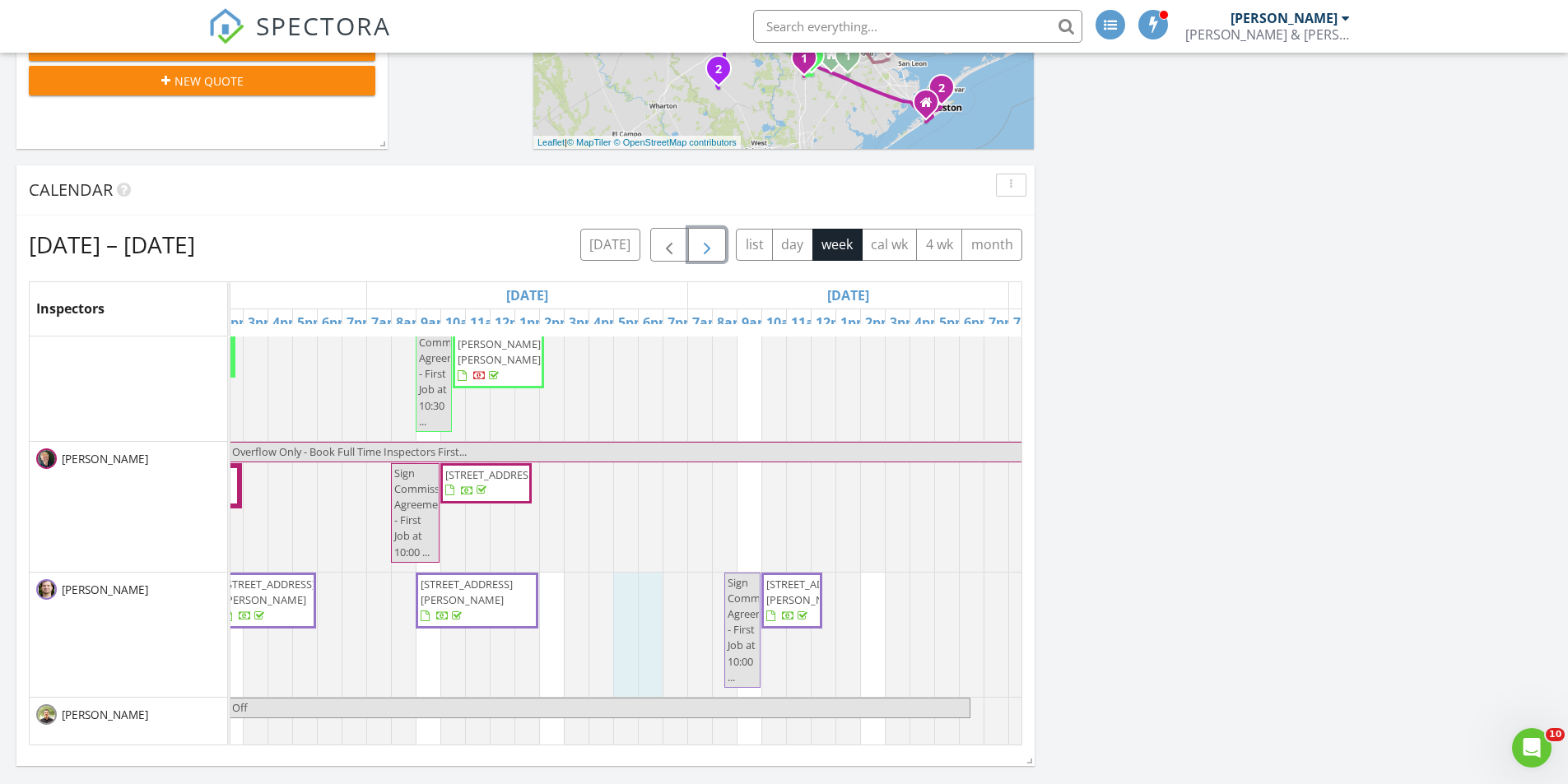
scroll to position [0, 173]
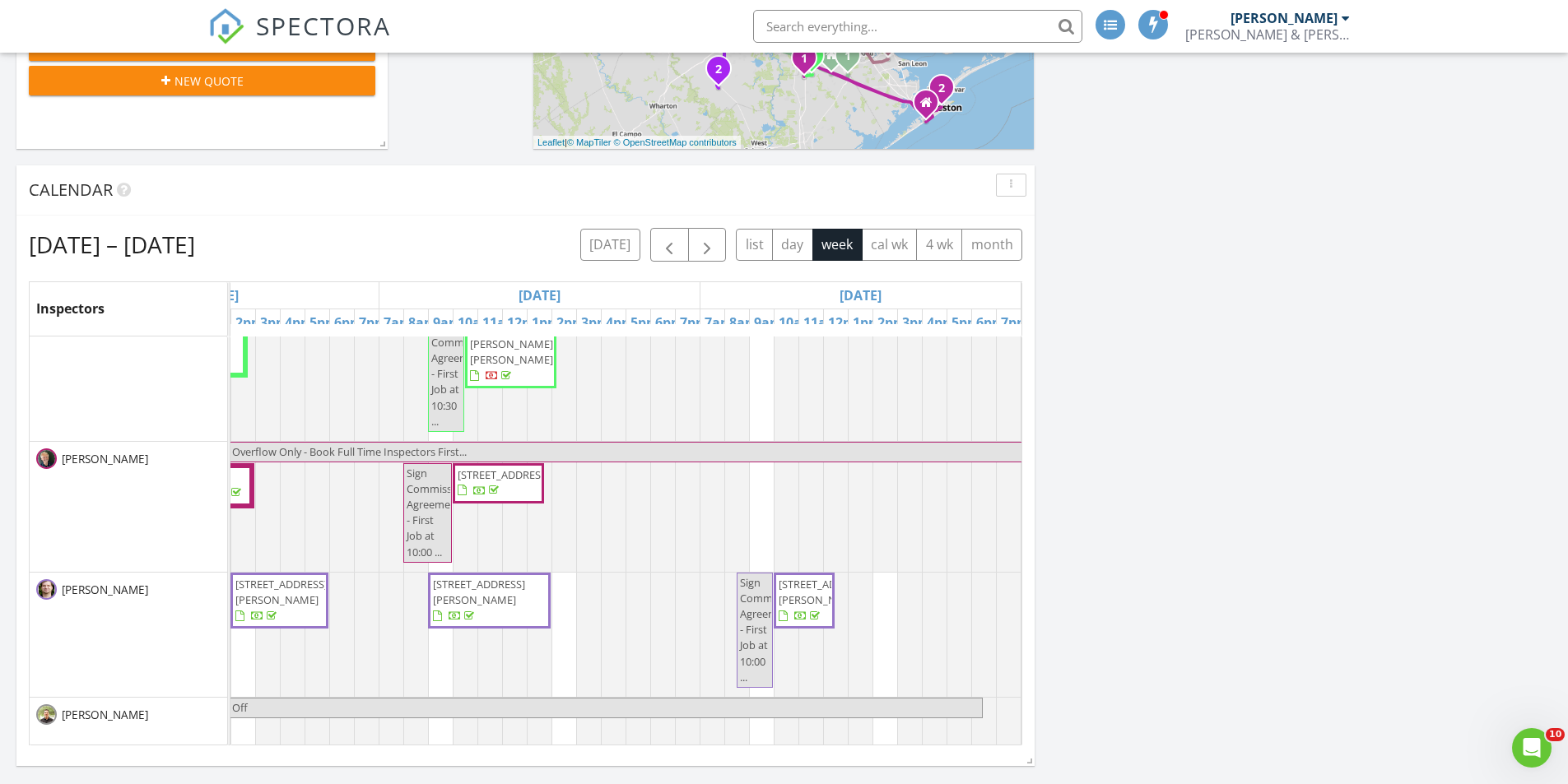
click at [1502, 303] on div "[DATE] [PERSON_NAME] 8:00 am Commercial meeting with [PERSON_NAME] [PERSON_NAME…" at bounding box center [784, 507] width 1568 height 1539
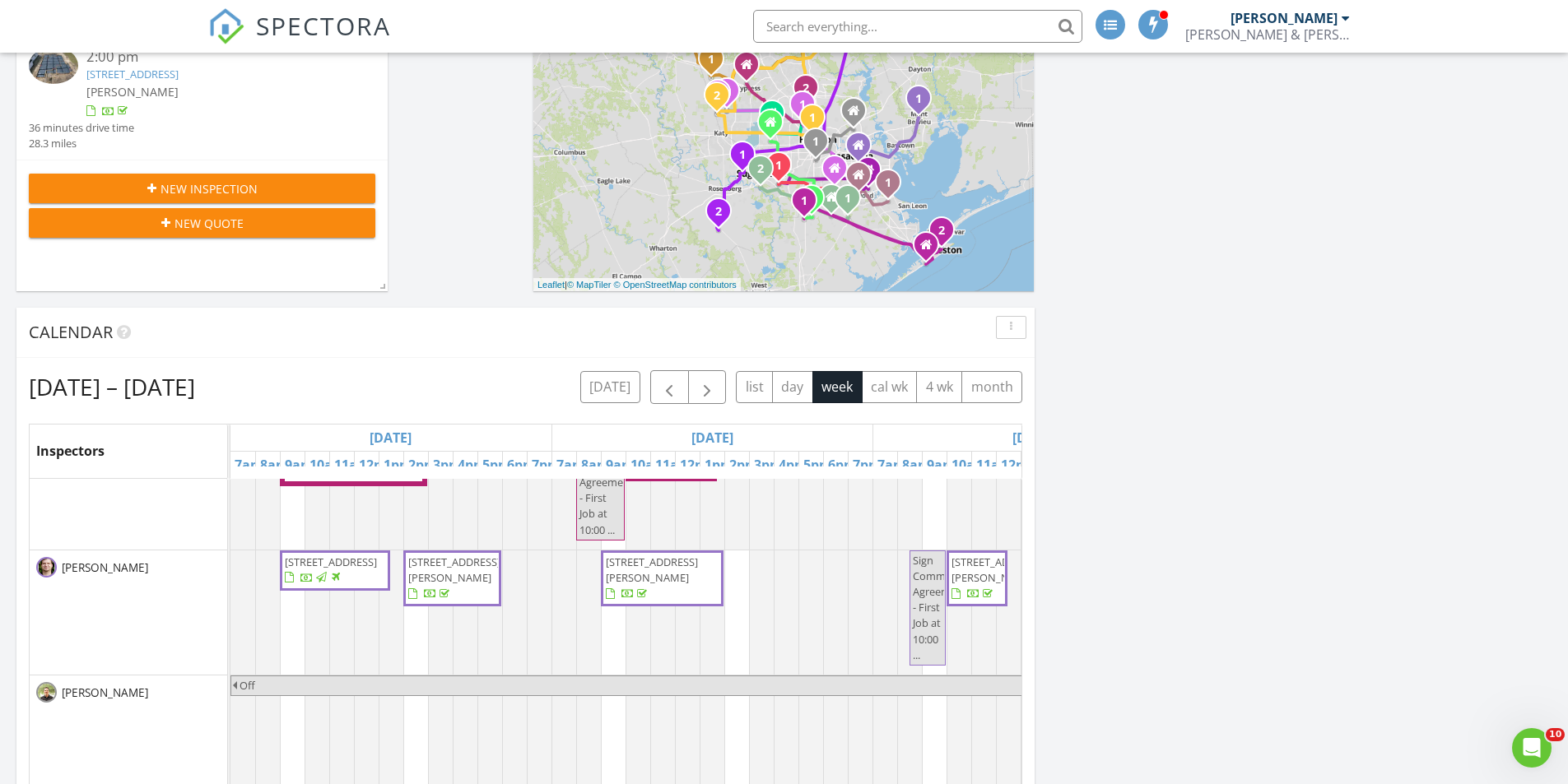
scroll to position [165, 0]
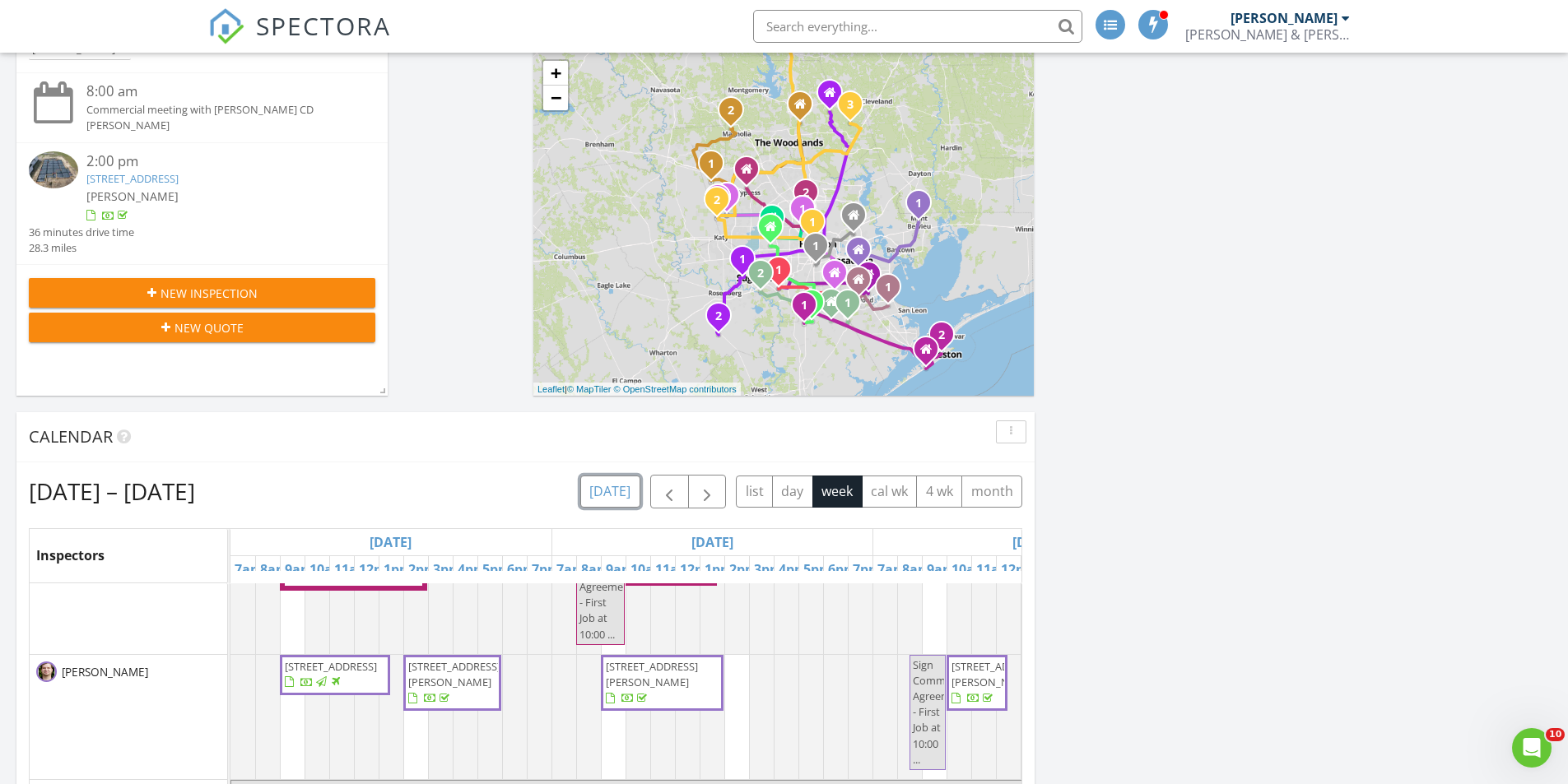
click at [619, 490] on button "[DATE]" at bounding box center [610, 491] width 60 height 33
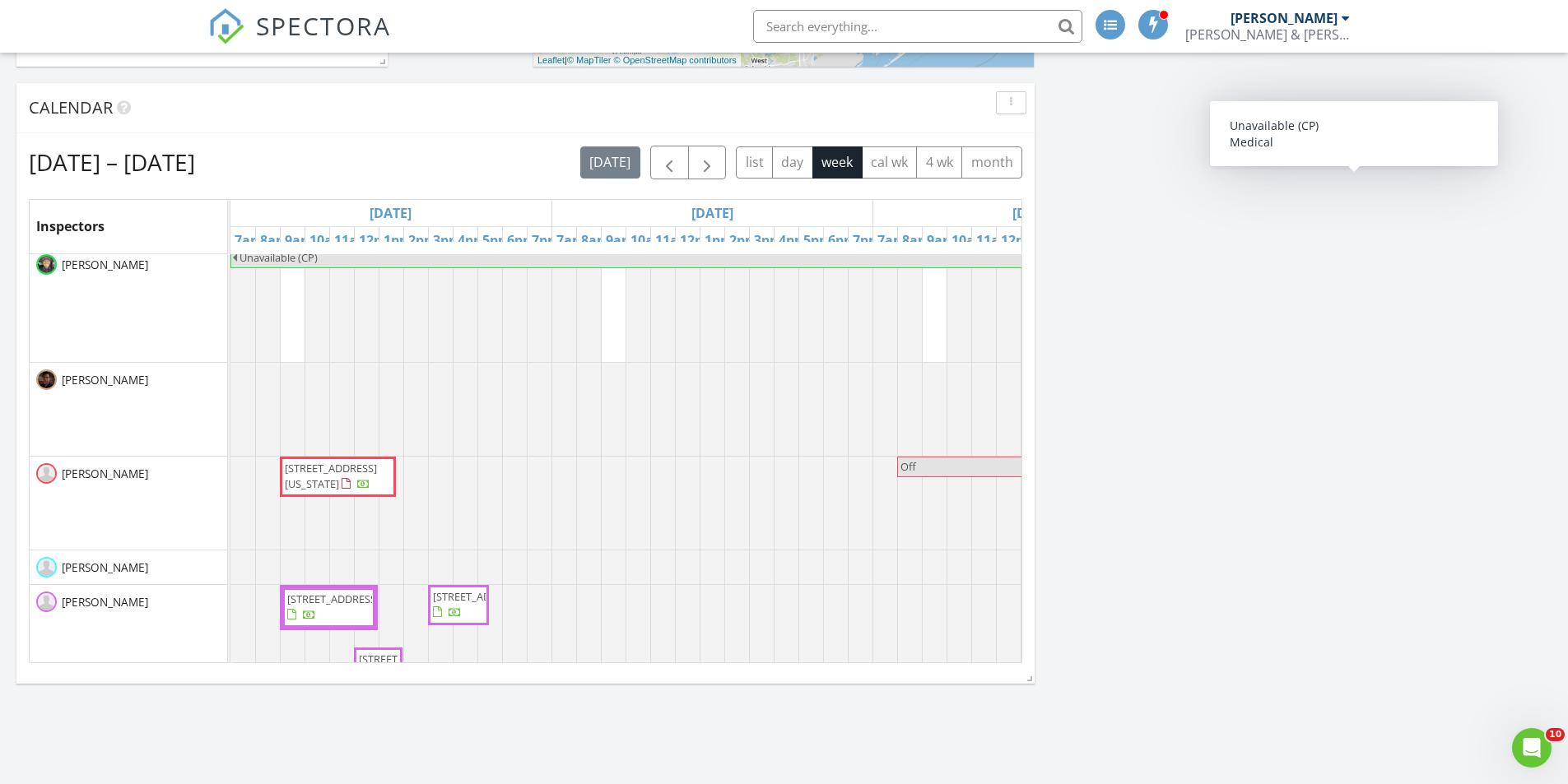
scroll to position [2299, 0]
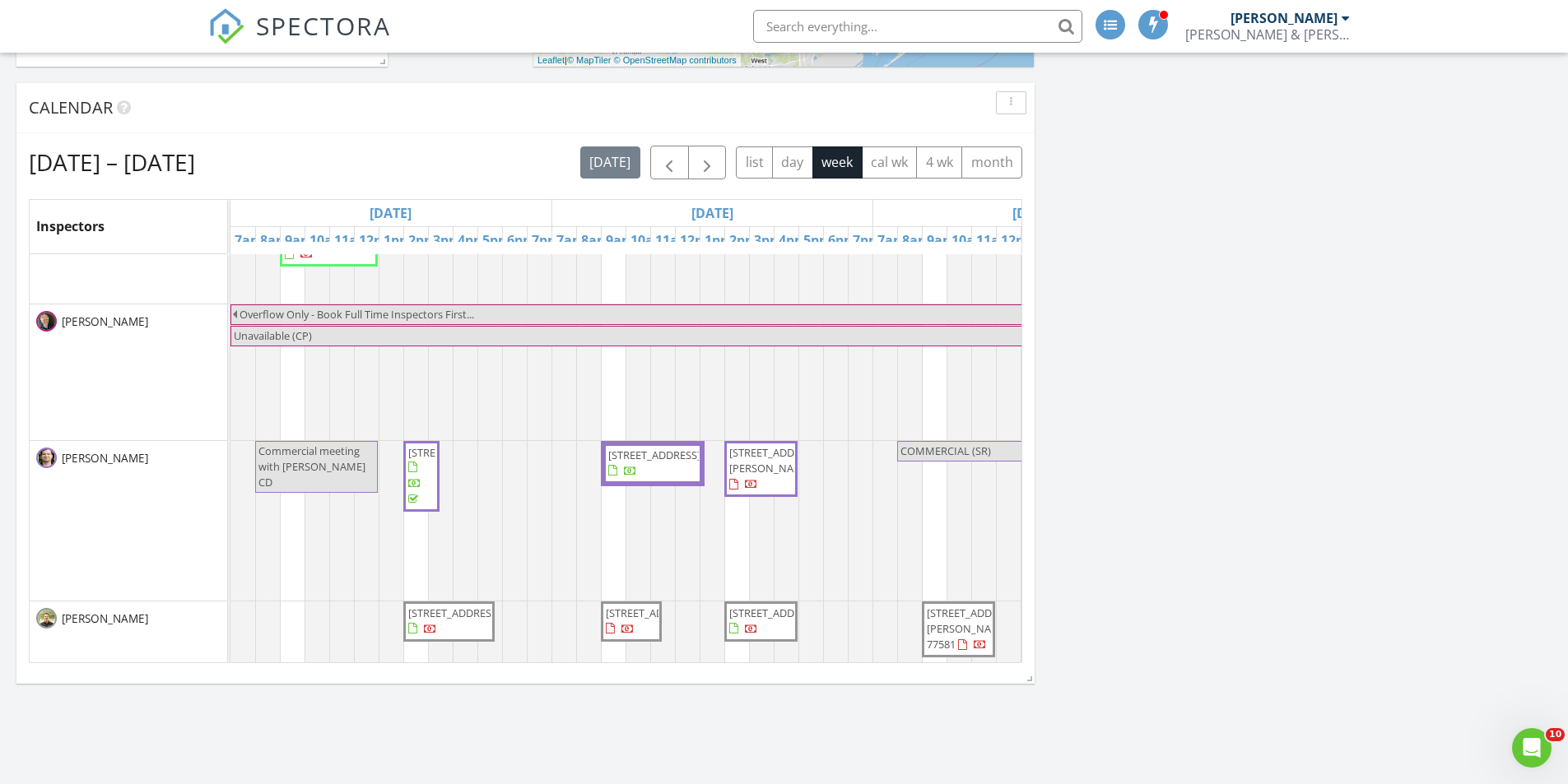
drag, startPoint x: 1100, startPoint y: 168, endPoint x: 1124, endPoint y: 161, distance: 25.0
click at [1100, 168] on div "[DATE] [PERSON_NAME] 8:00 am Commercial meeting with [PERSON_NAME] [PERSON_NAME…" at bounding box center [784, 424] width 1568 height 1539
